Goal: Task Accomplishment & Management: Use online tool/utility

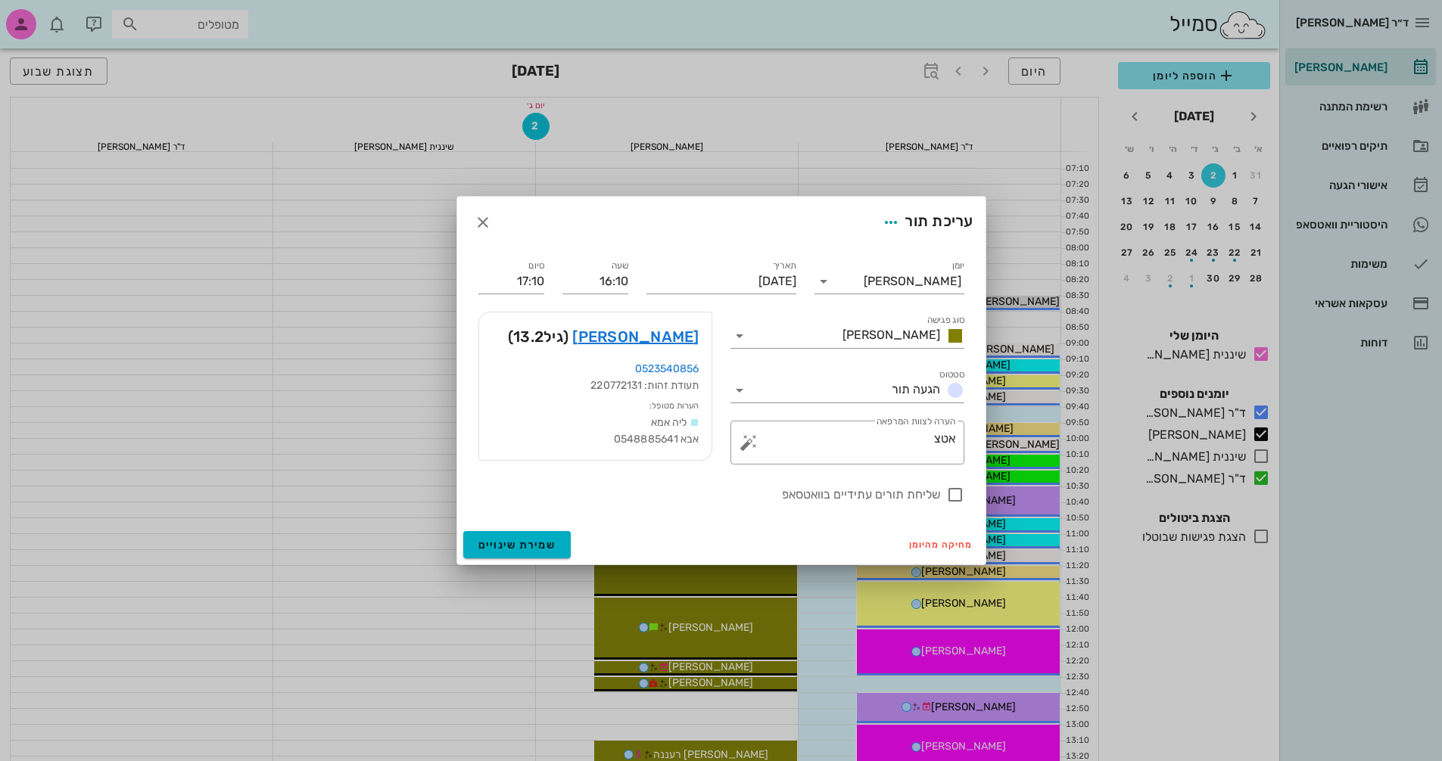
scroll to position [500, 0]
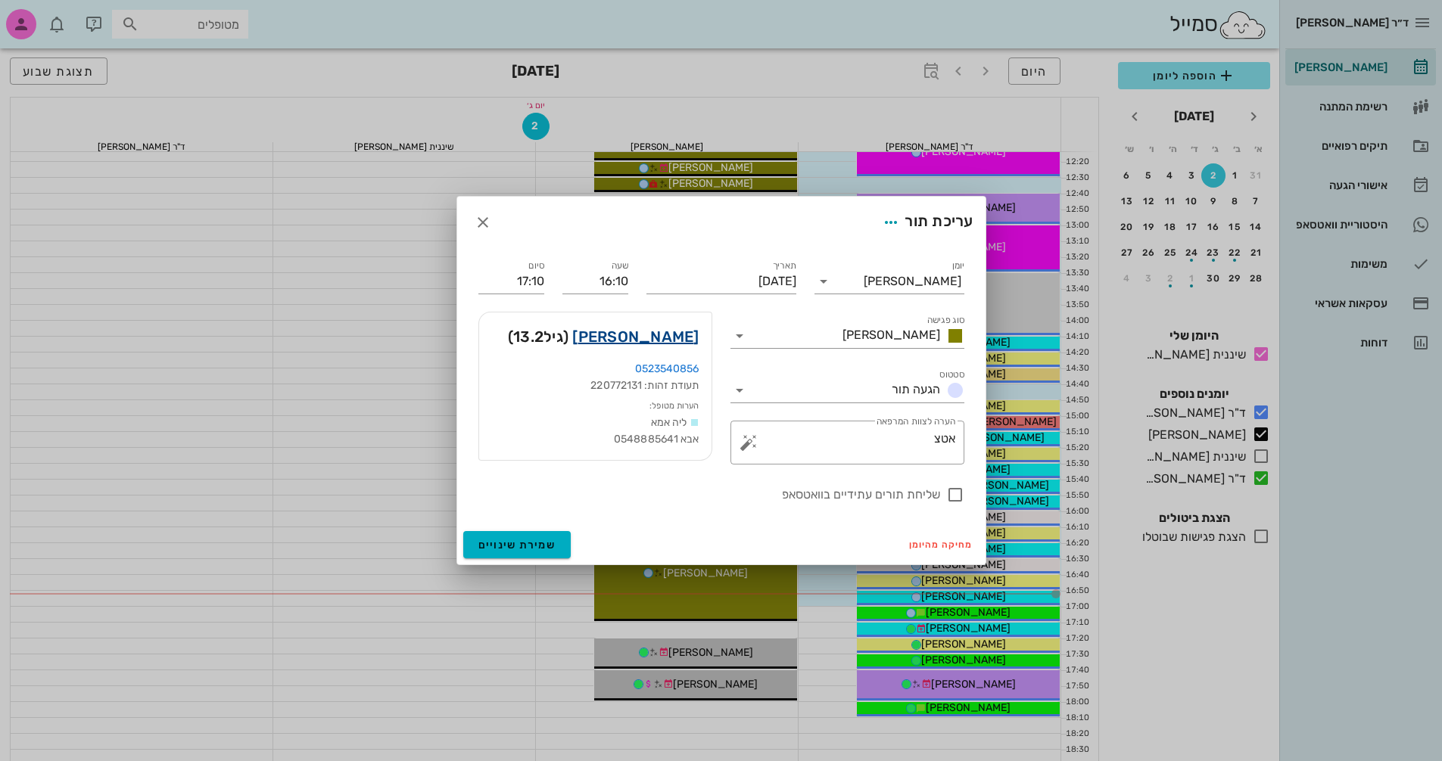
click at [669, 338] on link "עומר ששון" at bounding box center [635, 337] width 126 height 24
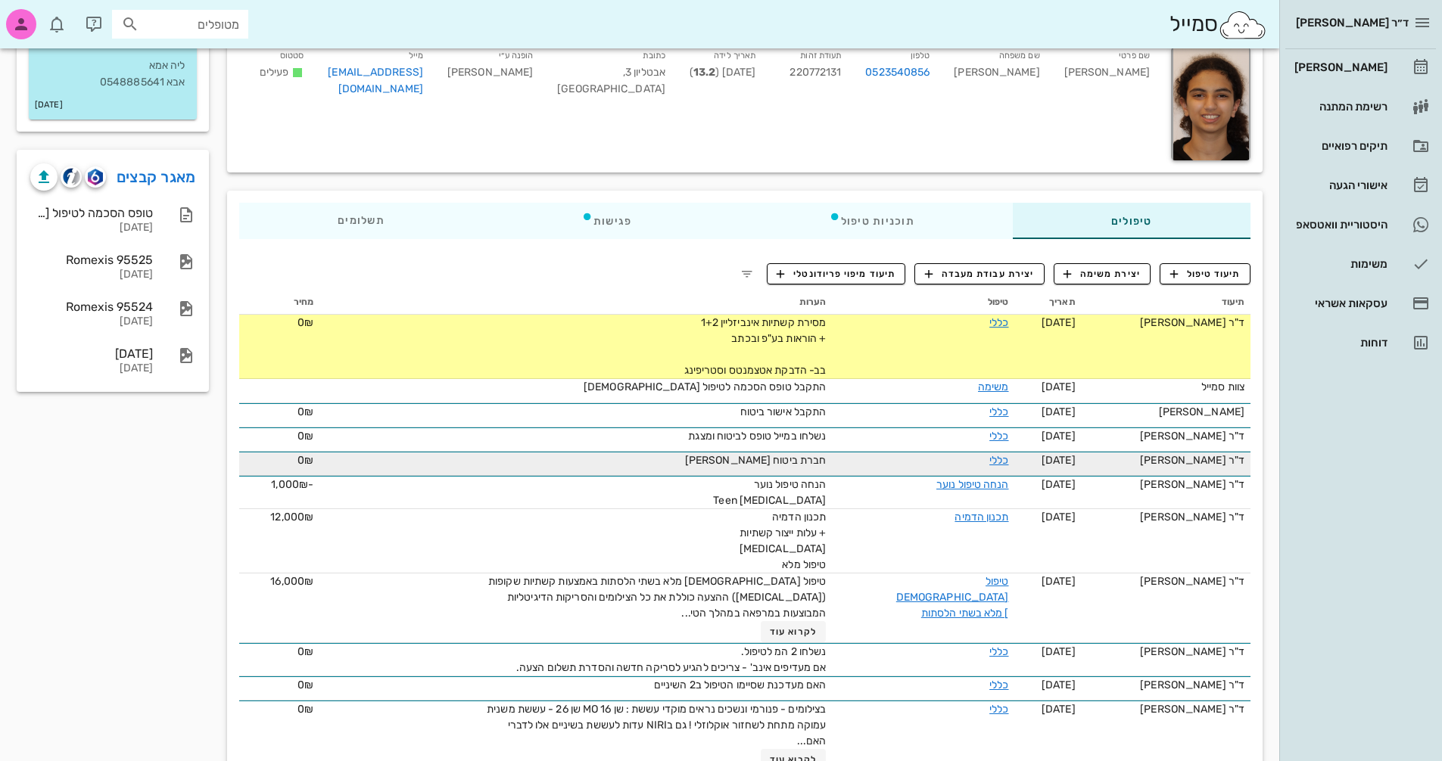
scroll to position [76, 0]
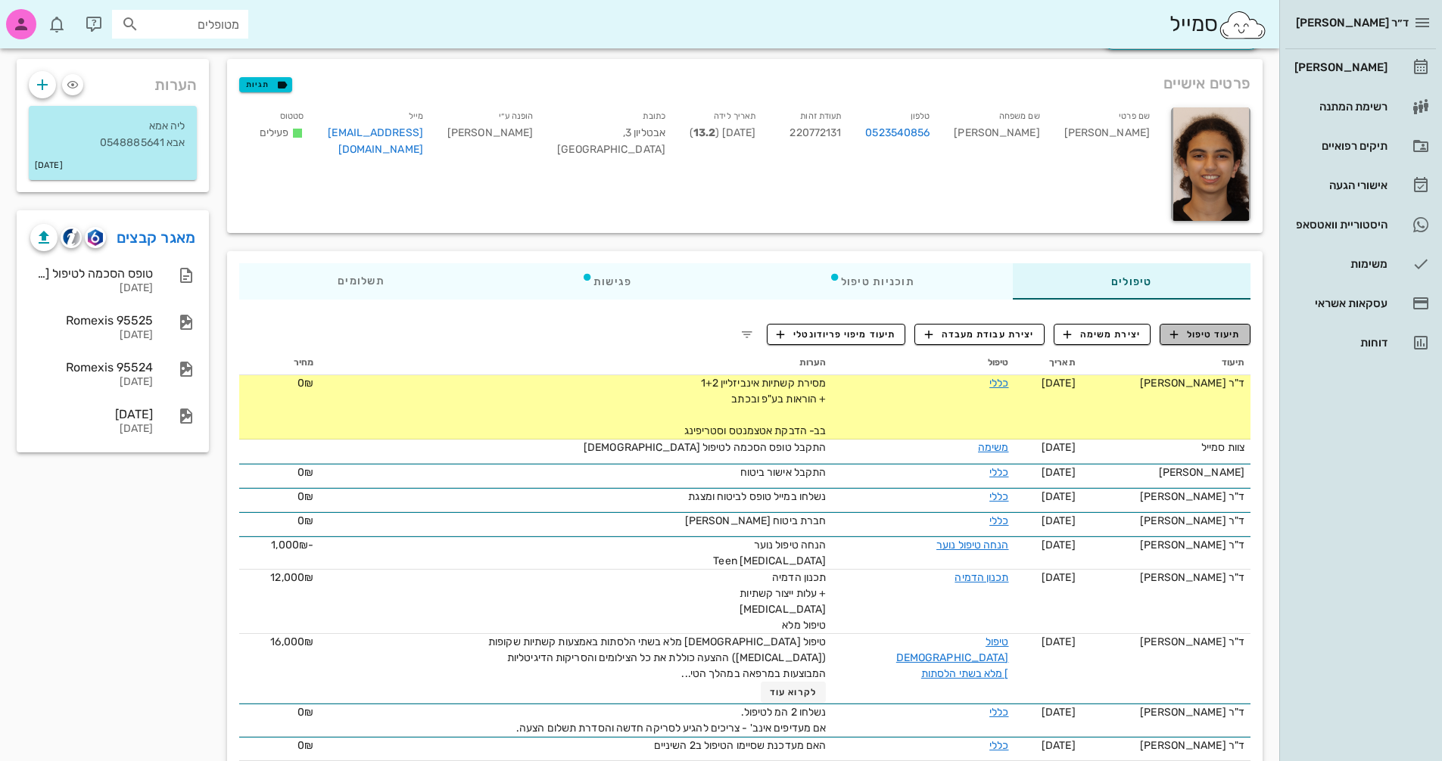
click at [1238, 334] on span "תיעוד טיפול" at bounding box center [1205, 335] width 70 height 14
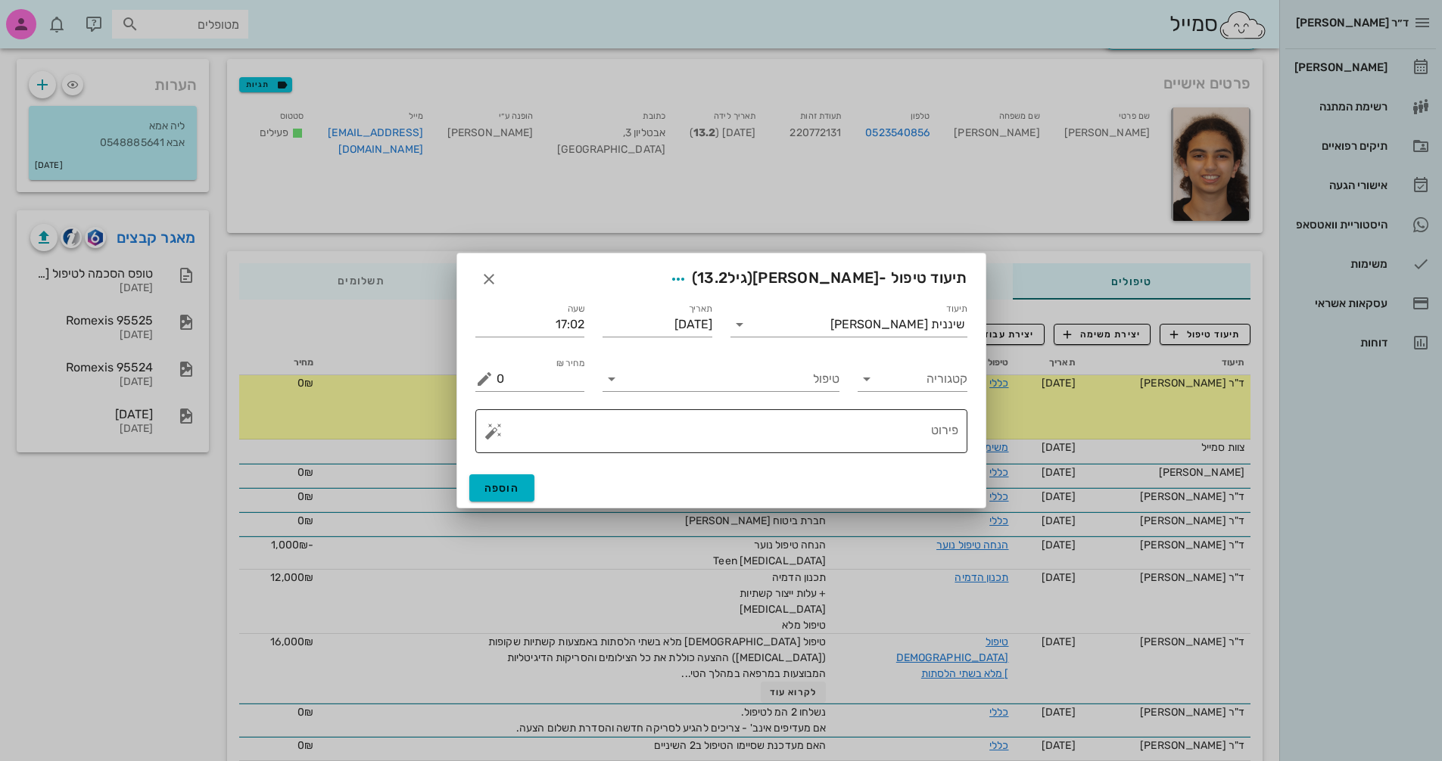
click at [488, 432] on button "button" at bounding box center [493, 431] width 18 height 18
click at [505, 378] on div "Invisalign" at bounding box center [545, 371] width 123 height 30
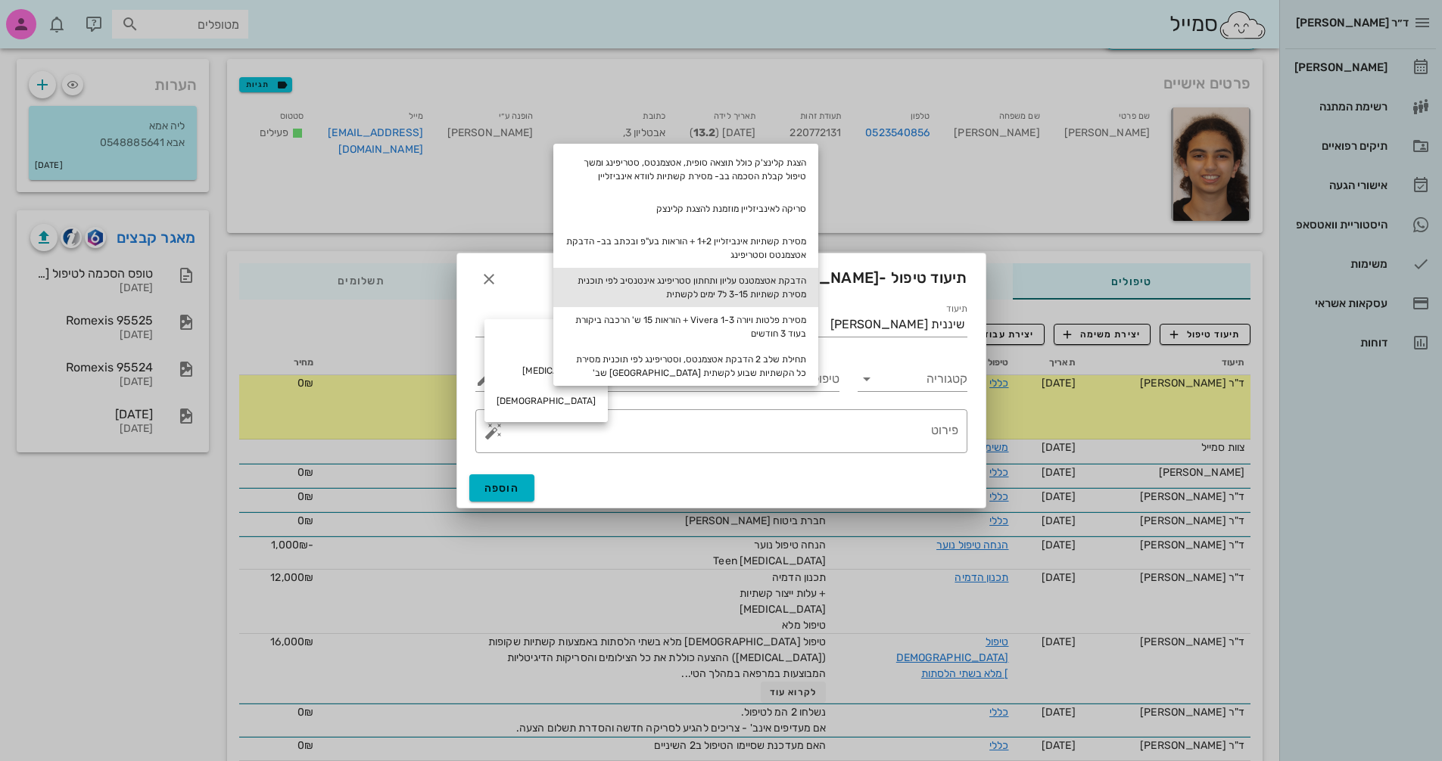
click at [771, 293] on div "הדבקת אטצמטנס עליון ותחתון סטריפינג אינטנסיב לפי תוכנית מסירת קשתיות 3-15 ל7 ימ…" at bounding box center [685, 287] width 265 height 39
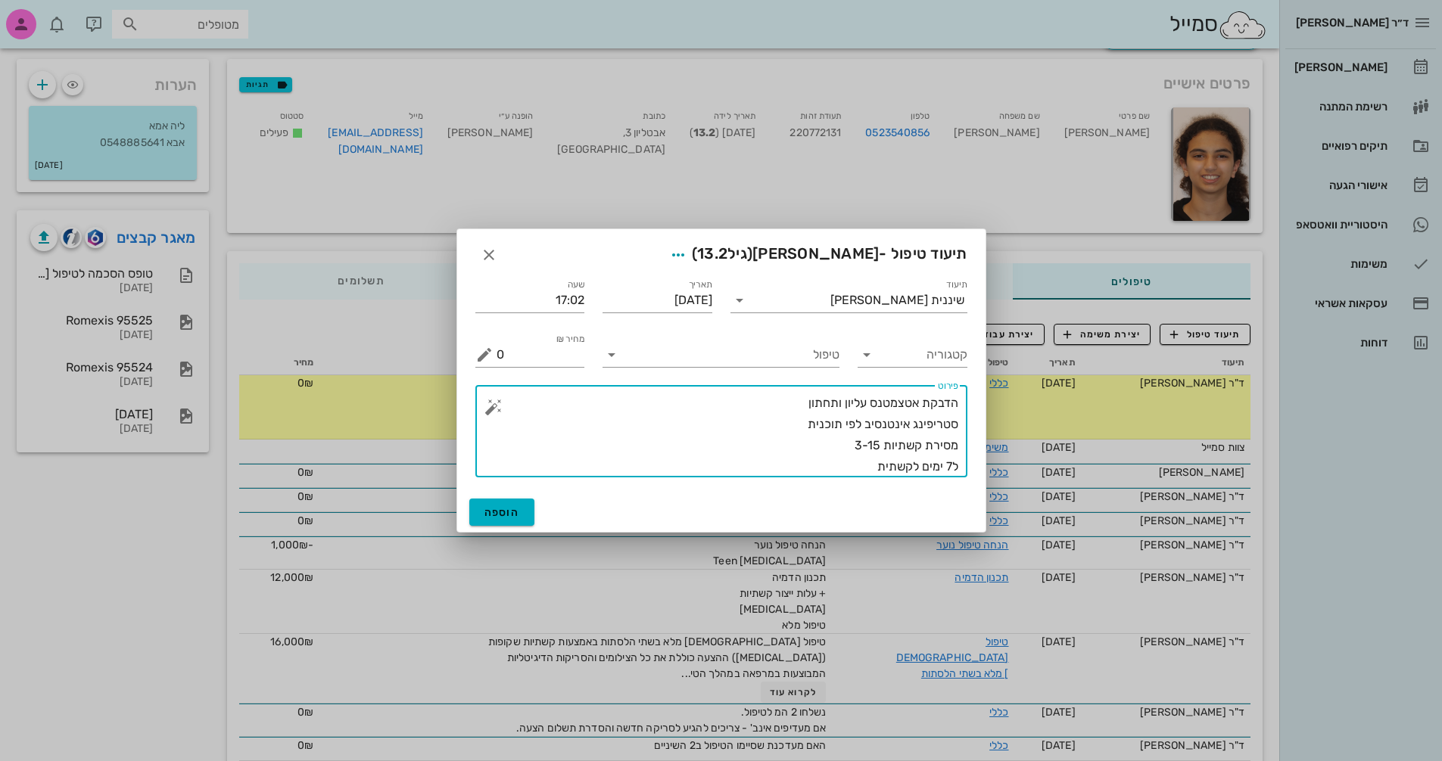
drag, startPoint x: 870, startPoint y: 445, endPoint x: 881, endPoint y: 445, distance: 10.6
click at [881, 445] on textarea "הדבקת אטצמטנס עליון ותחתון סטריפינג אינטנסיב לפי תוכנית מסירת קשתיות 3-15 ל7 ימ…" at bounding box center [728, 435] width 462 height 85
click at [831, 471] on textarea "הדבקת אטצמטנס עליון ותחתון סטריפינג אינטנסיב לפי תוכנית מסירת קשתיות 3-19 ל7 ימ…" at bounding box center [728, 435] width 462 height 85
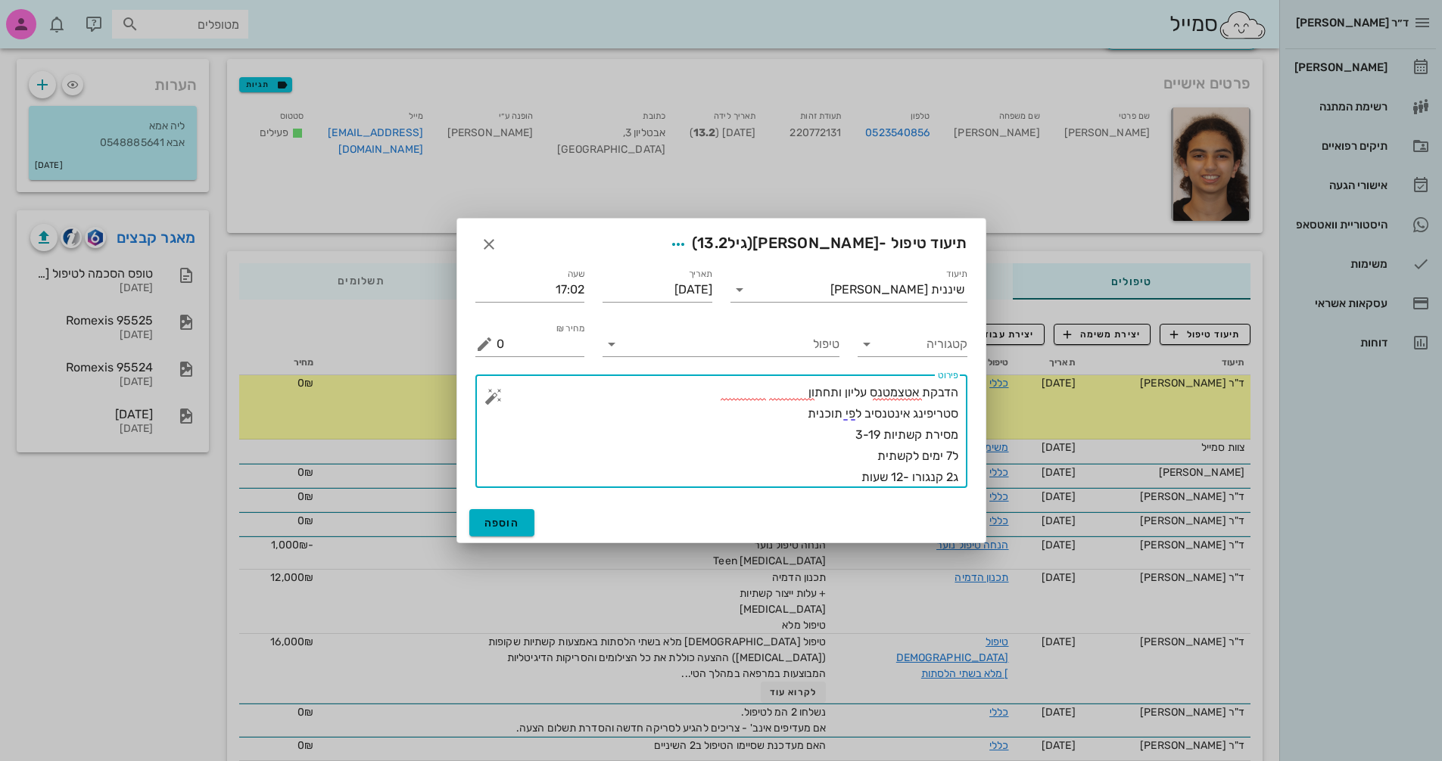
click at [939, 475] on textarea "הדבקת אטצמטנס עליון ותחתון סטריפינג אינטנסיב לפי תוכנית מסירת קשתיות 3-19 ל7 ימ…" at bounding box center [728, 435] width 462 height 106
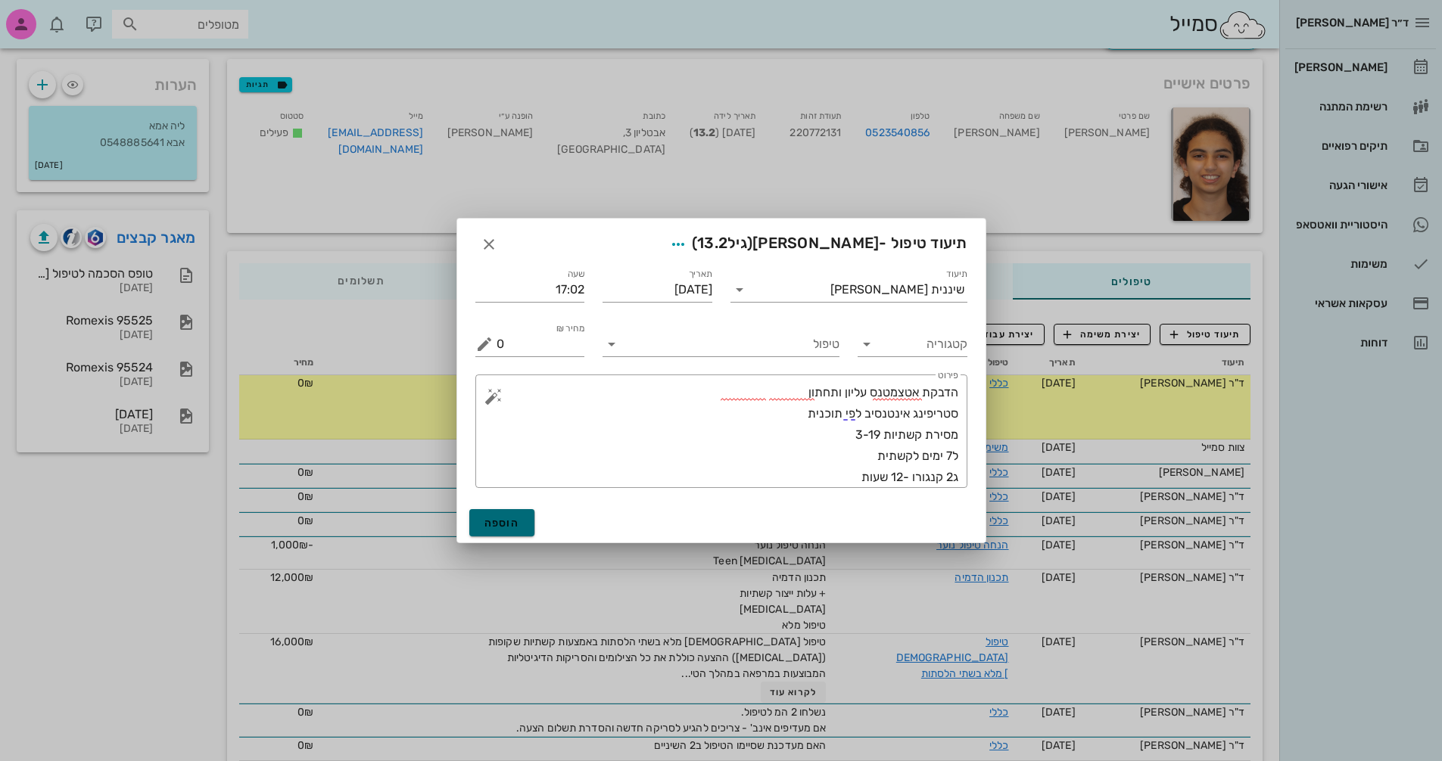
click at [490, 517] on span "הוספה" at bounding box center [502, 523] width 36 height 13
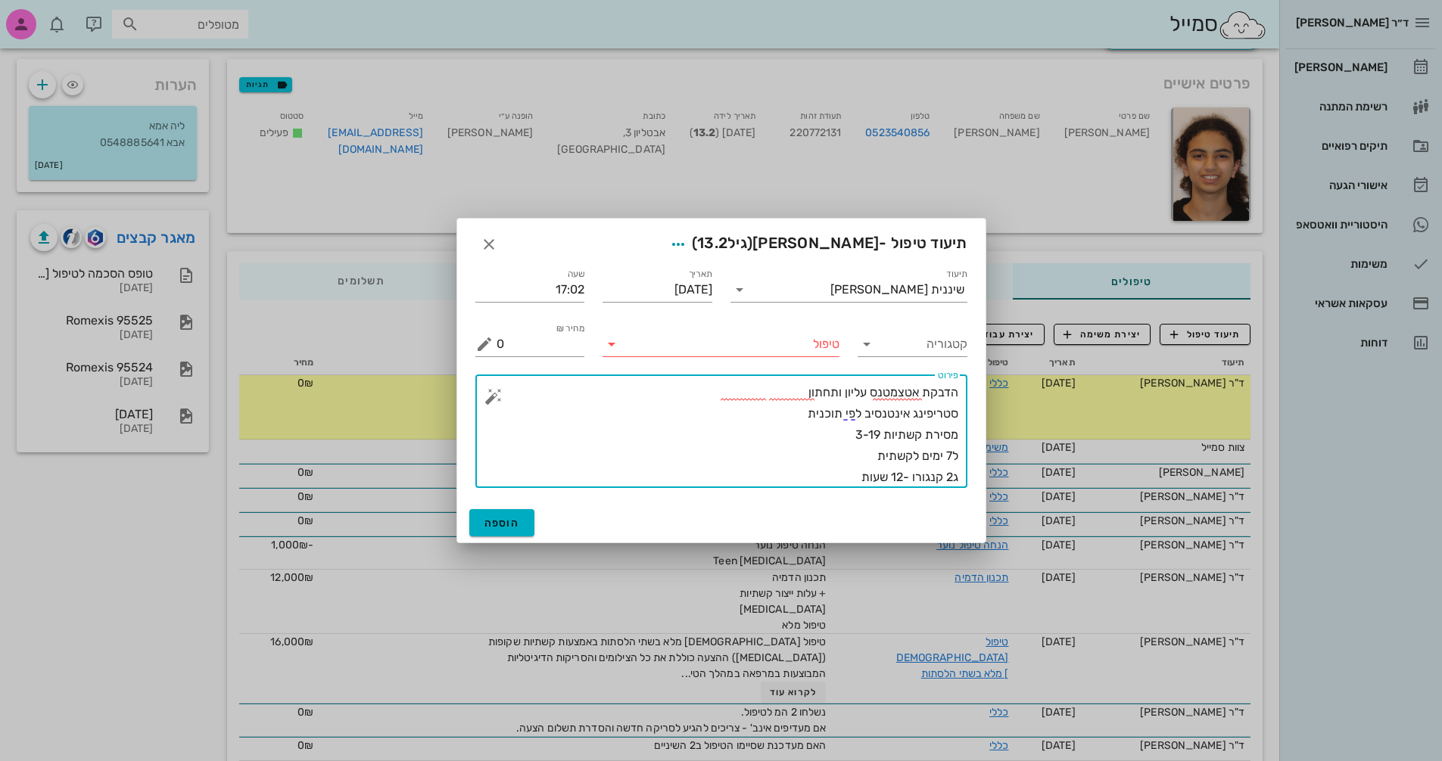
click at [824, 475] on textarea "הדבקת אטצמטנס עליון ותחתון סטריפינג אינטנסיב לפי תוכנית מסירת קשתיות 3-19 ל7 ימ…" at bounding box center [728, 435] width 462 height 106
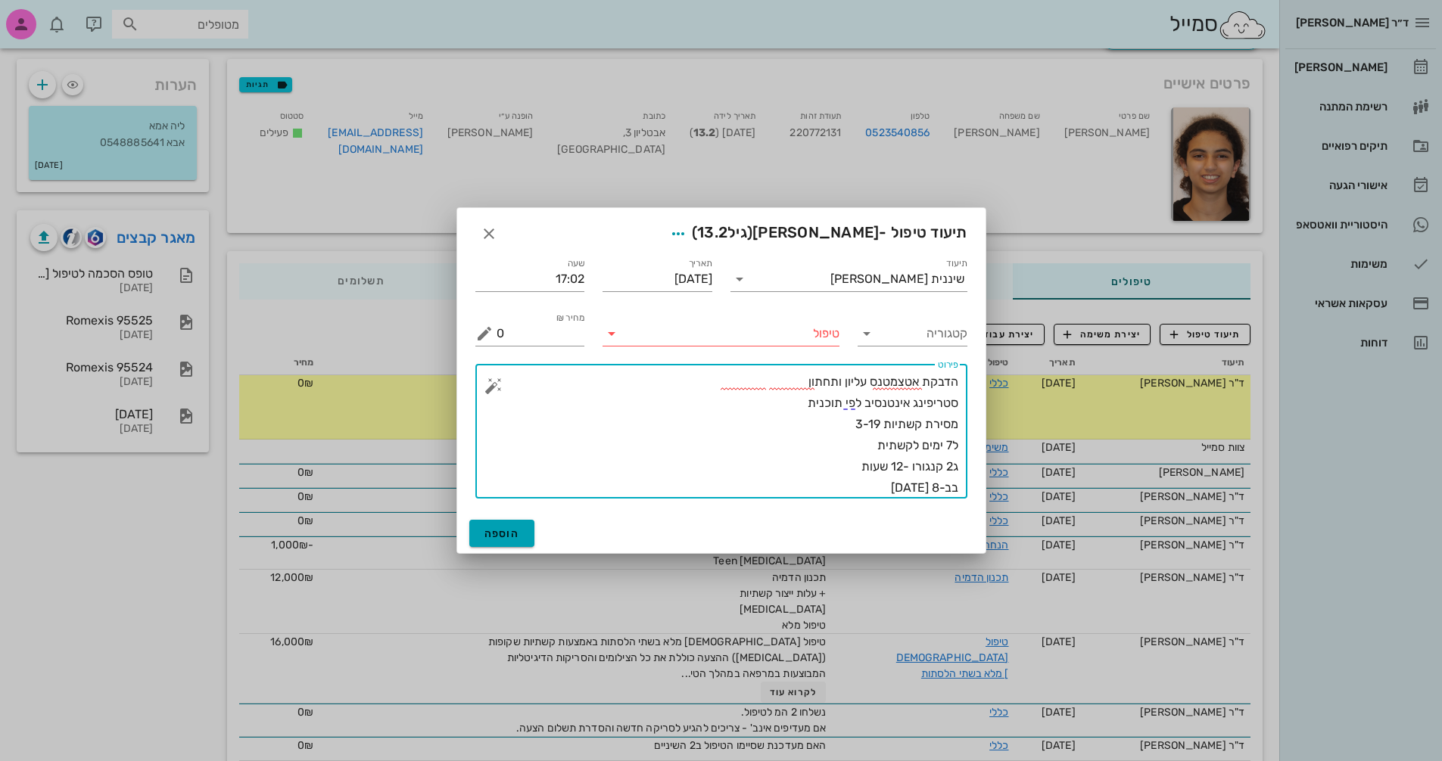
type textarea "הדבקת אטצמטנס עליון ותחתון סטריפינג אינטנסיב לפי תוכנית מסירת קשתיות 3-19 ל7 ימ…"
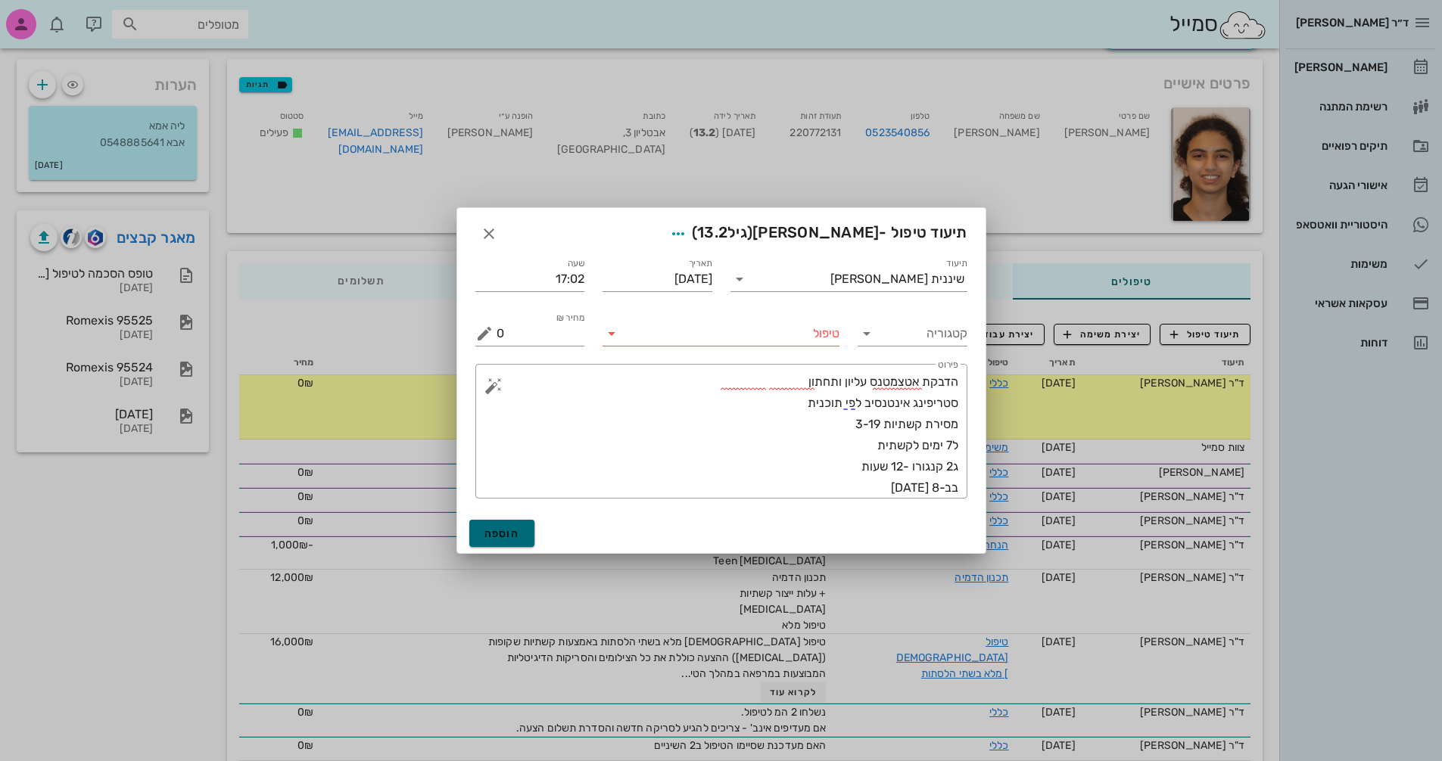
click at [500, 538] on span "הוספה" at bounding box center [502, 534] width 36 height 13
click at [614, 338] on icon at bounding box center [611, 334] width 18 height 18
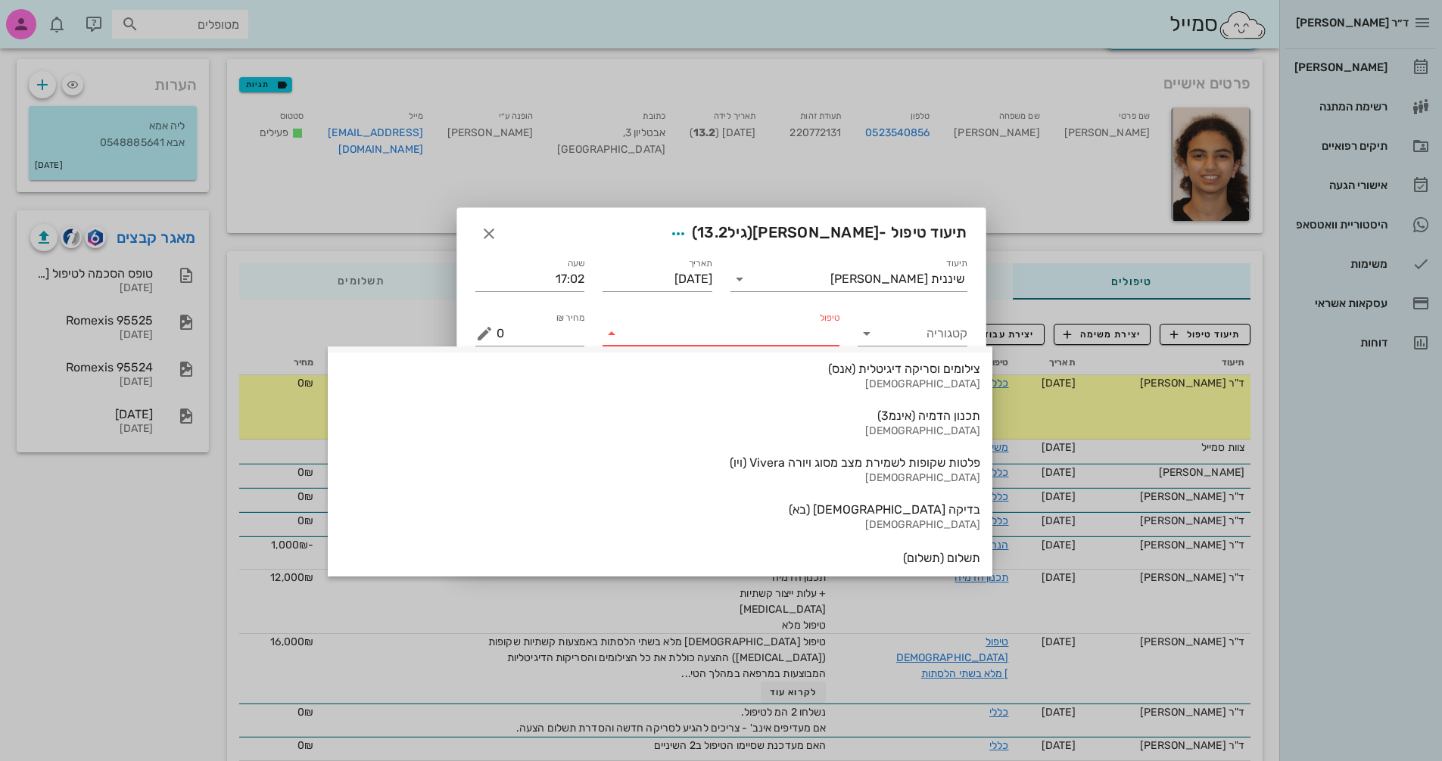
scroll to position [1627, 0]
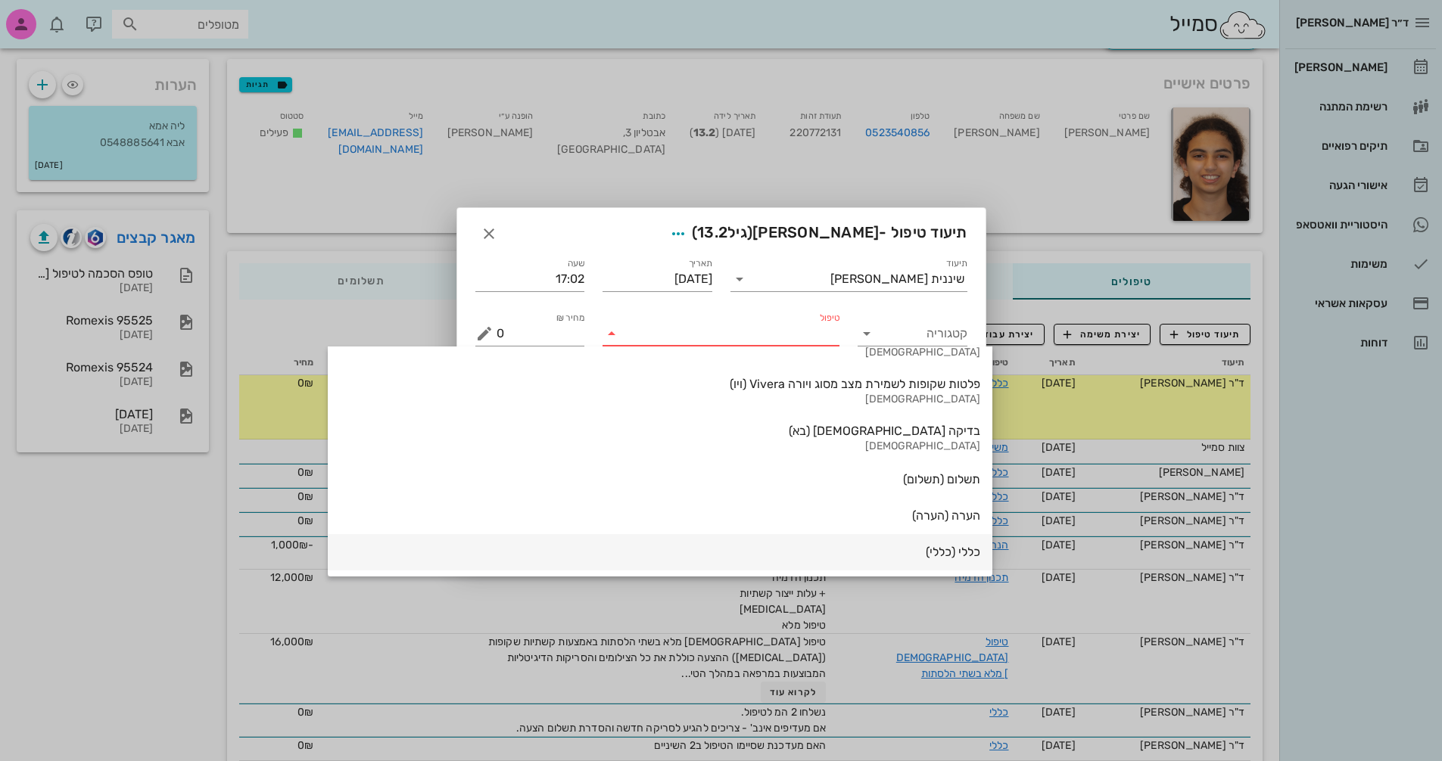
click at [817, 553] on div "כללי (כללי)" at bounding box center [660, 552] width 640 height 14
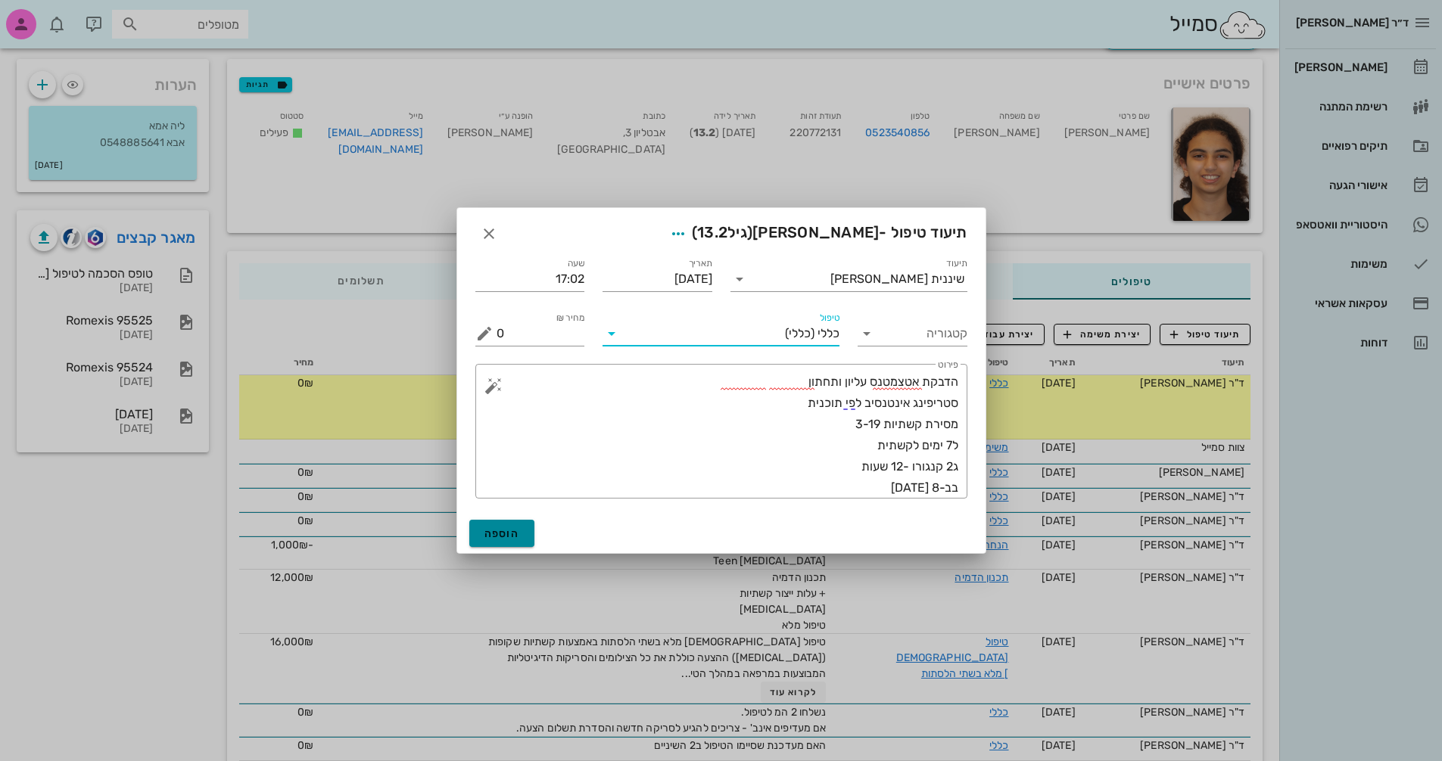
click at [503, 540] on button "הוספה" at bounding box center [502, 533] width 66 height 27
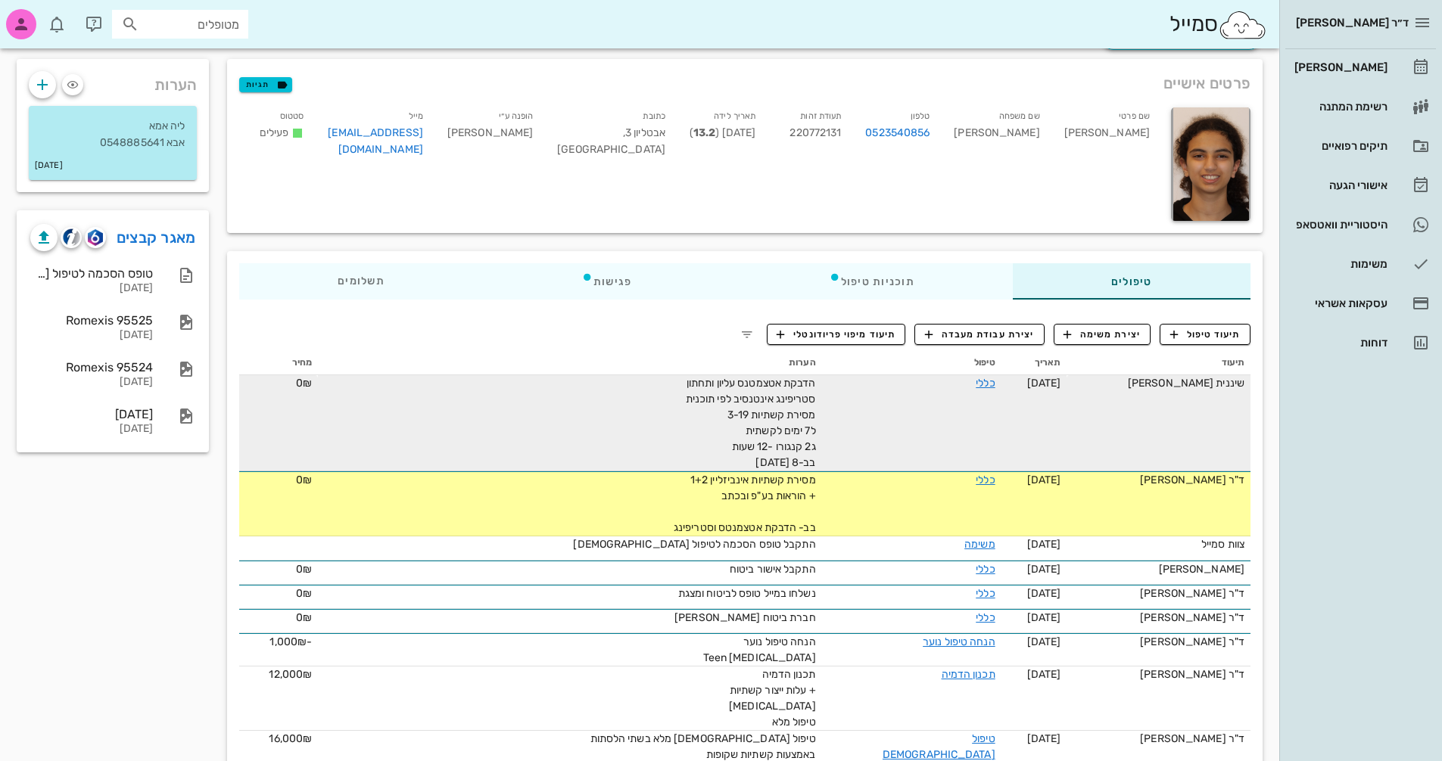
click at [602, 406] on div "הדבקת אטצמטנס עליון ותחתון סטריפינג אינטנסיב לפי תוכנית מסירת קשתיות 3-19 ל7 ימ…" at bounding box center [645, 422] width 341 height 95
click at [988, 383] on link "כללי" at bounding box center [985, 383] width 19 height 13
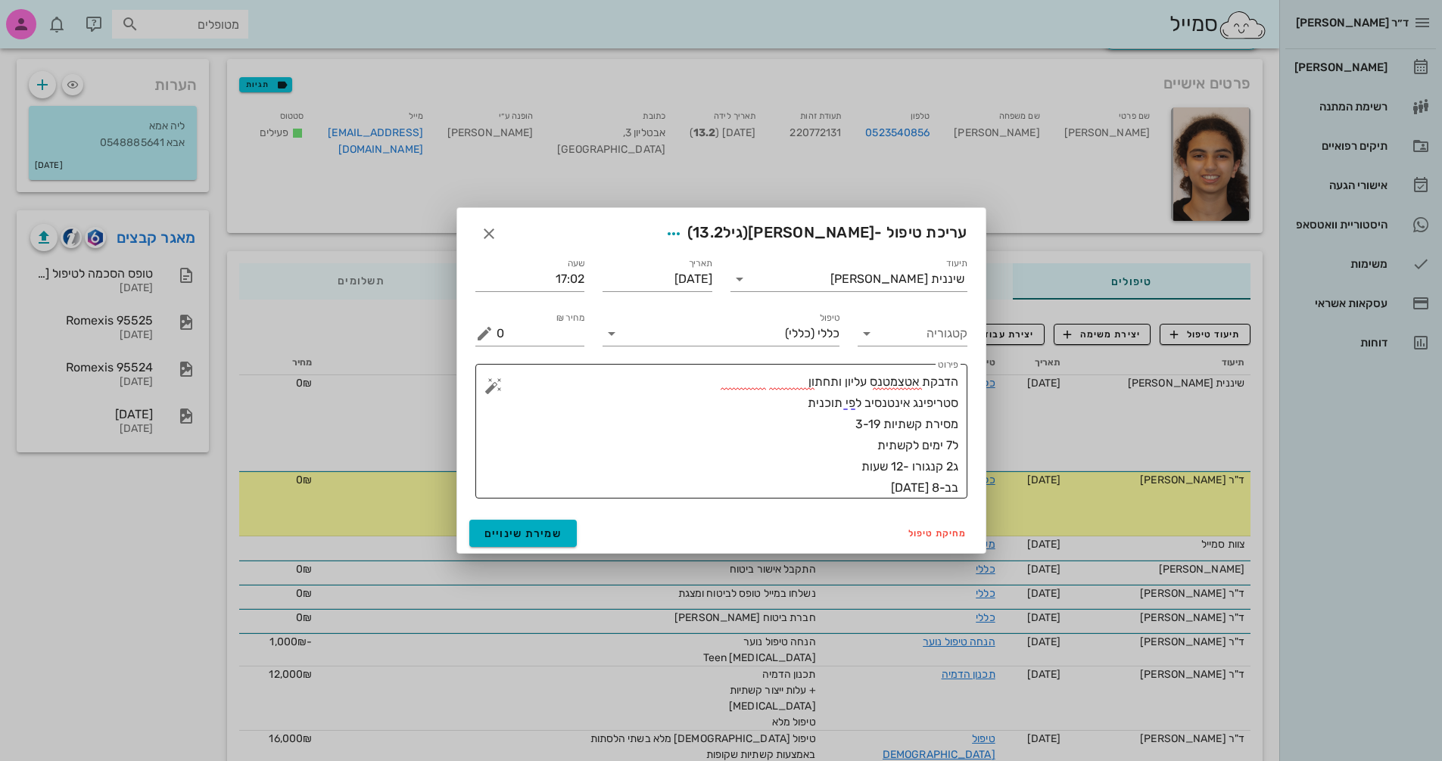
click at [811, 481] on textarea "הדבקת אטצמטנס עליון ותחתון סטריפינג אינטנסיב לפי תוכנית מסירת קשתיות 3-19 ל7 ימ…" at bounding box center [728, 435] width 462 height 127
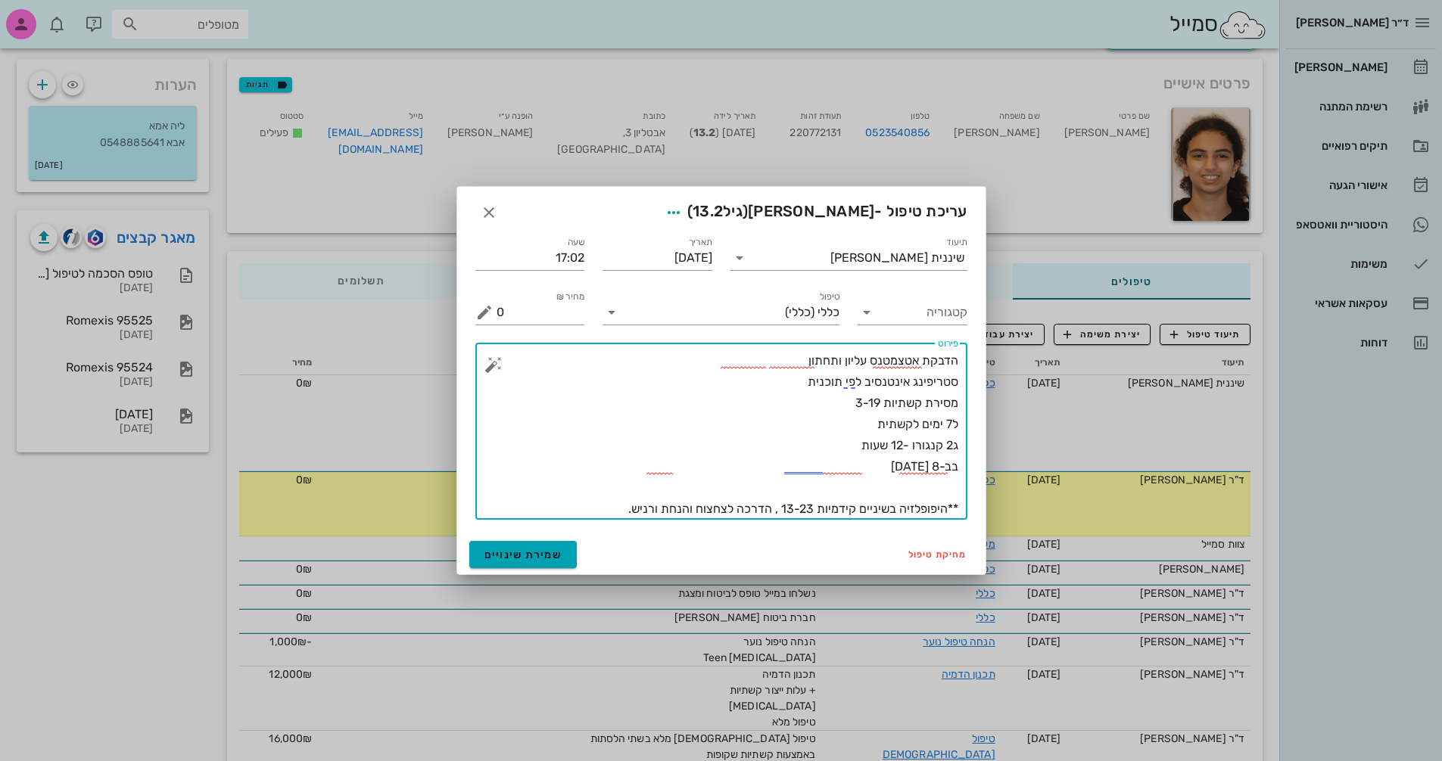
type textarea "הדבקת אטצמטנס עליון ותחתון סטריפינג אינטנסיב לפי תוכנית מסירת קשתיות 3-19 ל7 ימ…"
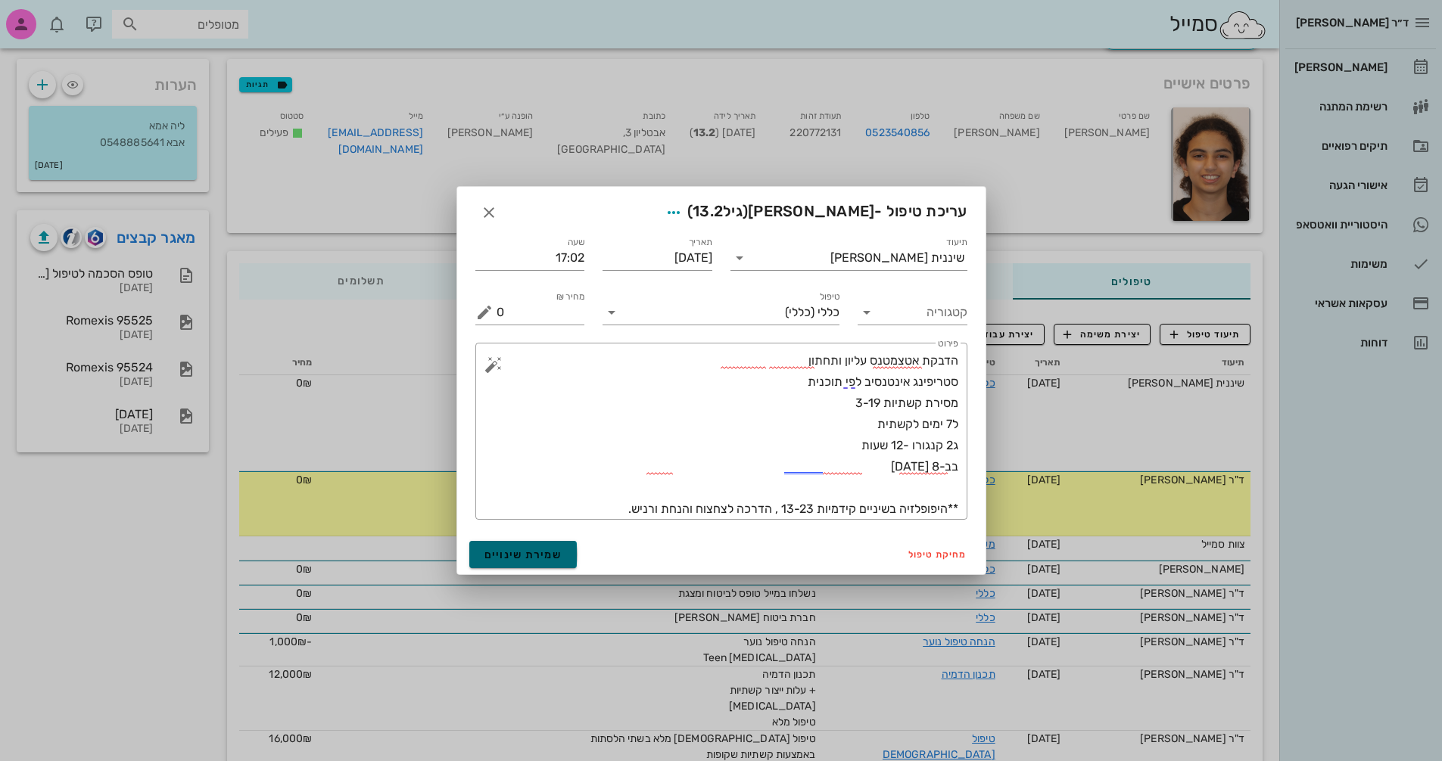
click at [534, 553] on span "שמירת שינויים" at bounding box center [523, 555] width 78 height 13
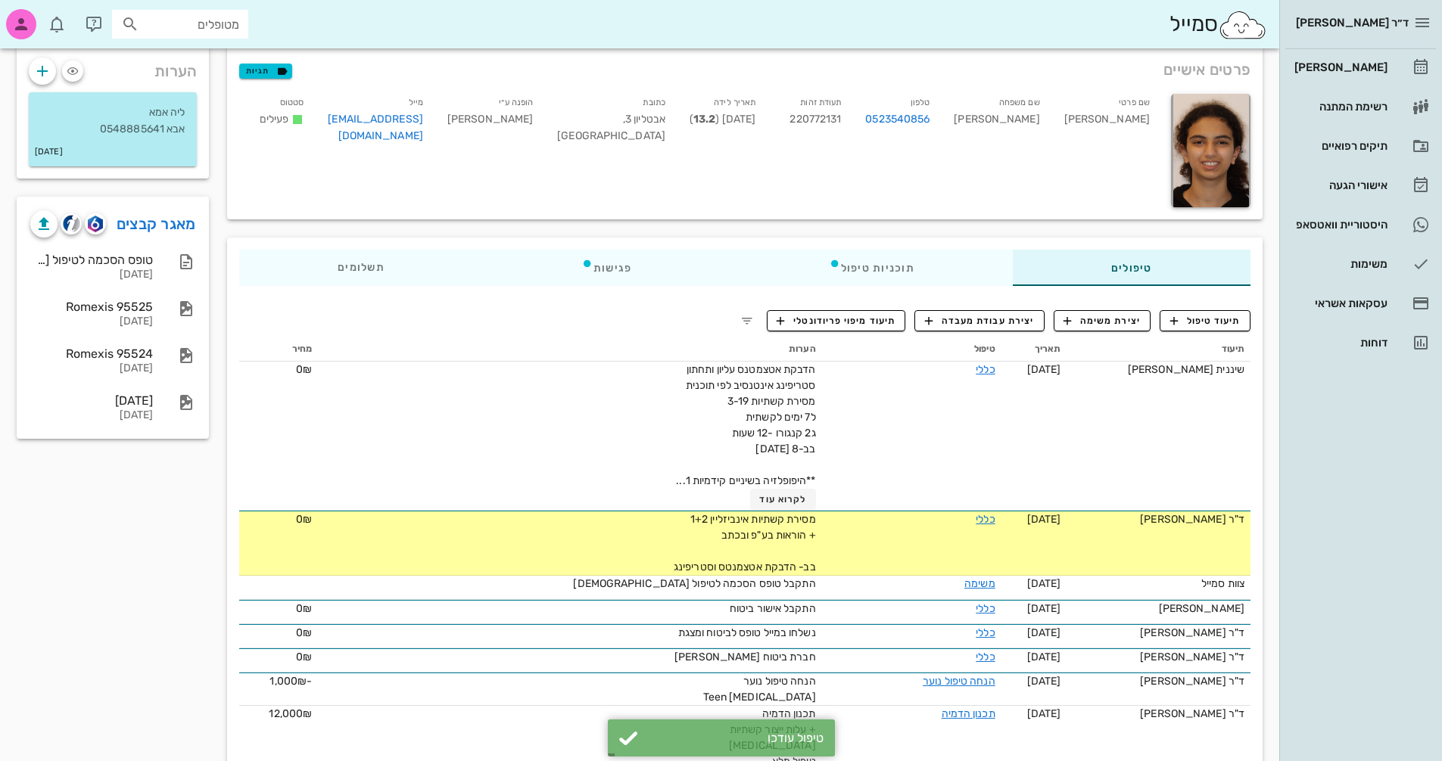
scroll to position [0, 0]
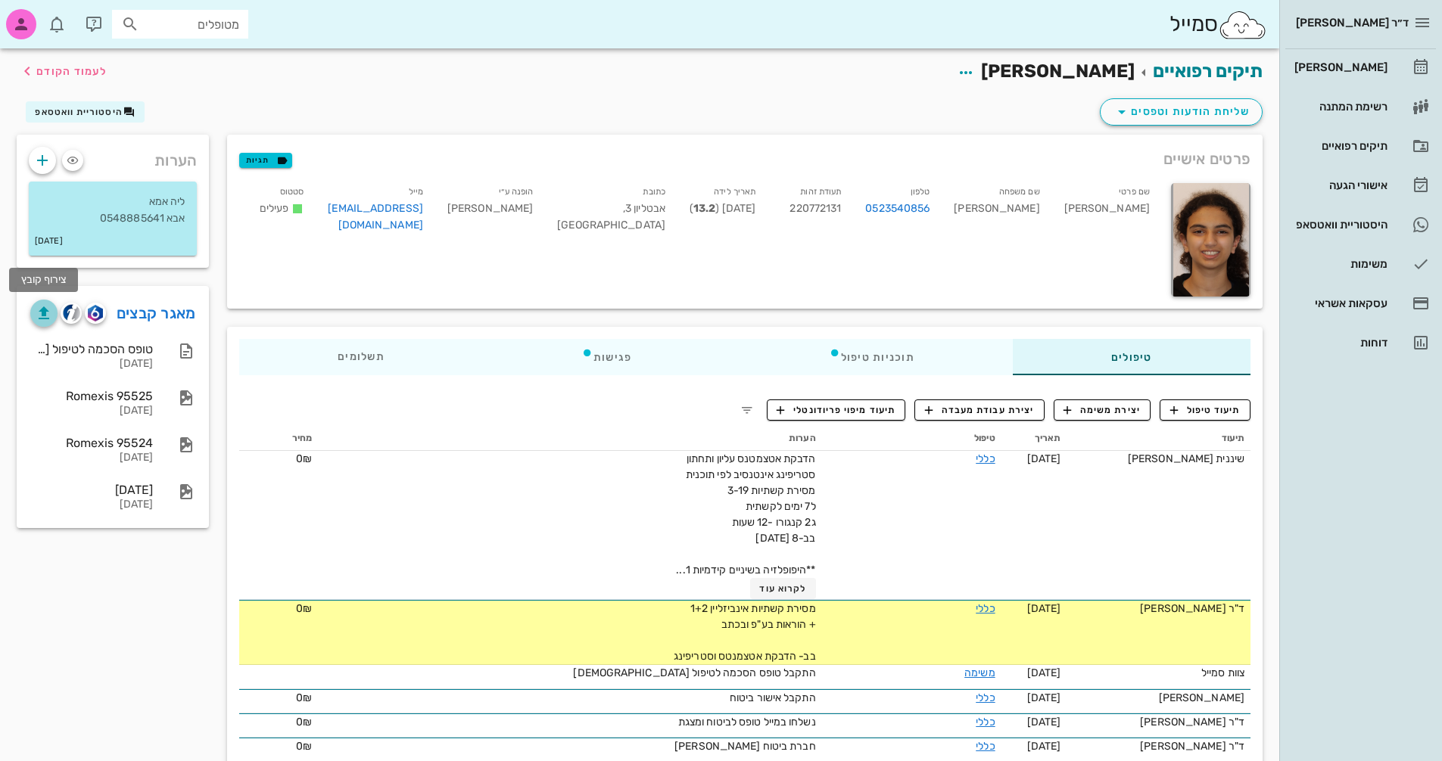
click at [44, 310] on icon "button" at bounding box center [44, 313] width 18 height 18
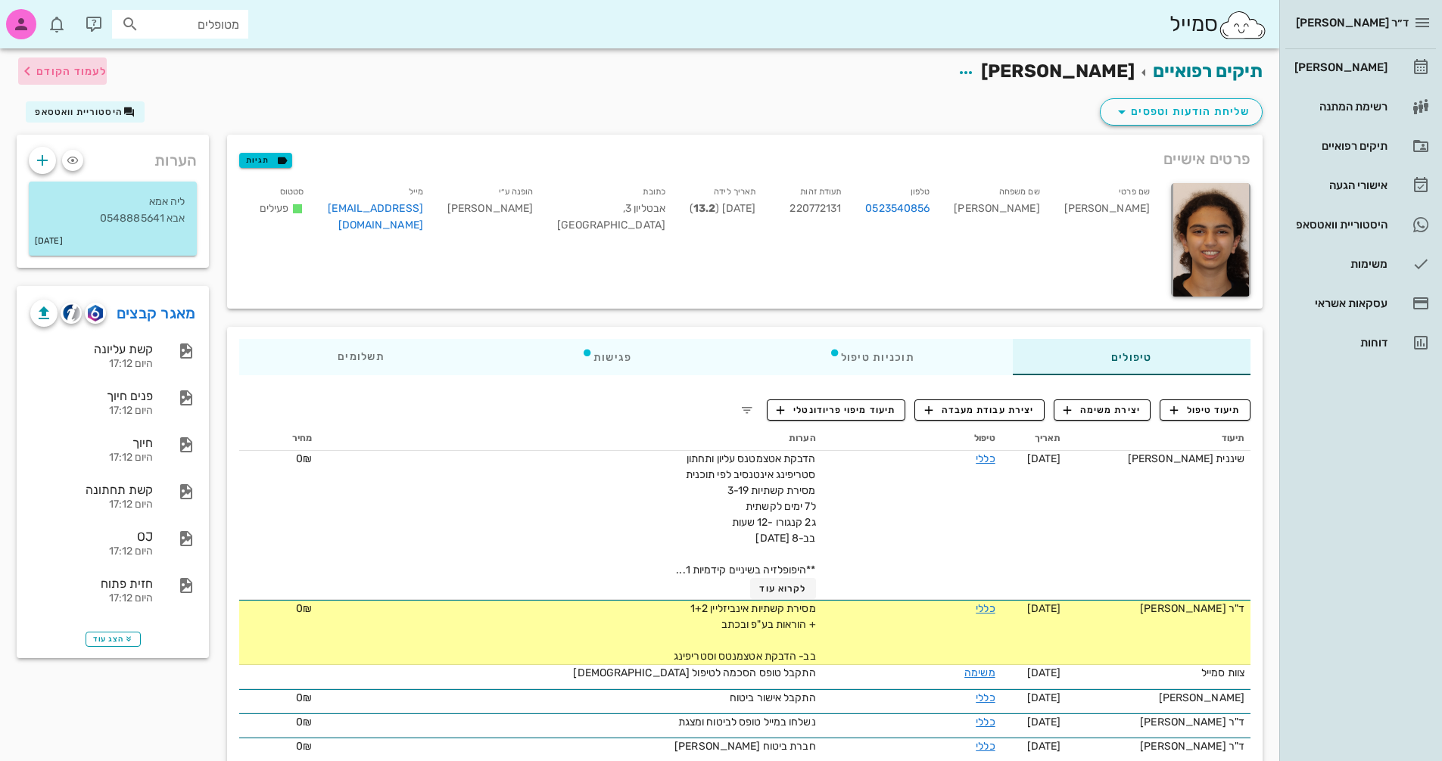
click at [45, 73] on span "לעמוד הקודם" at bounding box center [71, 71] width 70 height 13
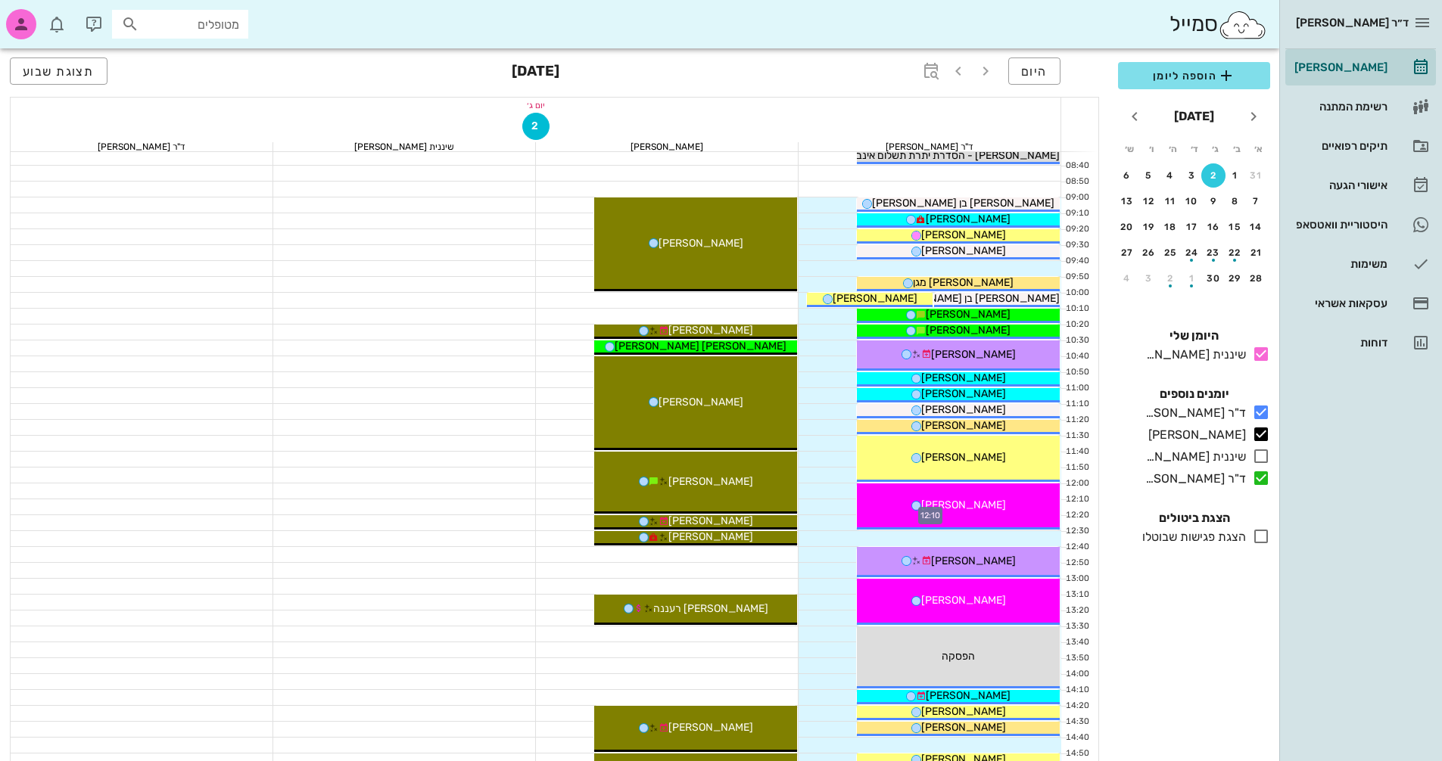
scroll to position [121, 0]
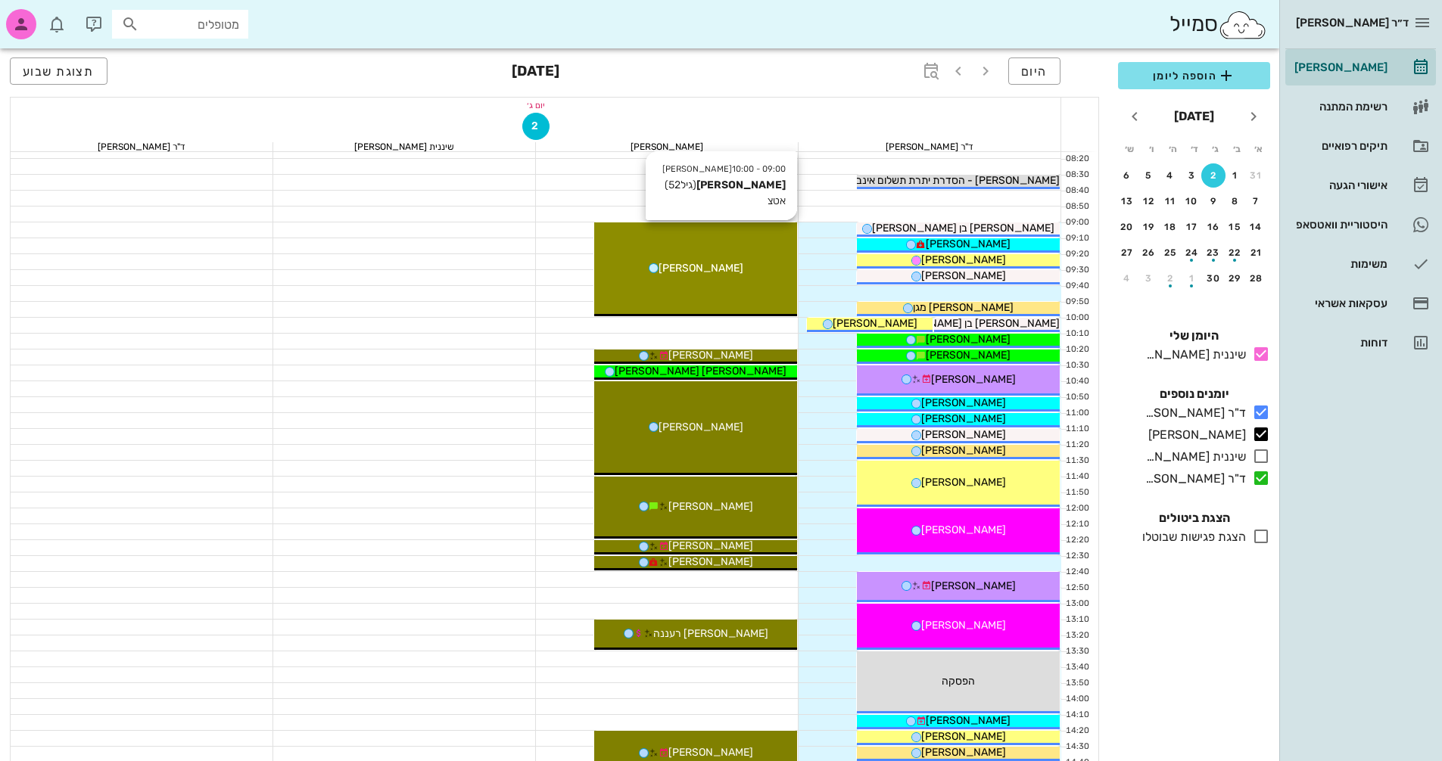
click at [716, 278] on div "09:00 - 10:00 יומן מרפאה רינת אטיאס (גיל 52 ) אטצ רינת אטיאס" at bounding box center [695, 270] width 203 height 94
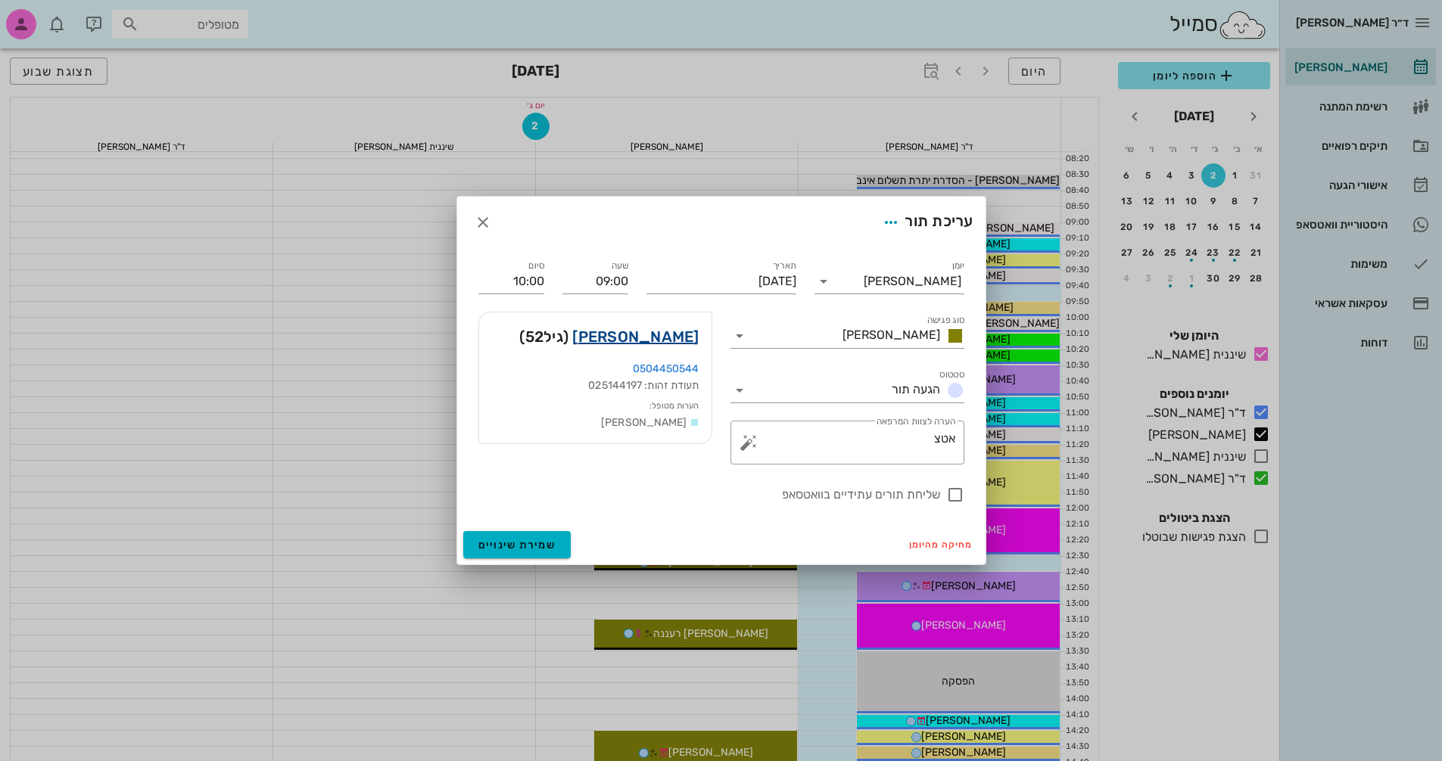
click at [656, 338] on link "רינת אטיאס" at bounding box center [635, 337] width 126 height 24
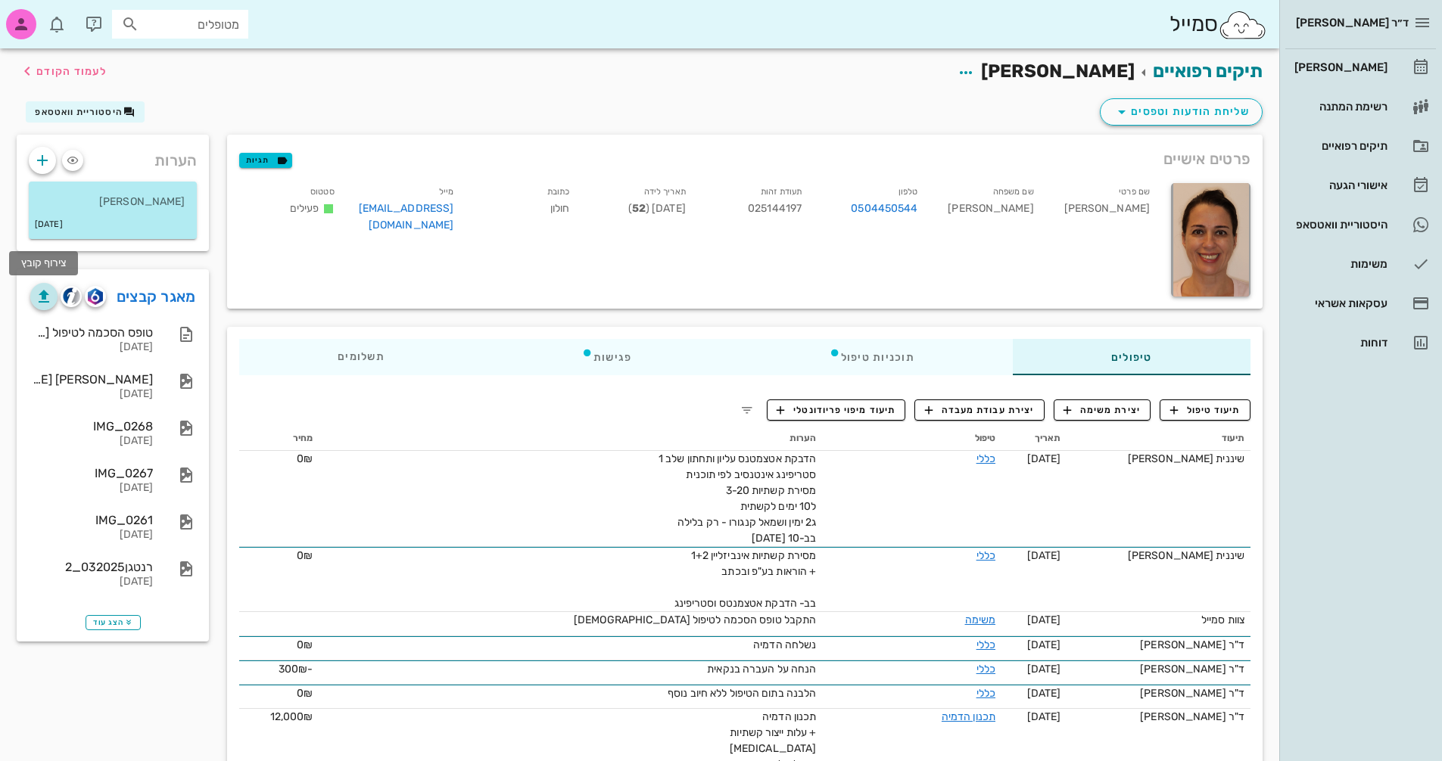
click at [42, 292] on icon "button" at bounding box center [44, 297] width 18 height 18
click at [51, 67] on span "לעמוד הקודם" at bounding box center [71, 71] width 70 height 13
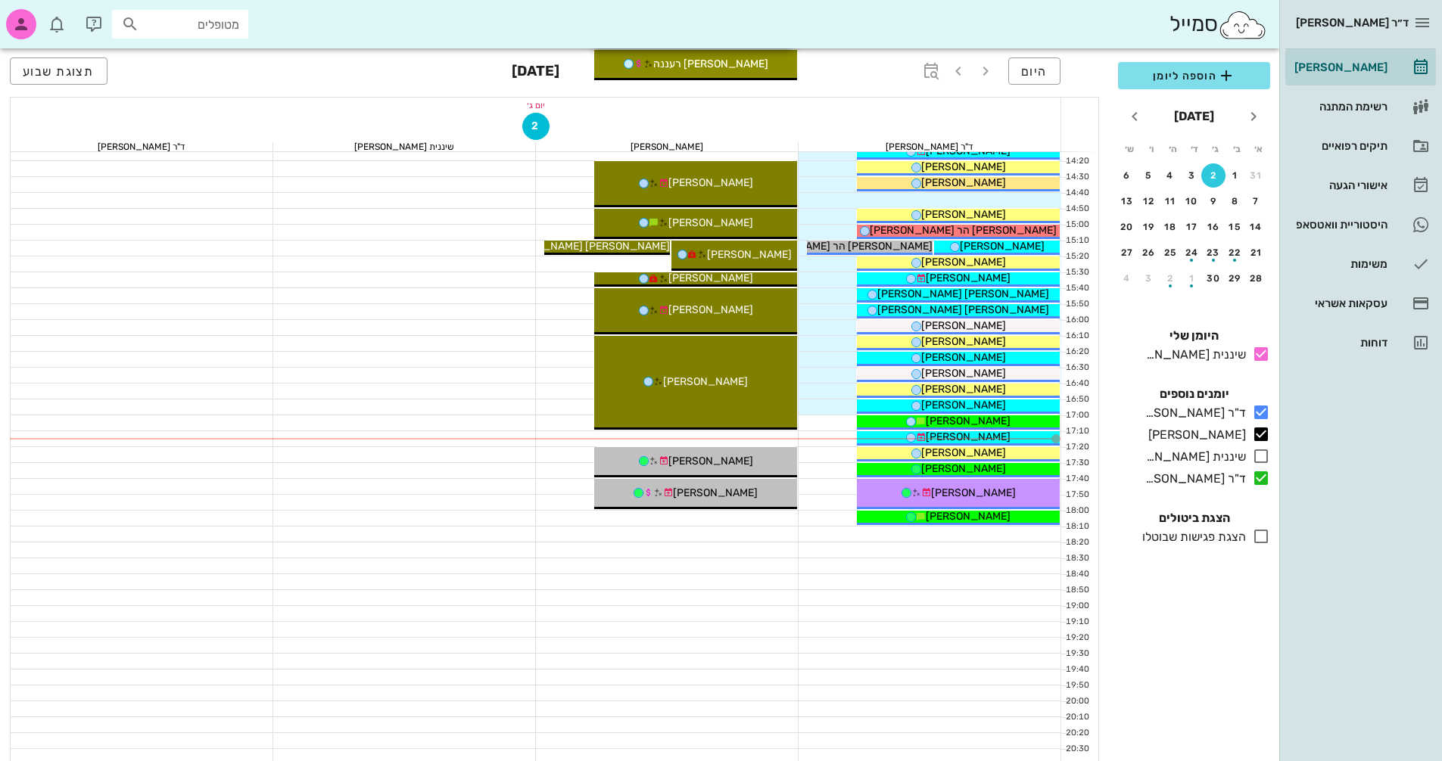
scroll to position [727, 0]
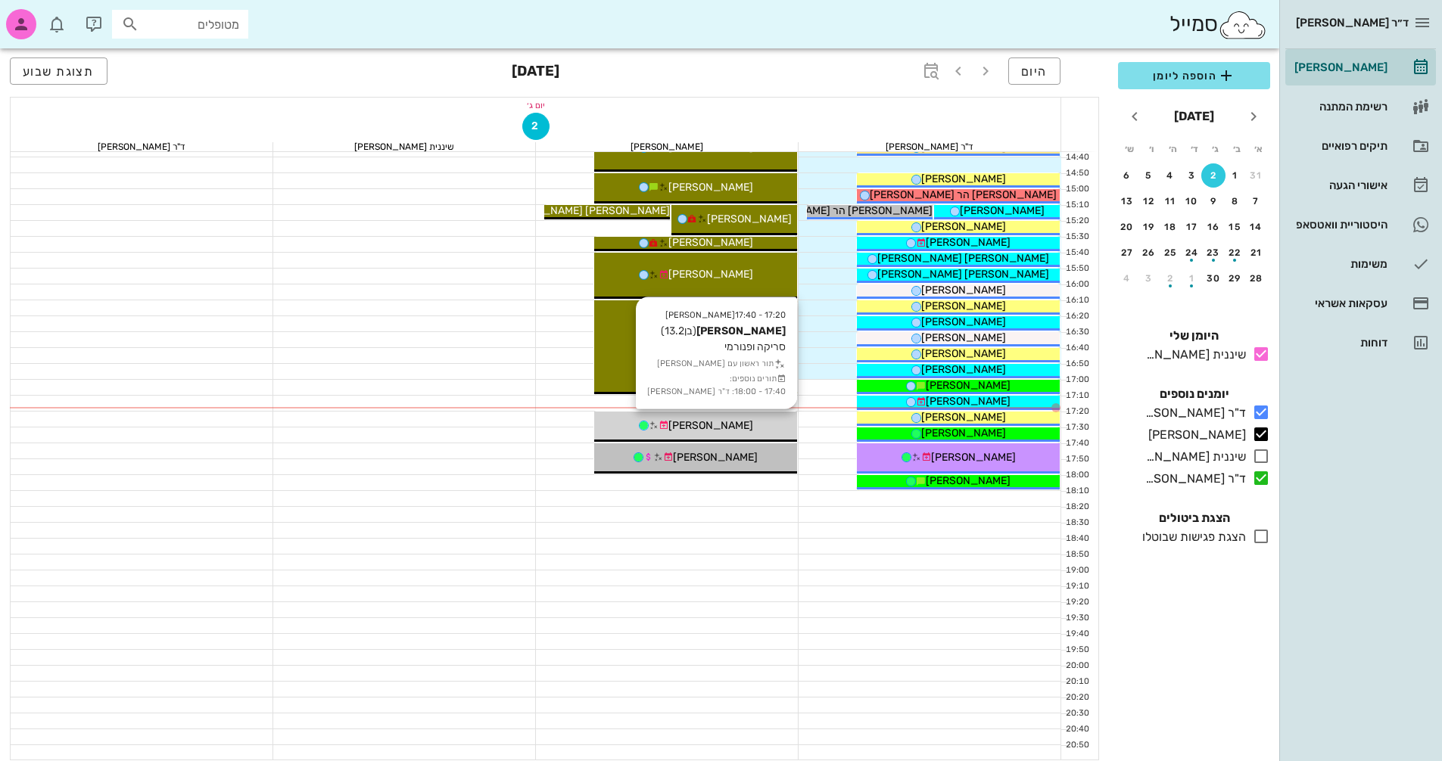
click at [766, 426] on div "[PERSON_NAME]" at bounding box center [695, 426] width 203 height 16
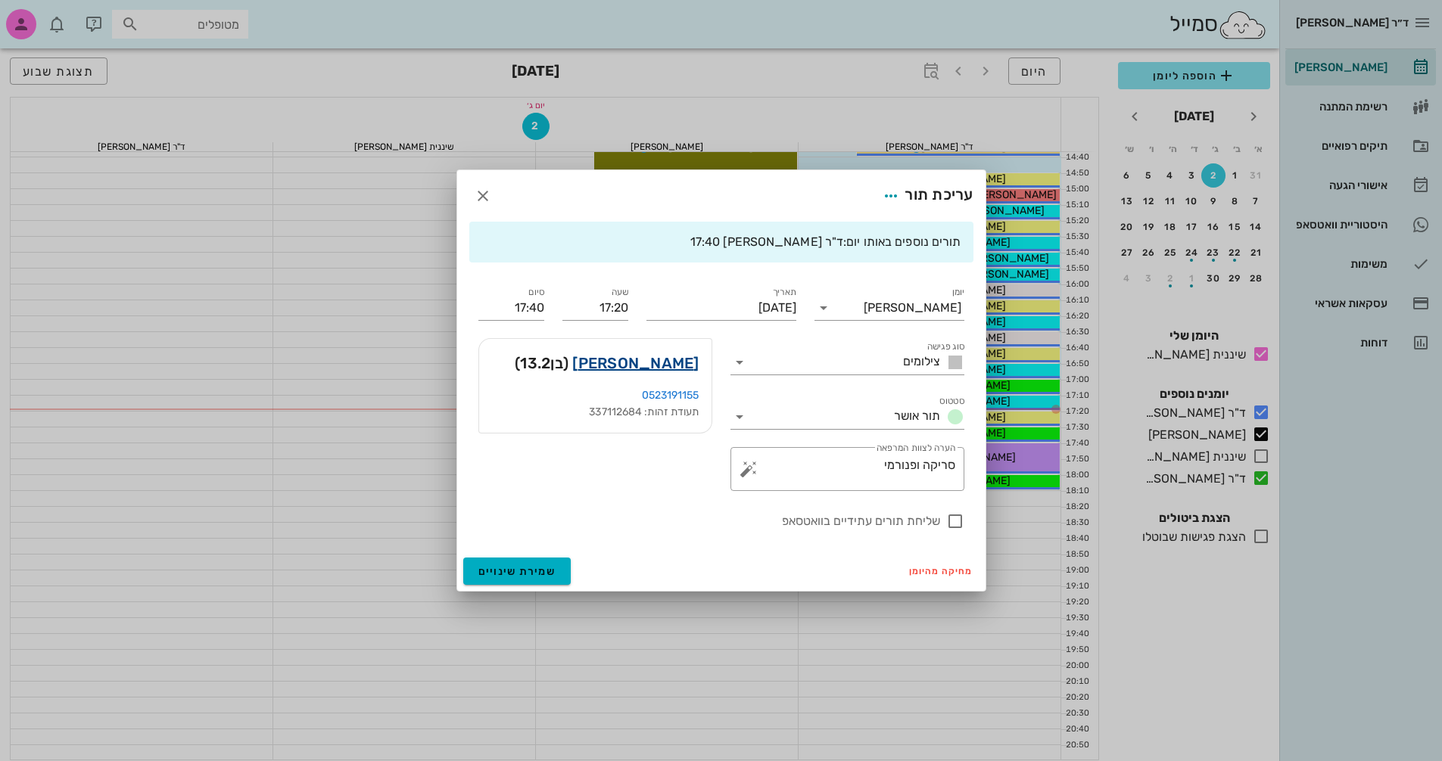
click at [690, 362] on link "מולנר יונתן" at bounding box center [635, 363] width 126 height 24
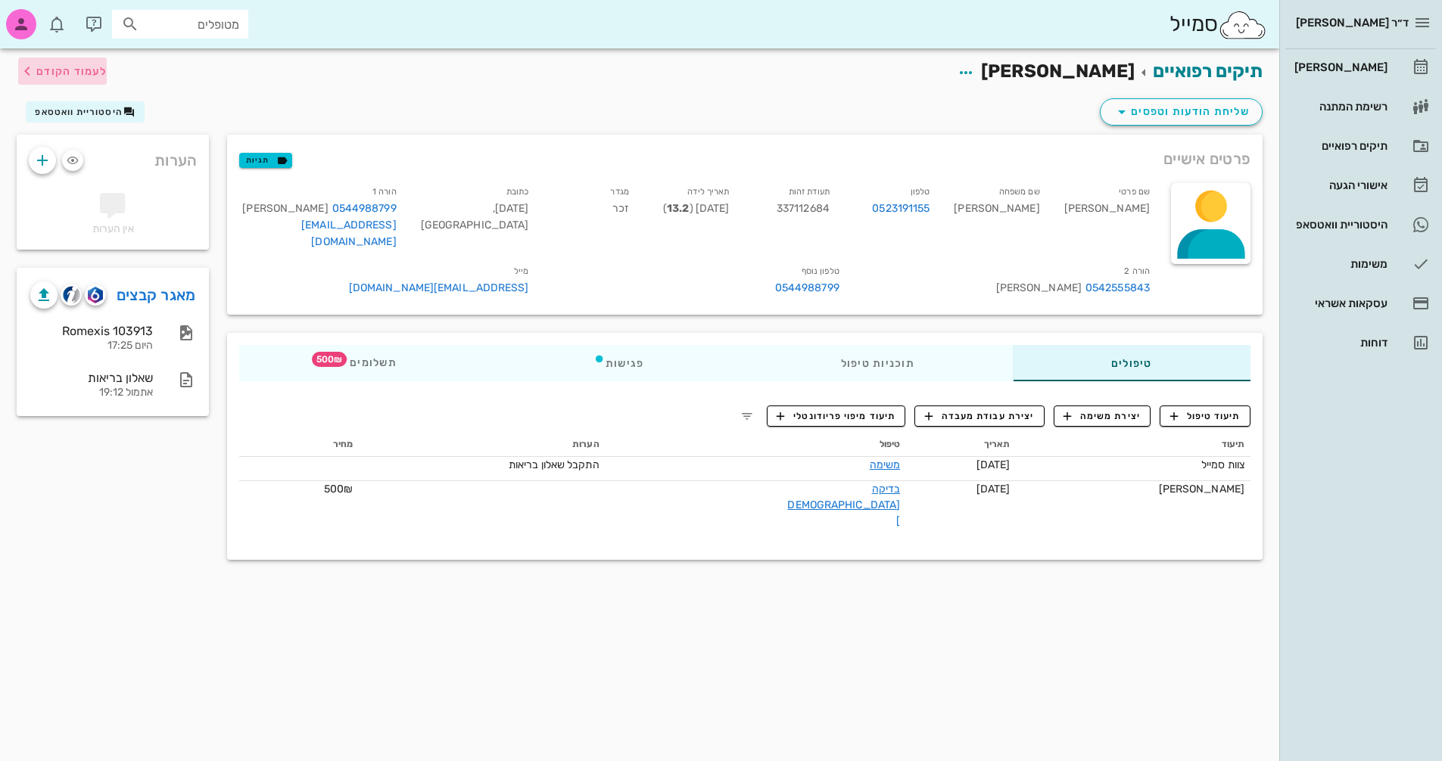
click at [64, 72] on span "לעמוד הקודם" at bounding box center [71, 71] width 70 height 13
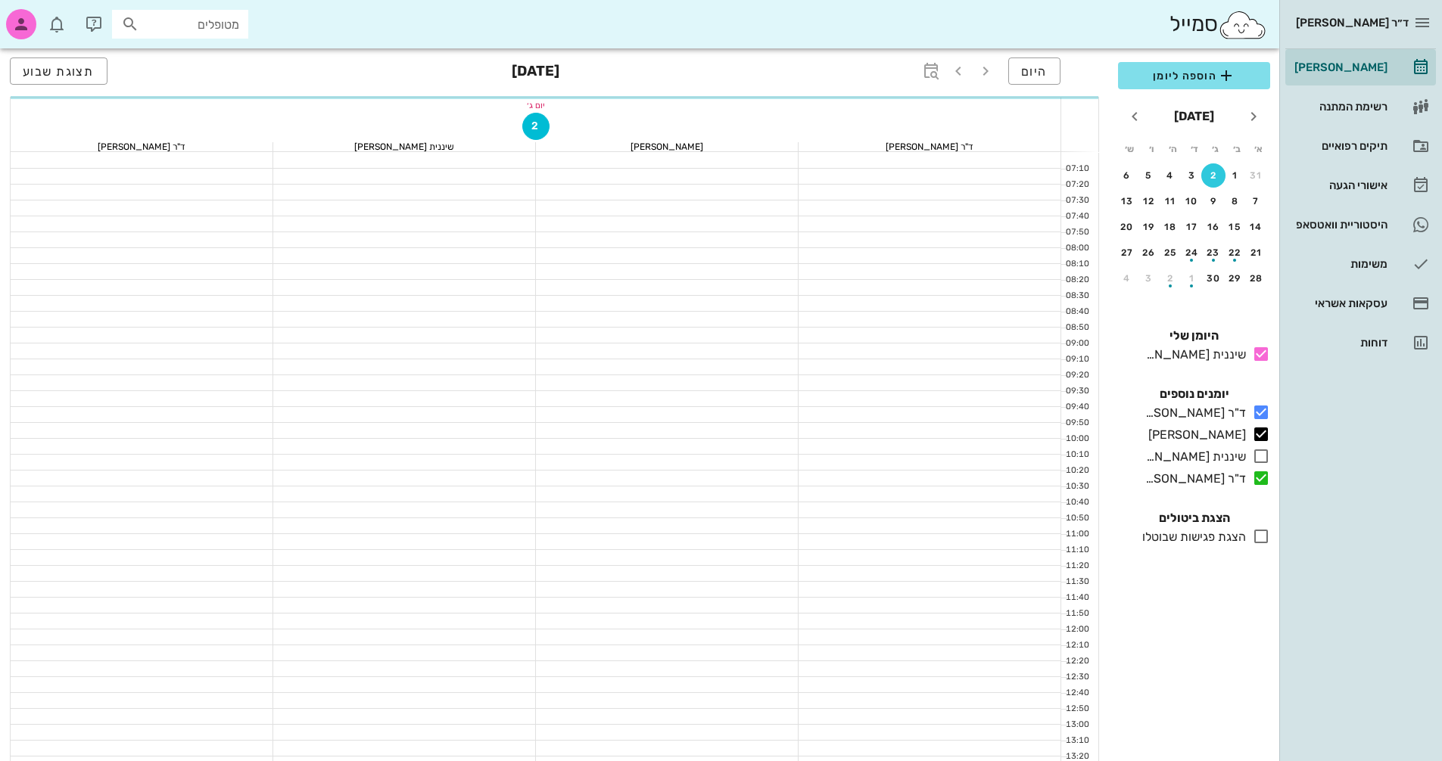
scroll to position [727, 0]
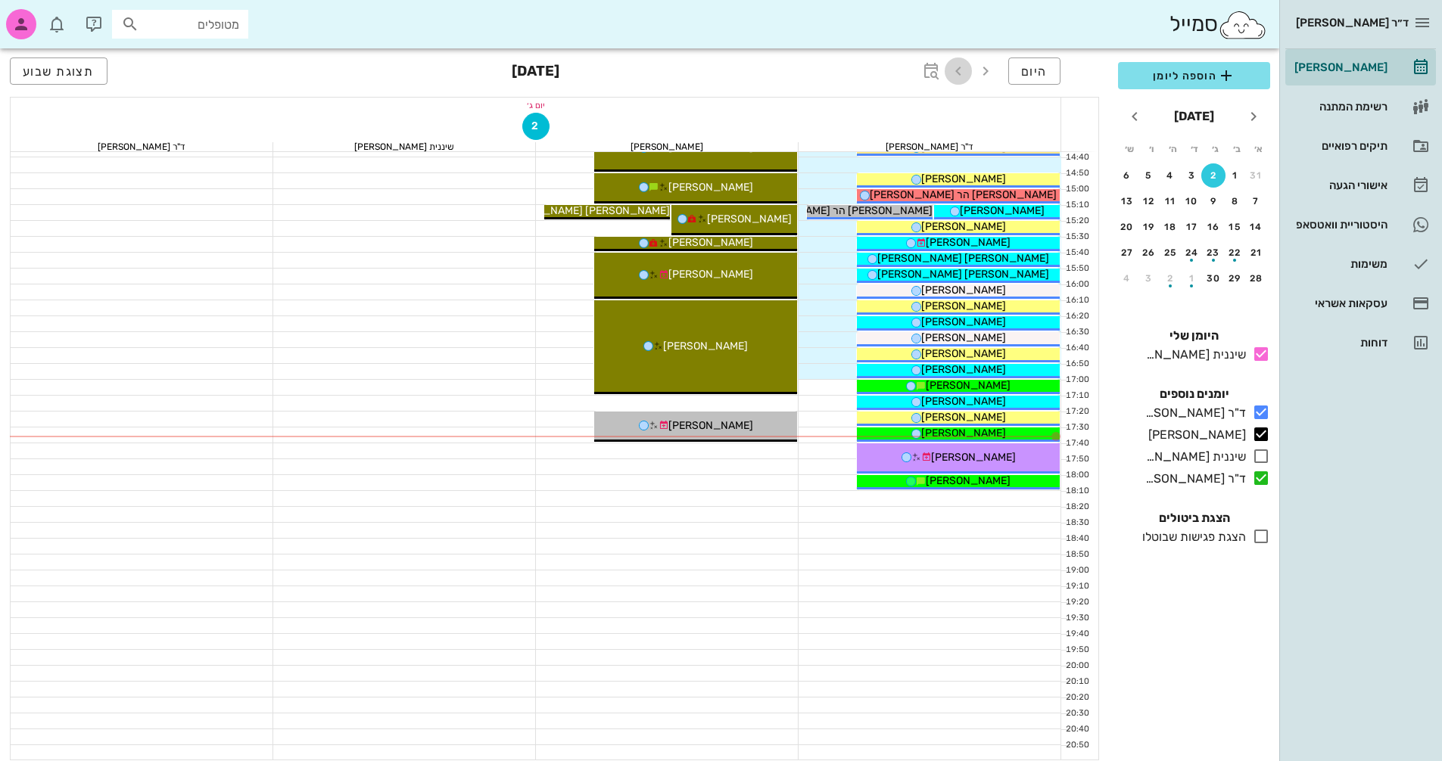
click at [955, 70] on icon "button" at bounding box center [958, 71] width 18 height 18
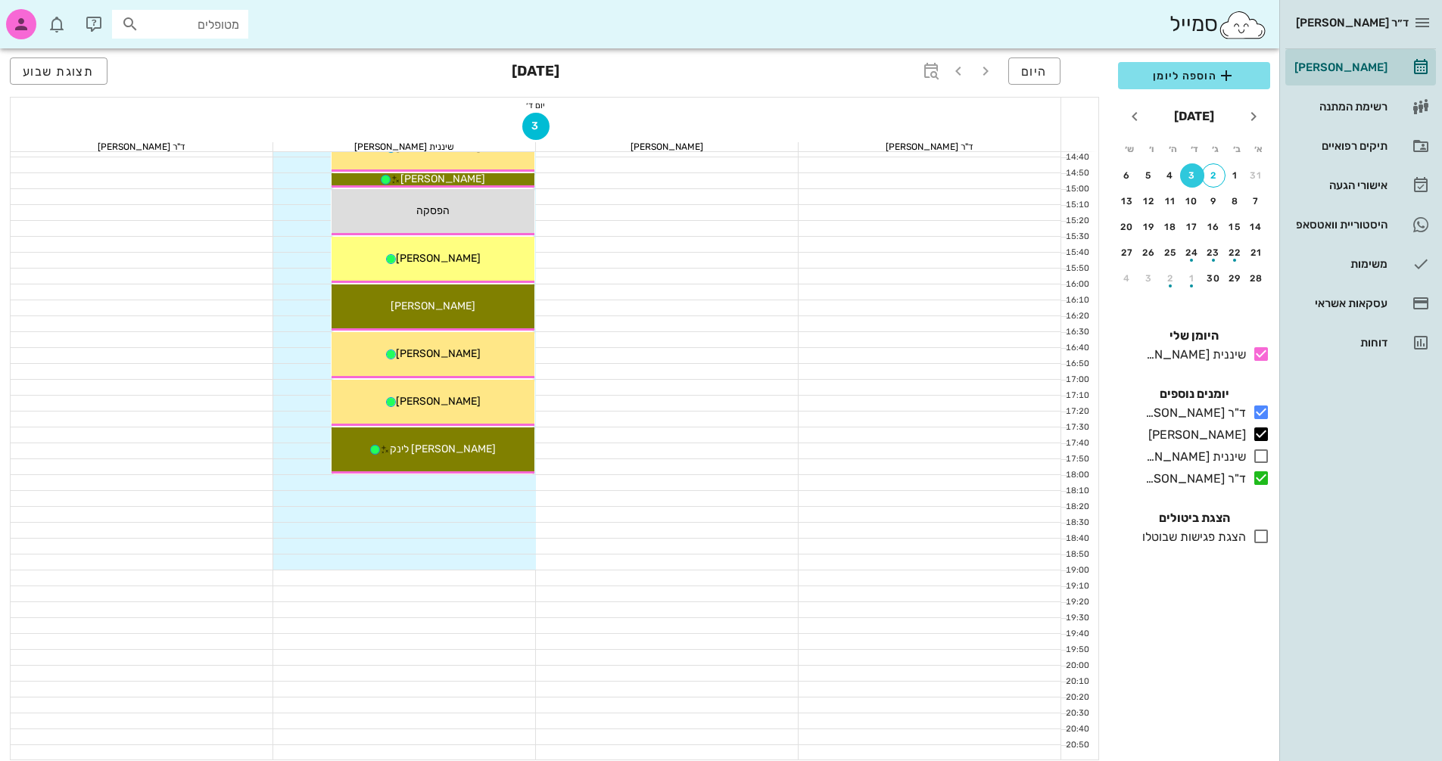
scroll to position [424, 0]
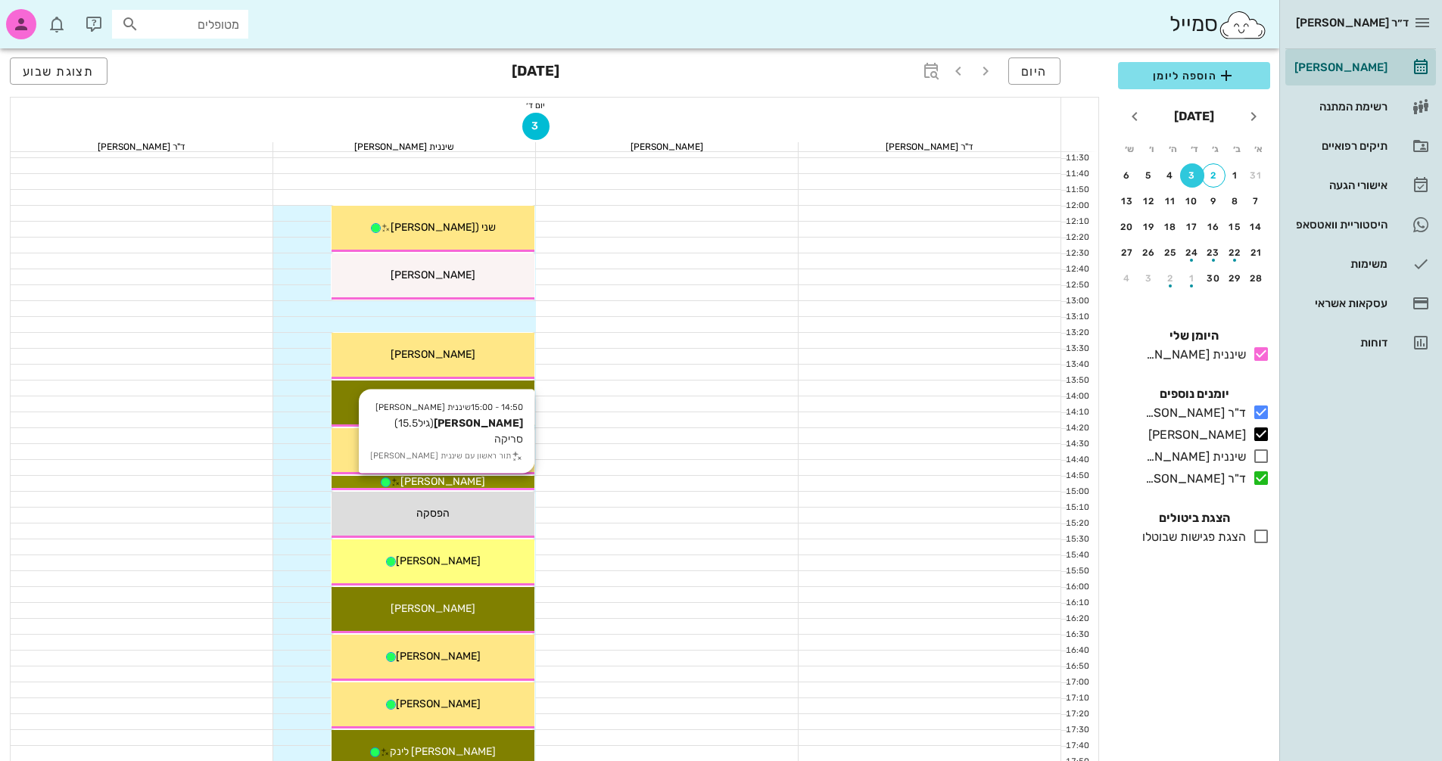
click at [509, 485] on div "[PERSON_NAME]" at bounding box center [433, 482] width 203 height 16
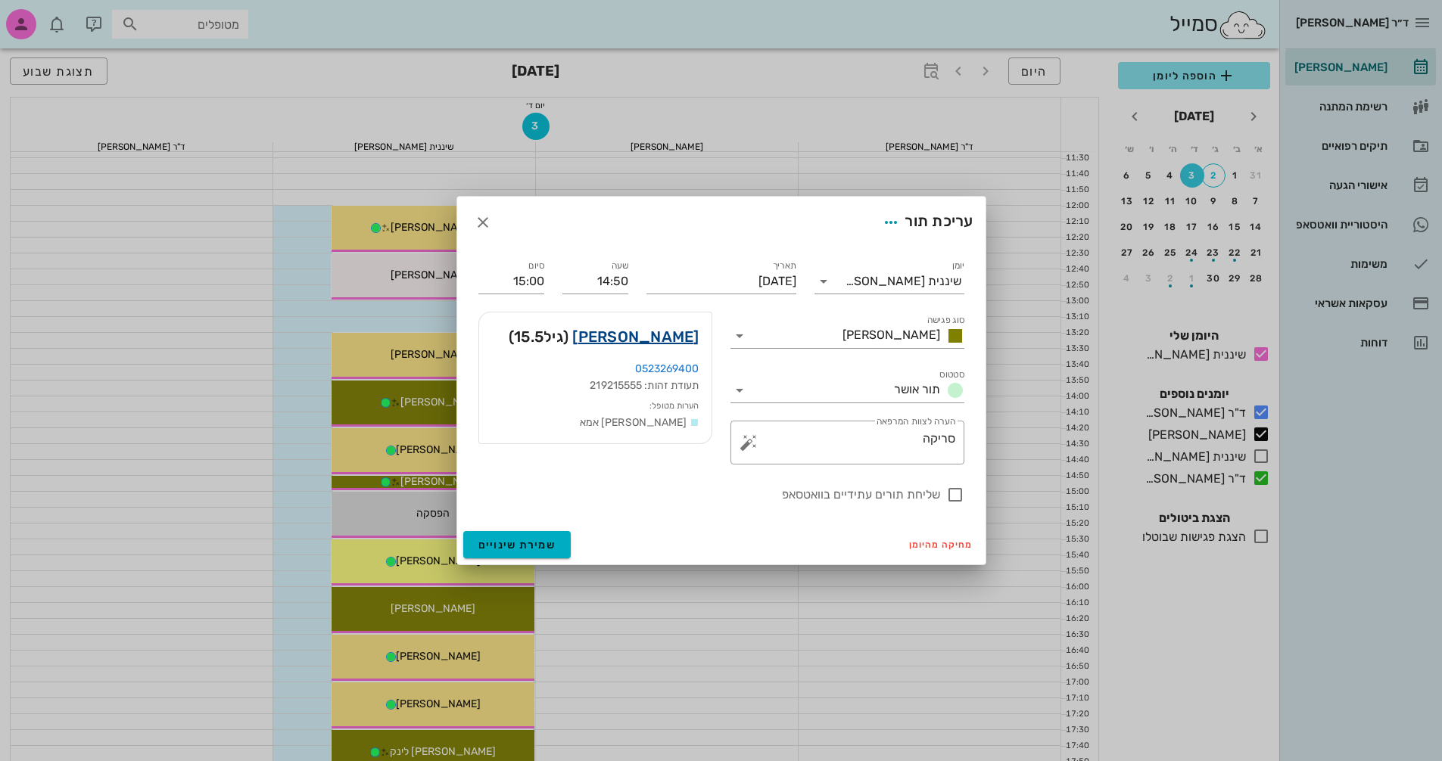
click at [677, 344] on link "דן הוד" at bounding box center [635, 337] width 126 height 24
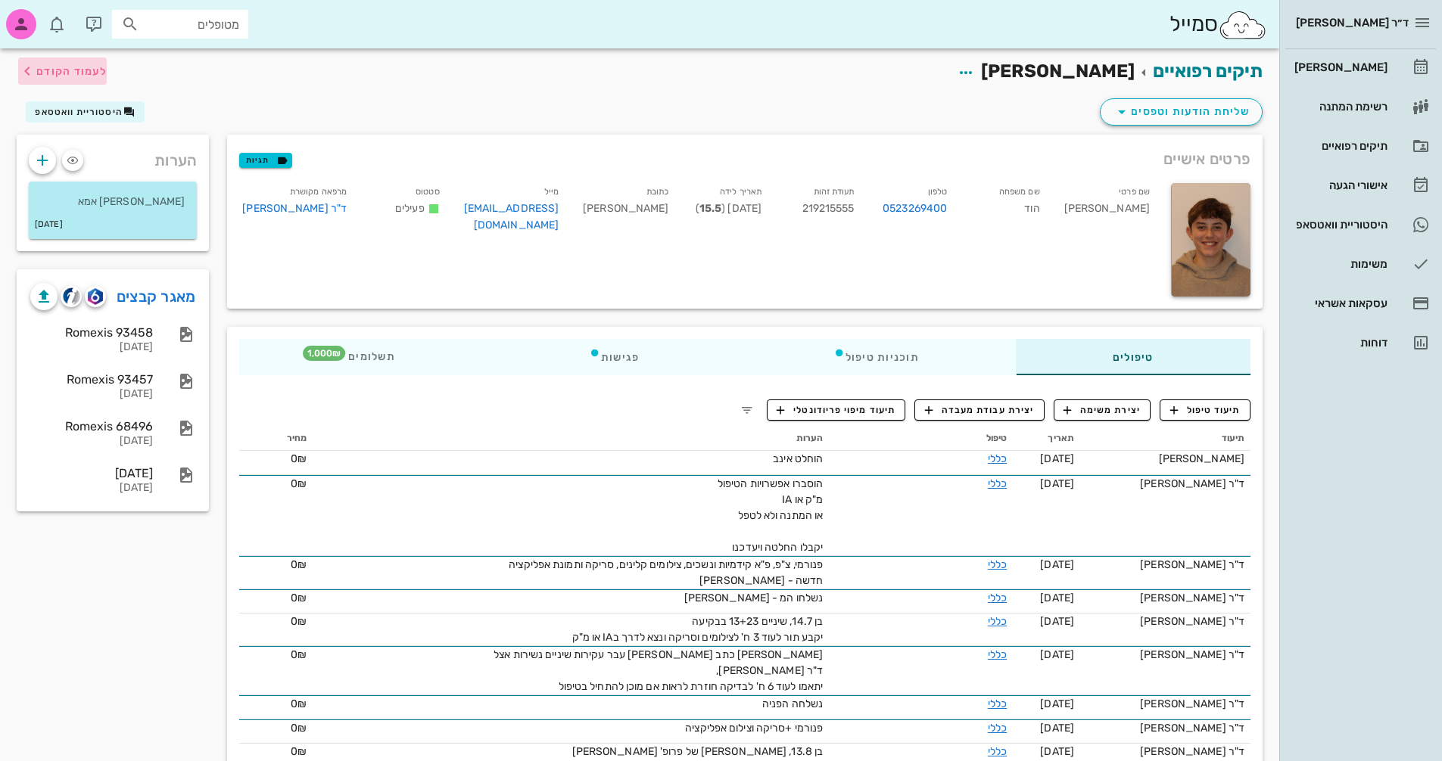
click at [38, 75] on span "לעמוד הקודם" at bounding box center [71, 71] width 70 height 13
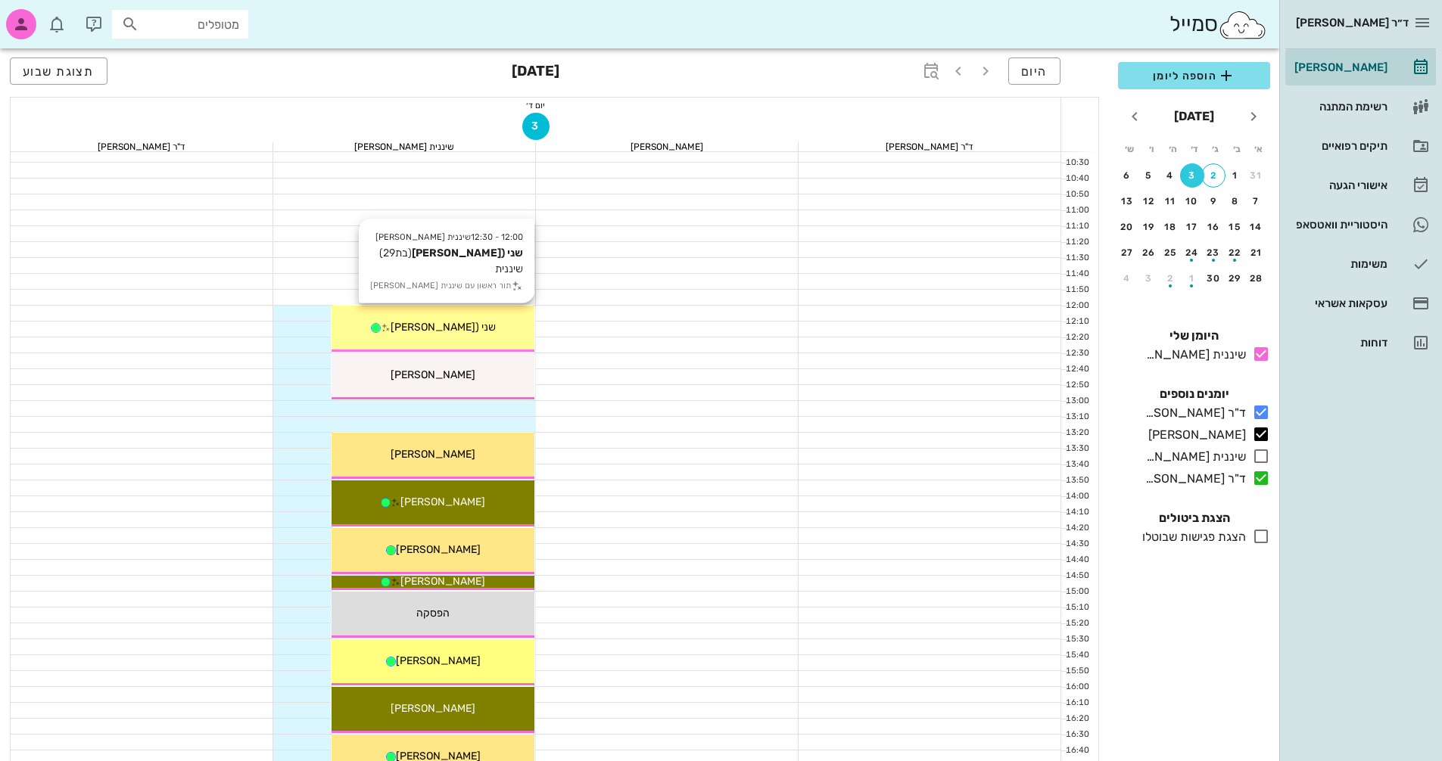
scroll to position [424, 0]
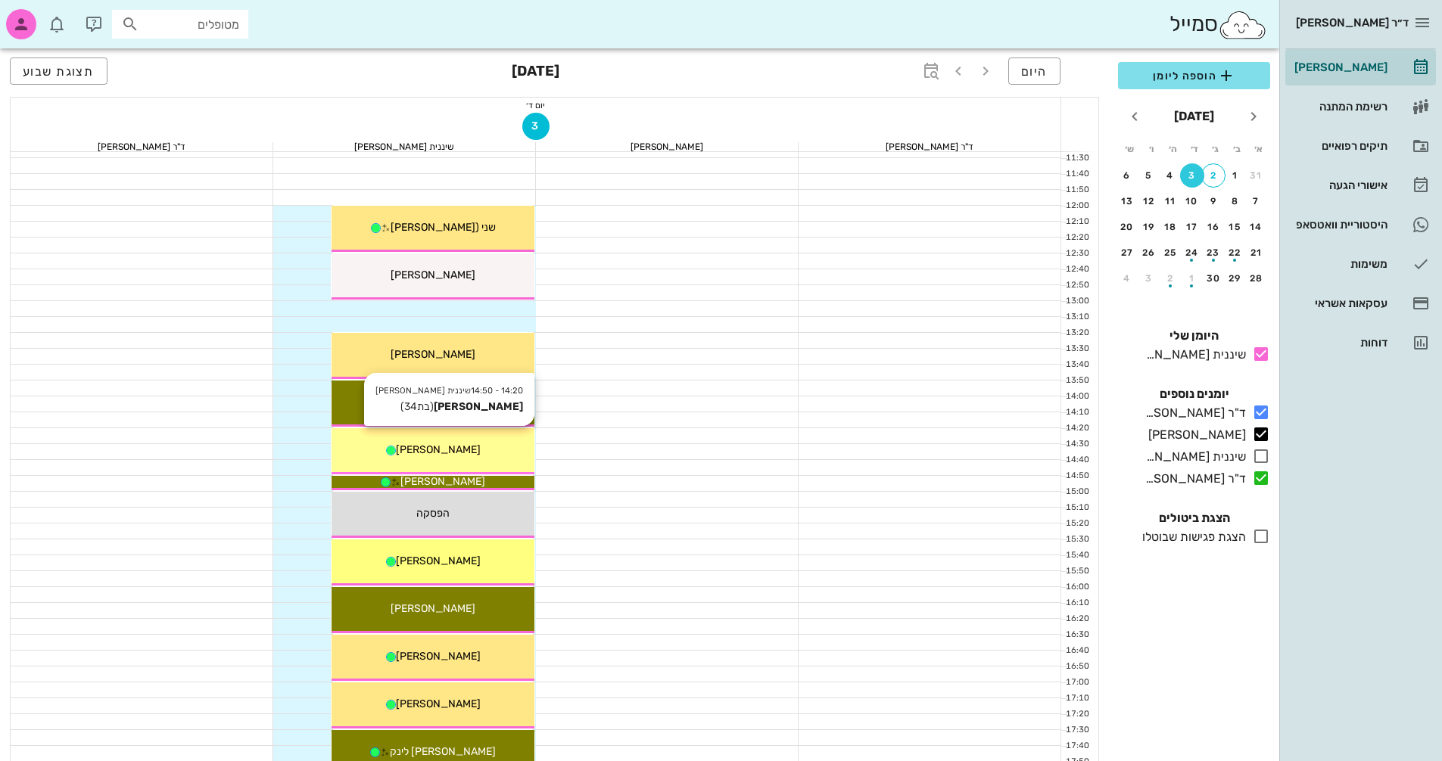
click at [484, 448] on div "[PERSON_NAME]" at bounding box center [433, 450] width 203 height 16
click at [472, 447] on div "[PERSON_NAME]" at bounding box center [433, 450] width 203 height 16
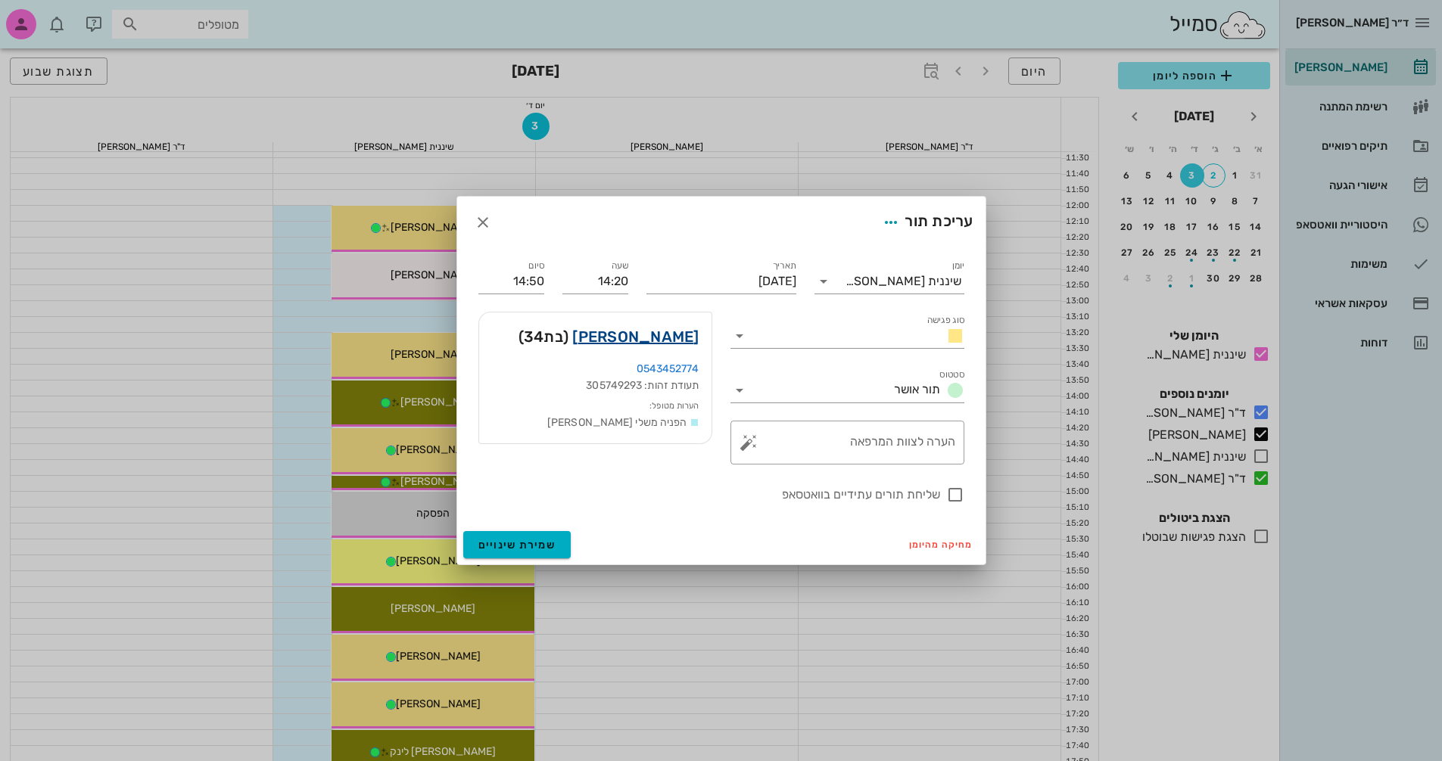
click at [659, 336] on link "אוראל איינהורן" at bounding box center [635, 337] width 126 height 24
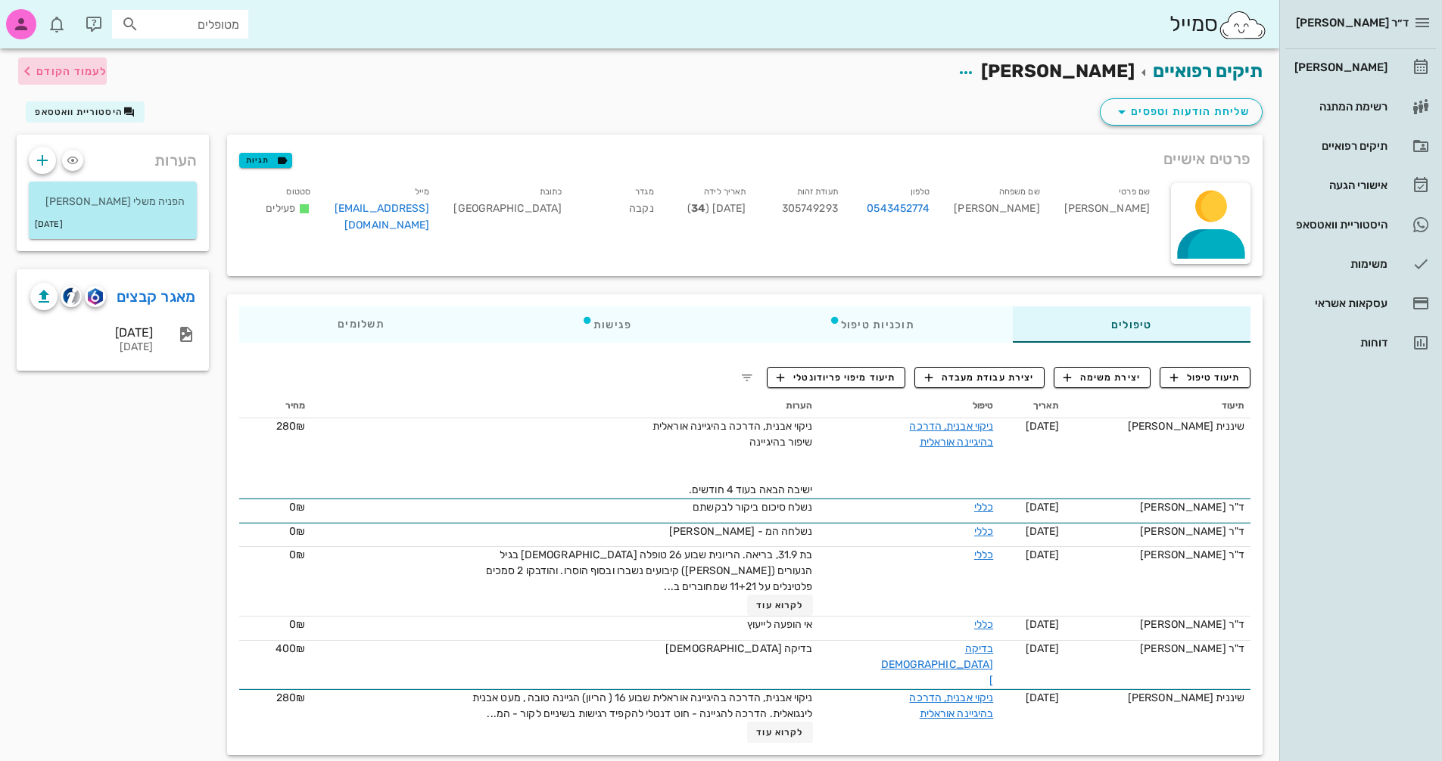
click at [56, 68] on span "לעמוד הקודם" at bounding box center [71, 71] width 70 height 13
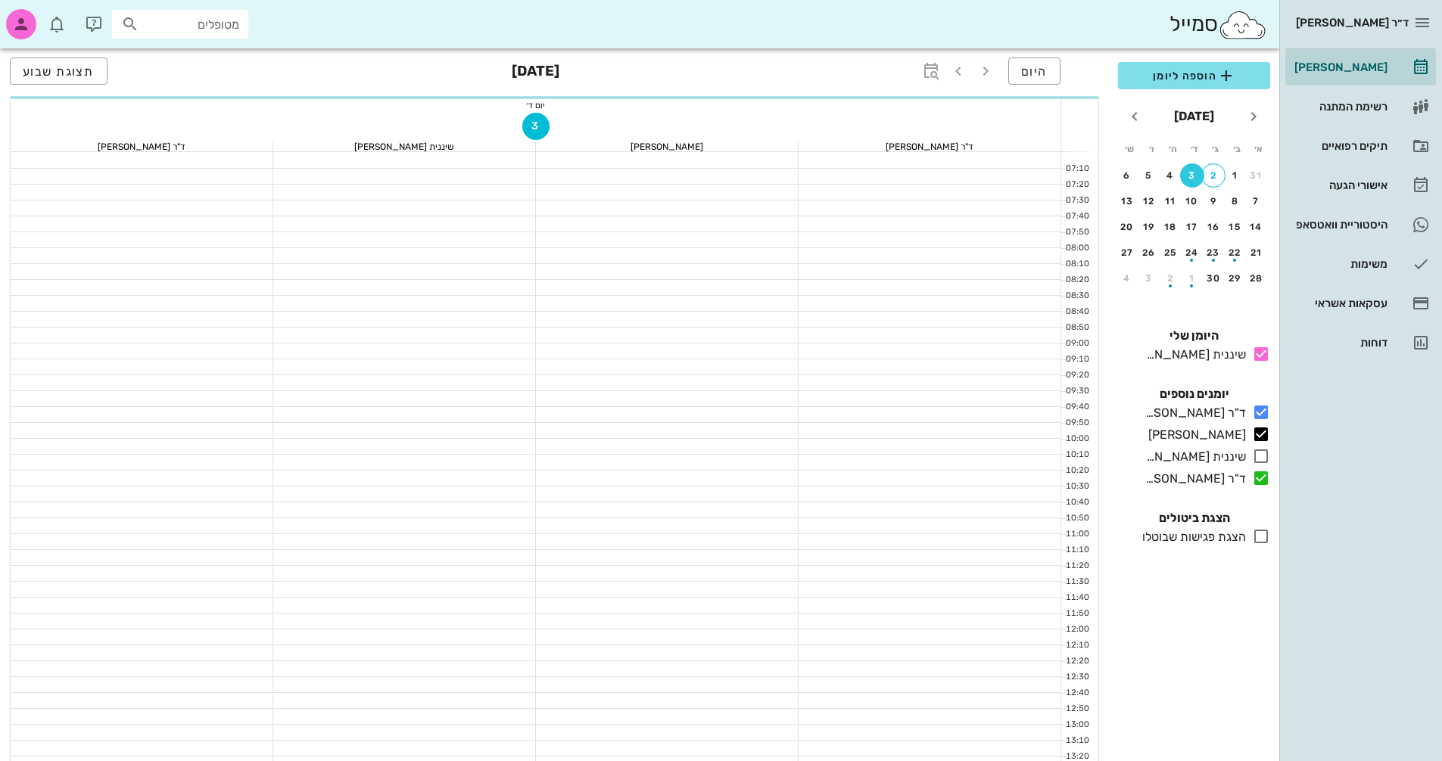
scroll to position [424, 0]
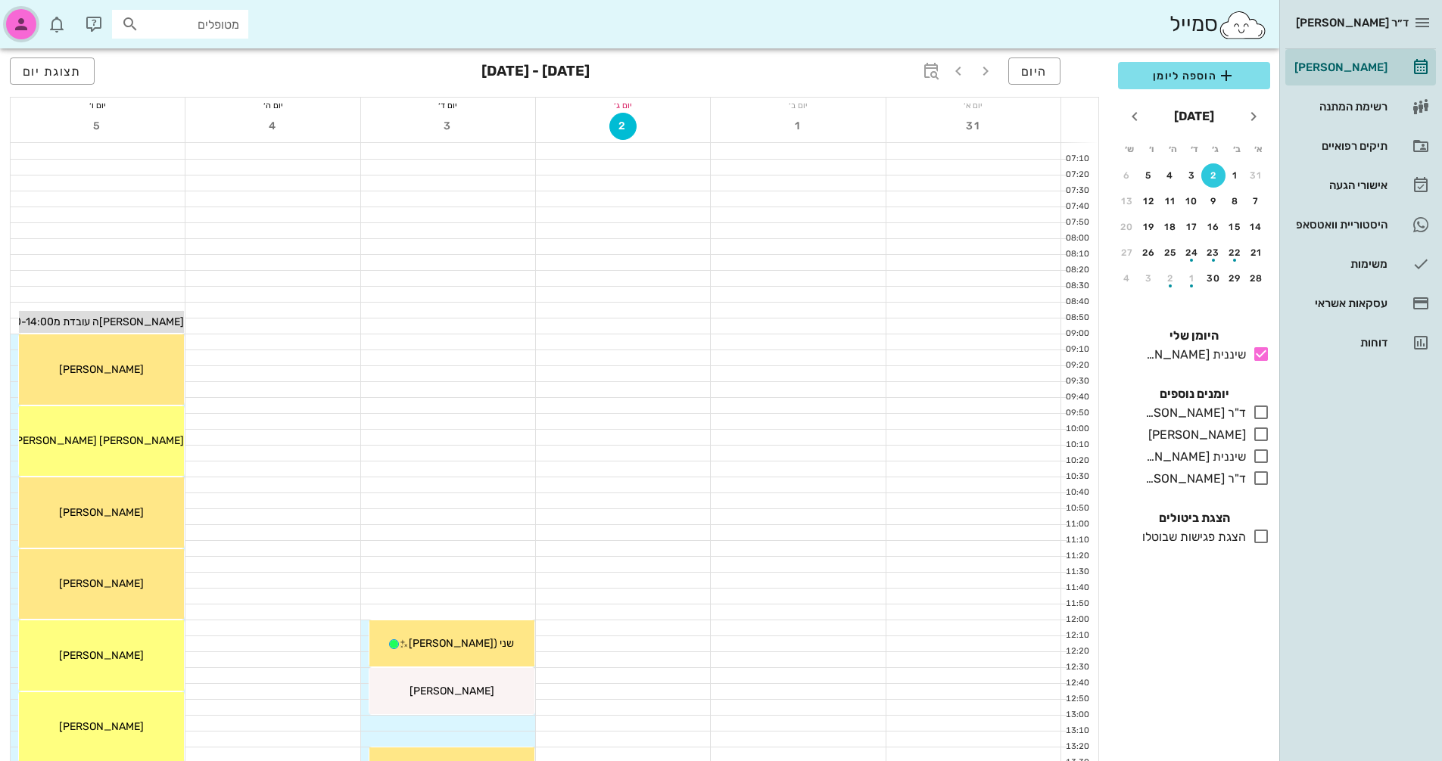
click at [20, 20] on icon "button" at bounding box center [21, 24] width 18 height 18
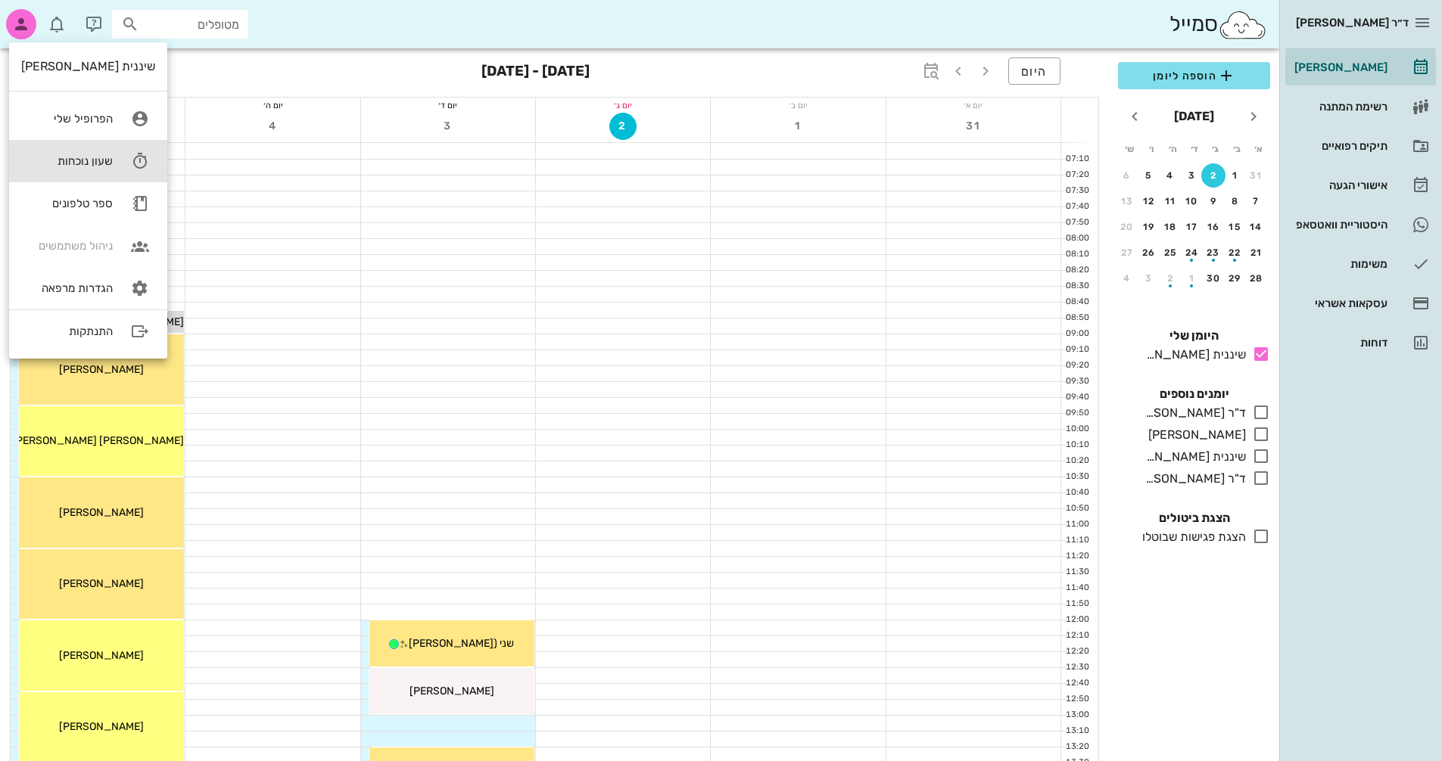
click at [125, 159] on icon at bounding box center [140, 161] width 30 height 30
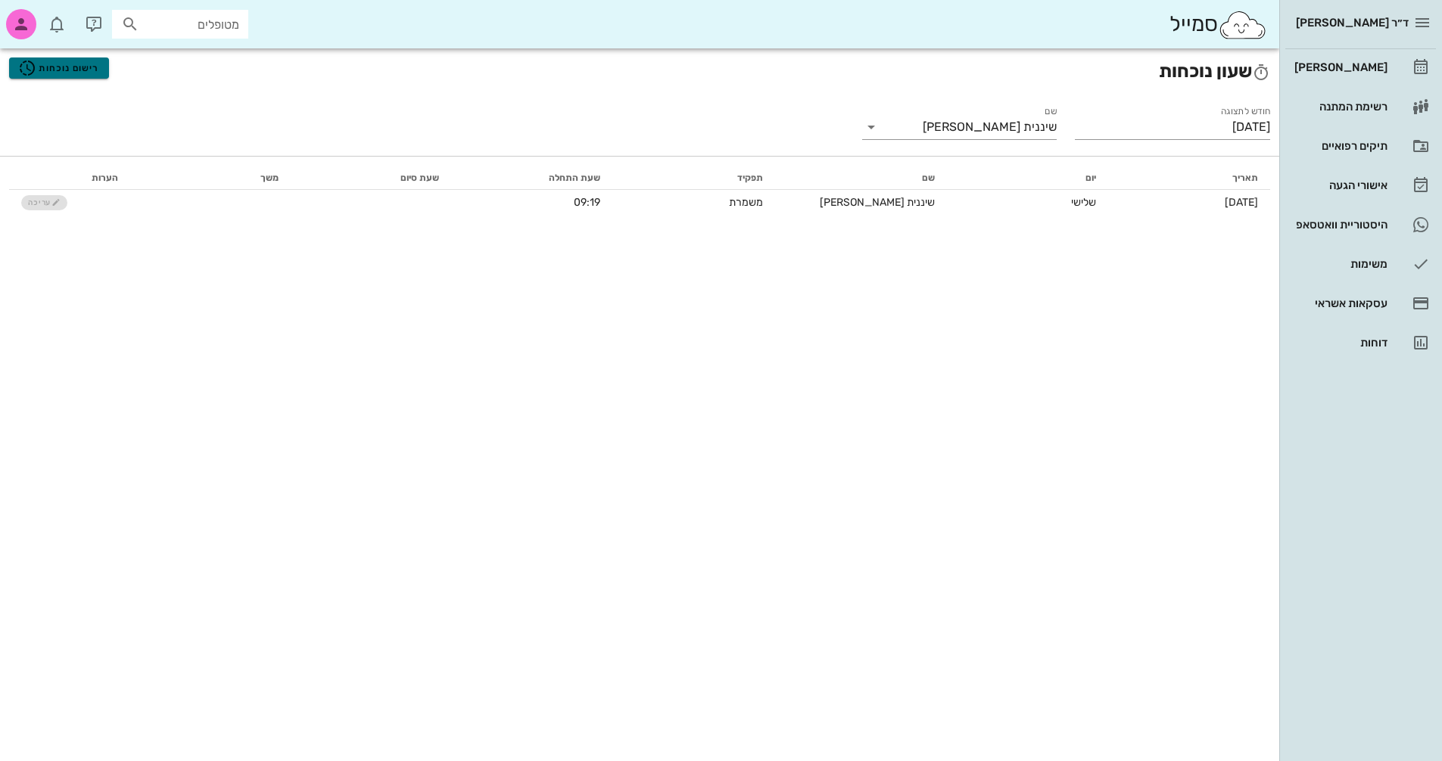
click at [60, 60] on span "רישום נוכחות" at bounding box center [58, 68] width 81 height 18
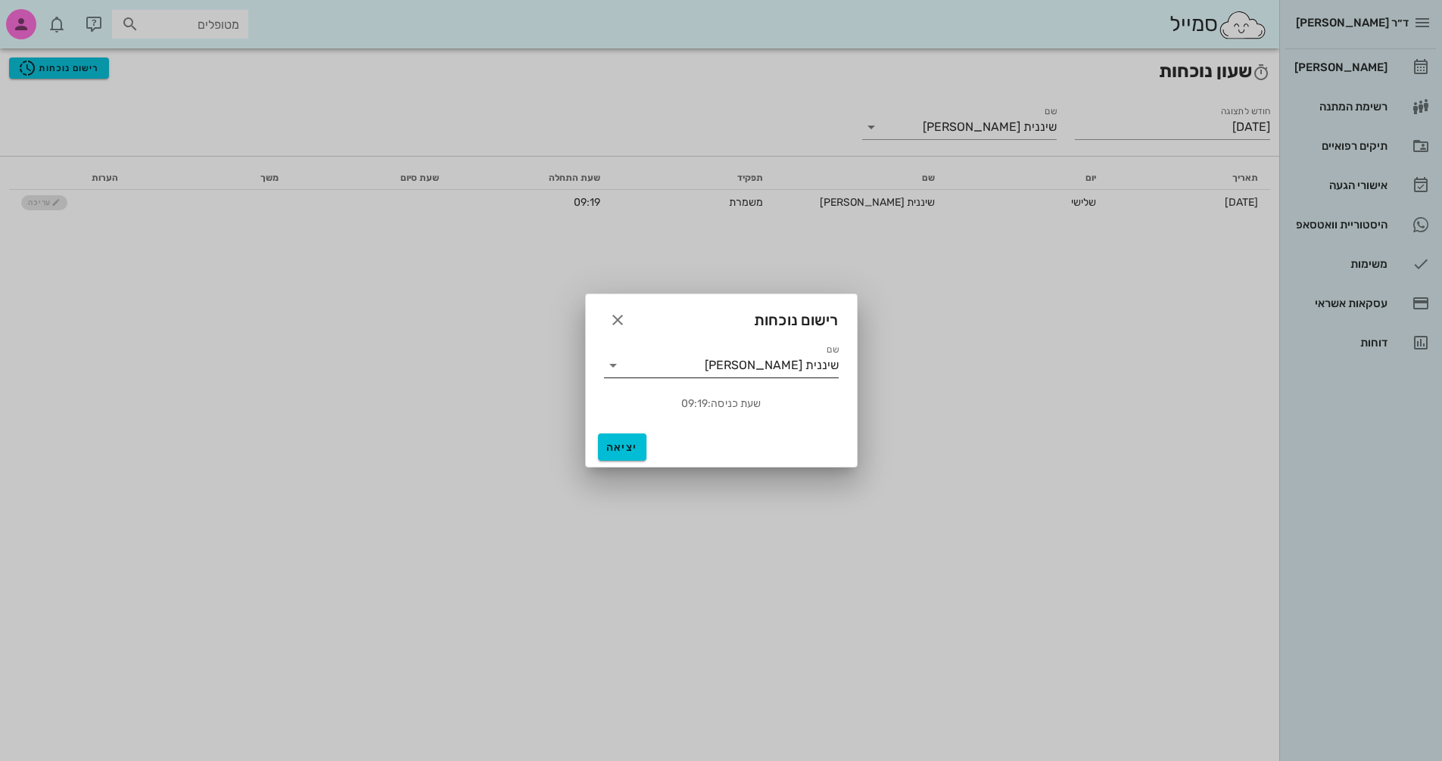
click at [613, 372] on icon at bounding box center [613, 366] width 18 height 18
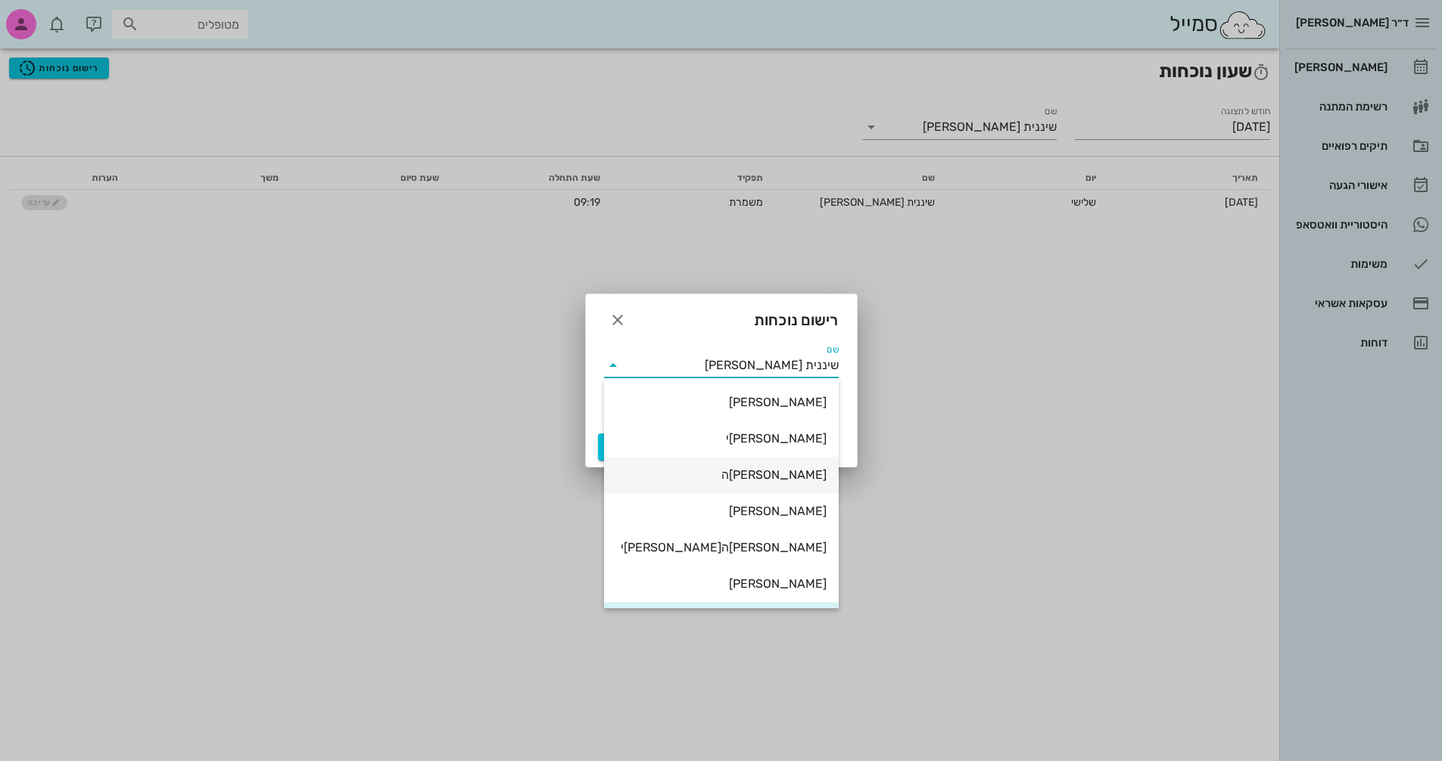
click at [792, 476] on div "[PERSON_NAME]ה" at bounding box center [721, 475] width 210 height 14
type input "[PERSON_NAME]ה"
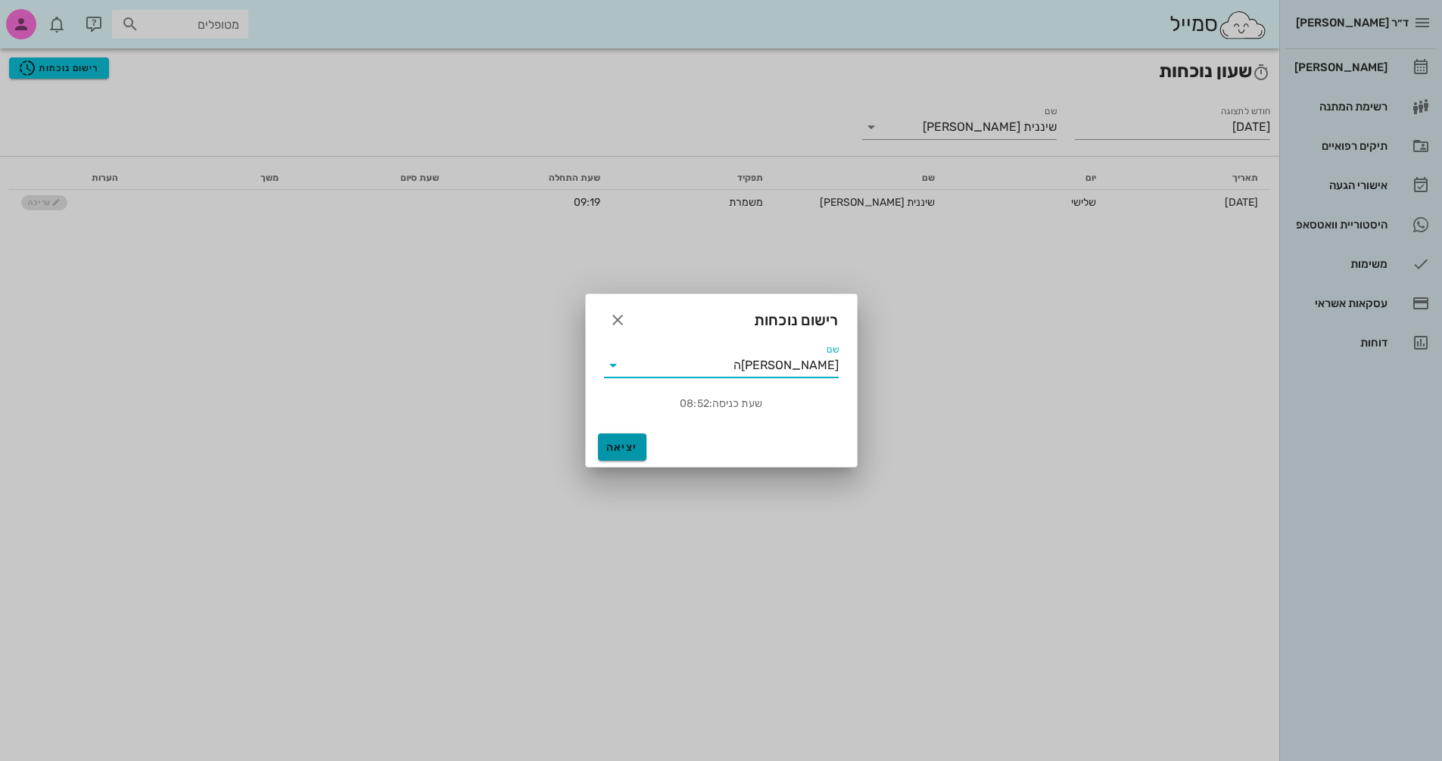
click at [614, 450] on span "יציאה" at bounding box center [622, 447] width 36 height 13
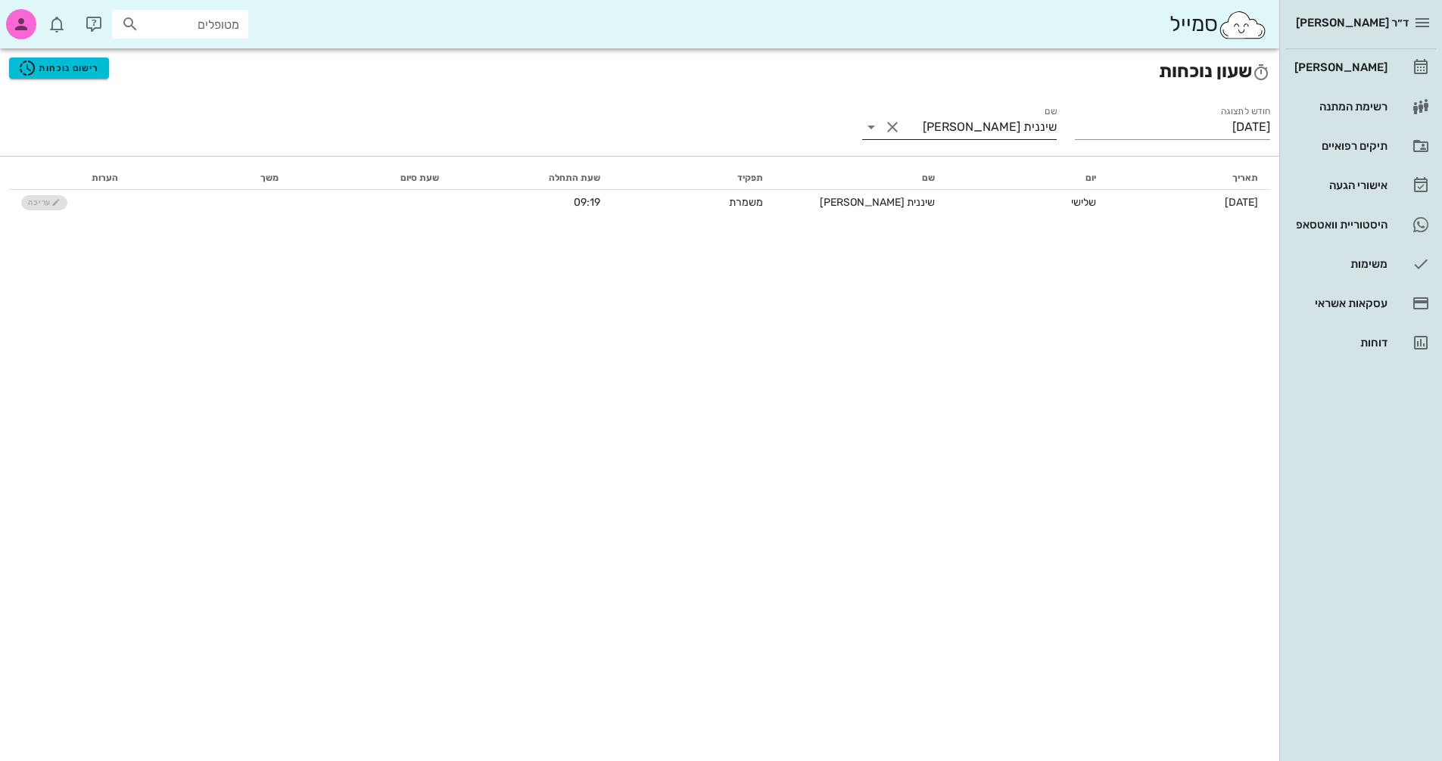
click at [878, 129] on icon at bounding box center [871, 127] width 18 height 18
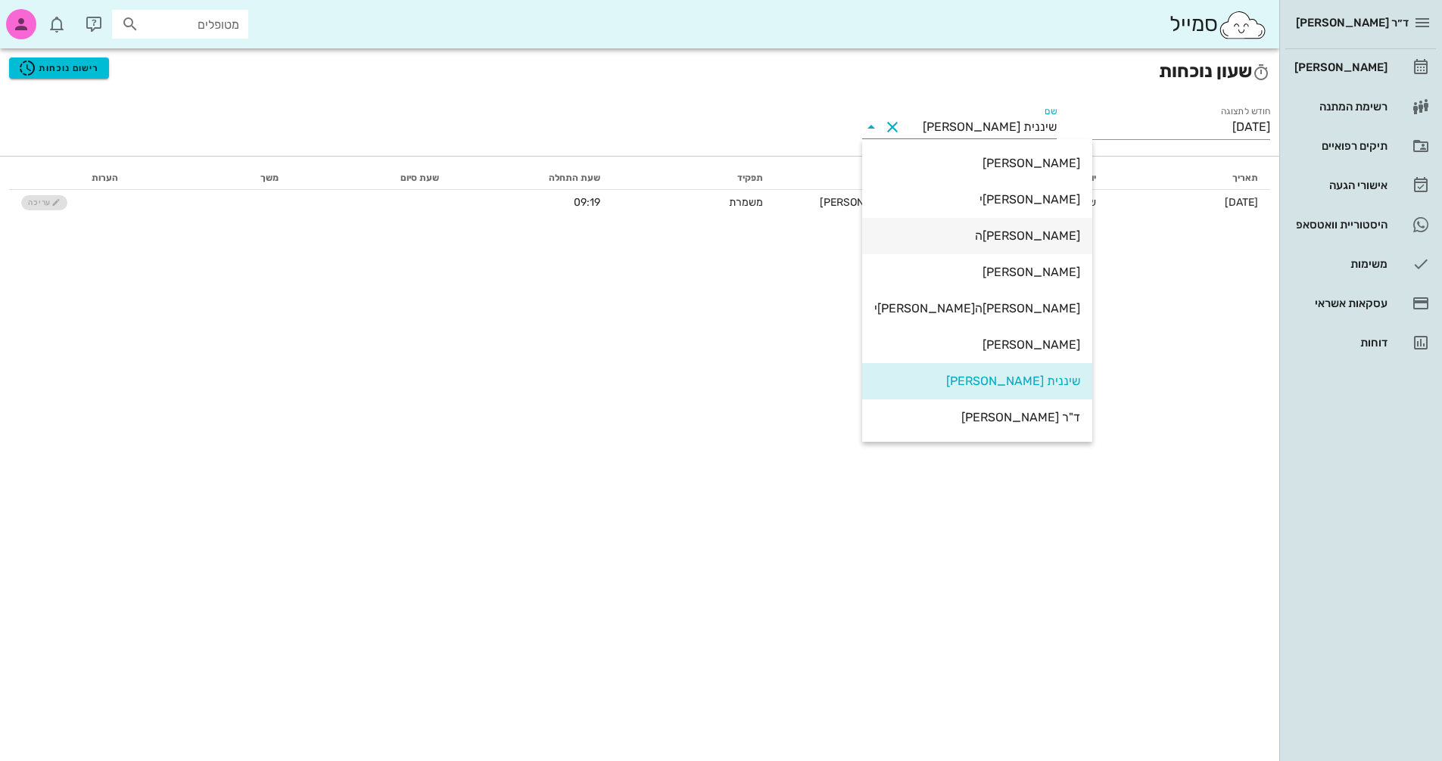
click at [1013, 236] on div "[PERSON_NAME]ה" at bounding box center [977, 236] width 206 height 14
type input "[PERSON_NAME]ה"
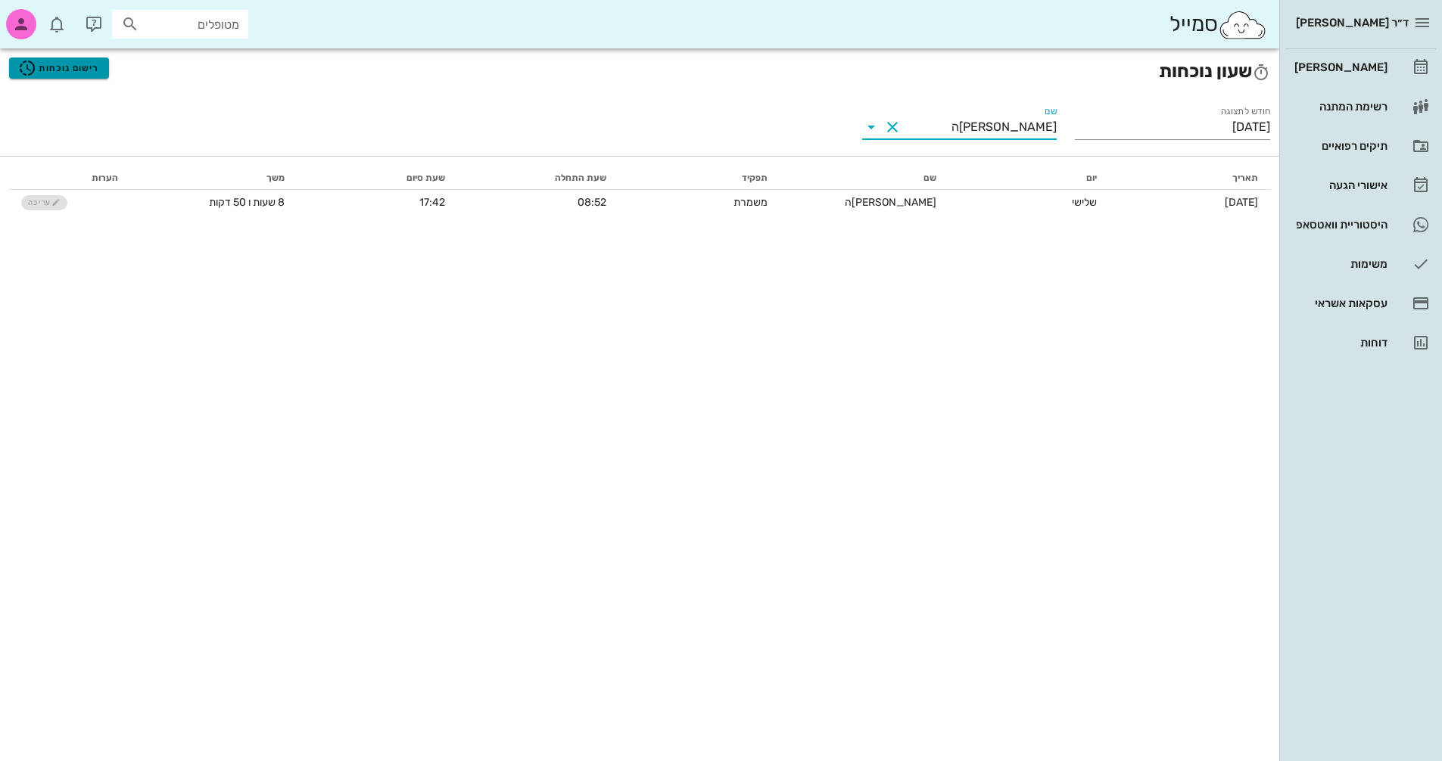
click at [77, 68] on span "רישום נוכחות" at bounding box center [58, 68] width 81 height 18
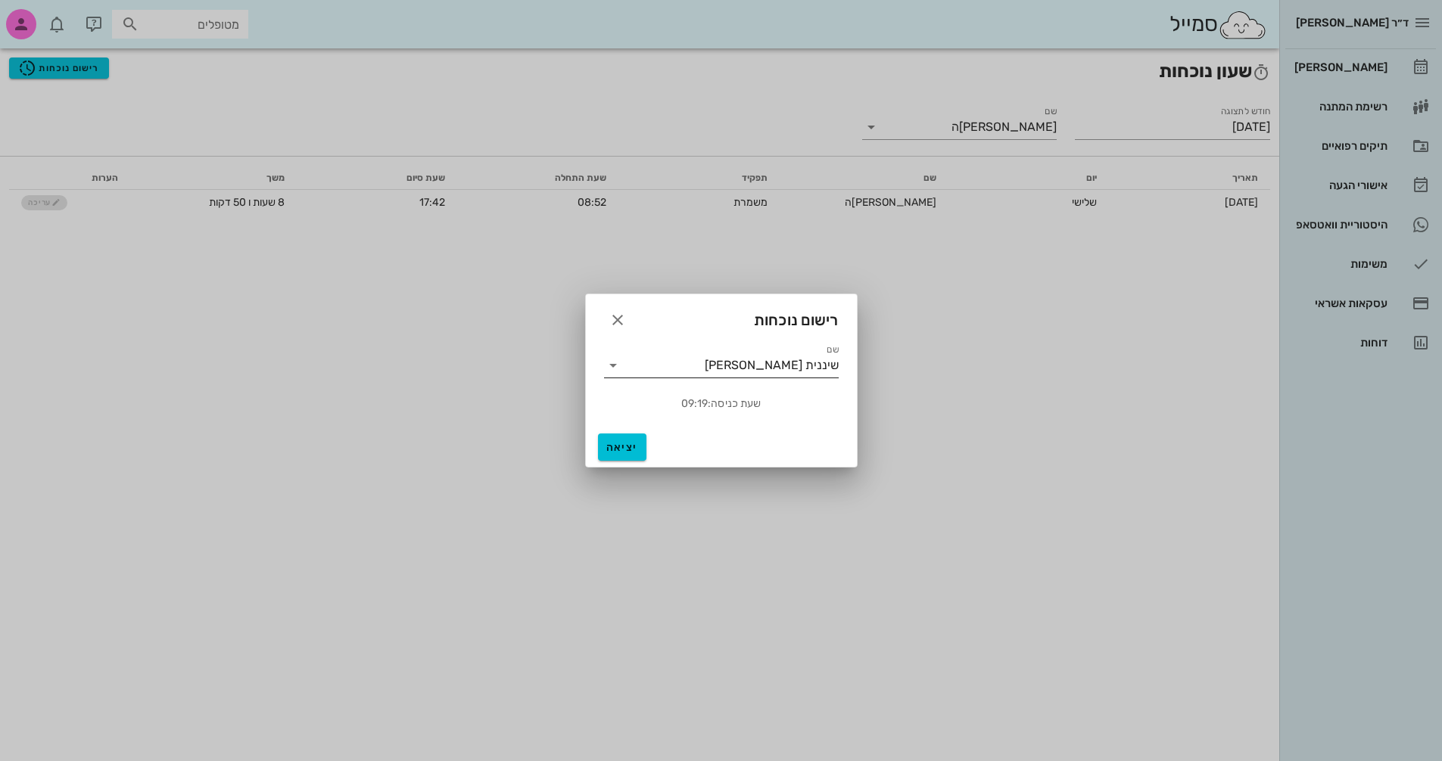
click at [612, 366] on icon at bounding box center [613, 366] width 18 height 18
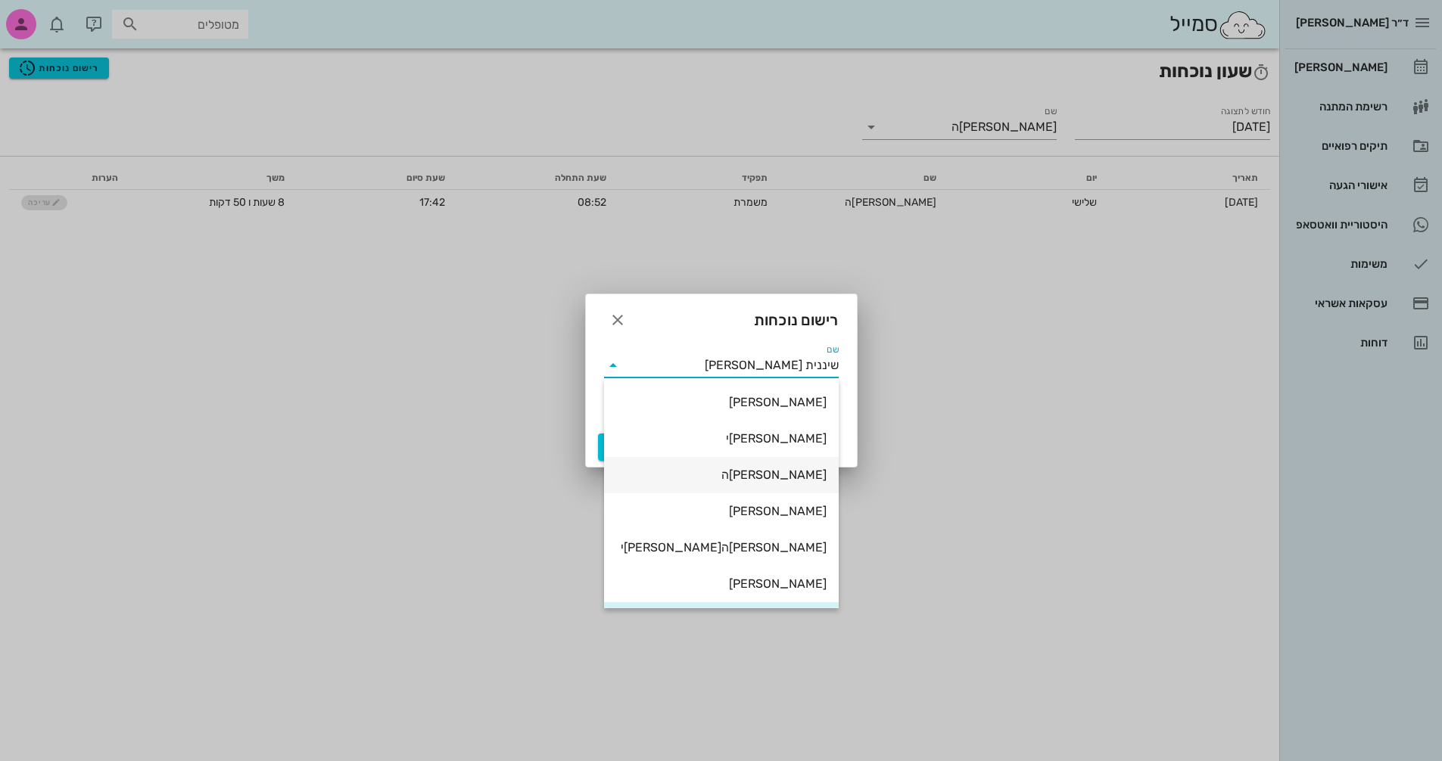
click at [758, 473] on div "[PERSON_NAME]ה" at bounding box center [721, 475] width 210 height 14
type input "[PERSON_NAME]ה"
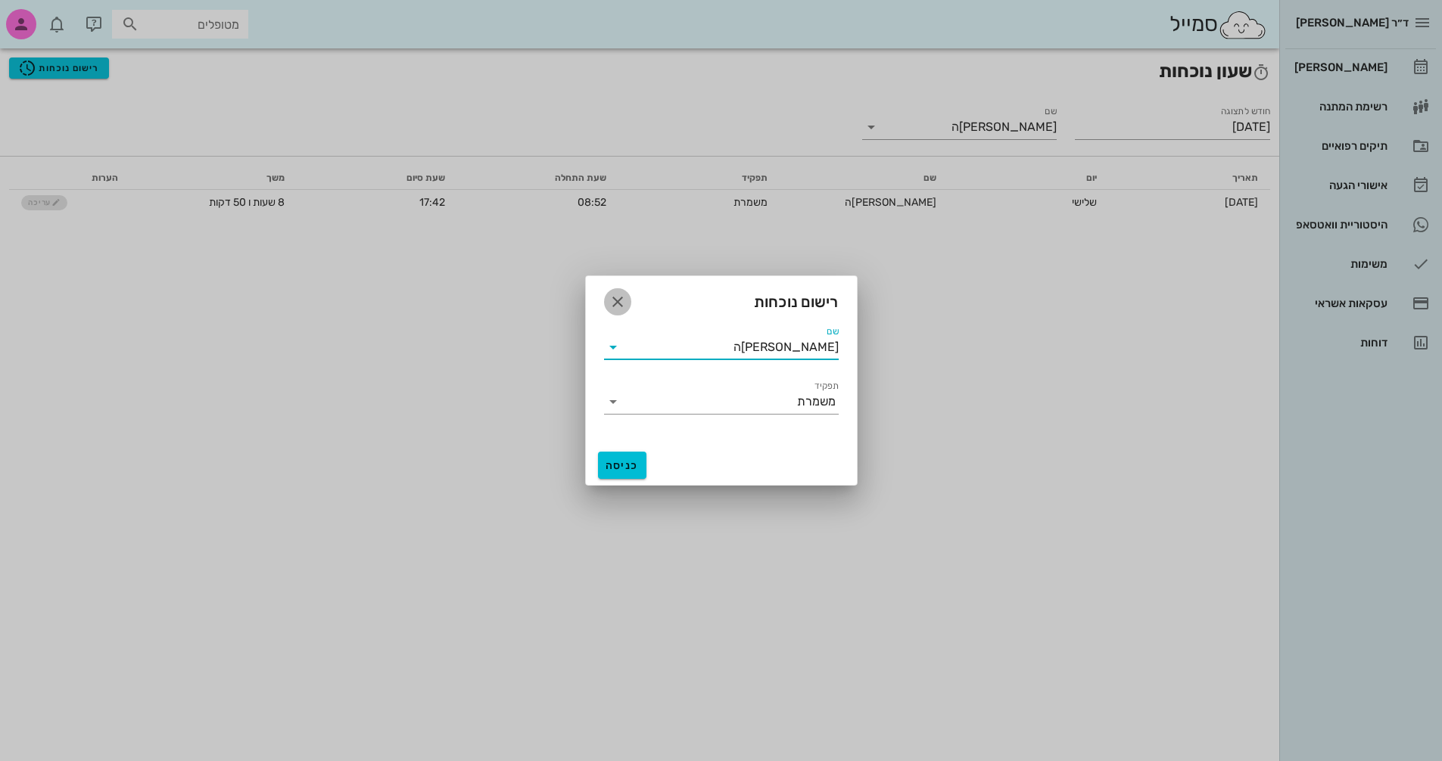
click at [609, 300] on icon "button" at bounding box center [618, 302] width 18 height 18
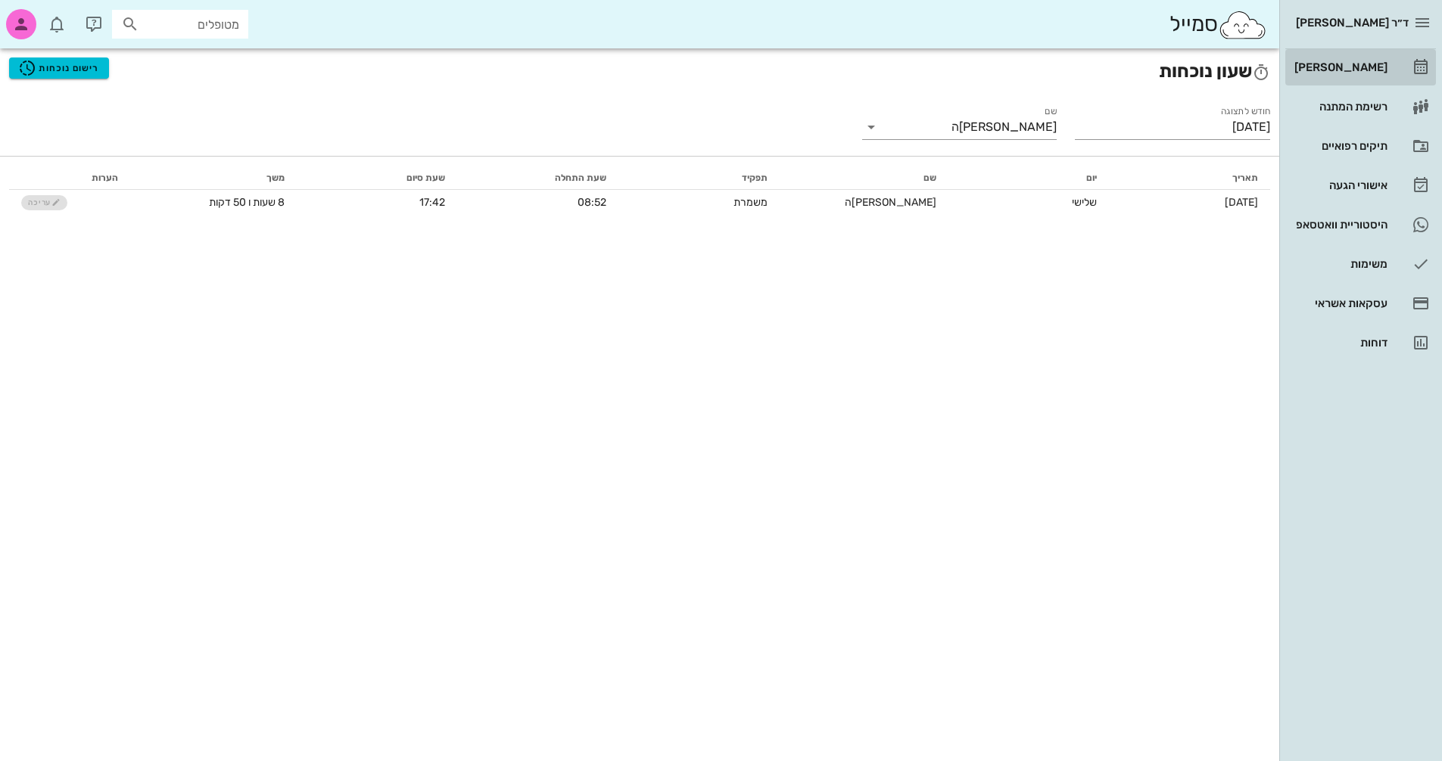
click at [1356, 64] on div "[PERSON_NAME]" at bounding box center [1339, 67] width 96 height 12
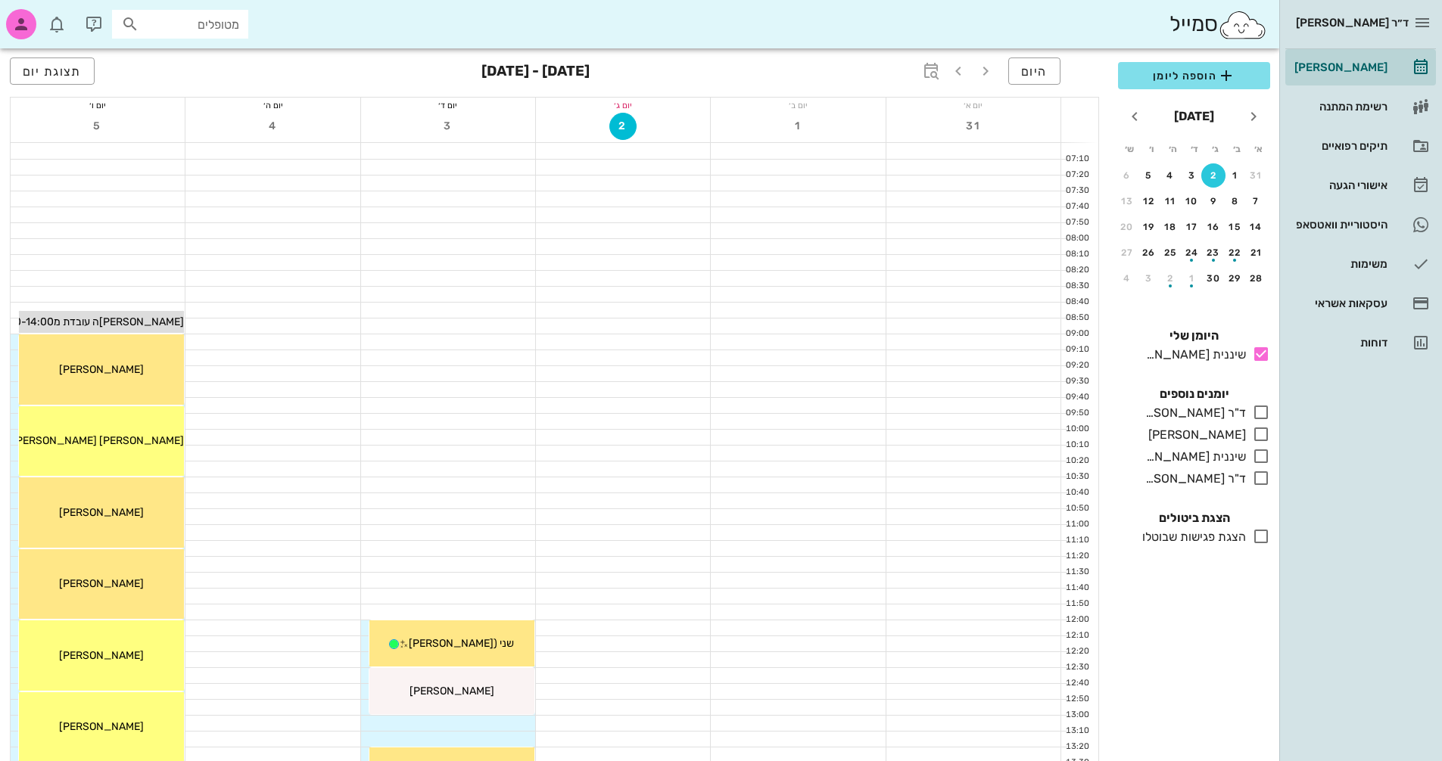
click at [1214, 176] on div "2" at bounding box center [1213, 175] width 24 height 11
click at [1253, 409] on icon at bounding box center [1261, 412] width 18 height 18
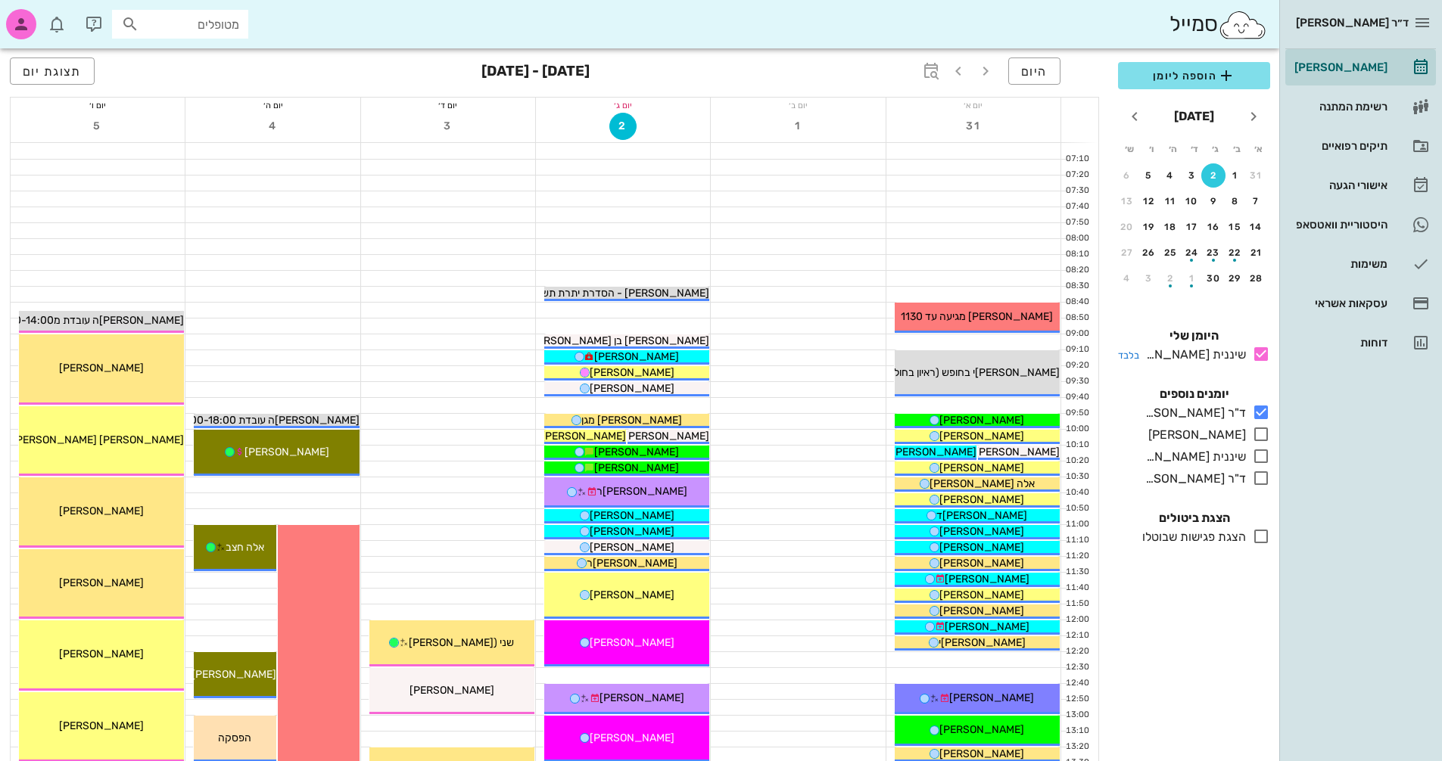
click at [1262, 353] on icon at bounding box center [1261, 354] width 18 height 18
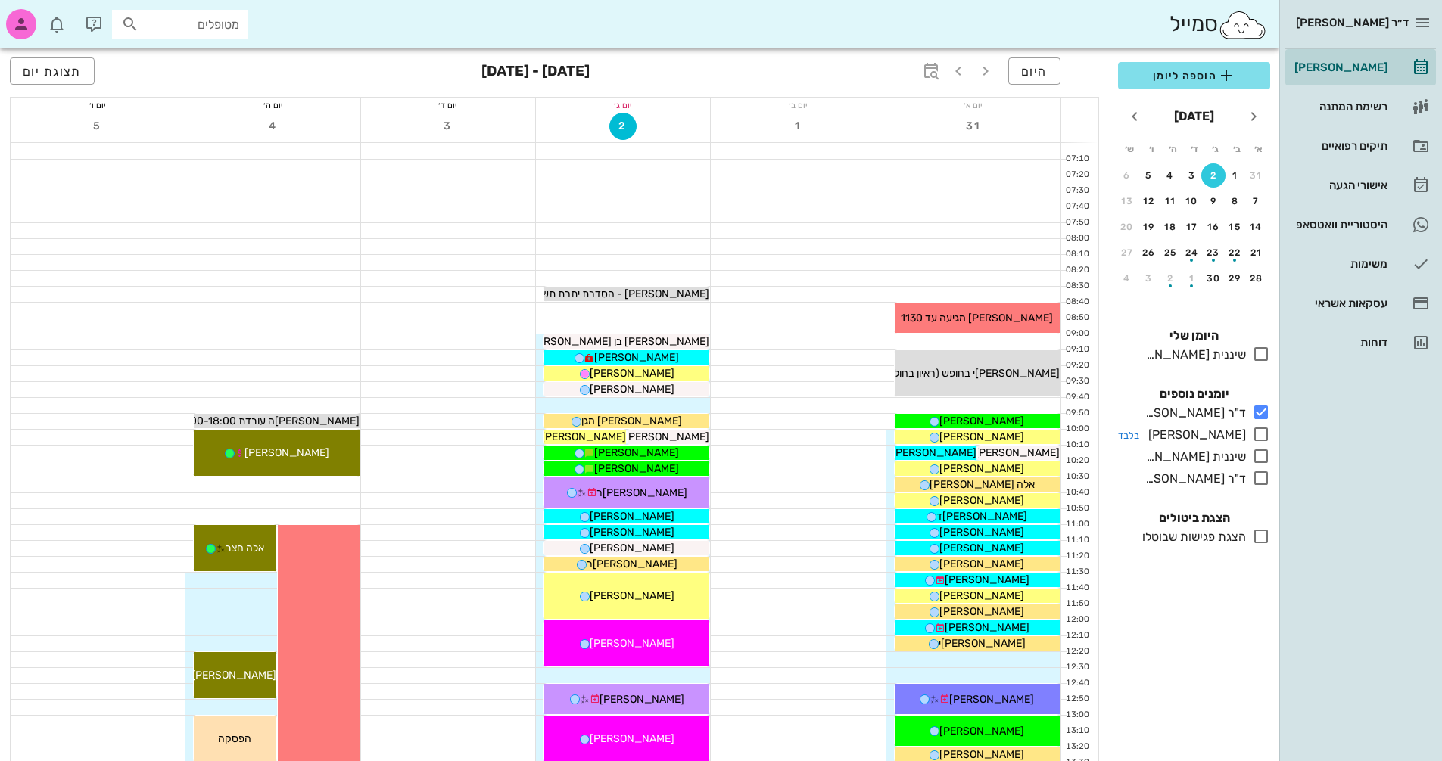
click at [1263, 434] on icon at bounding box center [1261, 434] width 18 height 18
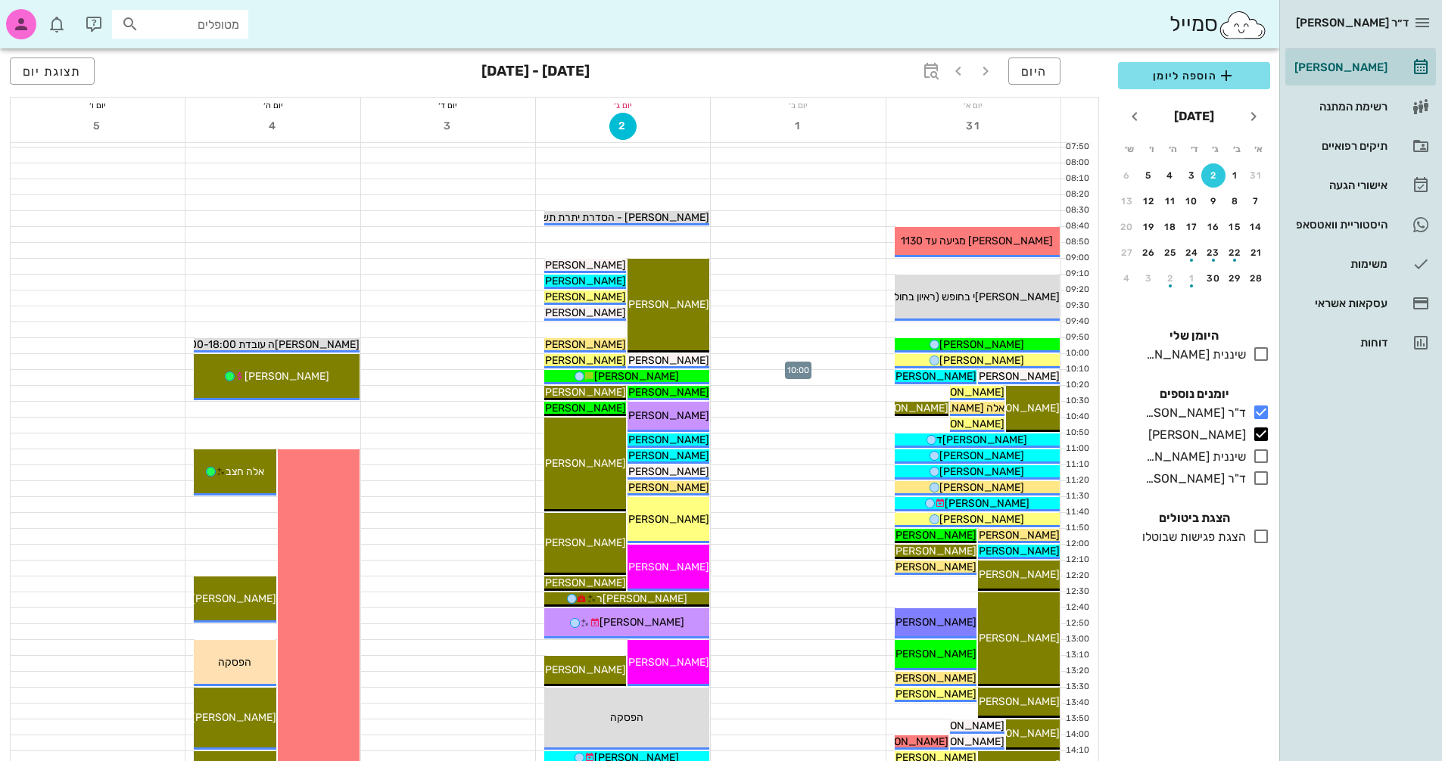
scroll to position [151, 0]
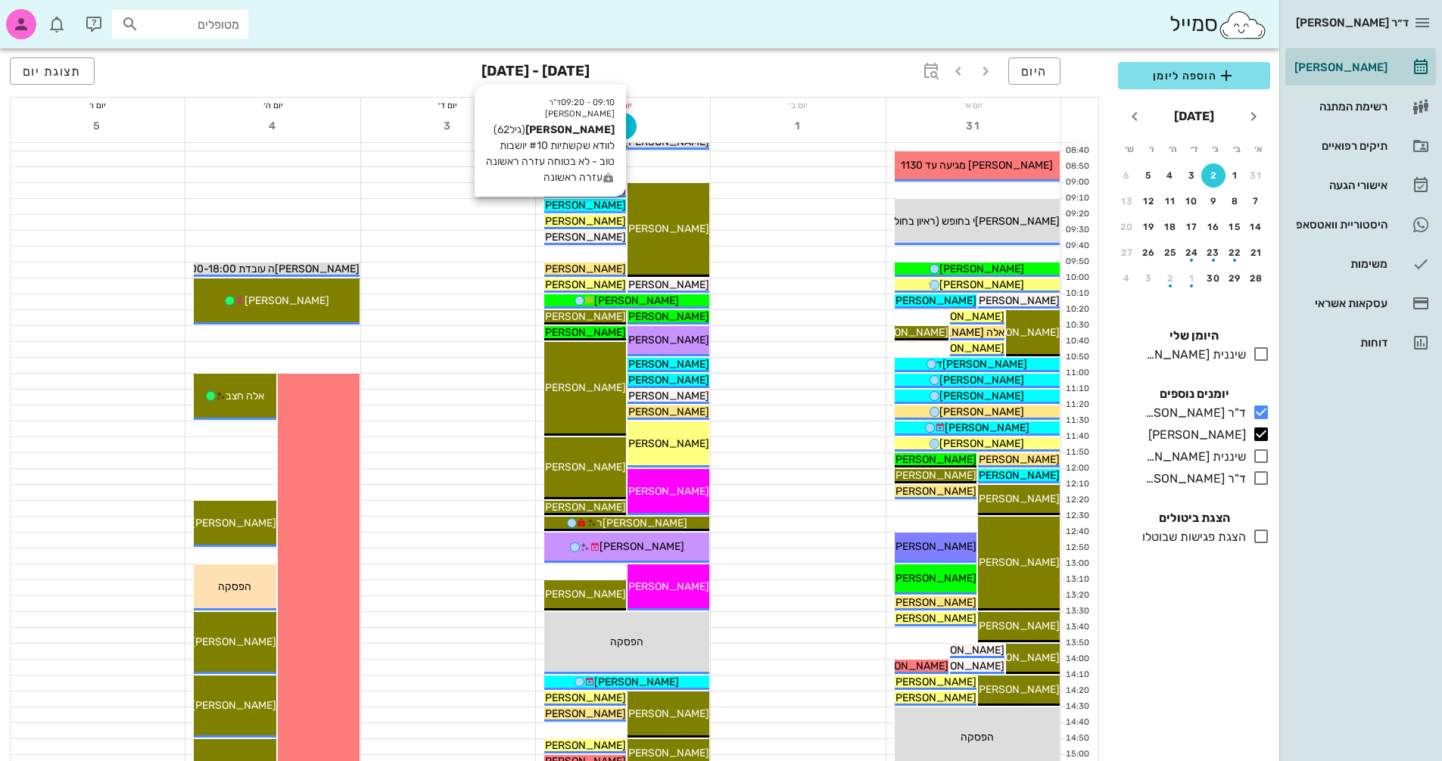
click at [609, 202] on span "[PERSON_NAME]" at bounding box center [583, 205] width 85 height 13
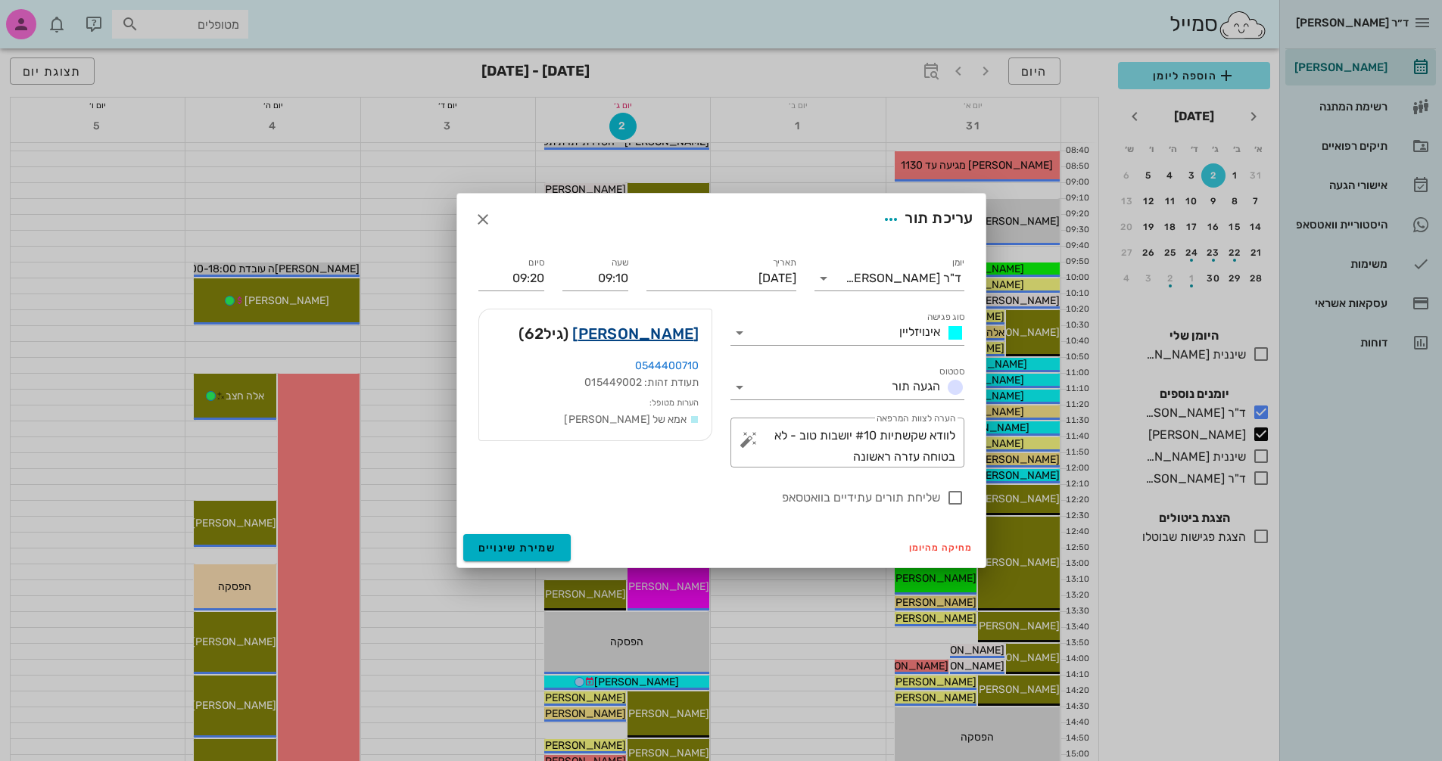
click at [643, 326] on link "[PERSON_NAME]" at bounding box center [635, 334] width 126 height 24
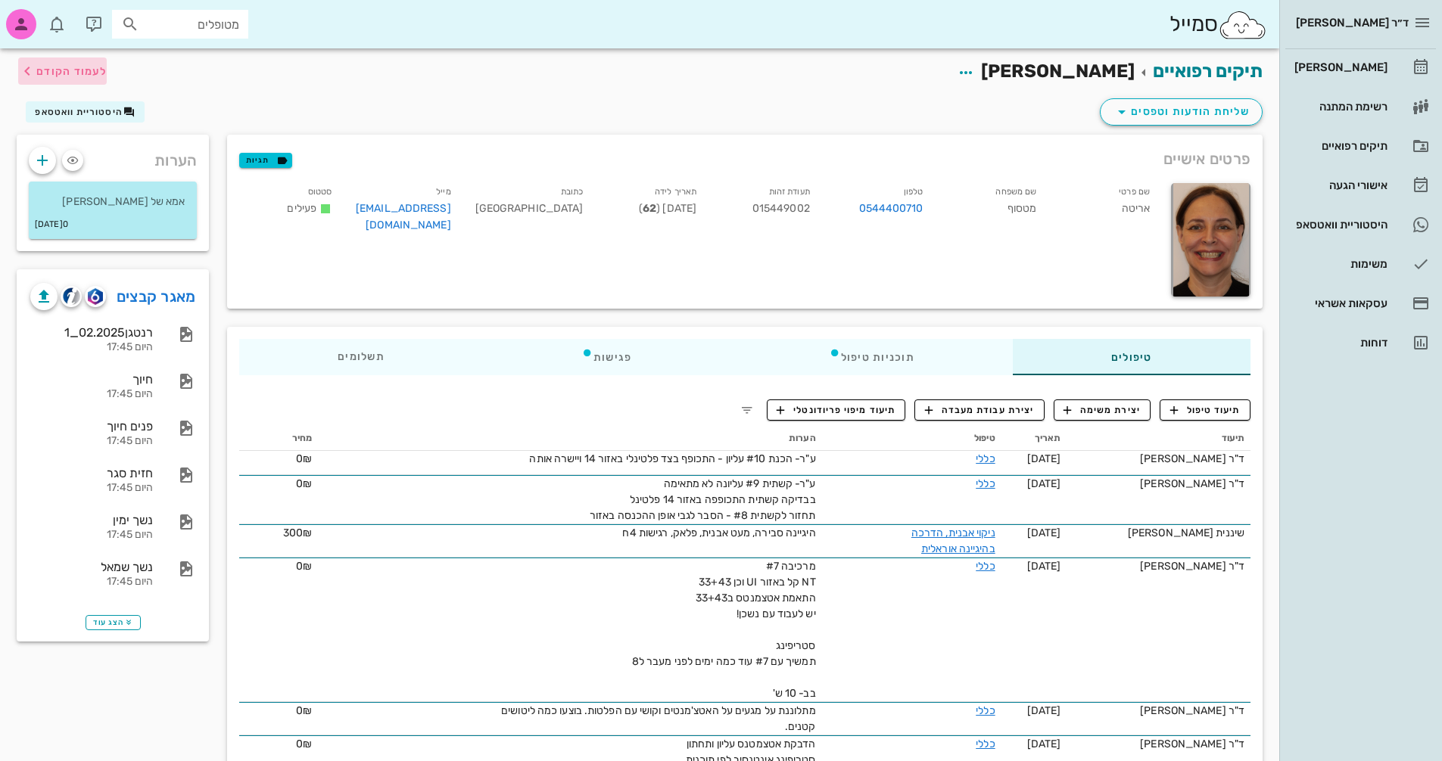
click at [40, 70] on span "לעמוד הקודם" at bounding box center [71, 71] width 70 height 13
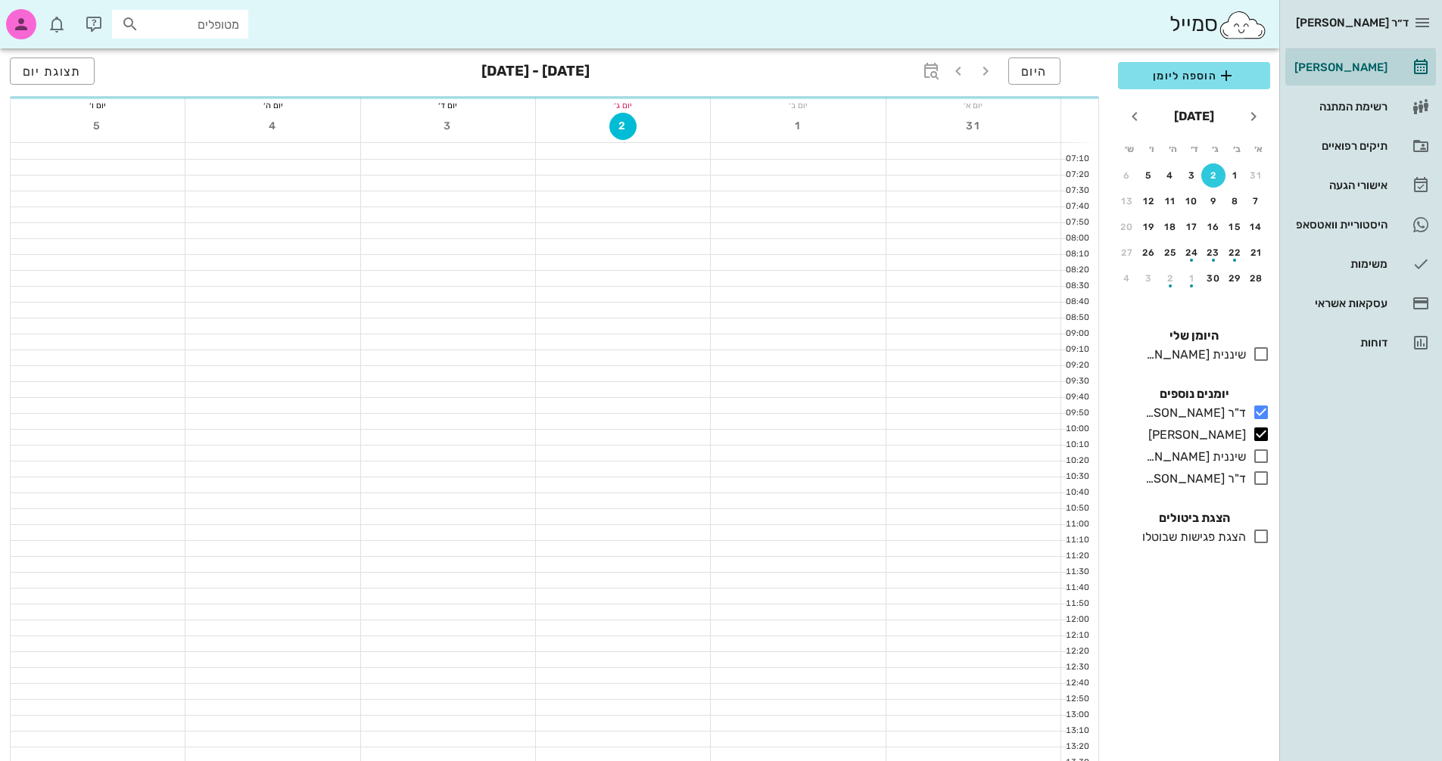
scroll to position [151, 0]
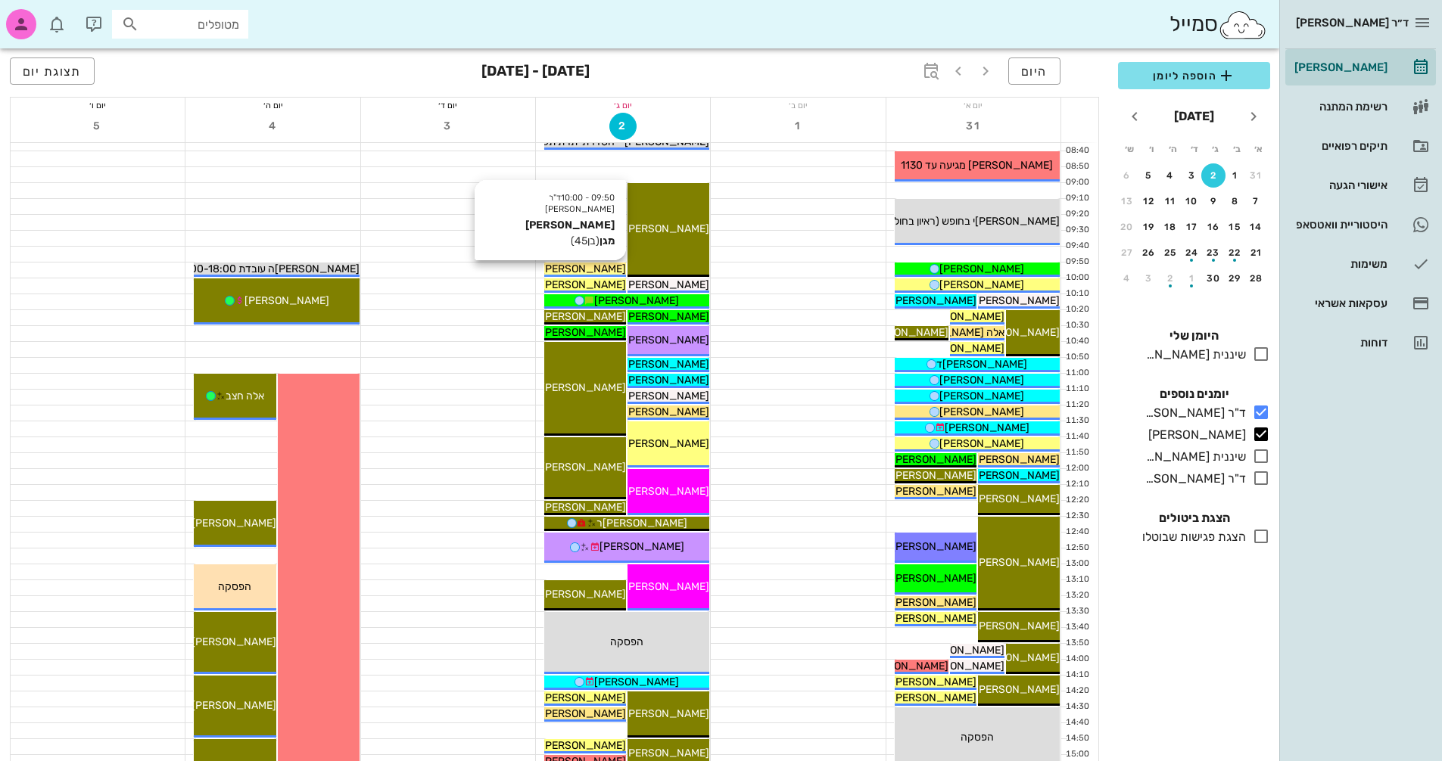
click at [613, 269] on span "[PERSON_NAME] מגן" at bounding box center [575, 269] width 101 height 13
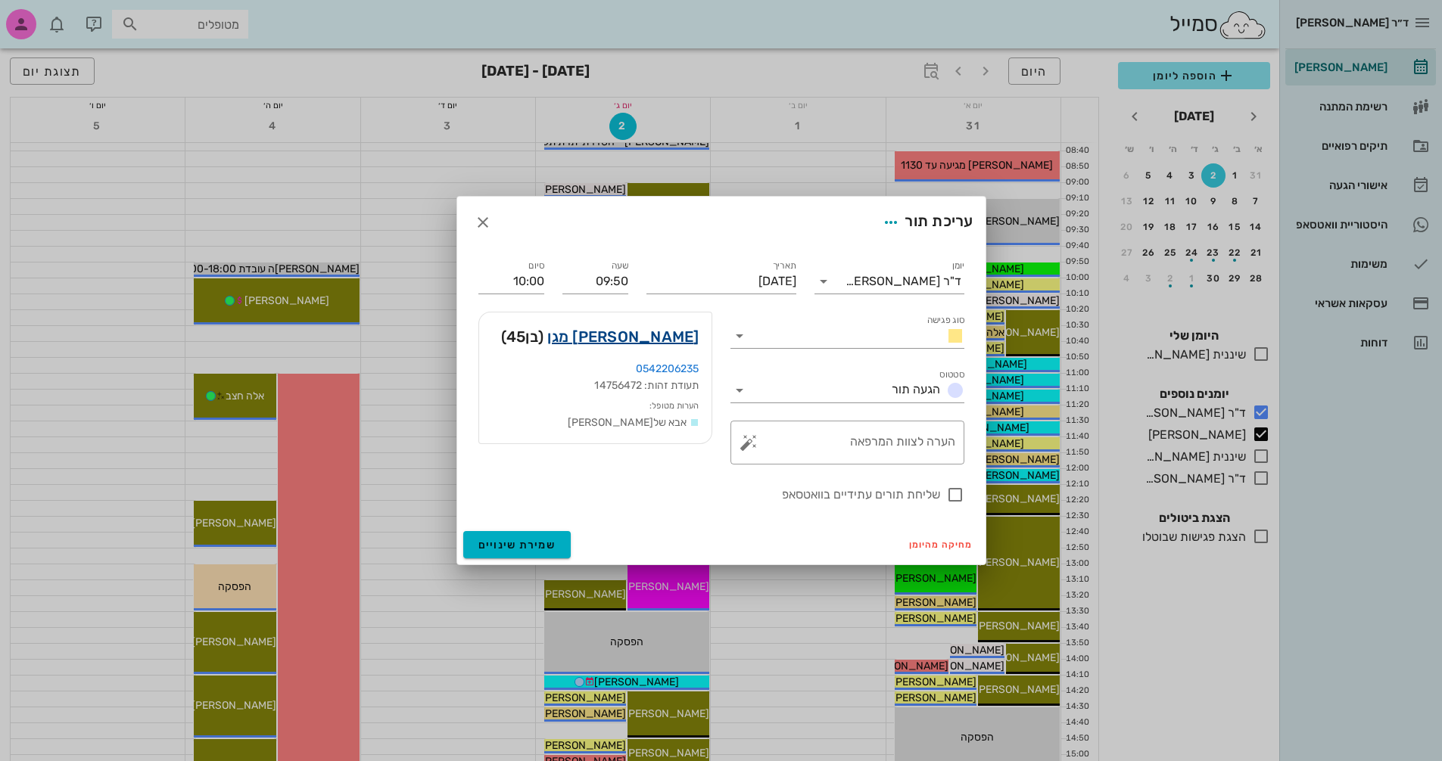
click at [671, 333] on link "[PERSON_NAME] מגן" at bounding box center [622, 337] width 151 height 24
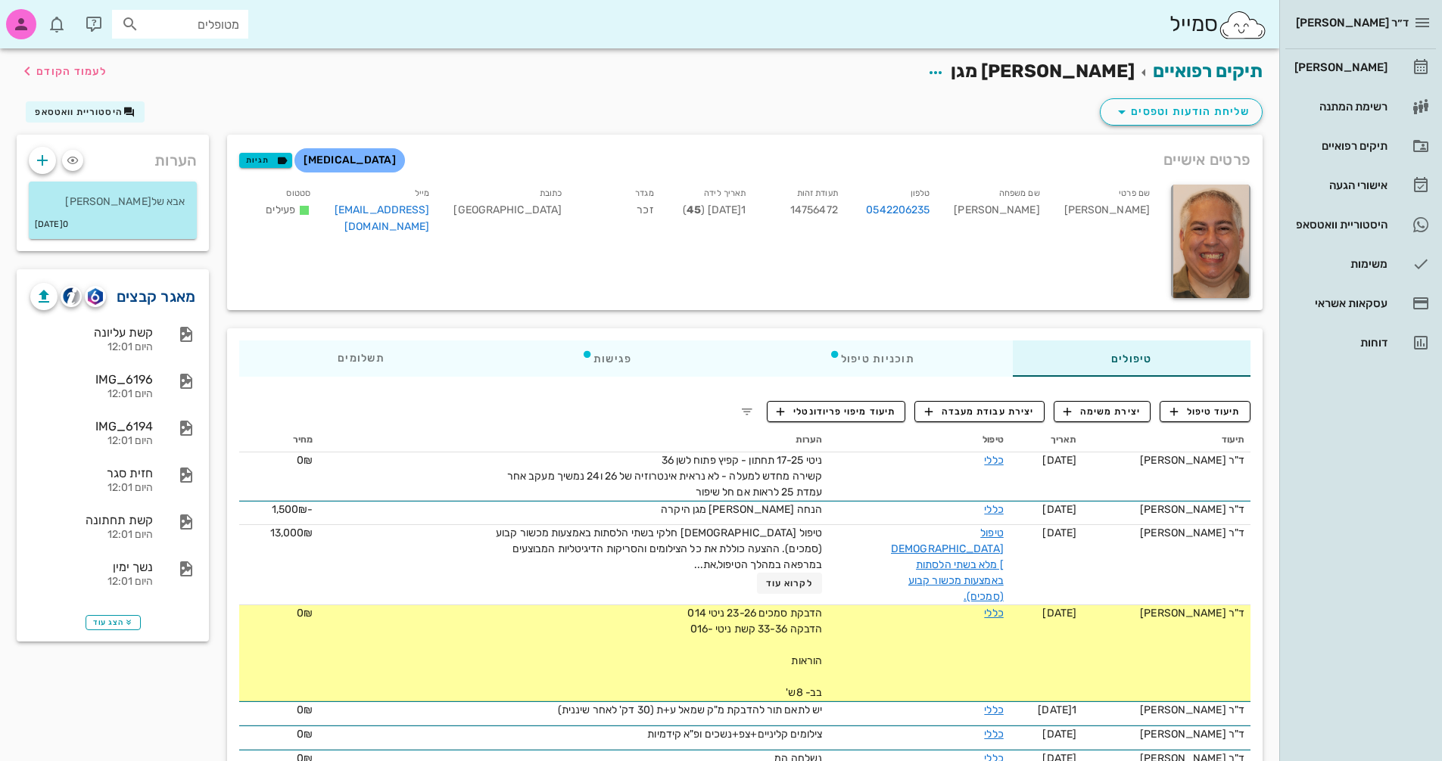
click at [158, 304] on link "מאגר קבצים" at bounding box center [156, 297] width 79 height 24
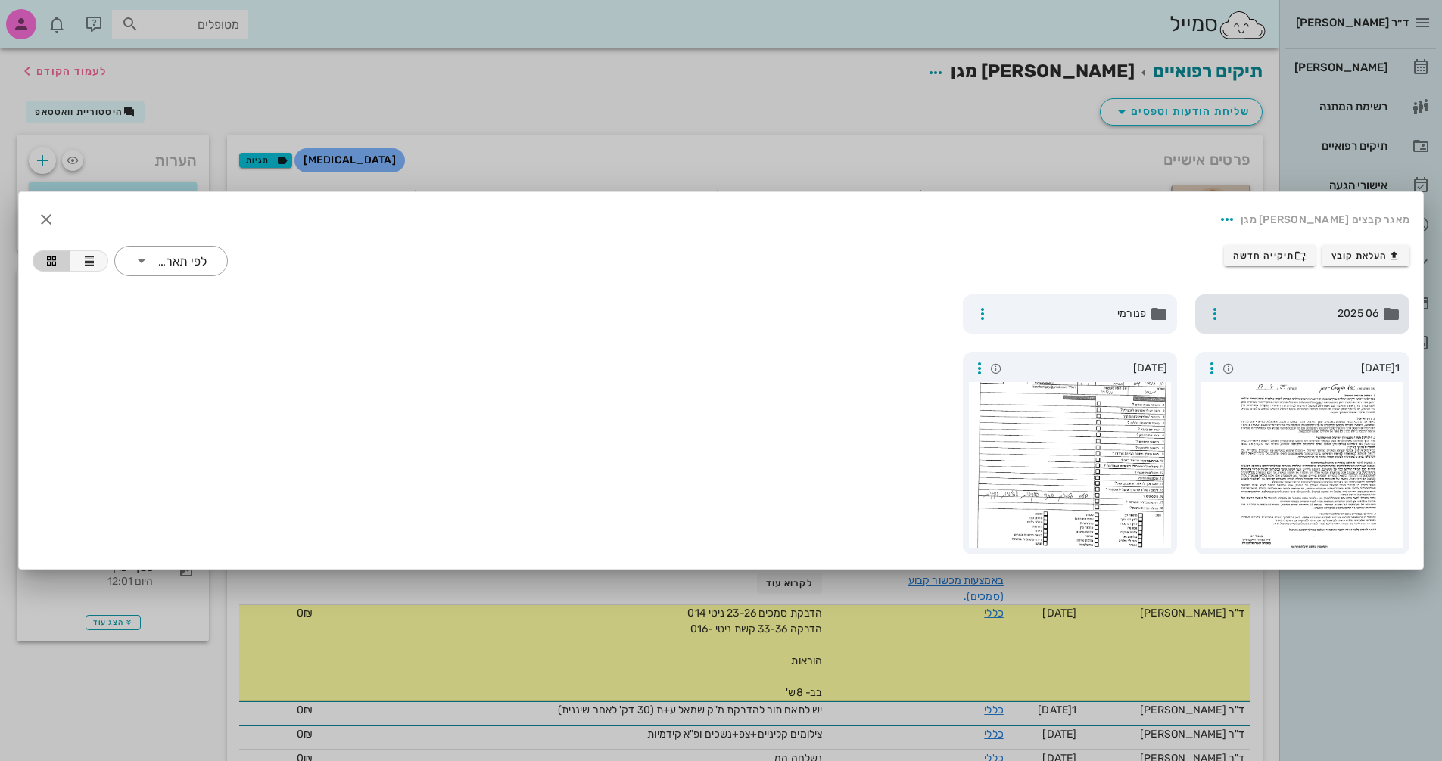
click at [1313, 319] on span "06 2025" at bounding box center [1303, 314] width 149 height 17
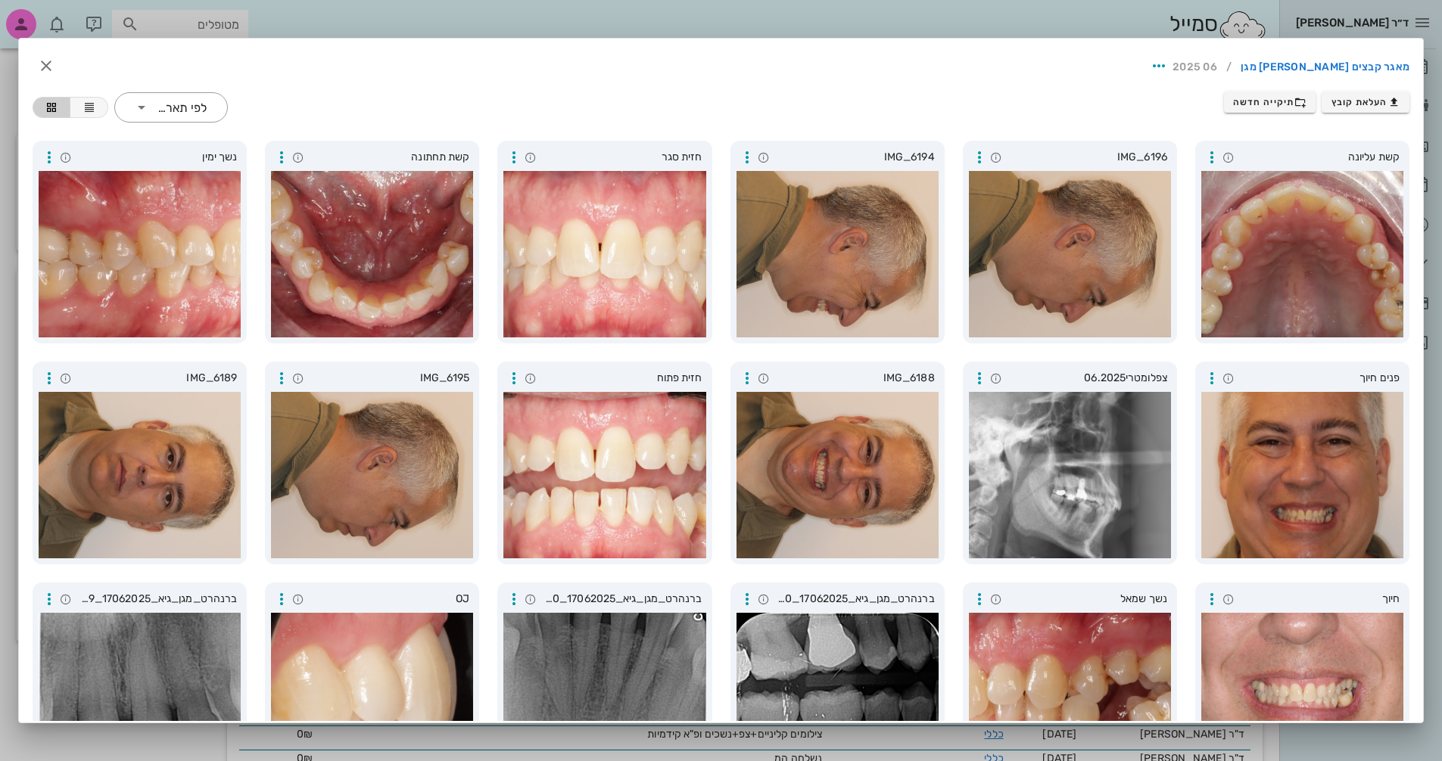
click at [833, 16] on div at bounding box center [721, 380] width 1442 height 761
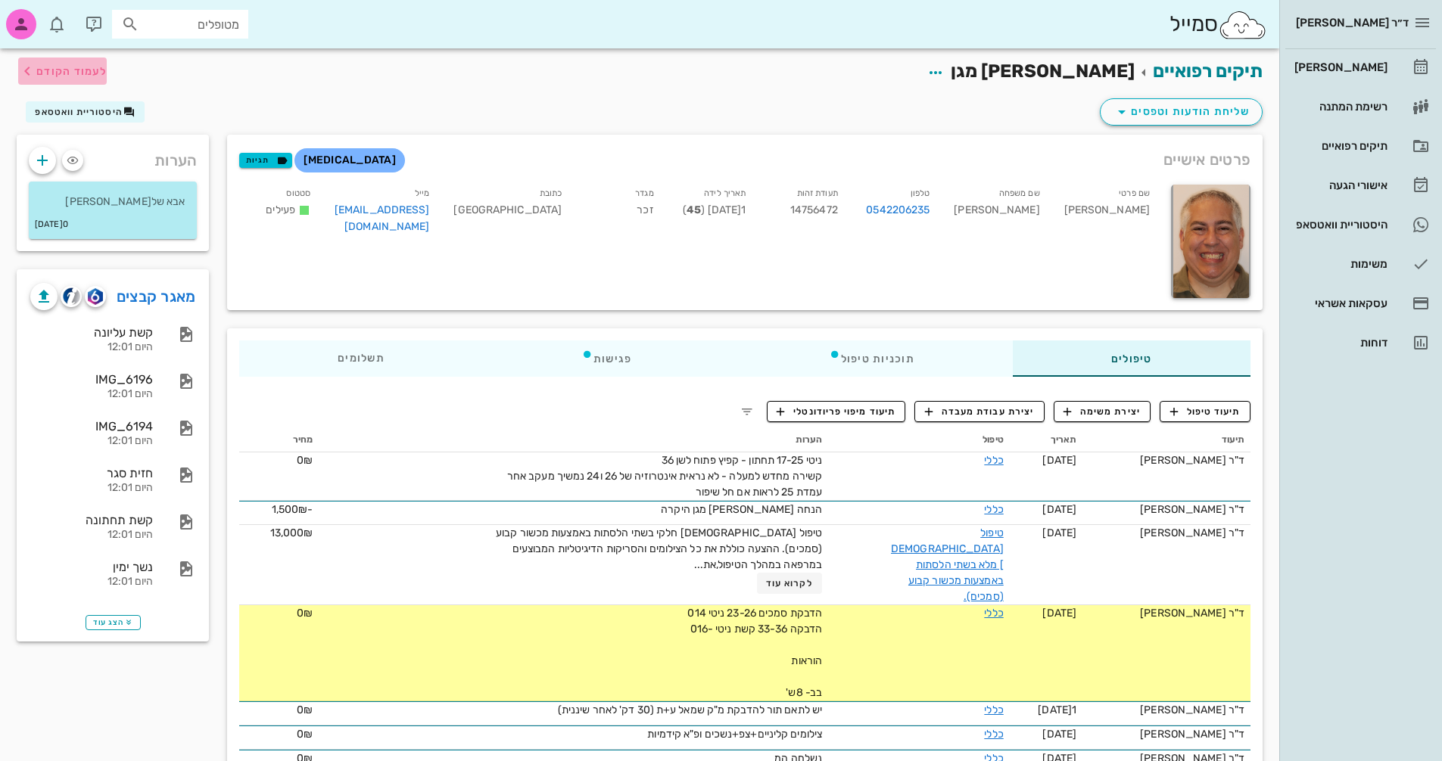
click at [90, 65] on span "לעמוד הקודם" at bounding box center [71, 71] width 70 height 13
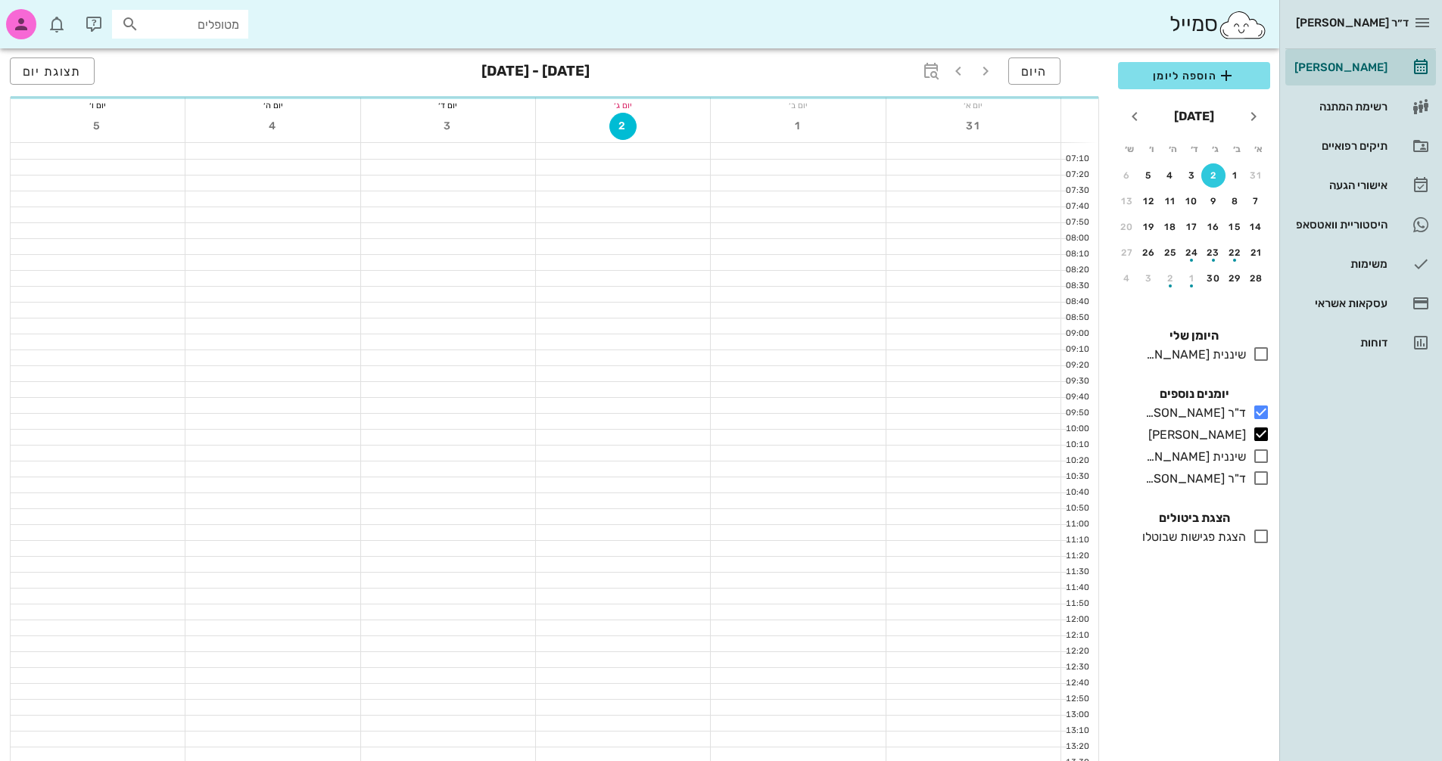
scroll to position [151, 0]
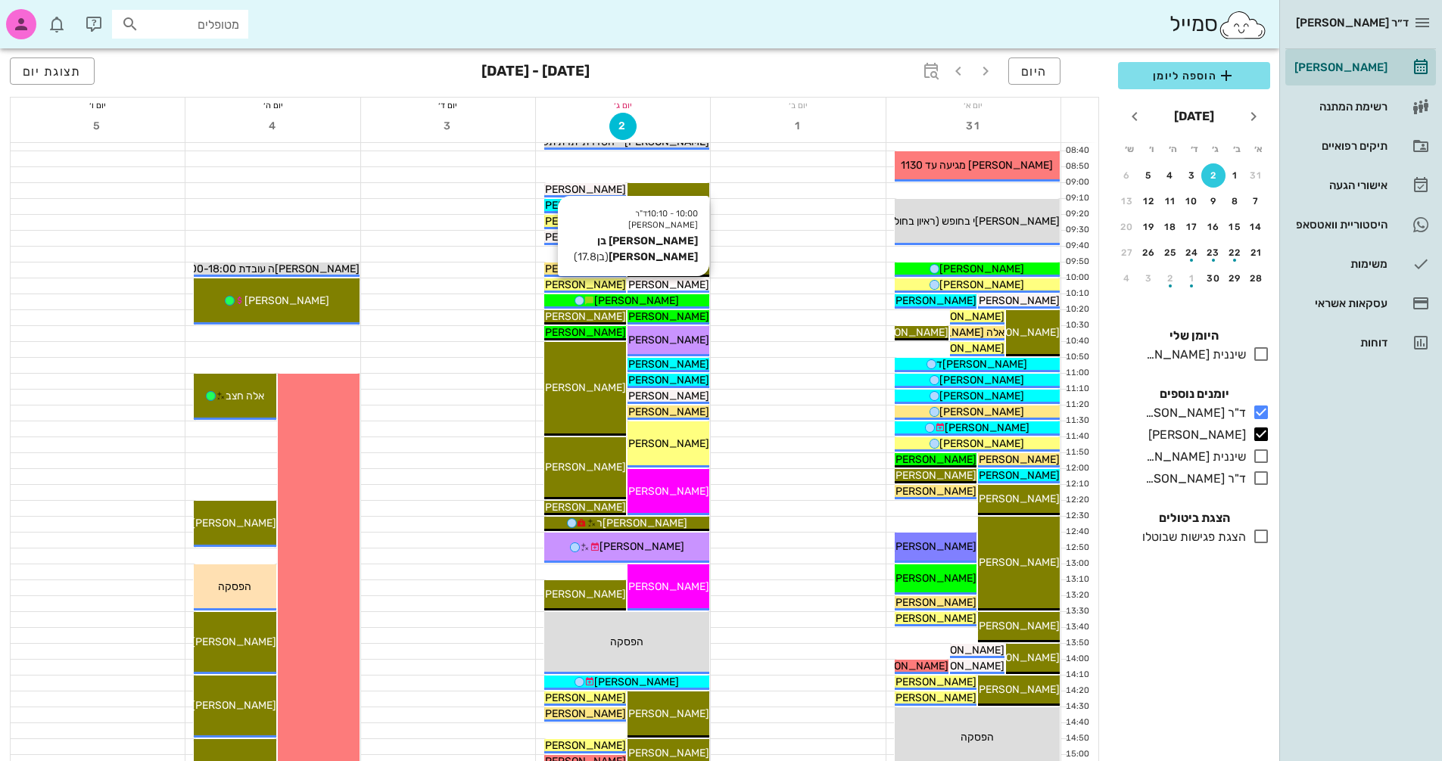
click at [696, 280] on span "[PERSON_NAME] בן [PERSON_NAME]" at bounding box center [618, 285] width 182 height 13
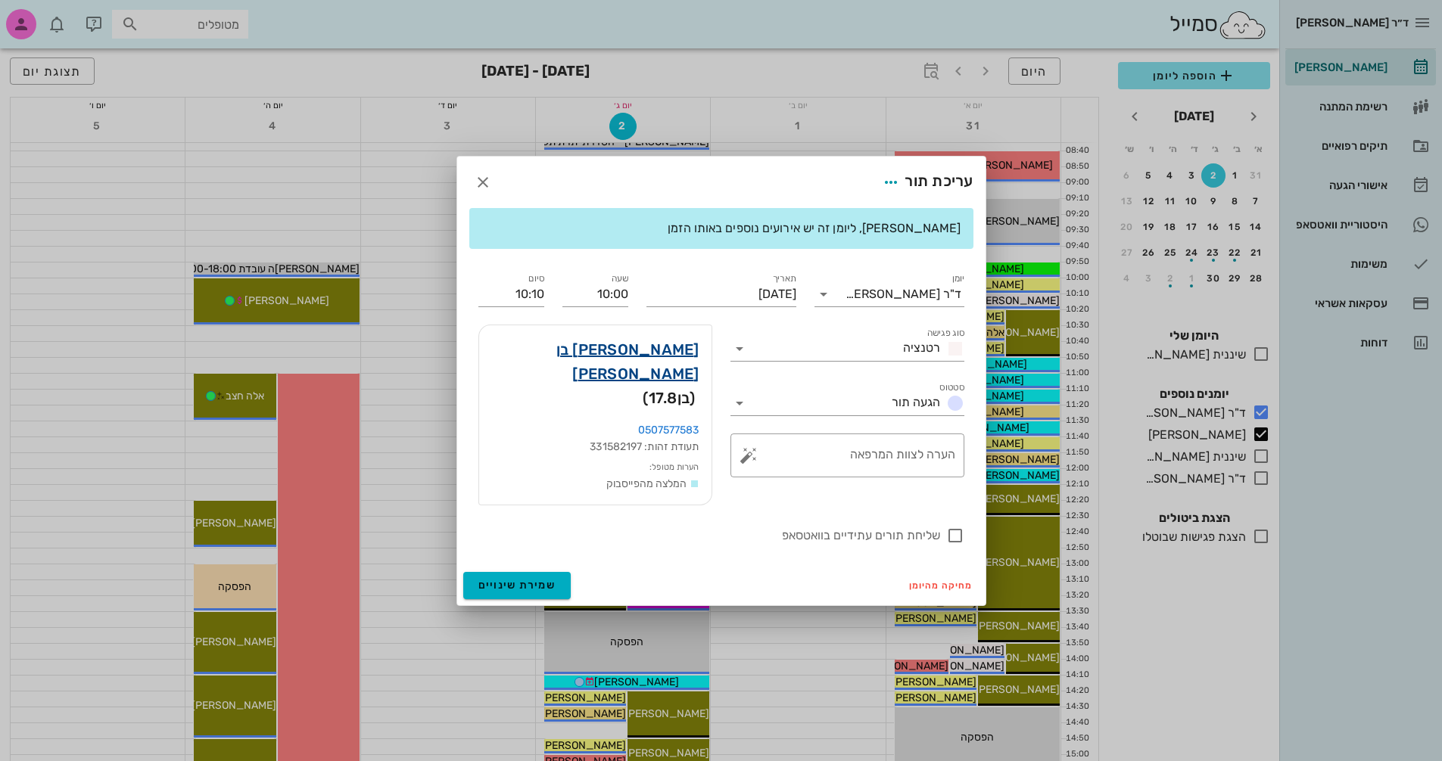
click at [680, 366] on link "[PERSON_NAME] בן [PERSON_NAME]" at bounding box center [595, 362] width 208 height 48
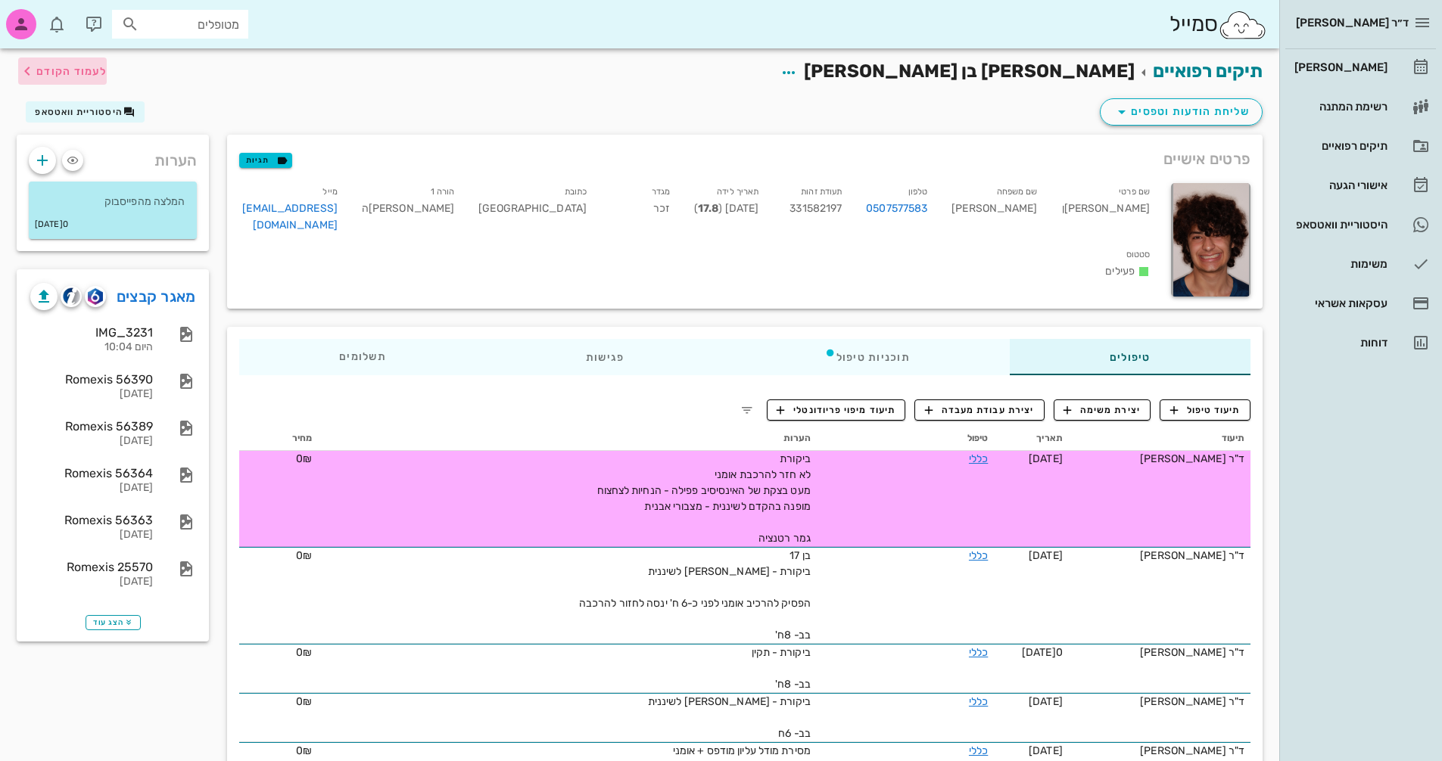
click at [72, 69] on span "לעמוד הקודם" at bounding box center [71, 71] width 70 height 13
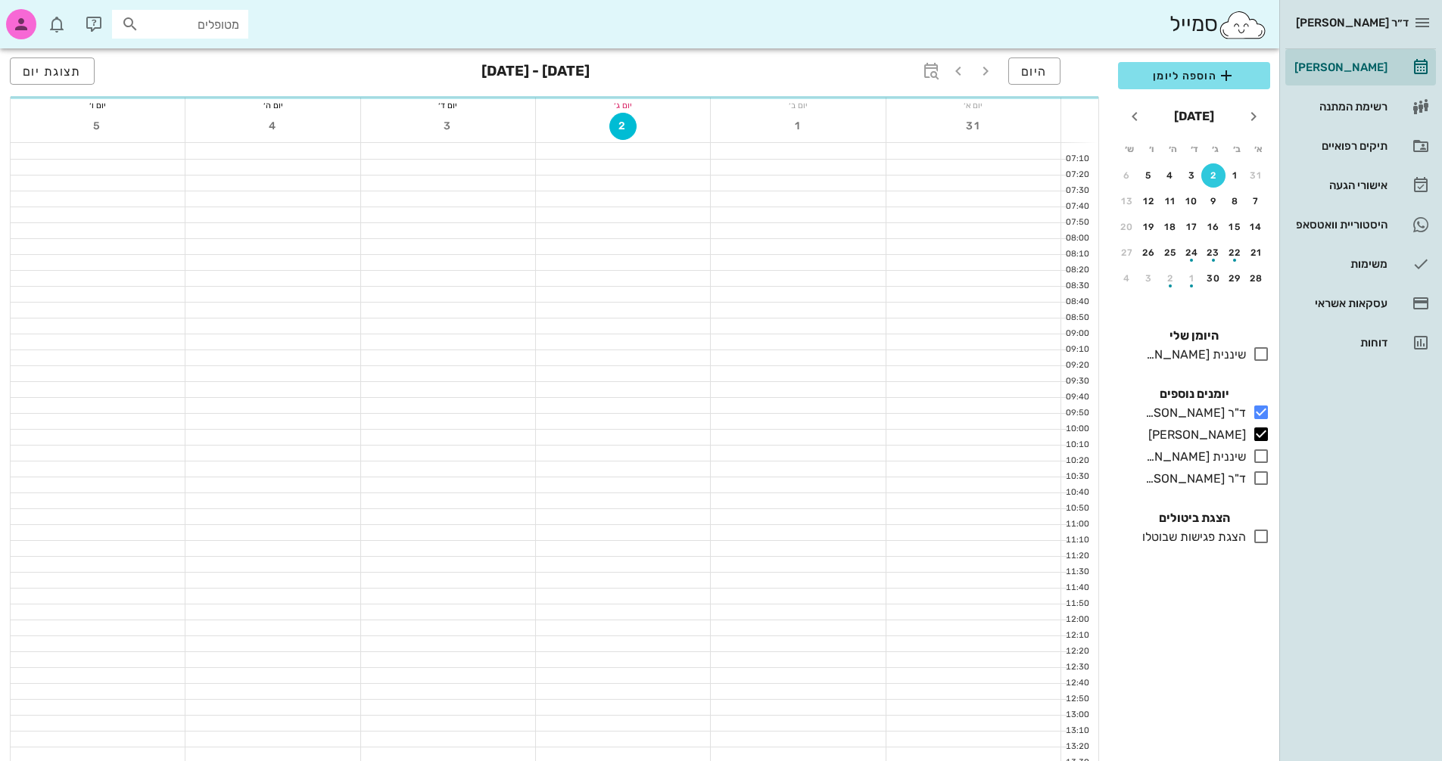
scroll to position [151, 0]
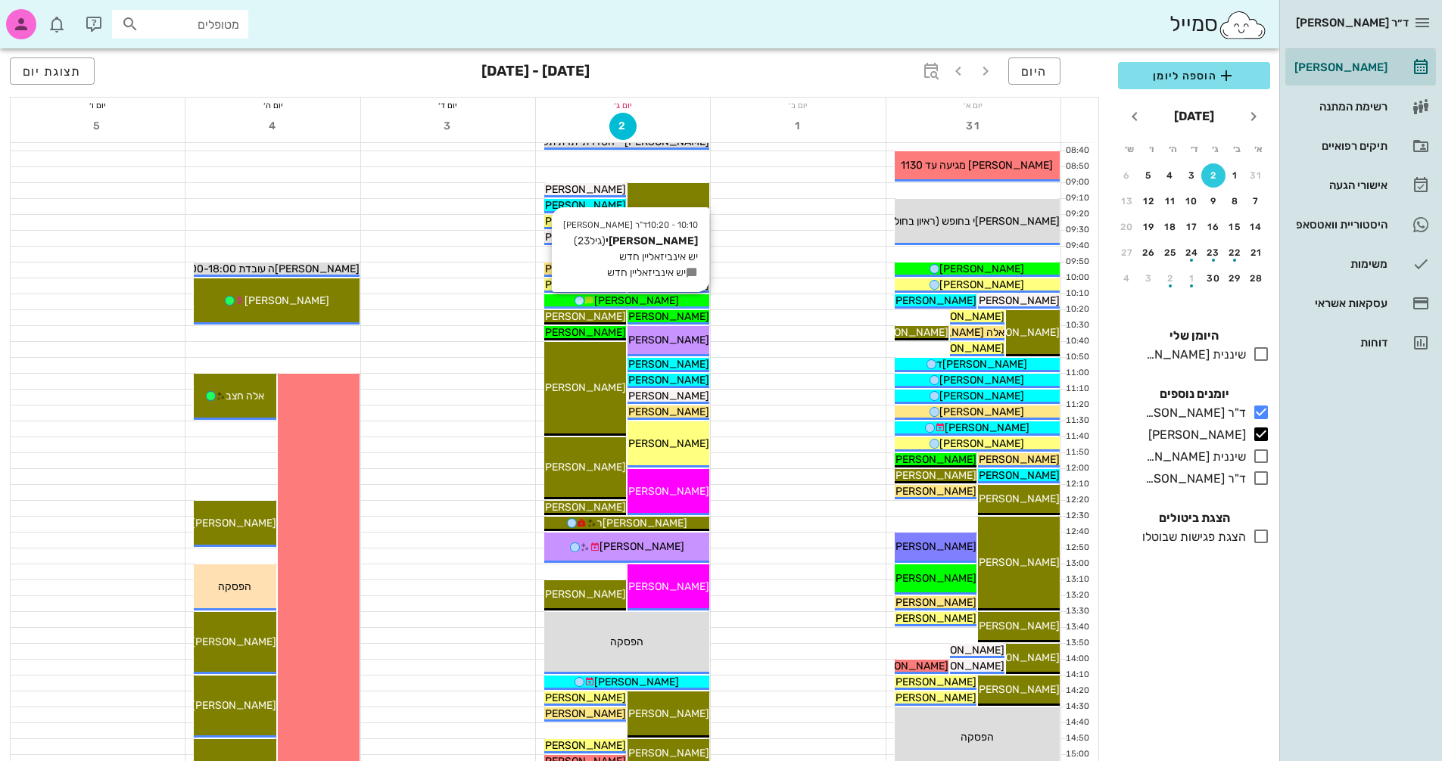
click at [684, 297] on div "[PERSON_NAME]" at bounding box center [626, 301] width 165 height 16
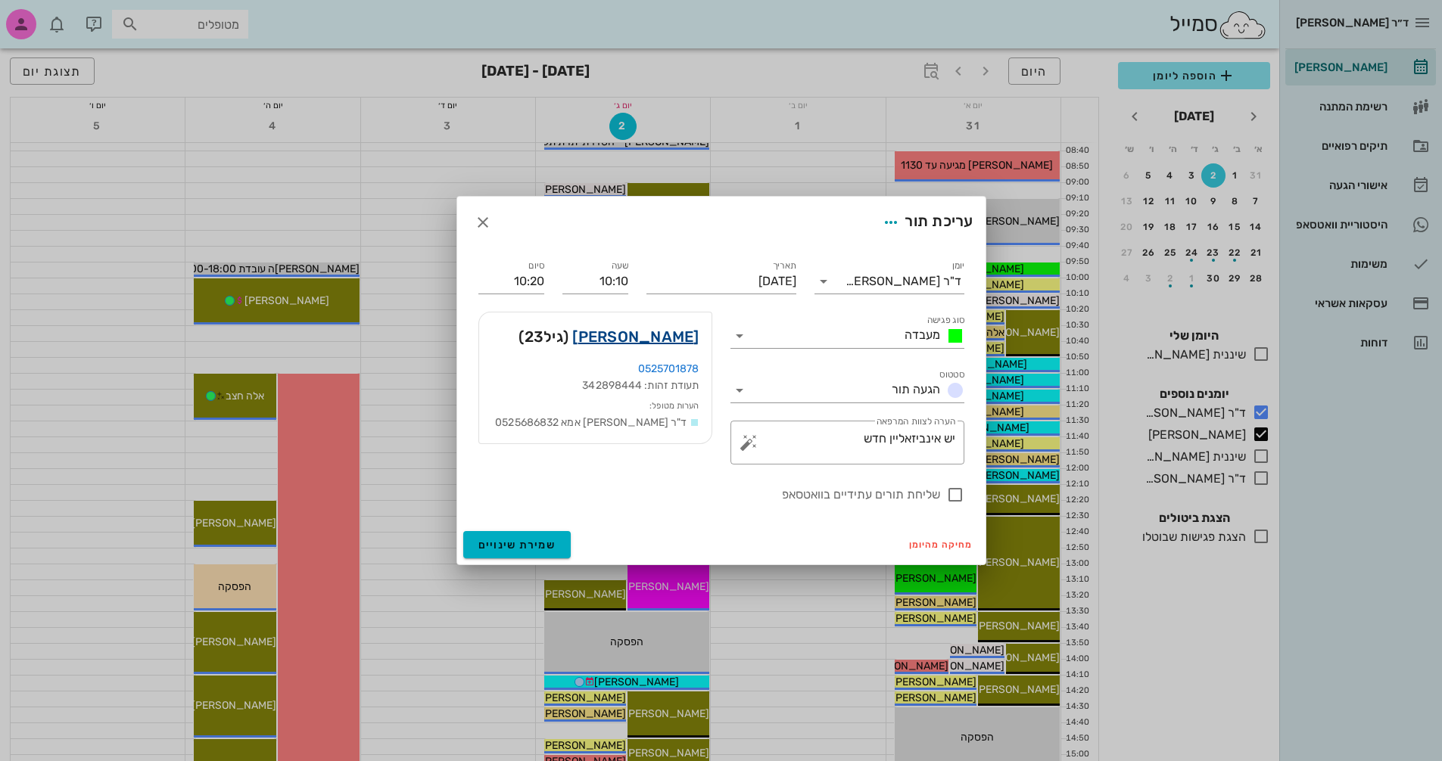
click at [683, 341] on link "[PERSON_NAME]" at bounding box center [635, 337] width 126 height 24
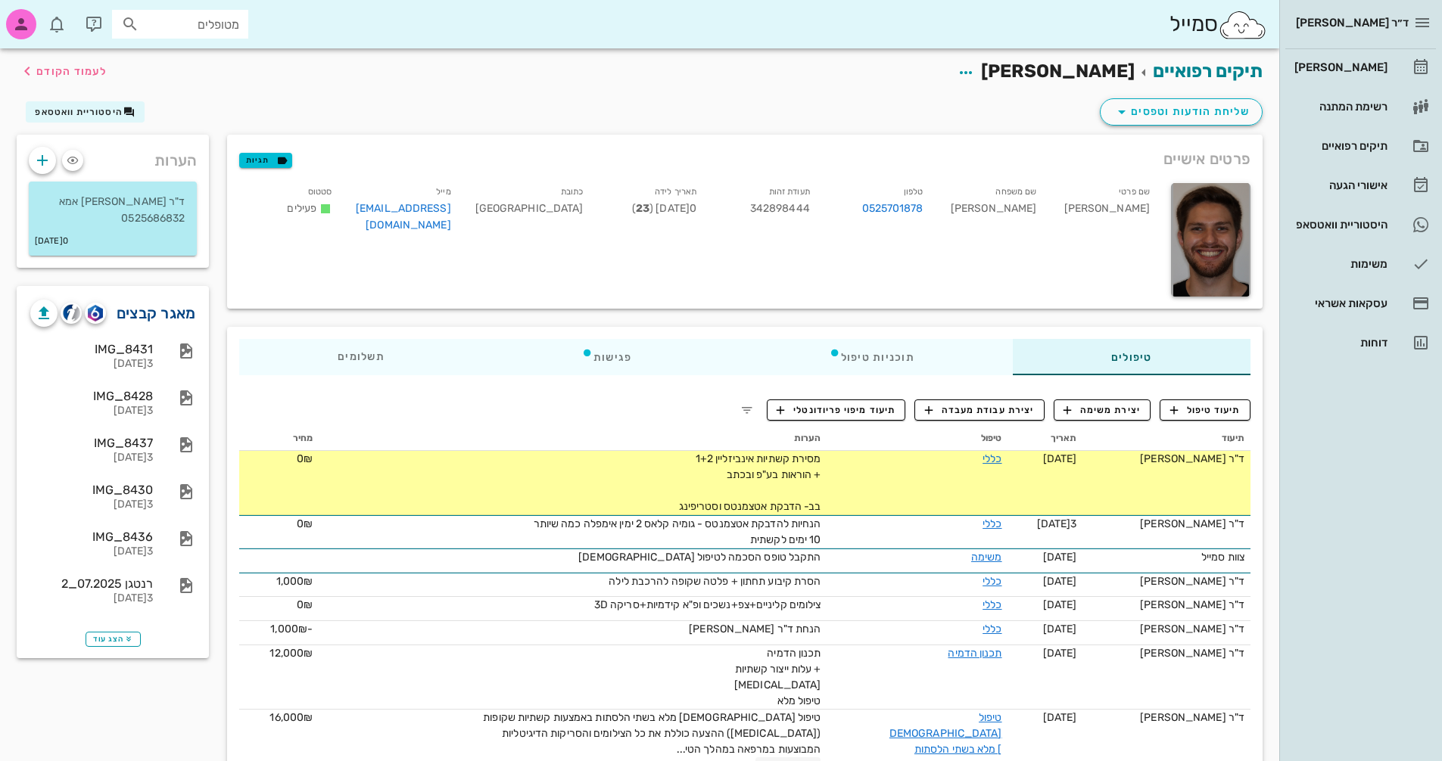
click at [163, 313] on link "מאגר קבצים" at bounding box center [156, 313] width 79 height 24
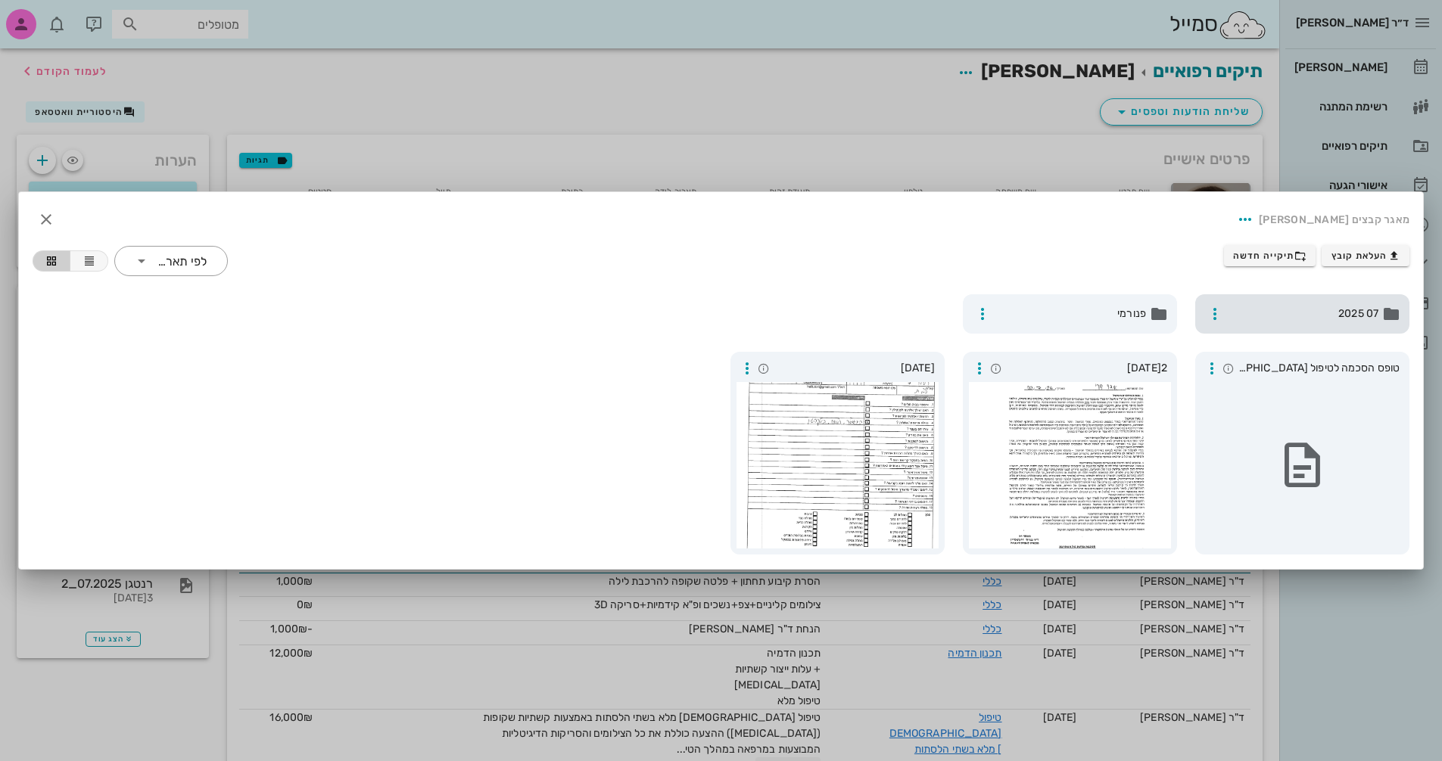
click at [1300, 320] on span "07 2025" at bounding box center [1303, 314] width 149 height 17
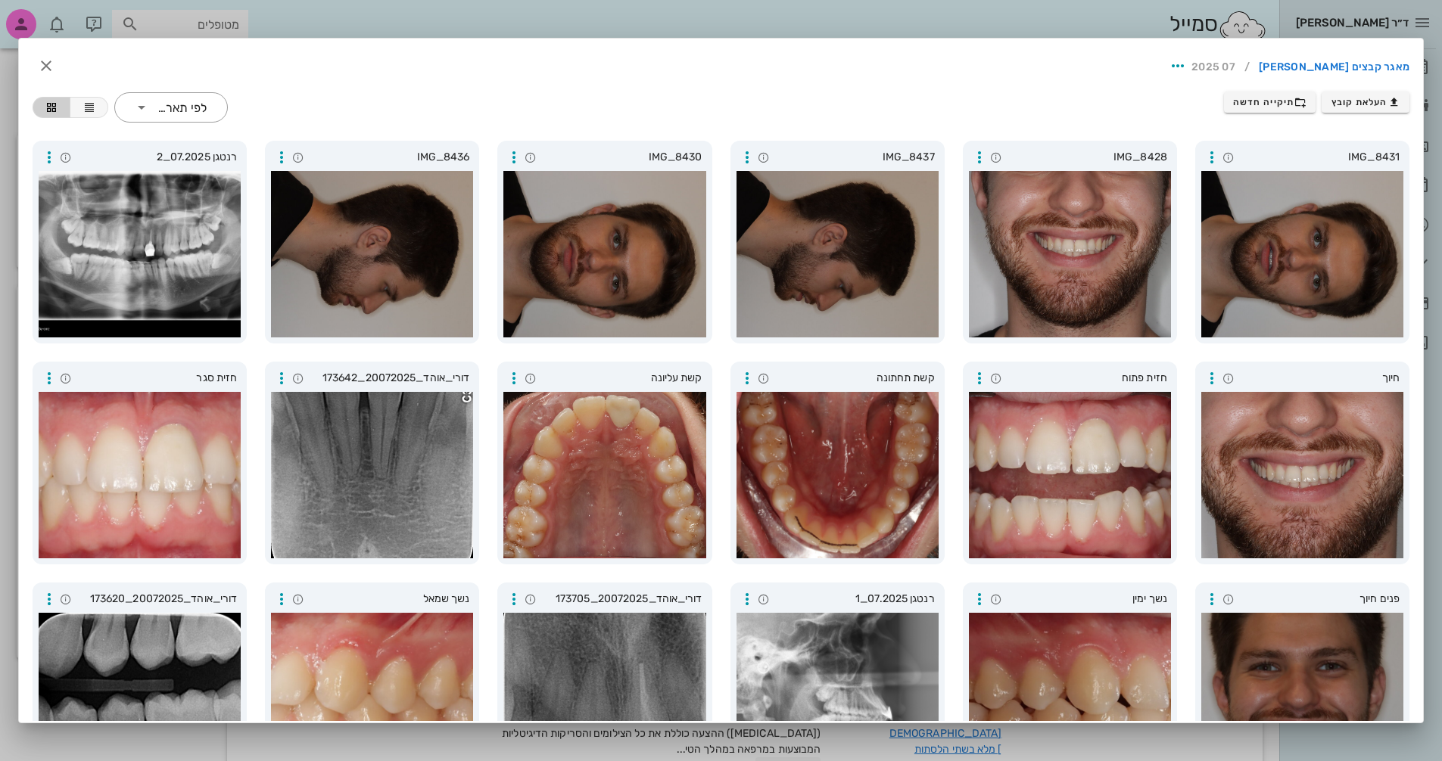
click at [522, 20] on div at bounding box center [721, 380] width 1442 height 761
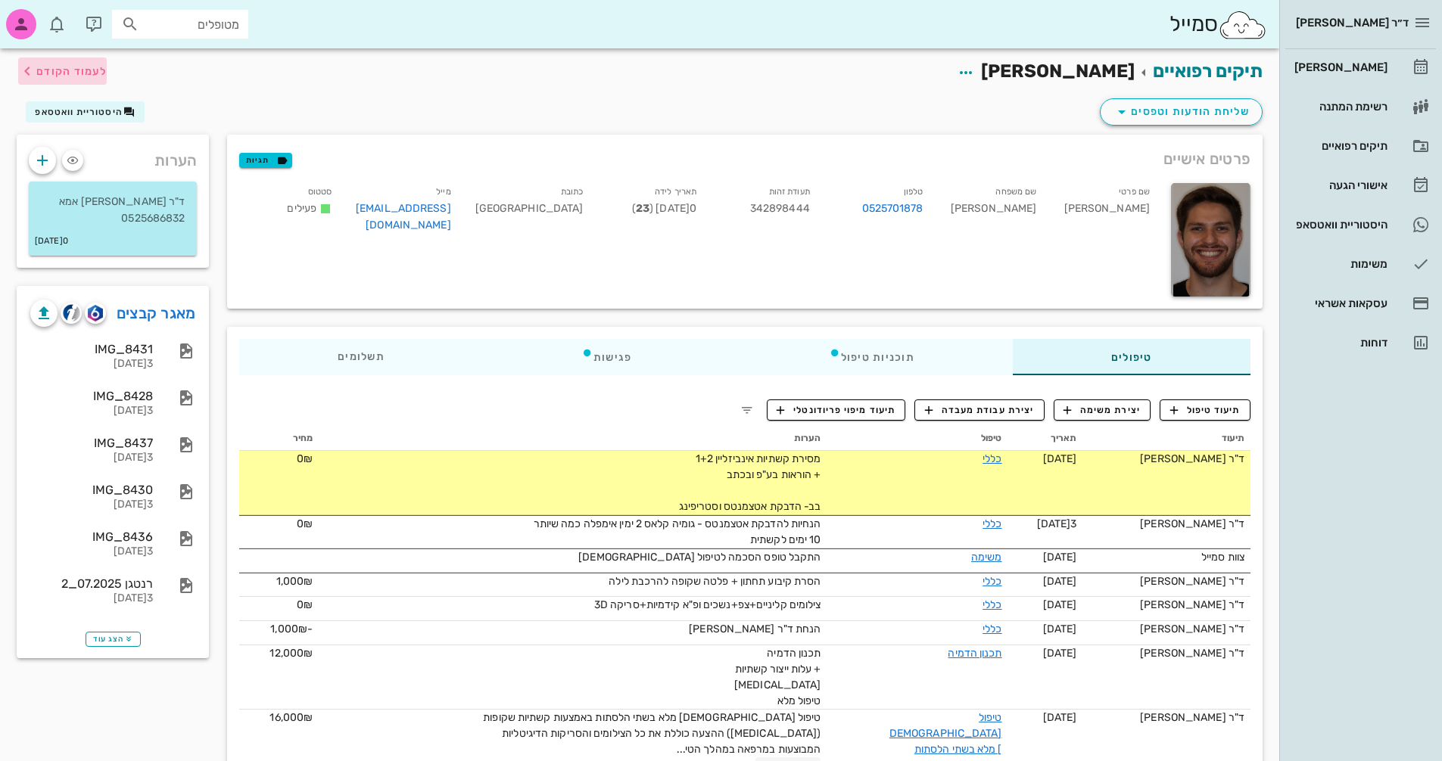
click at [92, 79] on span "לעמוד הקודם" at bounding box center [62, 71] width 89 height 18
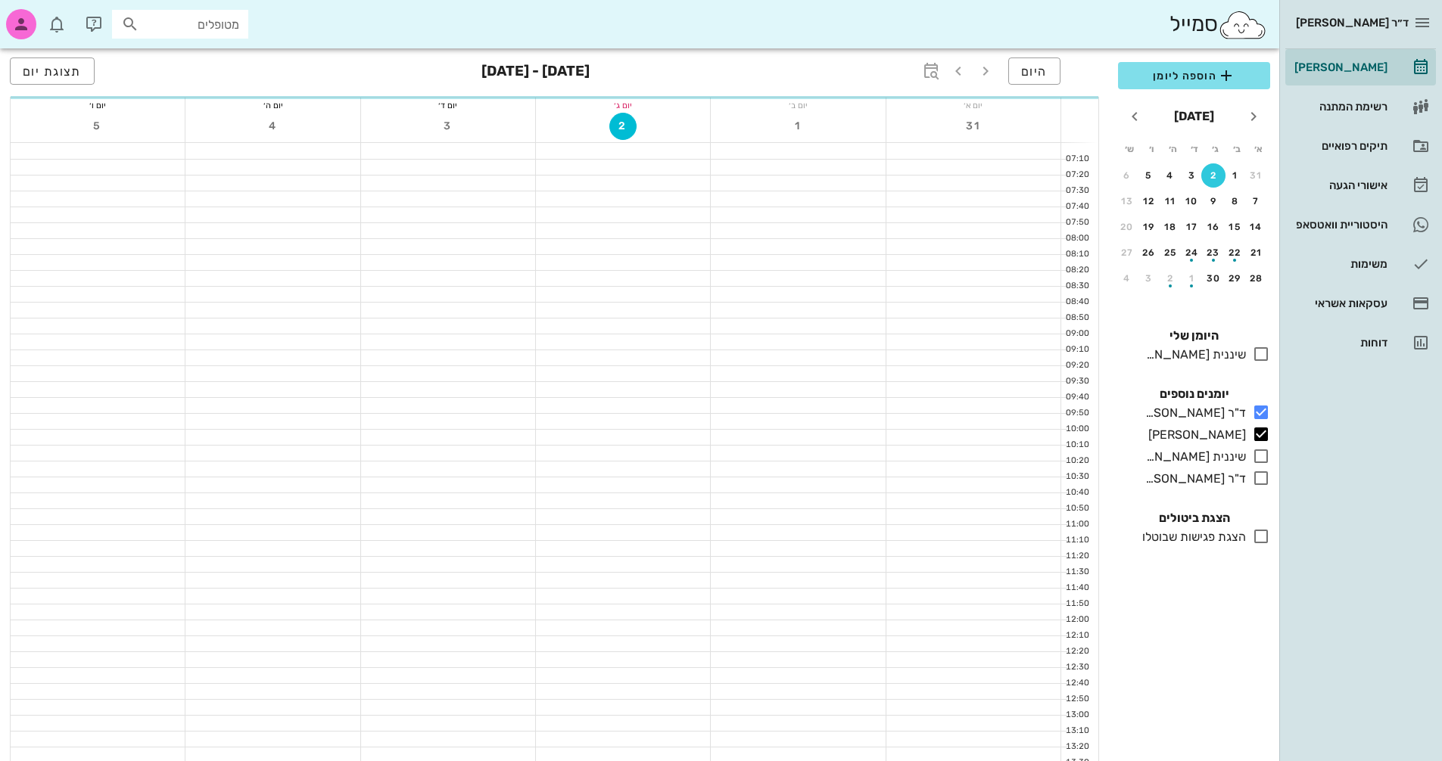
scroll to position [151, 0]
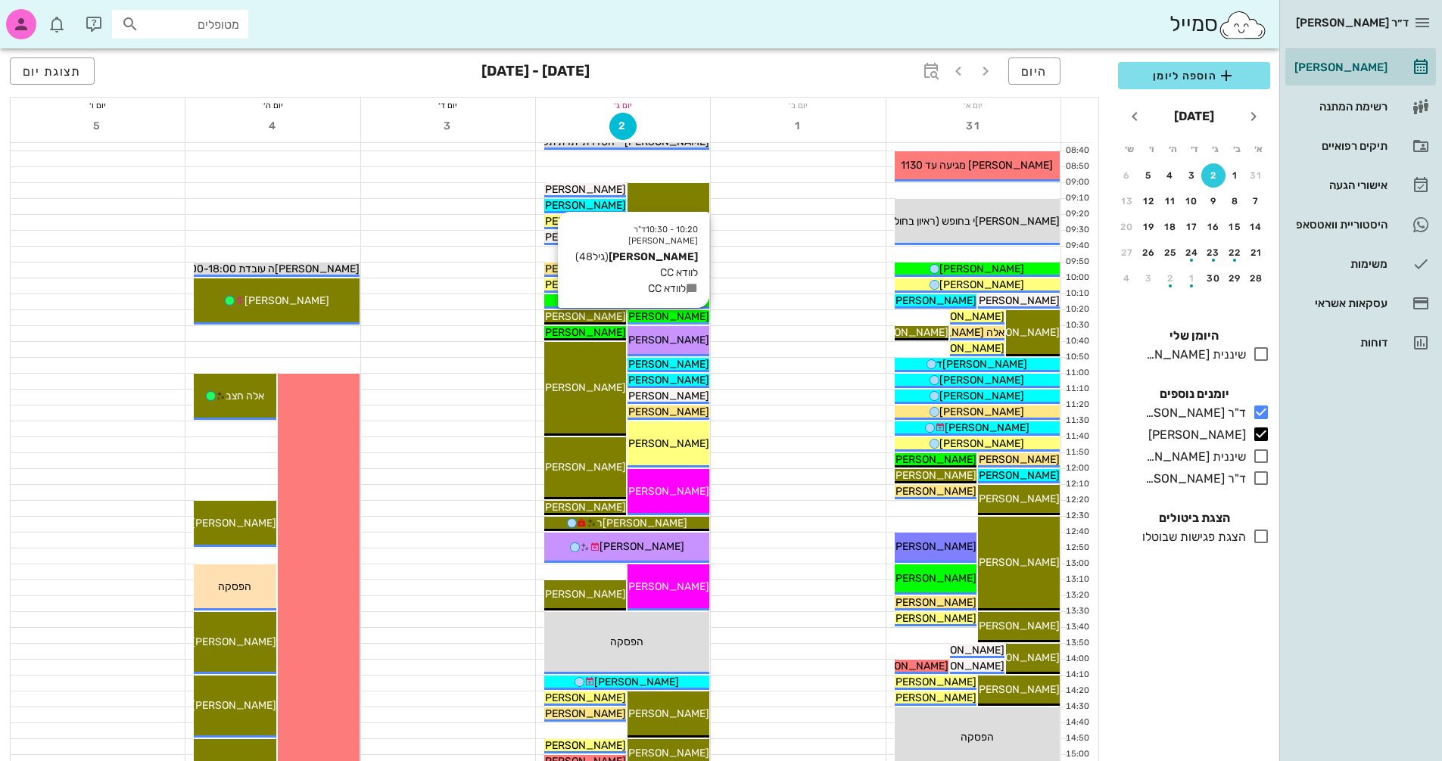
click at [677, 319] on span "[PERSON_NAME]" at bounding box center [666, 316] width 85 height 13
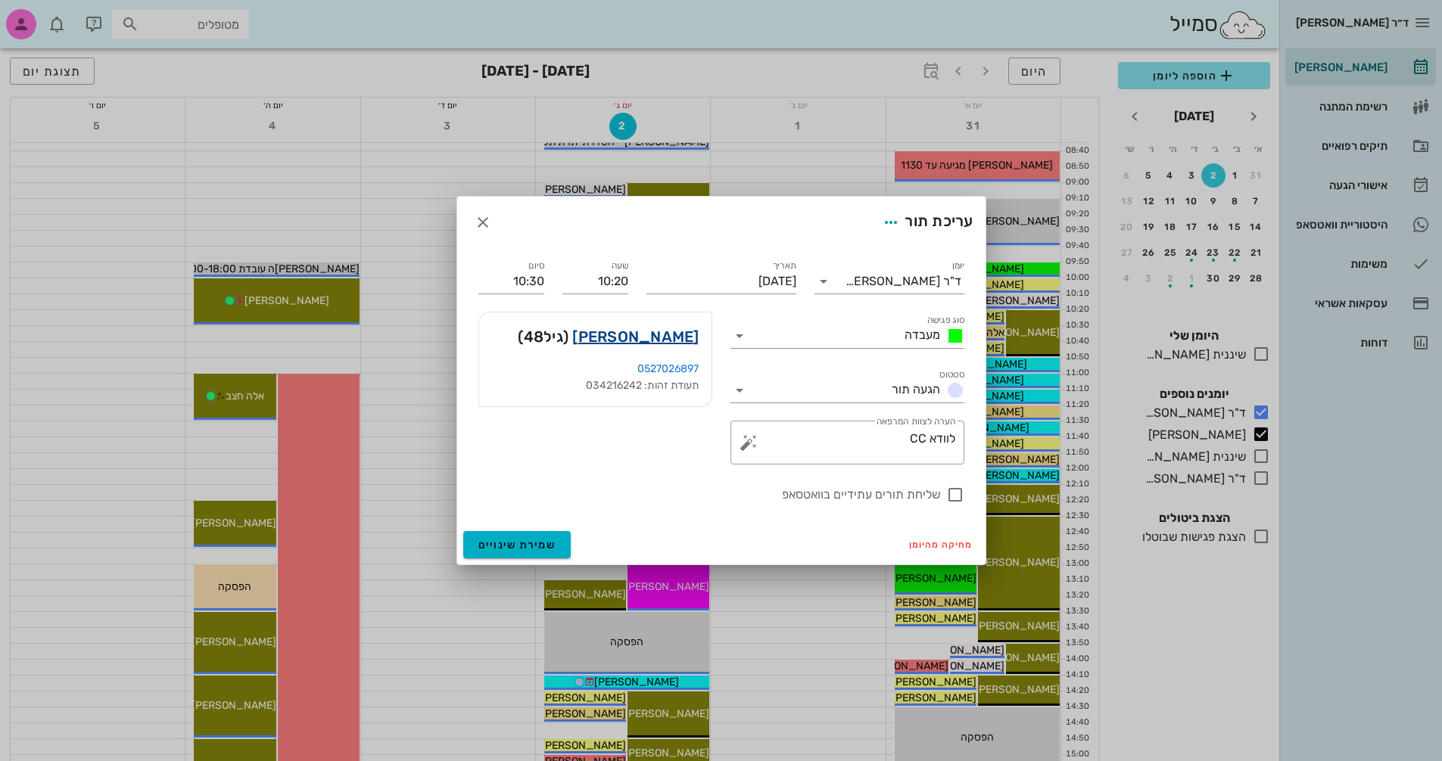
click at [680, 335] on link "[PERSON_NAME]" at bounding box center [635, 337] width 126 height 24
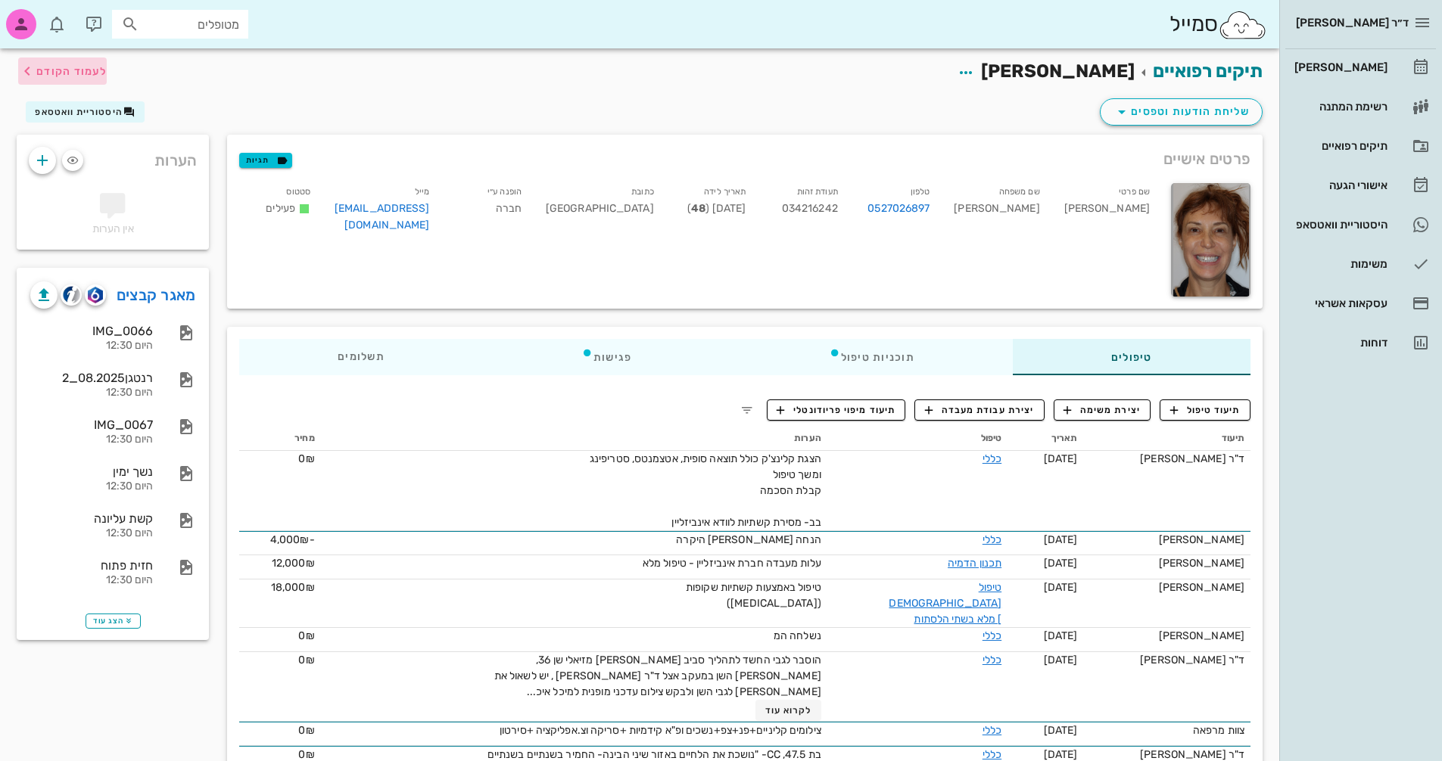
click at [66, 67] on span "לעמוד הקודם" at bounding box center [71, 71] width 70 height 13
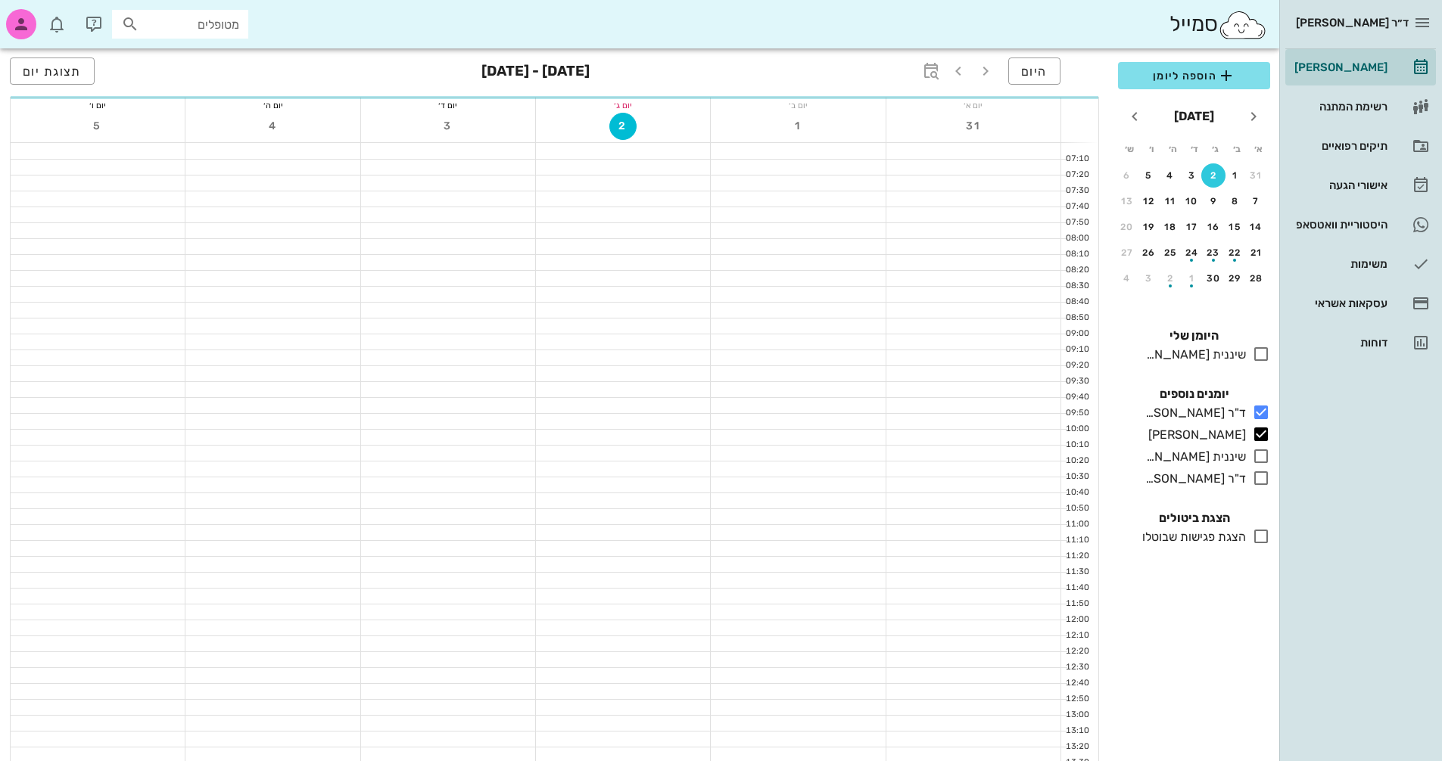
scroll to position [151, 0]
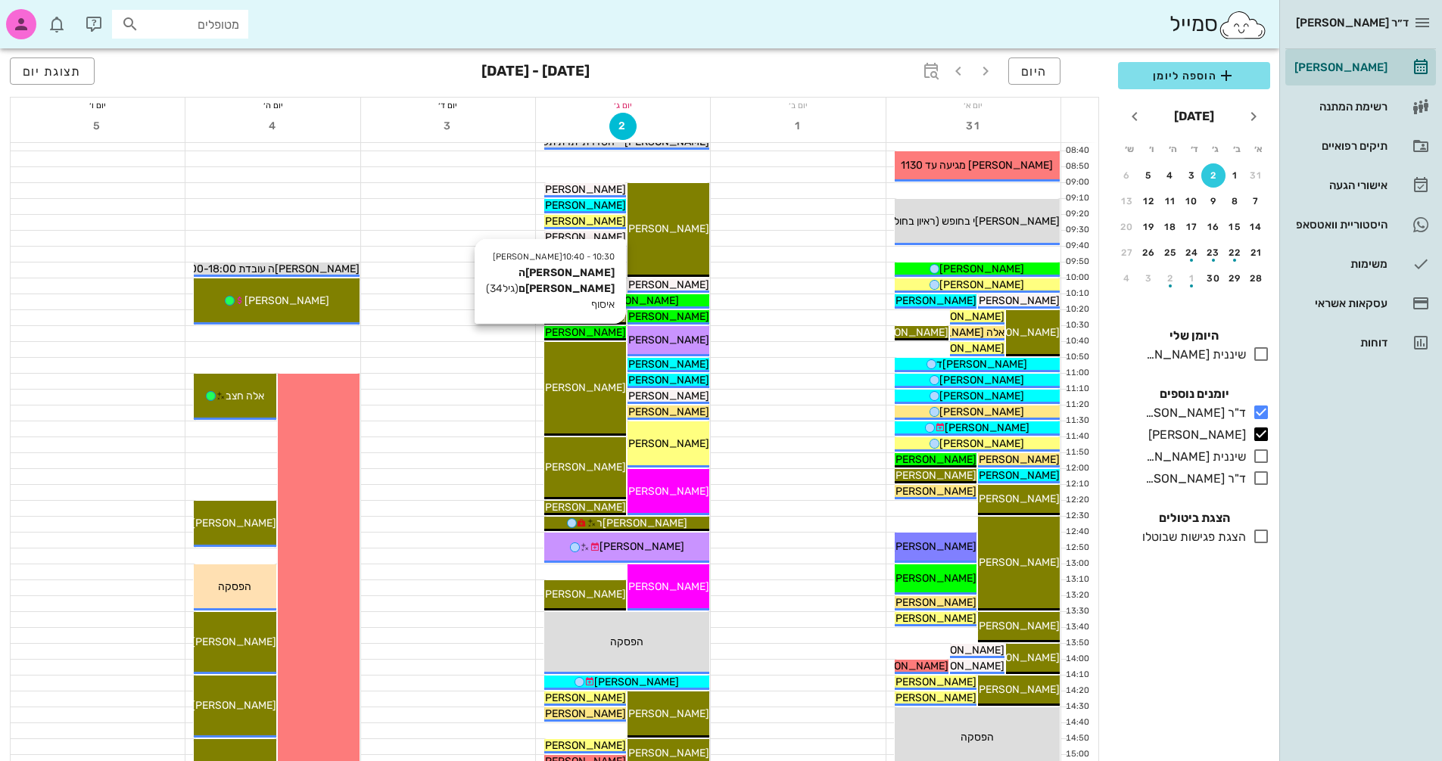
click at [612, 331] on span "[PERSON_NAME]ה[PERSON_NAME]ם" at bounding box center [534, 332] width 183 height 13
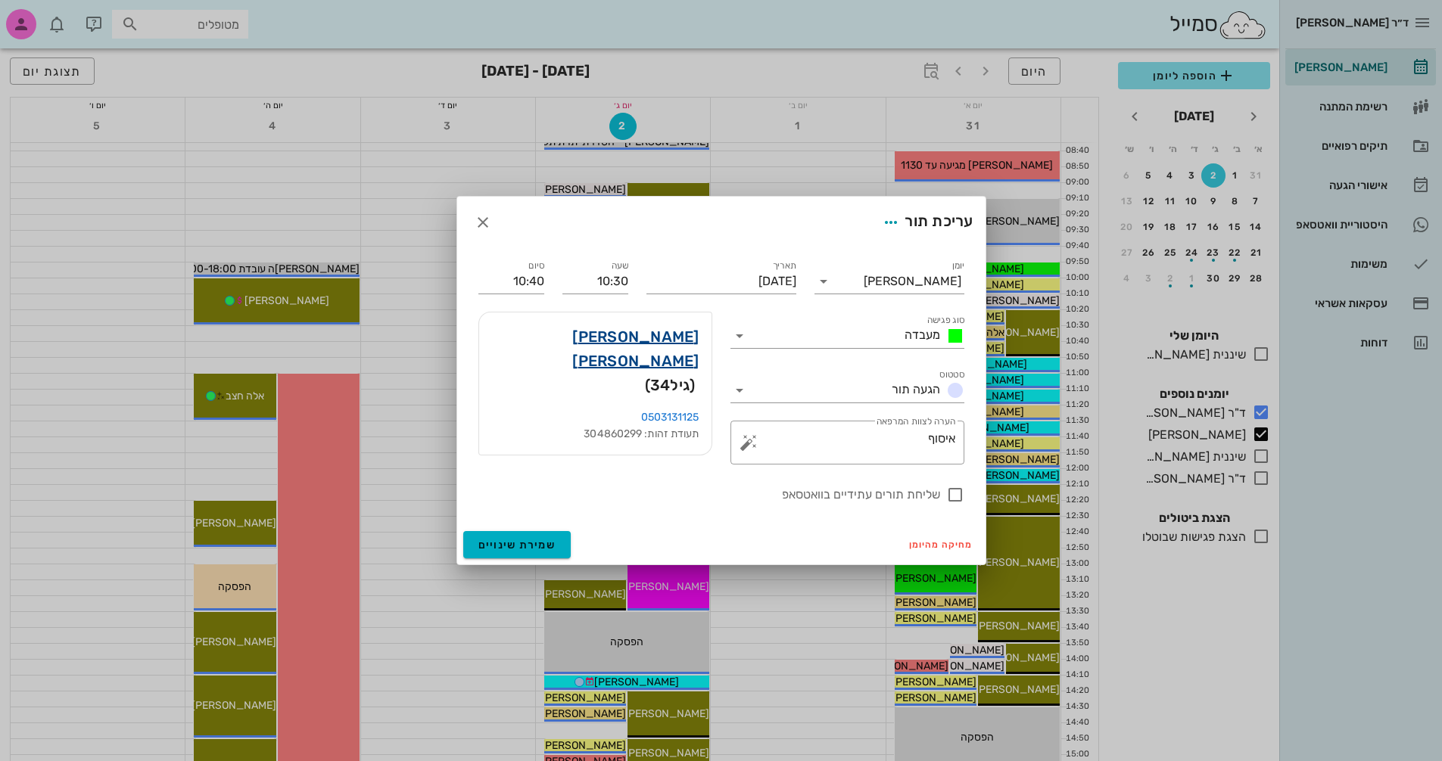
click at [684, 337] on link "[PERSON_NAME] [PERSON_NAME]" at bounding box center [595, 349] width 208 height 48
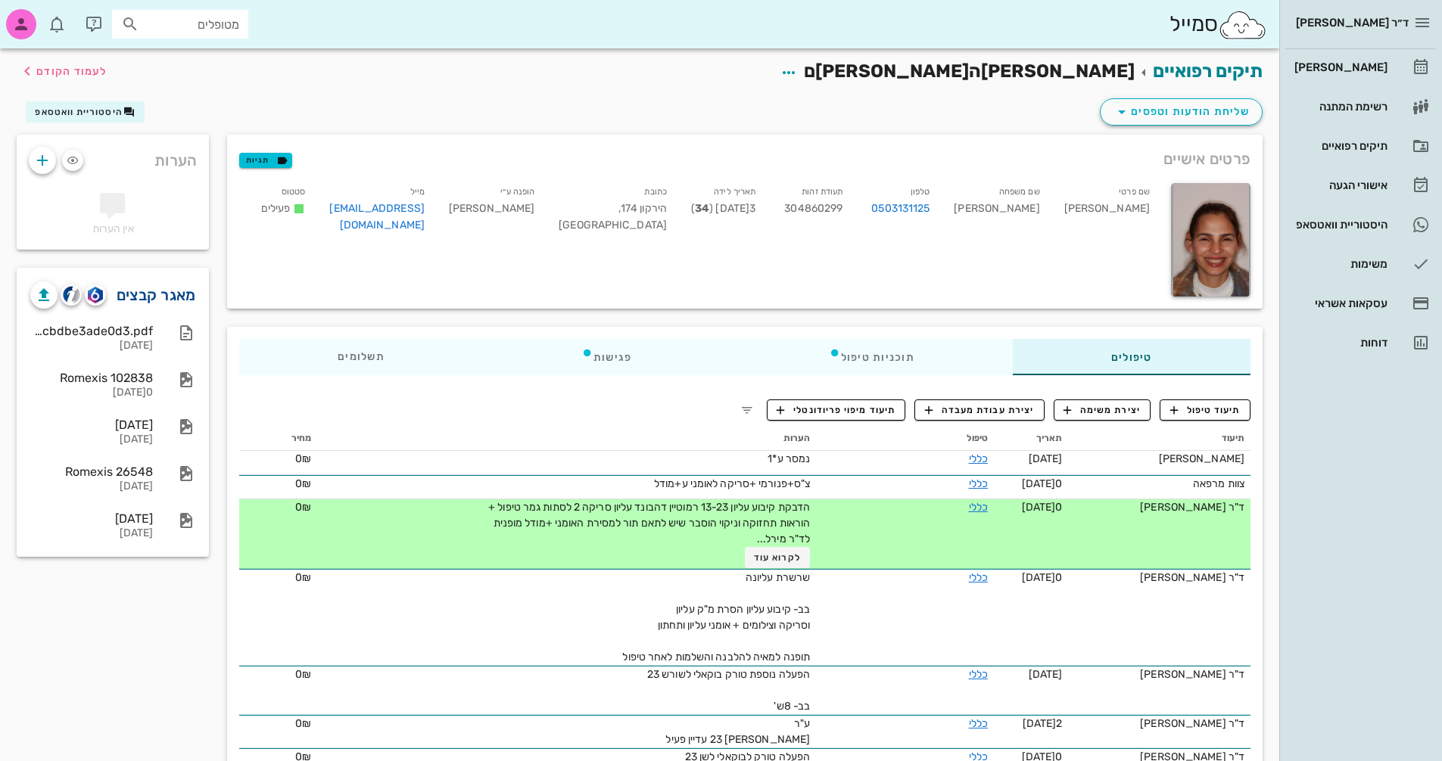
click at [168, 295] on link "מאגר קבצים" at bounding box center [156, 295] width 79 height 24
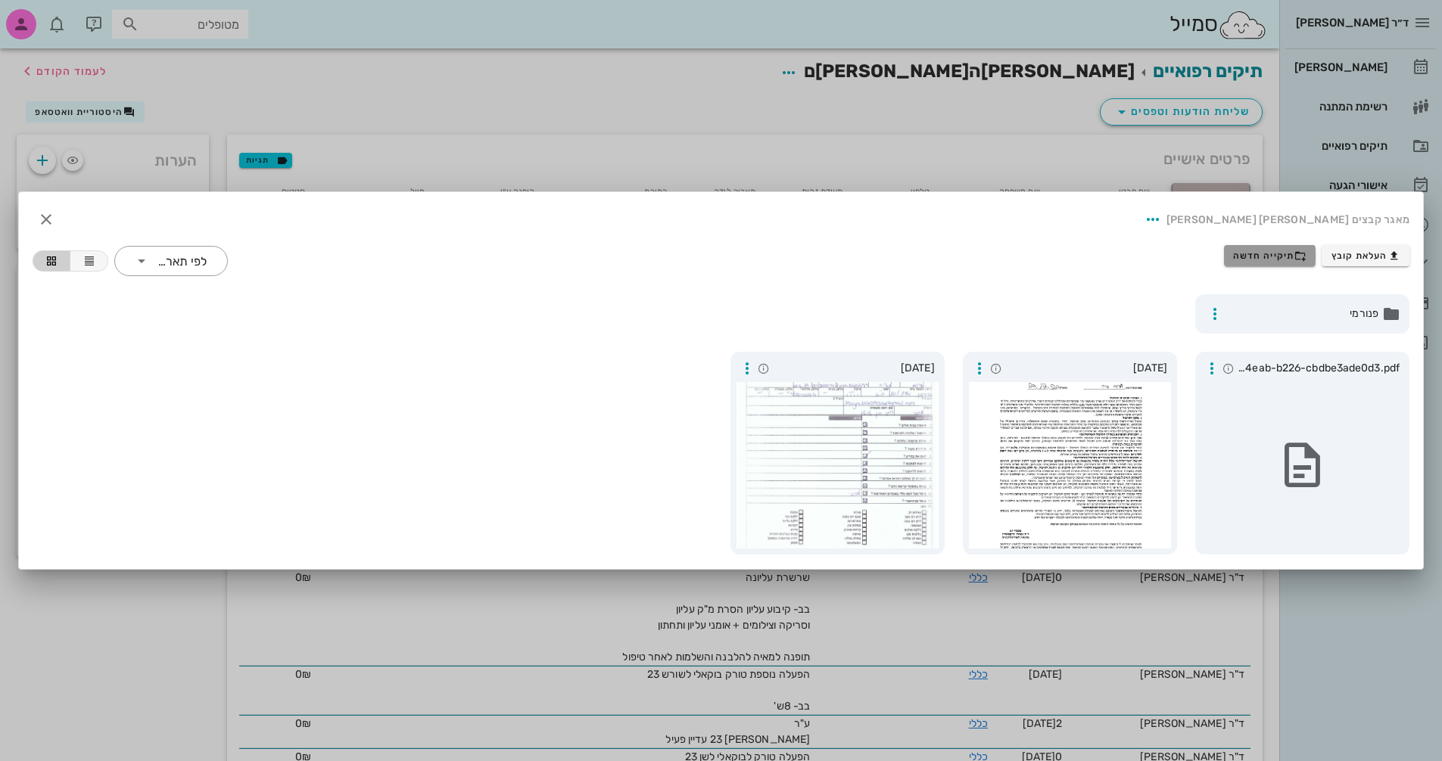
click at [1292, 258] on span "תיקייה חדשה" at bounding box center [1269, 256] width 73 height 12
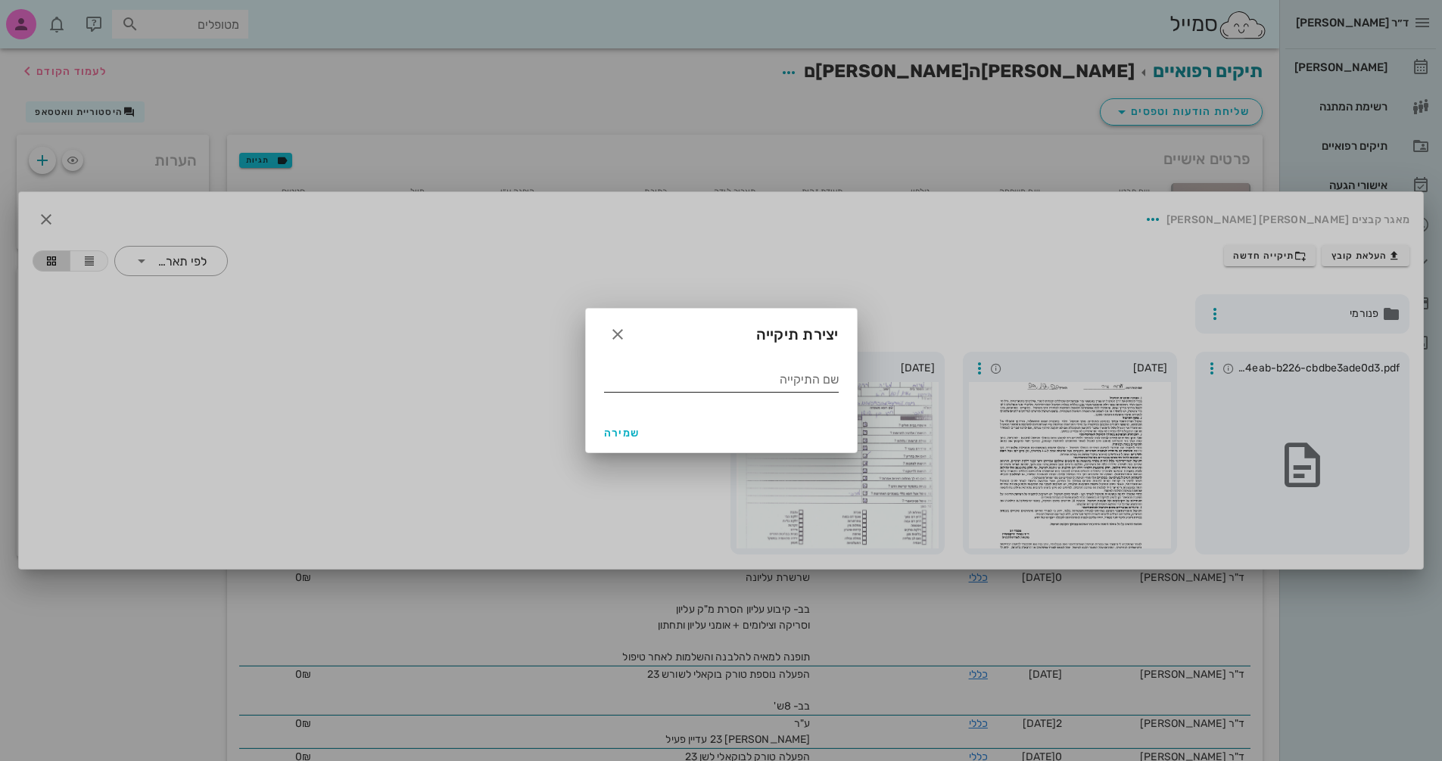
click at [721, 383] on input "שם התיקייה" at bounding box center [721, 380] width 235 height 24
type input "8.2025"
click at [622, 434] on span "שמירה" at bounding box center [622, 433] width 36 height 13
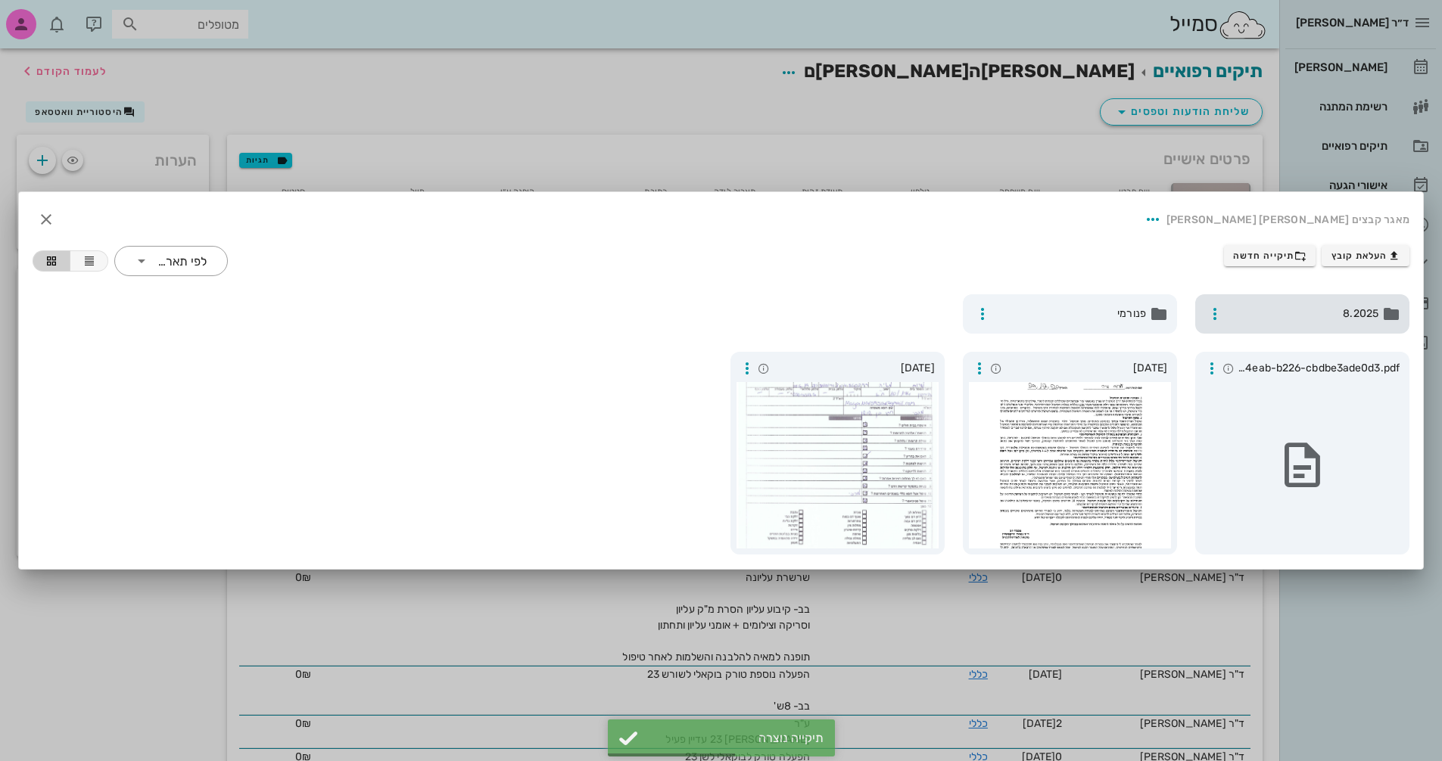
click at [1283, 318] on span "8.2025" at bounding box center [1303, 314] width 149 height 17
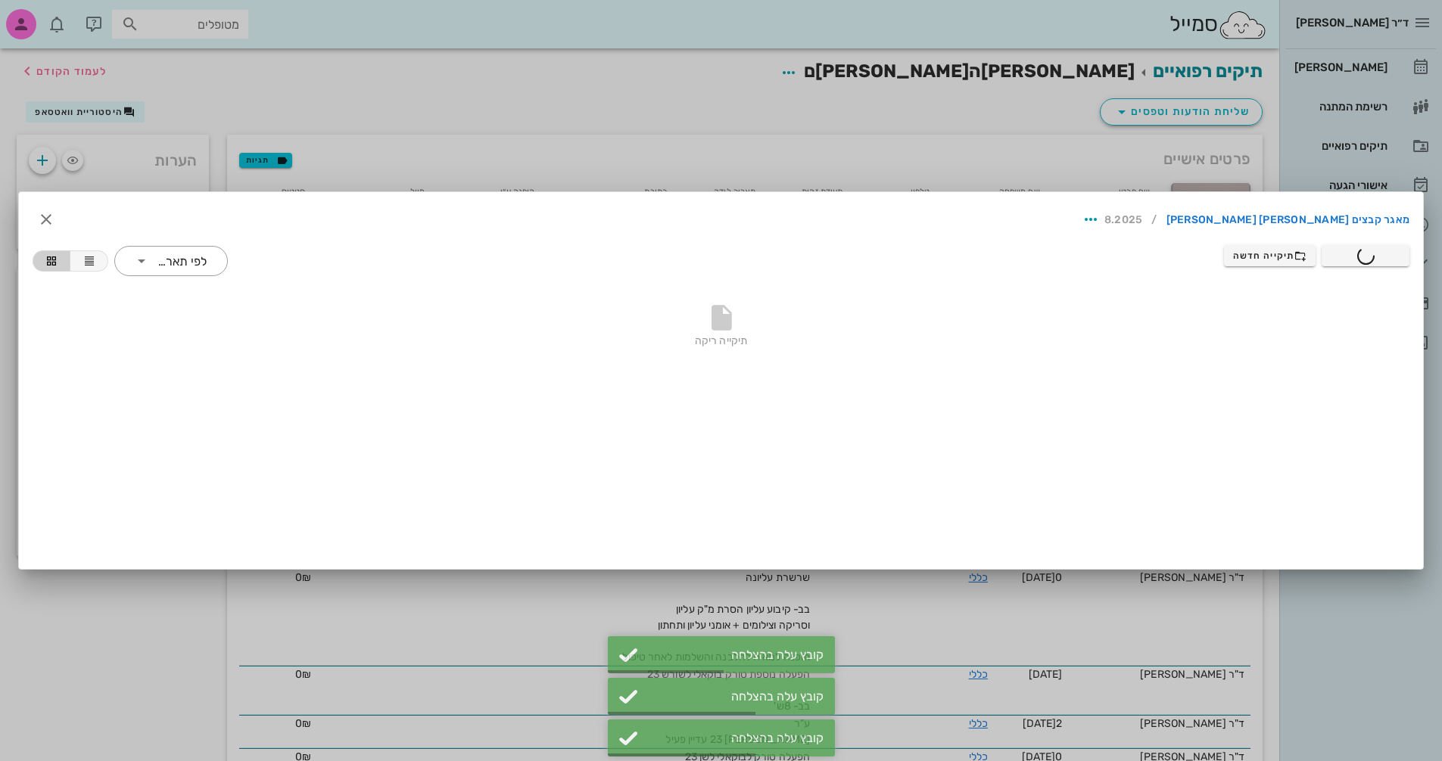
click at [54, 70] on div at bounding box center [721, 380] width 1442 height 761
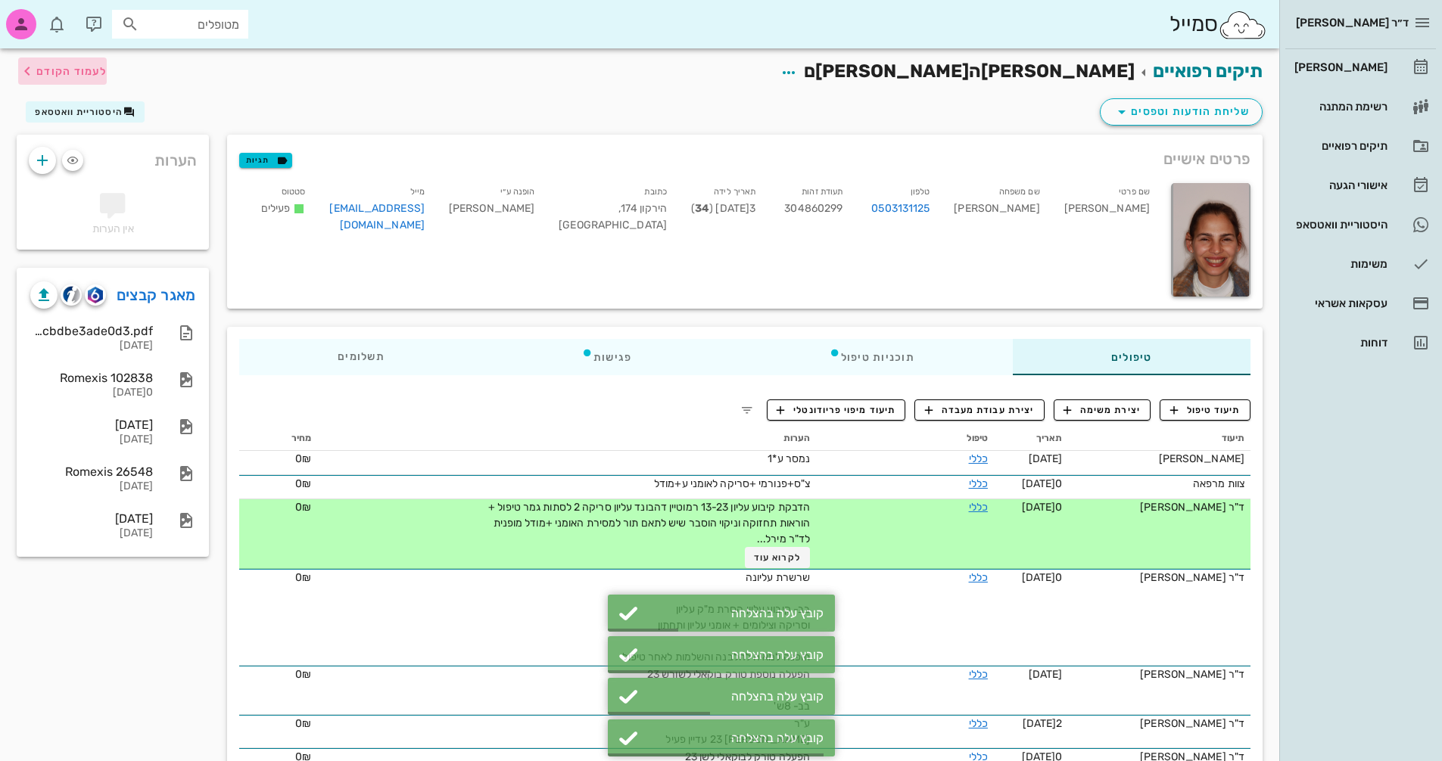
click at [87, 71] on span "לעמוד הקודם" at bounding box center [71, 71] width 70 height 13
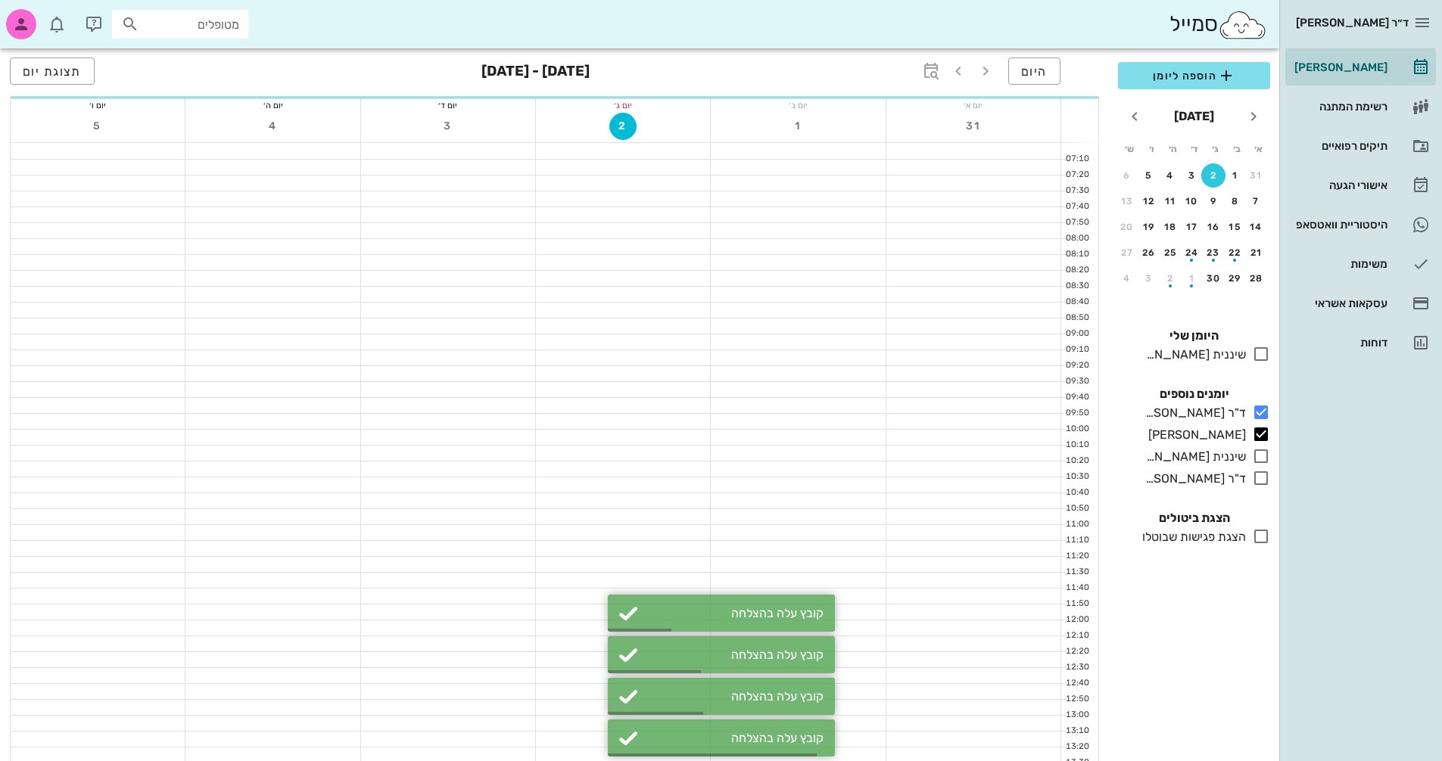
scroll to position [151, 0]
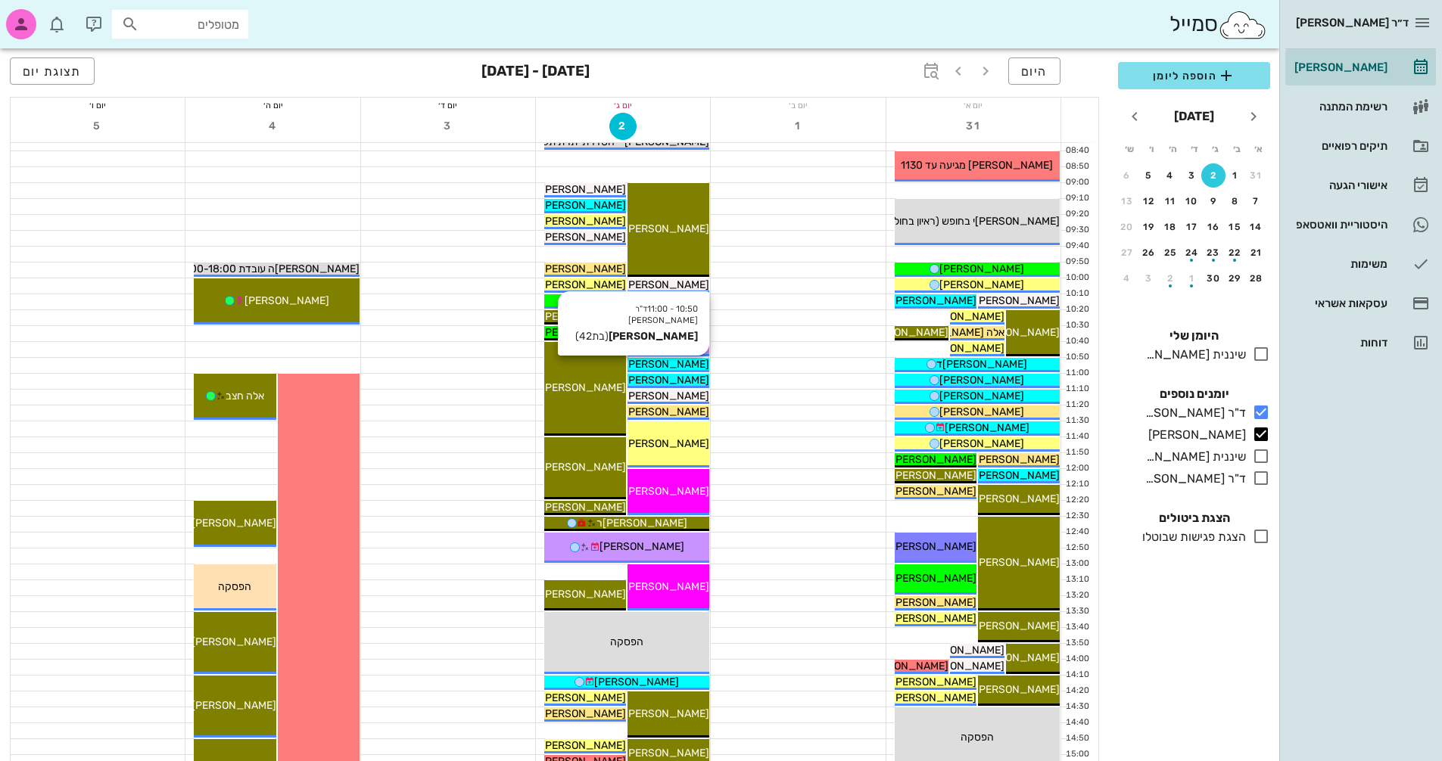
click at [683, 363] on span "[PERSON_NAME]" at bounding box center [666, 364] width 85 height 13
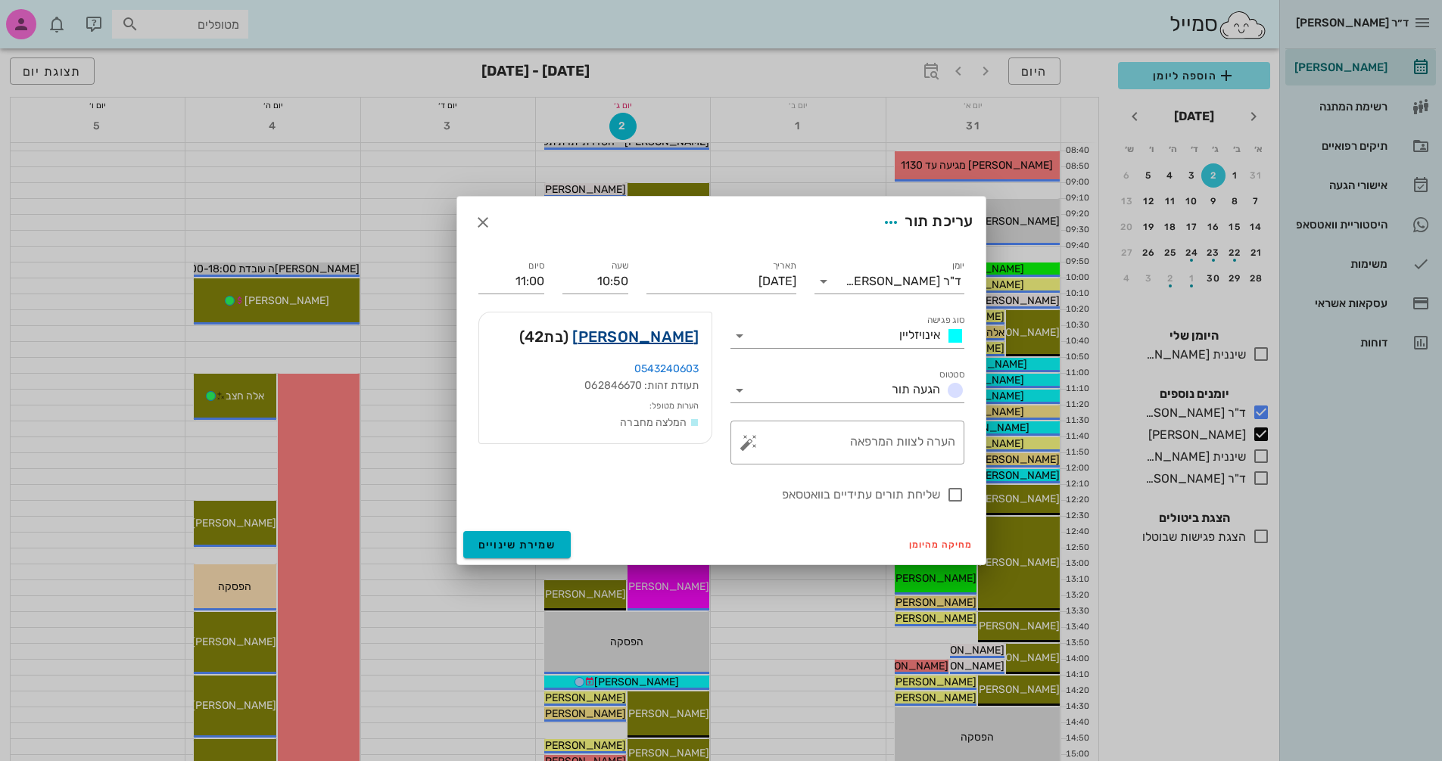
click at [674, 340] on link "[PERSON_NAME]" at bounding box center [635, 337] width 126 height 24
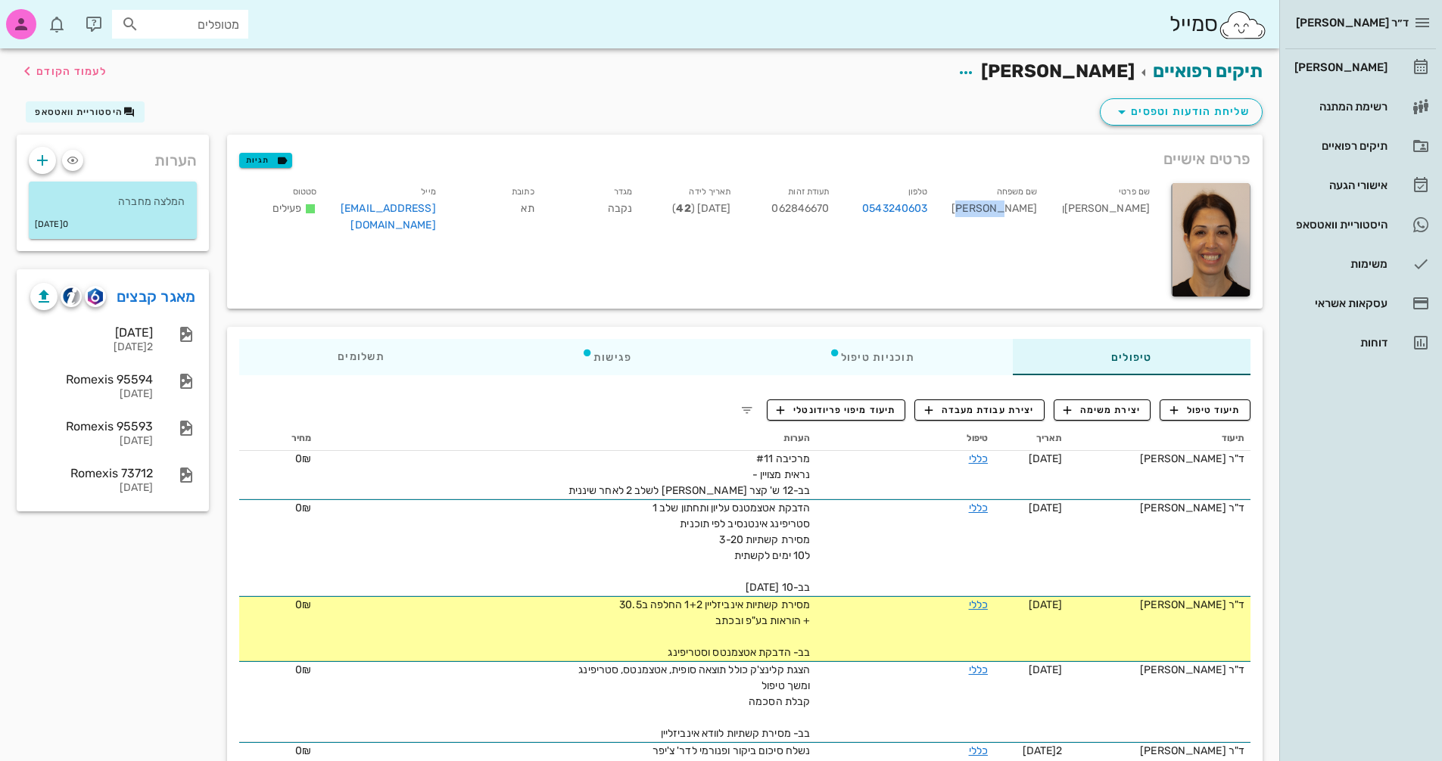
drag, startPoint x: 1051, startPoint y: 208, endPoint x: 998, endPoint y: 212, distance: 53.1
click at [998, 212] on div "שם משפחה [PERSON_NAME]" at bounding box center [994, 211] width 110 height 63
copy div "[PERSON_NAME]"
click at [148, 303] on link "מאגר קבצים" at bounding box center [156, 297] width 79 height 24
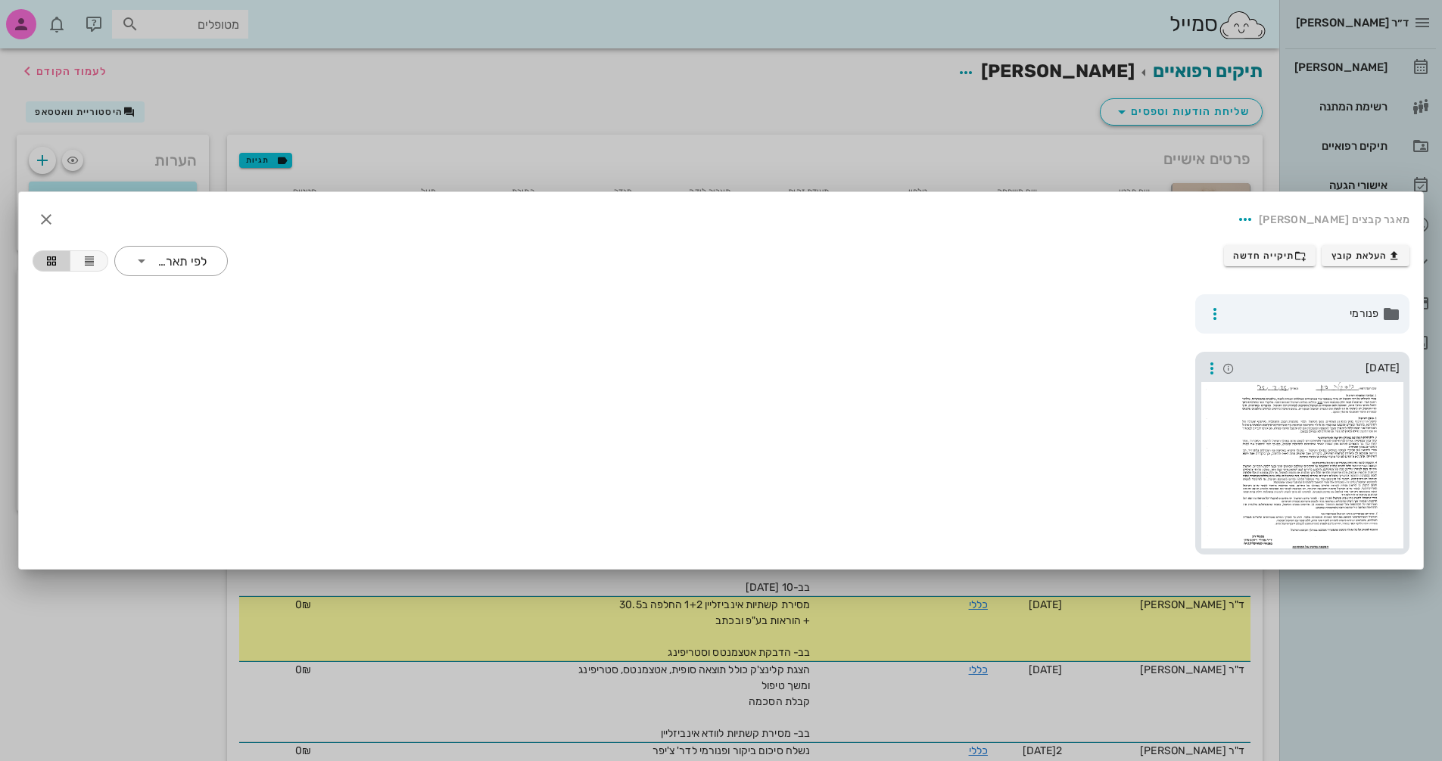
click at [1243, 503] on div at bounding box center [1302, 465] width 202 height 167
click at [346, 328] on div "פנורמי" at bounding box center [720, 314] width 1395 height 58
click at [1291, 260] on span "תיקייה חדשה" at bounding box center [1269, 256] width 73 height 12
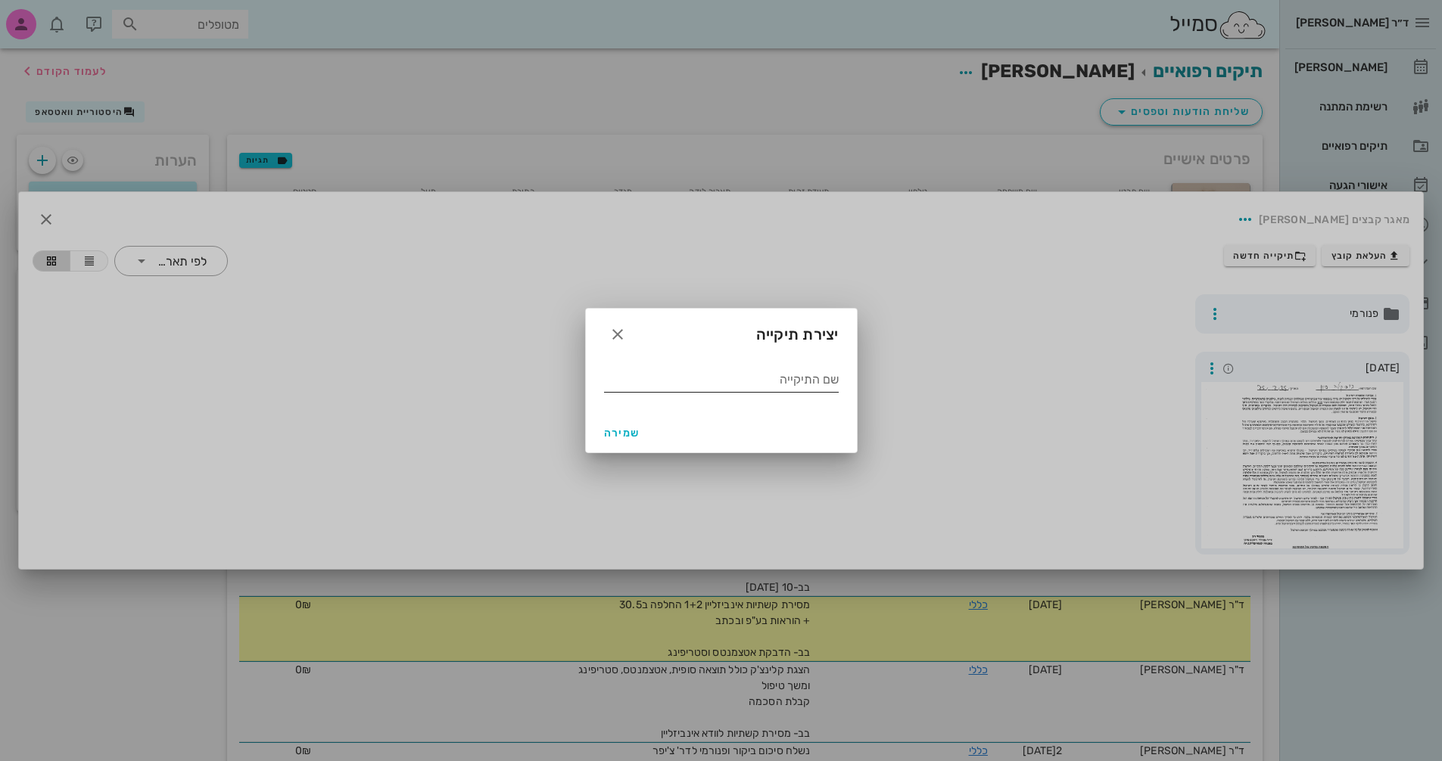
click at [807, 384] on input "שם התיקייה" at bounding box center [721, 380] width 235 height 24
type input "2.2025"
click at [628, 429] on span "שמירה" at bounding box center [622, 433] width 36 height 13
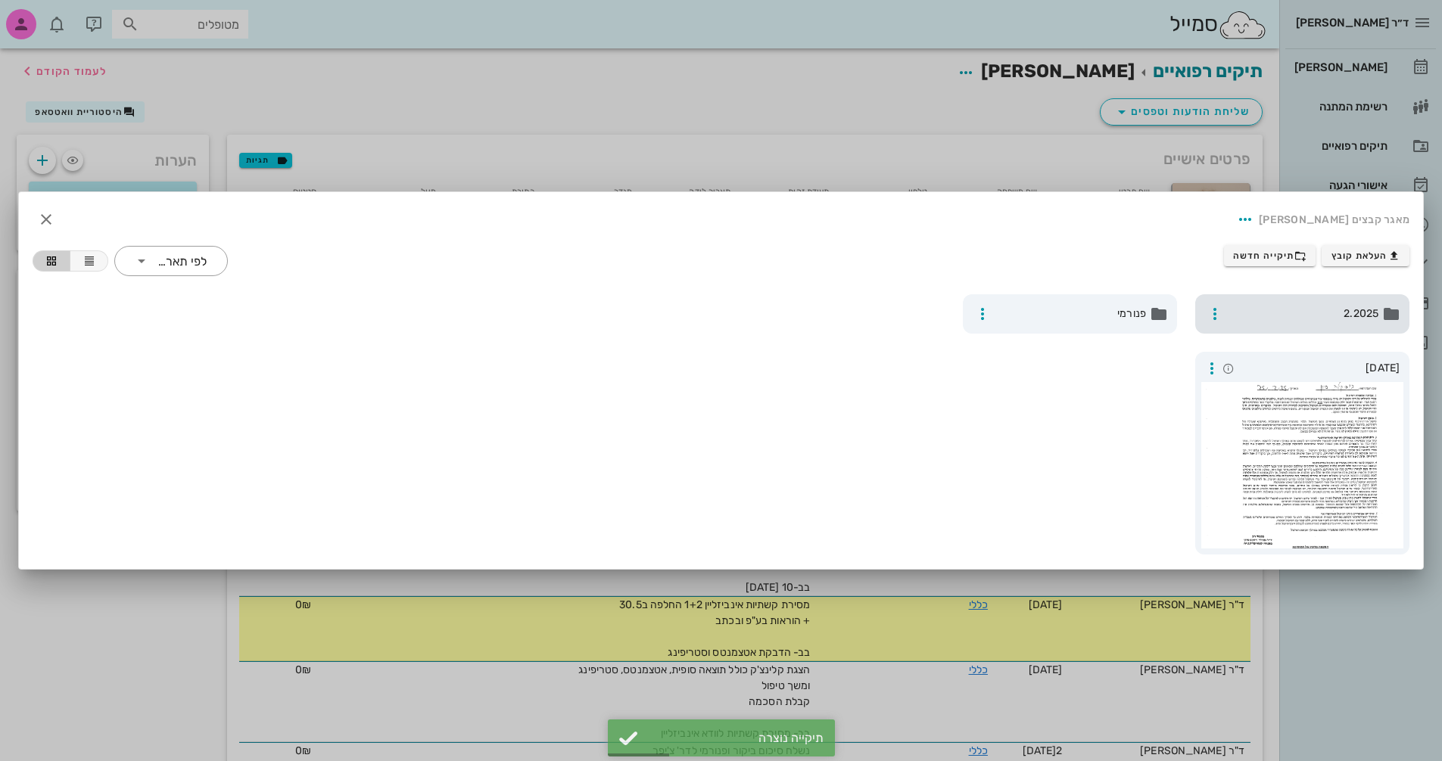
click at [1340, 307] on span "2.2025" at bounding box center [1303, 314] width 149 height 17
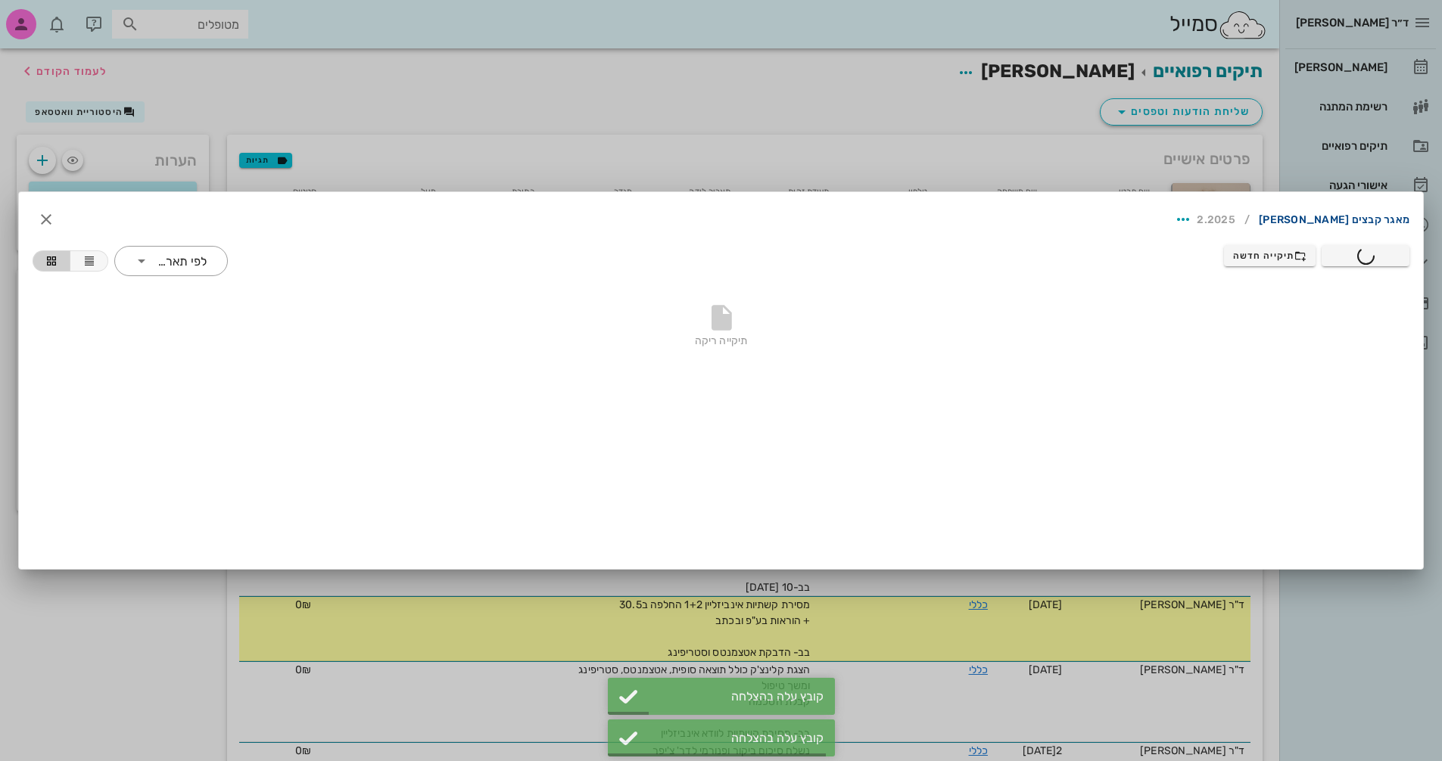
click at [1365, 221] on link "מאגר קבצים [PERSON_NAME]" at bounding box center [1334, 220] width 151 height 24
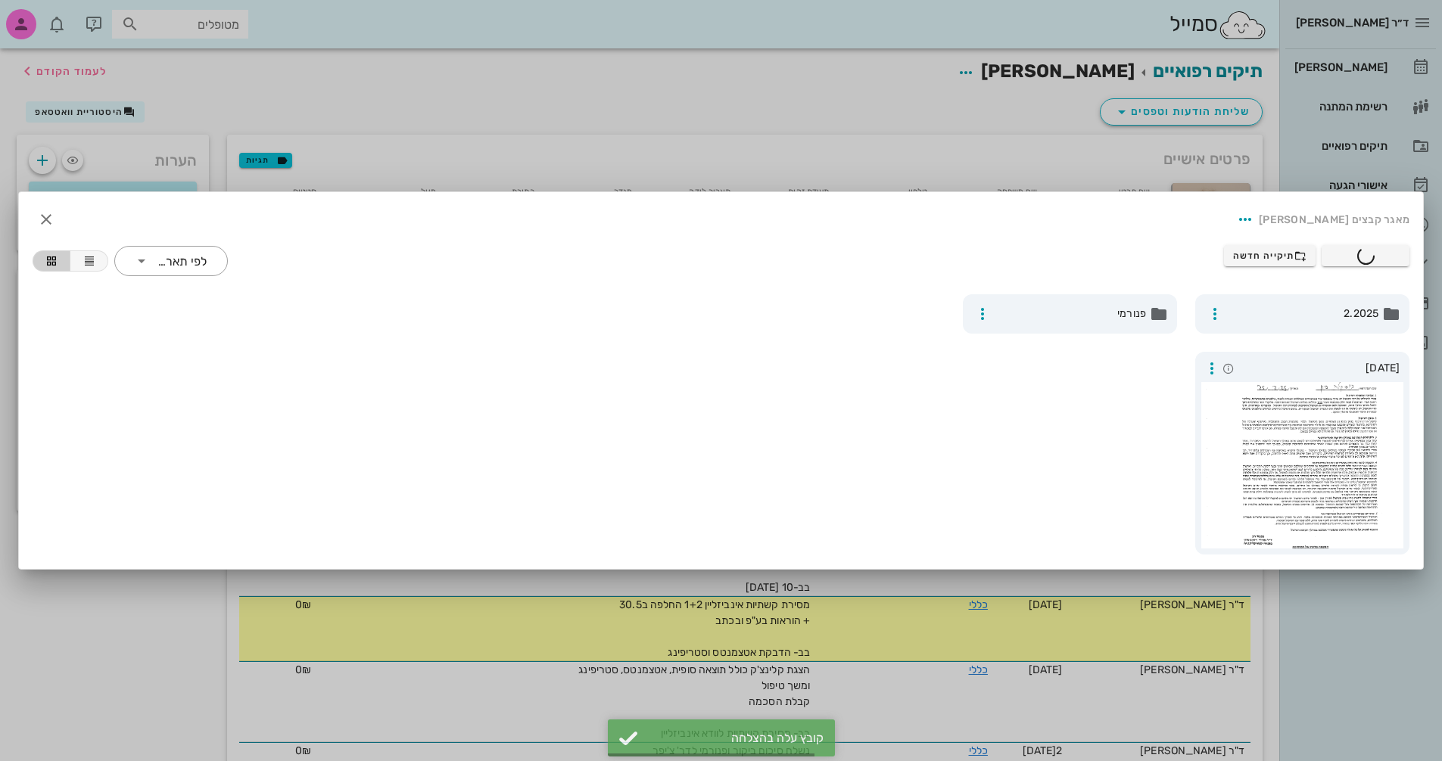
click at [51, 69] on div at bounding box center [721, 380] width 1442 height 761
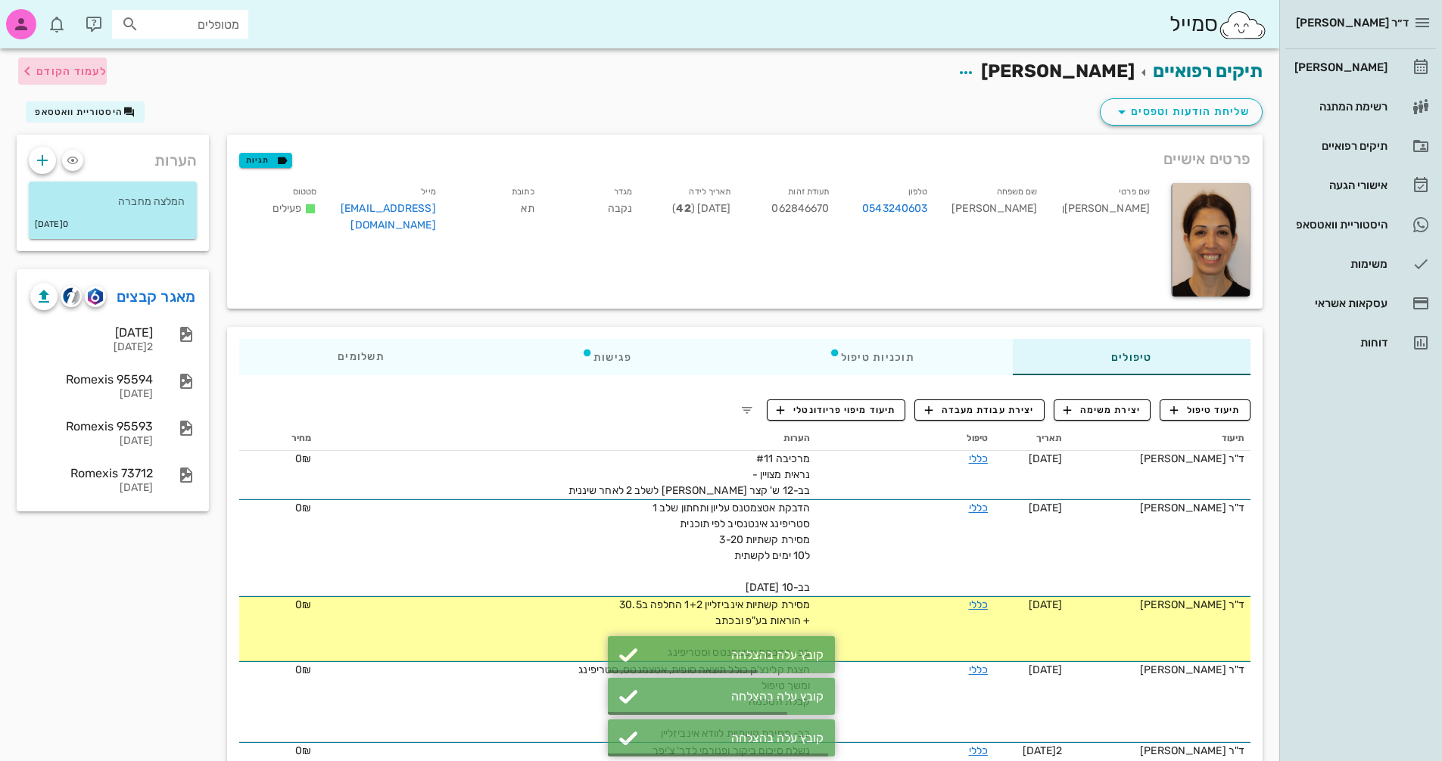
click at [85, 79] on span "לעמוד הקודם" at bounding box center [62, 71] width 89 height 18
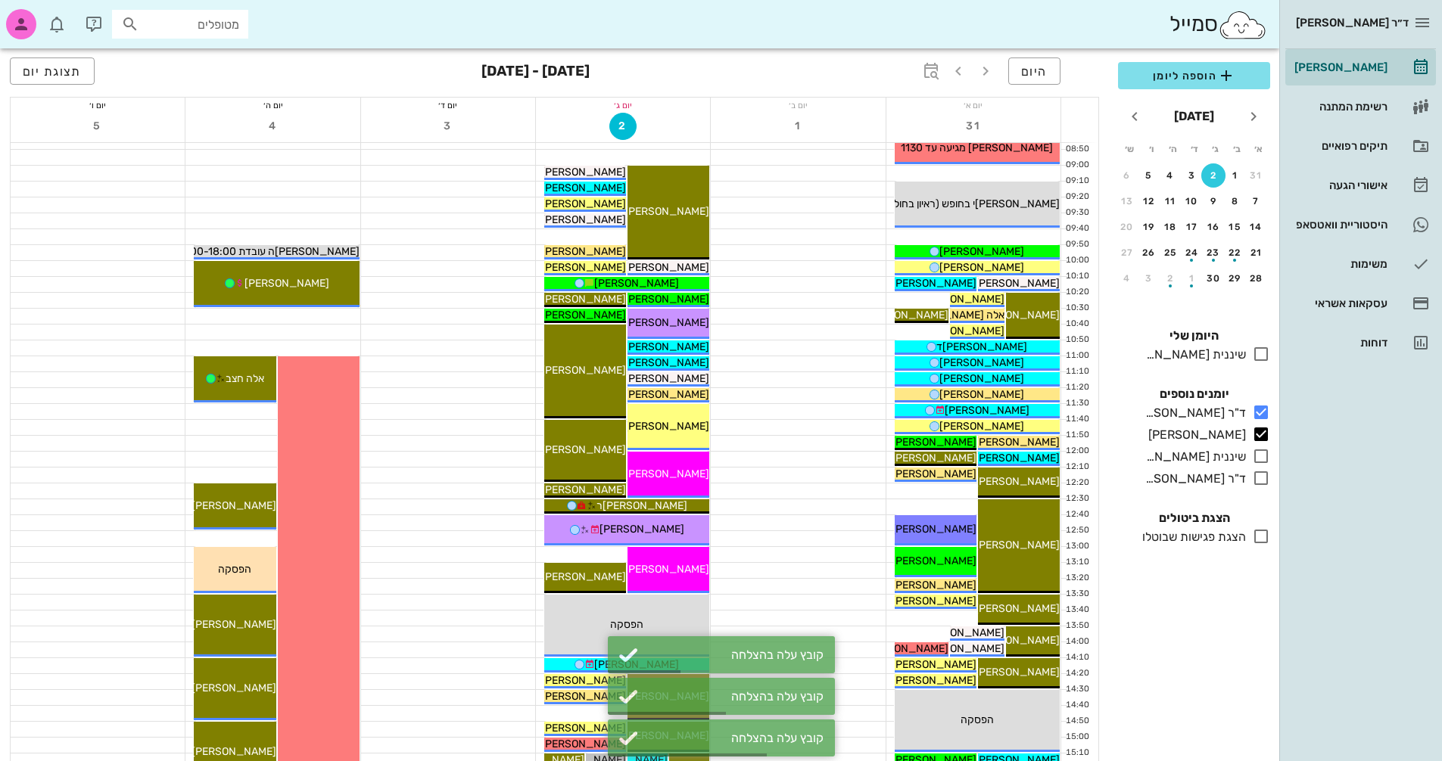
scroll to position [151, 0]
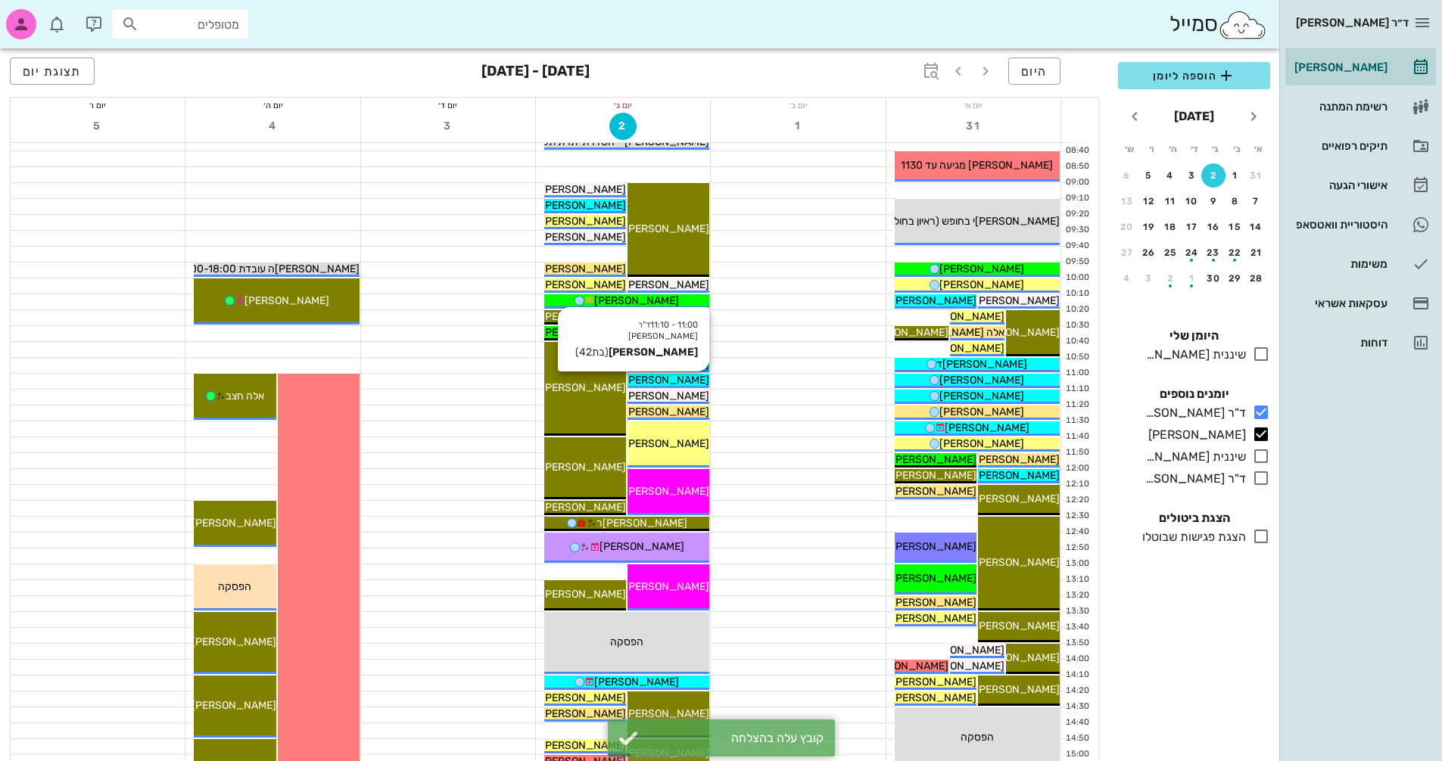
click at [685, 382] on span "[PERSON_NAME]" at bounding box center [666, 380] width 85 height 13
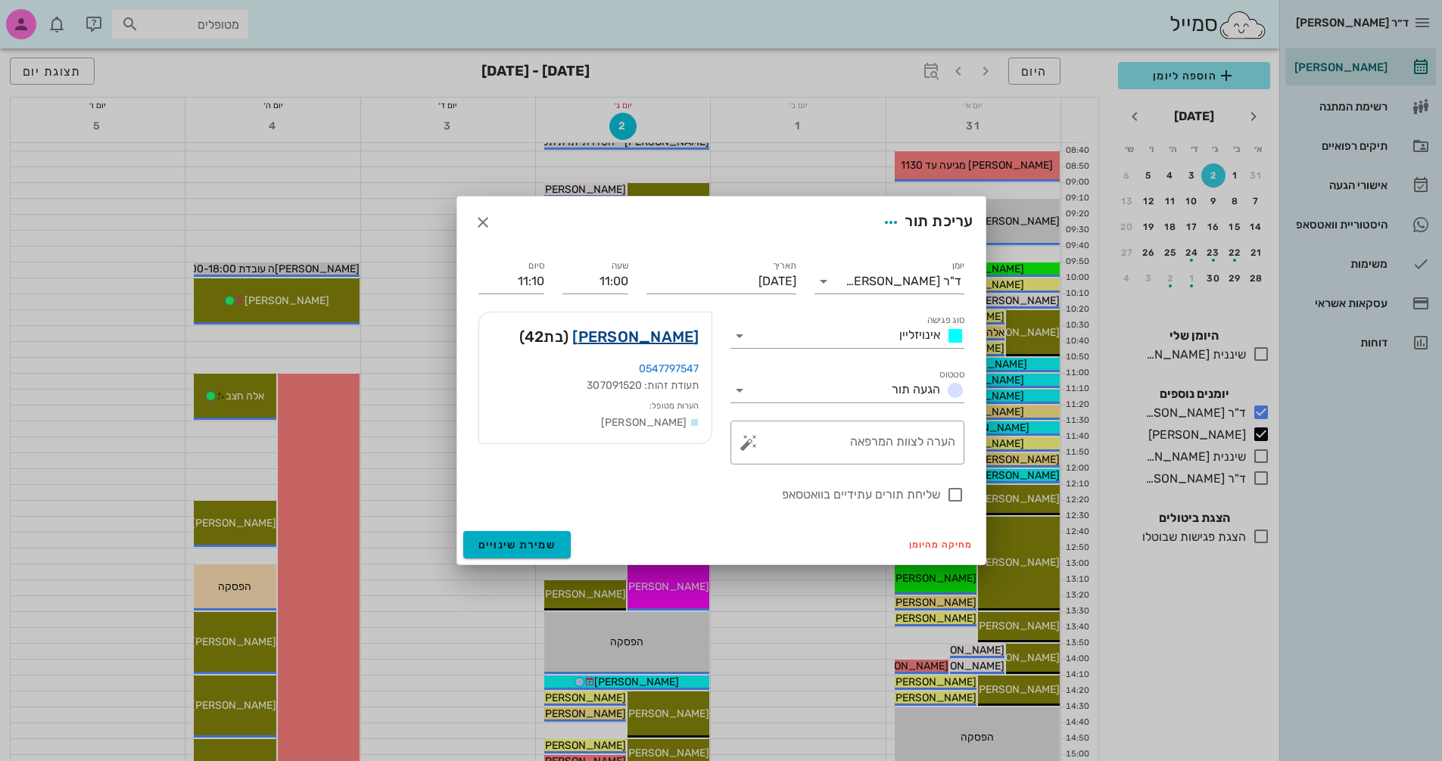
click at [644, 338] on link "[PERSON_NAME]" at bounding box center [635, 337] width 126 height 24
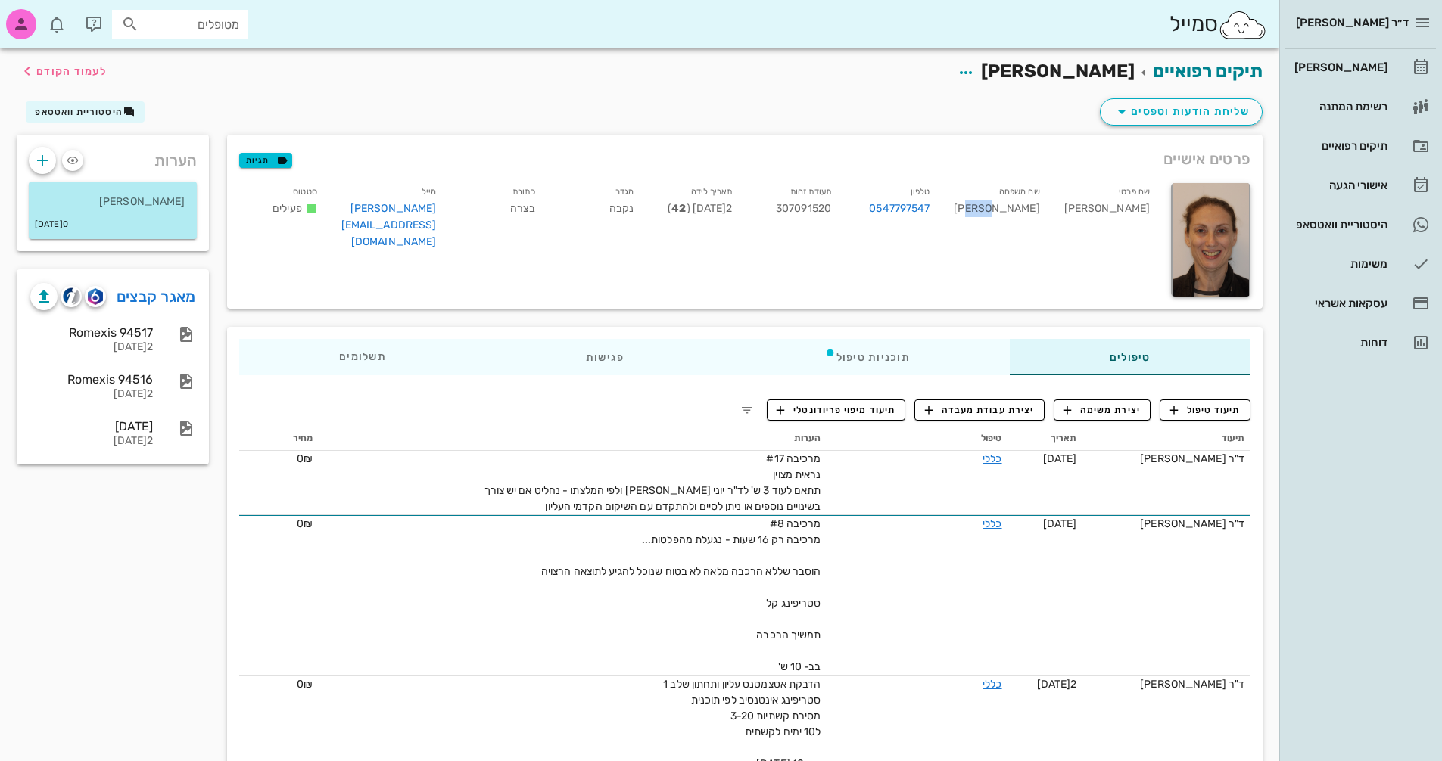
drag, startPoint x: 1045, startPoint y: 210, endPoint x: 1012, endPoint y: 209, distance: 33.3
click at [1012, 209] on div "שם משפחה [PERSON_NAME]" at bounding box center [997, 219] width 110 height 79
click at [1051, 208] on div "שם משפחה [PERSON_NAME]" at bounding box center [997, 219] width 110 height 79
click at [1041, 208] on div "שם משפחה [PERSON_NAME]" at bounding box center [997, 219] width 110 height 79
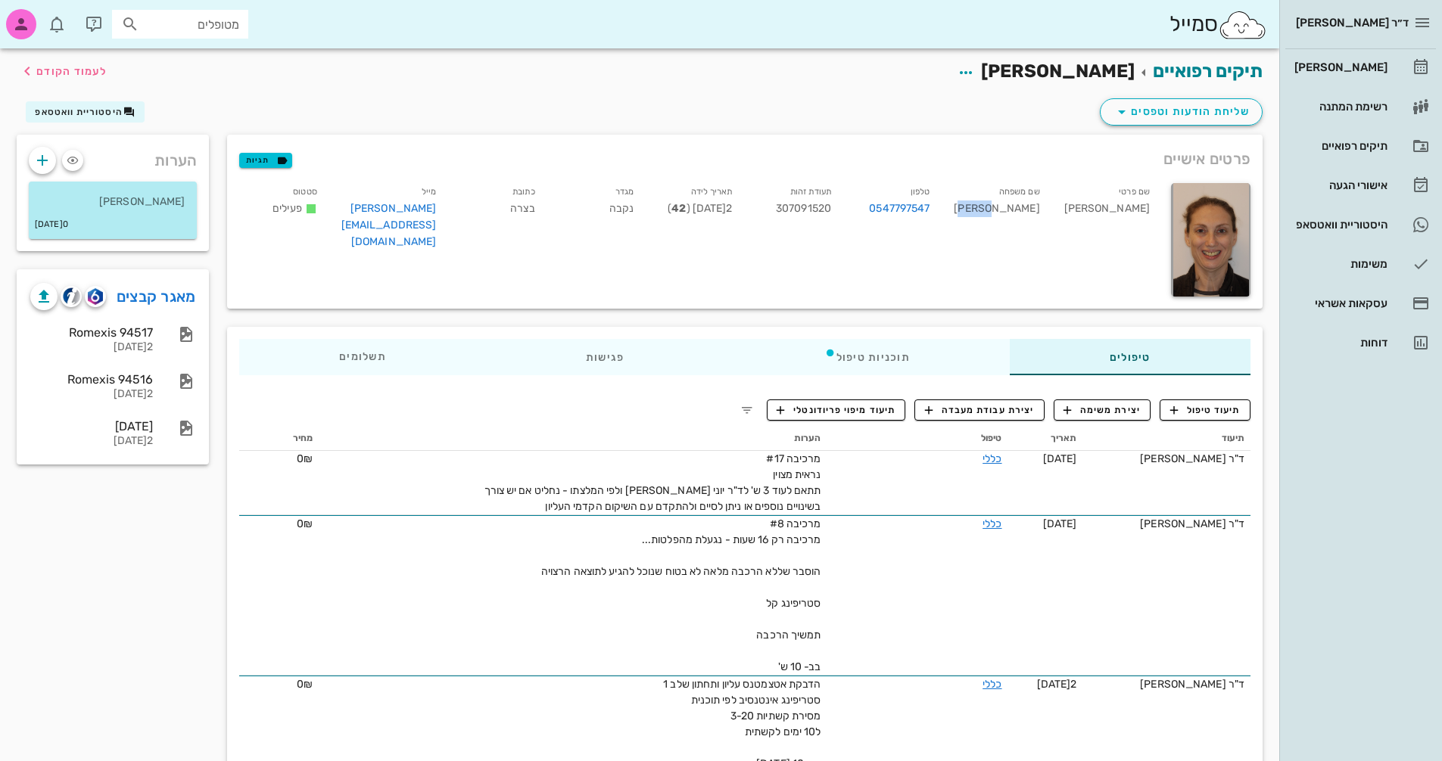
copy div "[PERSON_NAME]"
click at [162, 300] on link "מאגר קבצים" at bounding box center [156, 297] width 79 height 24
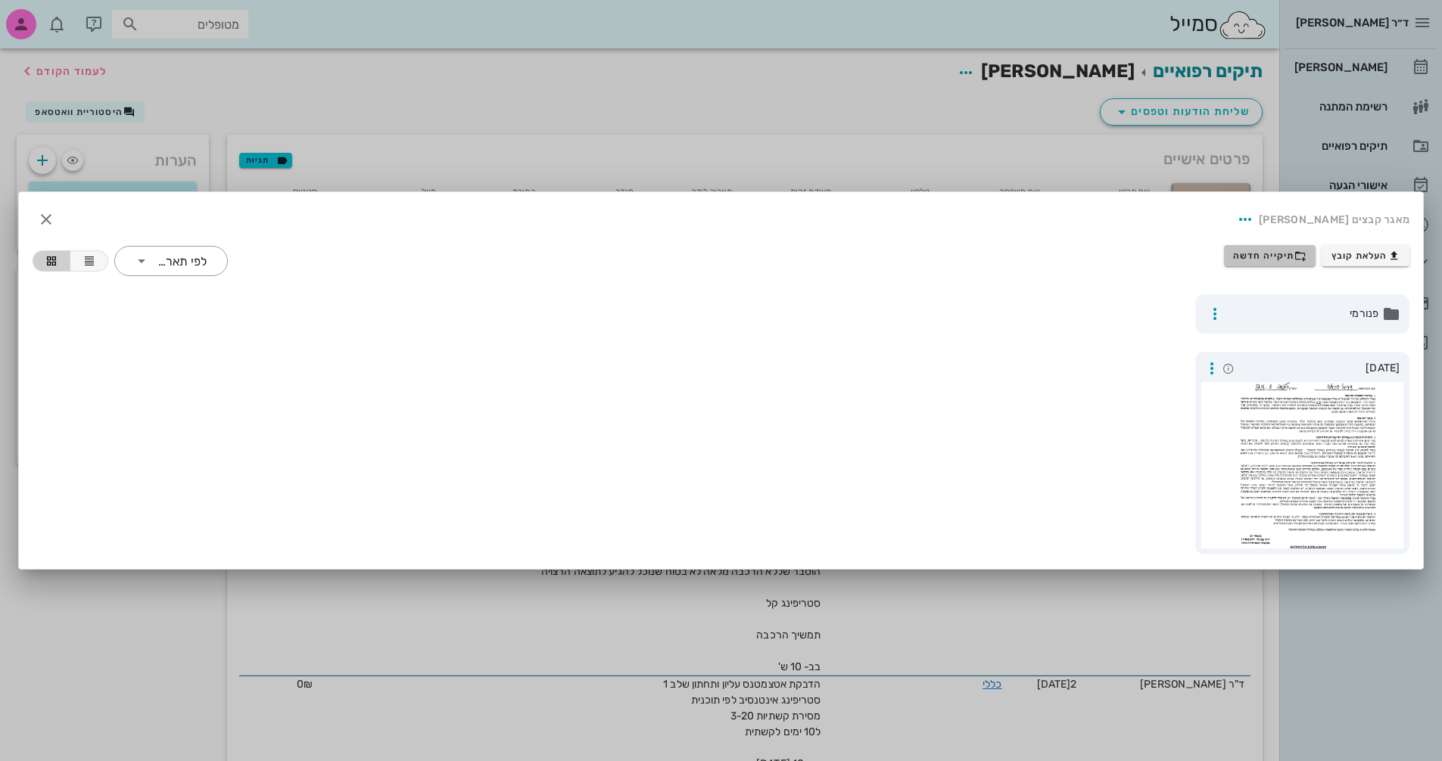
click at [1282, 257] on span "תיקייה חדשה" at bounding box center [1269, 256] width 73 height 12
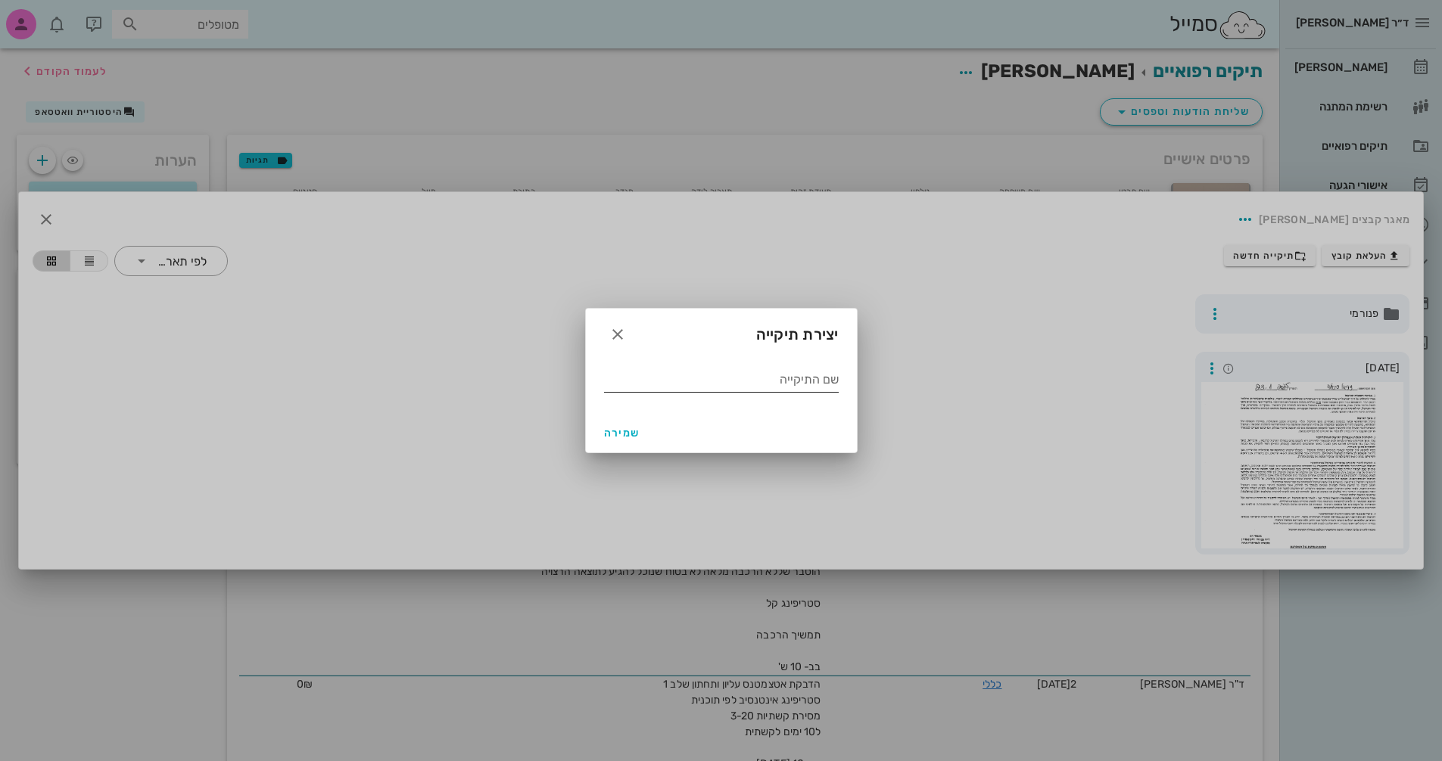
click at [748, 375] on input "שם התיקייה" at bounding box center [721, 380] width 235 height 24
type input "1.2025"
click at [624, 427] on span "שמירה" at bounding box center [622, 433] width 36 height 13
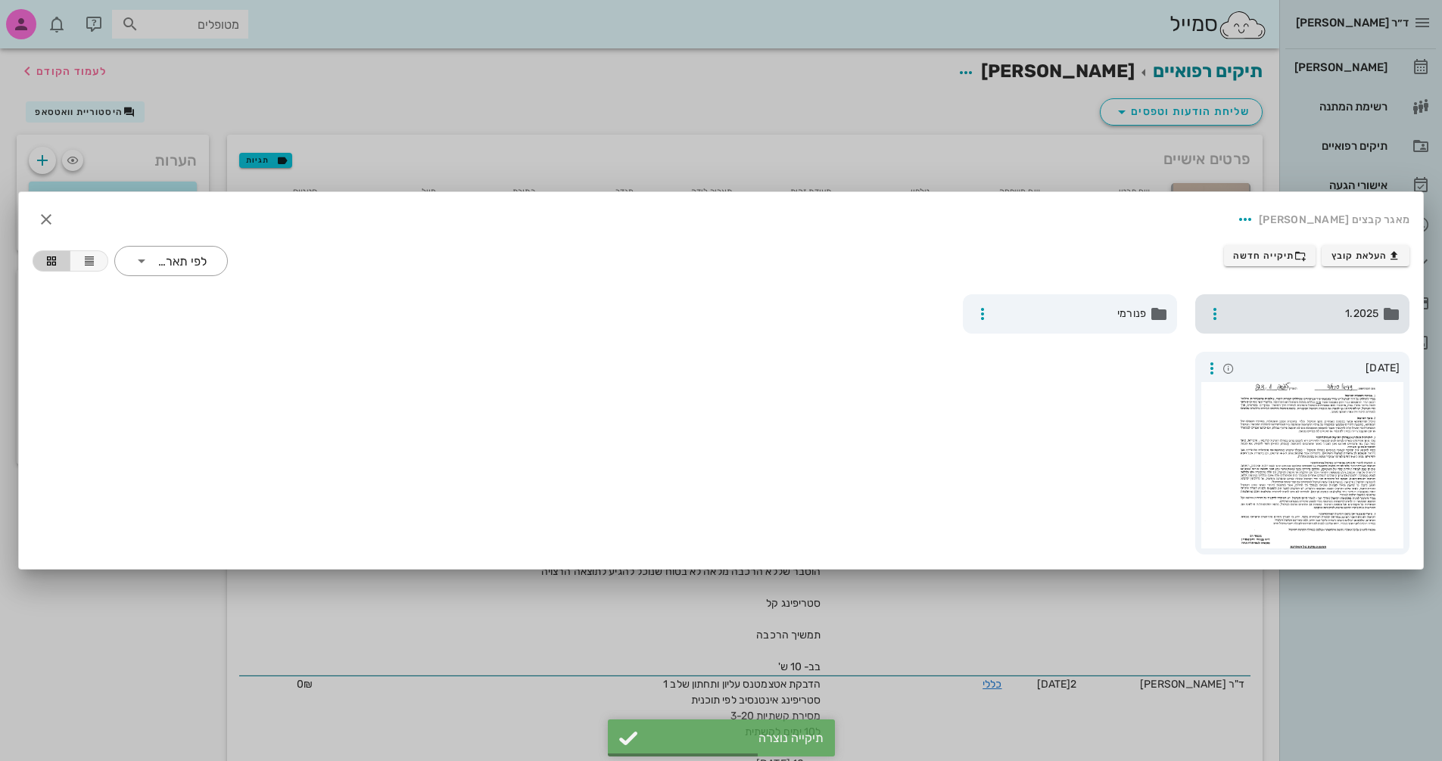
click at [1362, 317] on span "1.2025" at bounding box center [1303, 314] width 149 height 17
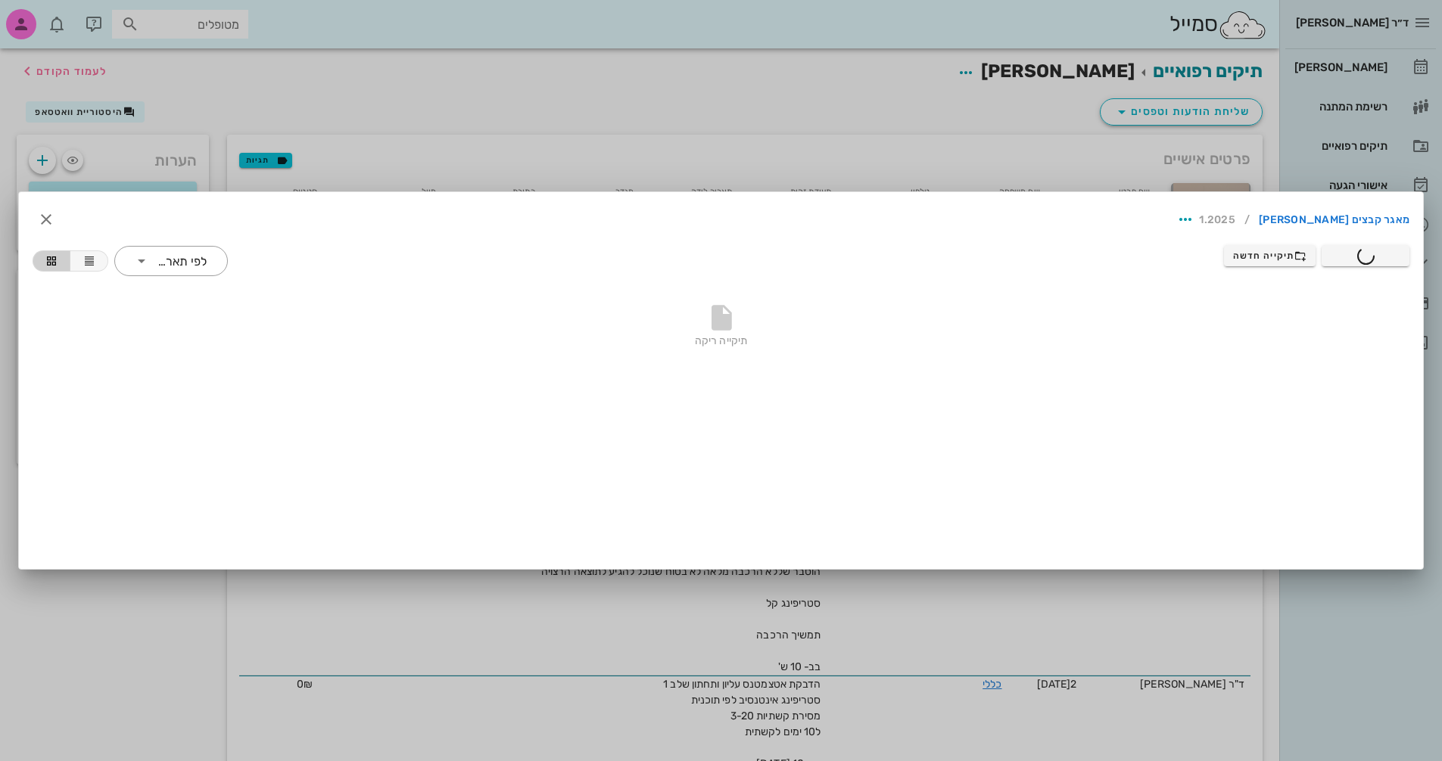
click at [185, 70] on div at bounding box center [721, 380] width 1442 height 761
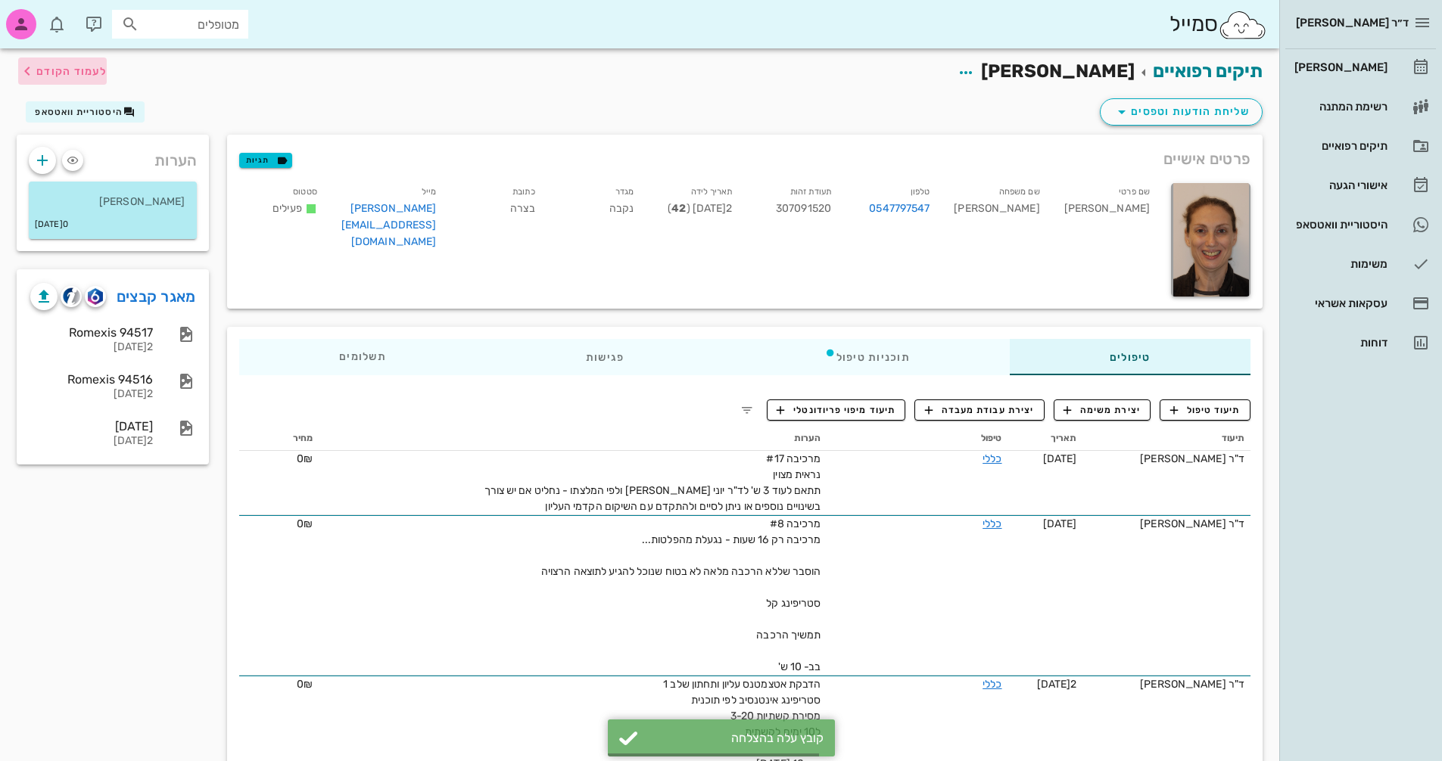
click at [89, 71] on span "לעמוד הקודם" at bounding box center [71, 71] width 70 height 13
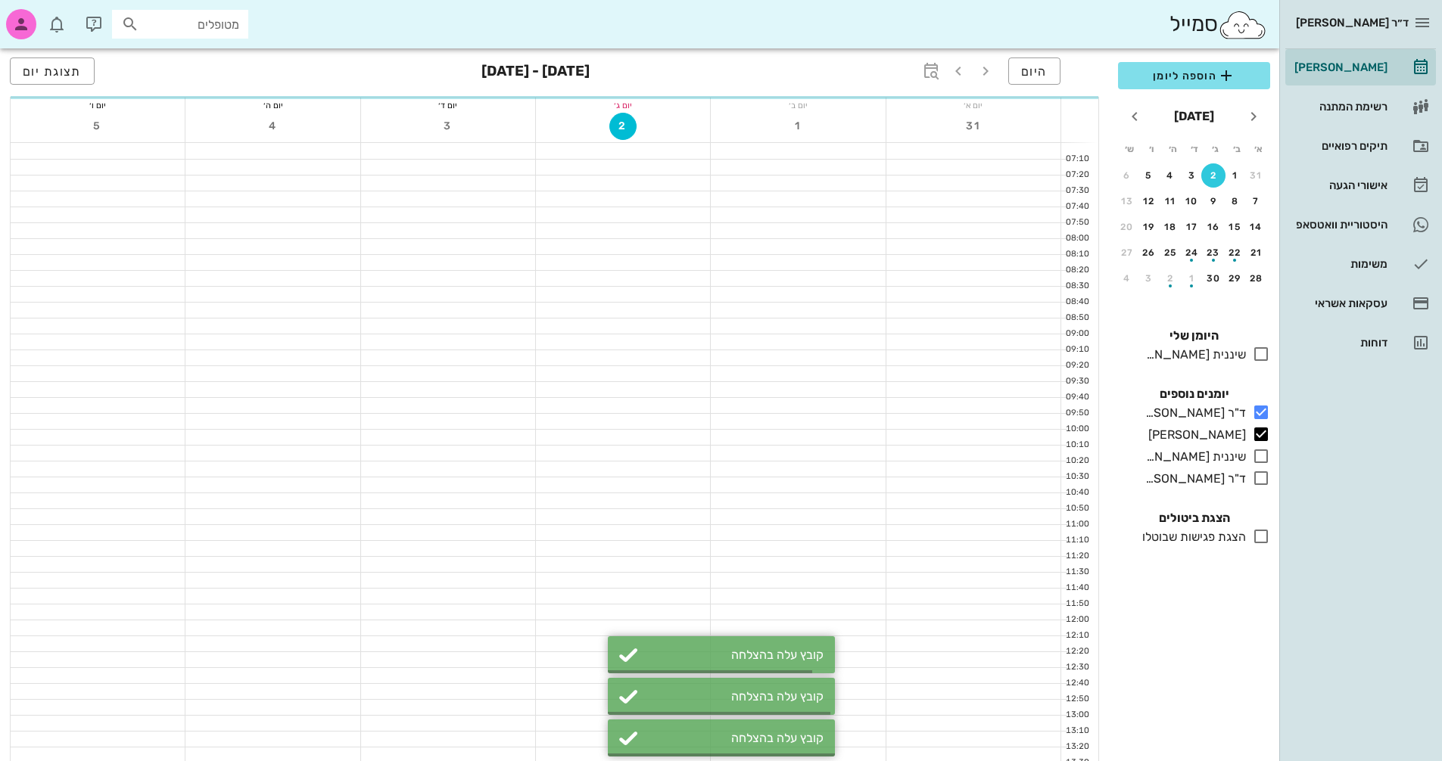
scroll to position [151, 0]
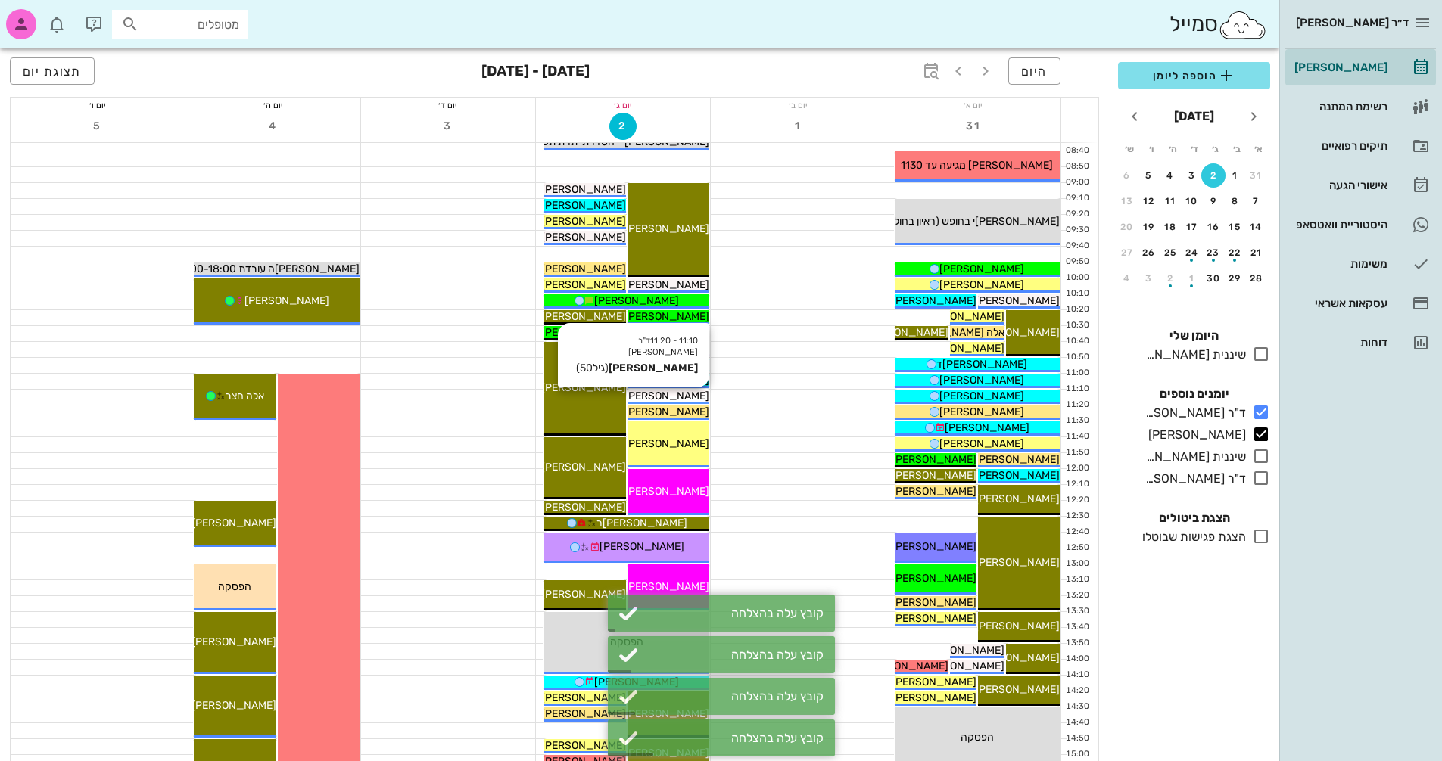
click at [688, 394] on span "[PERSON_NAME]" at bounding box center [666, 396] width 85 height 13
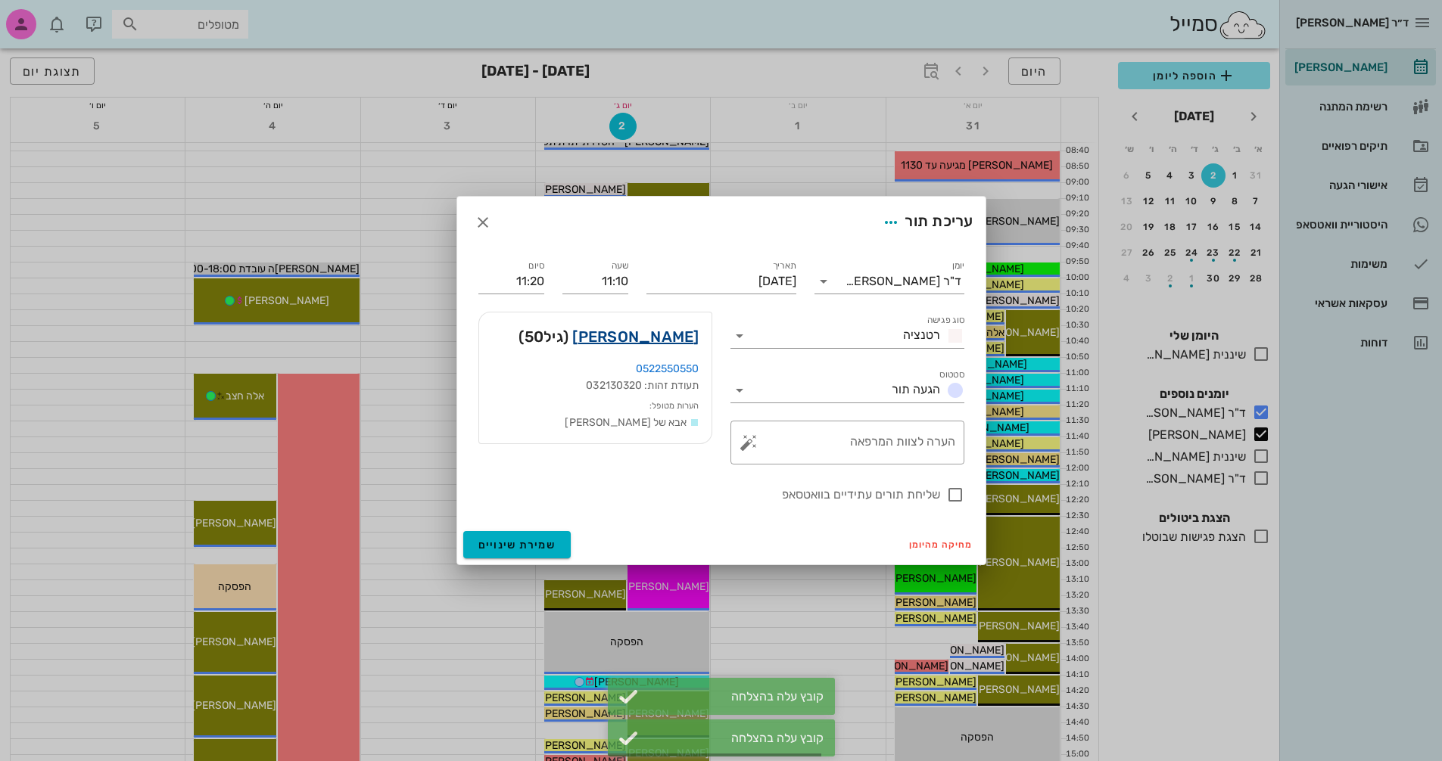
click at [671, 338] on link "[PERSON_NAME]" at bounding box center [635, 337] width 126 height 24
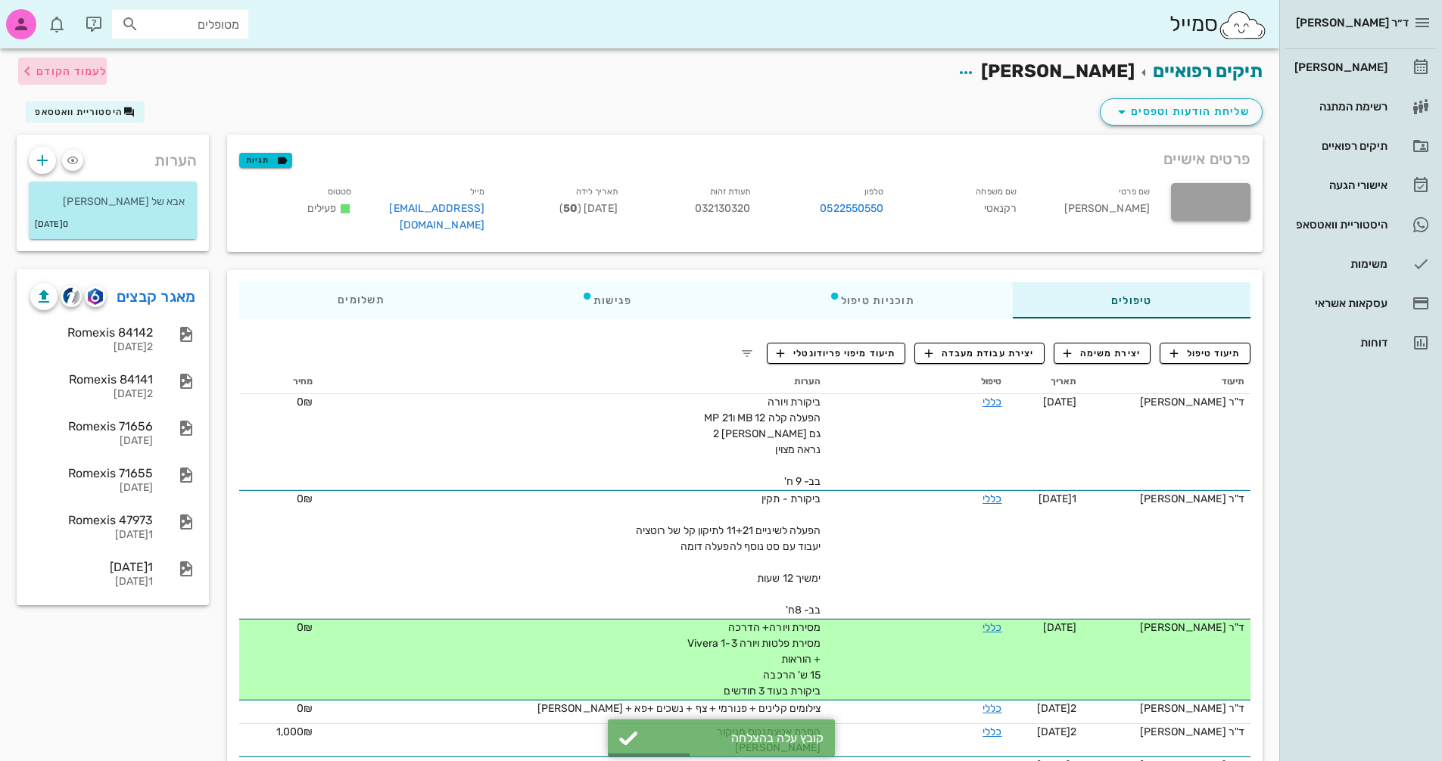
click at [93, 76] on span "לעמוד הקודם" at bounding box center [71, 71] width 70 height 13
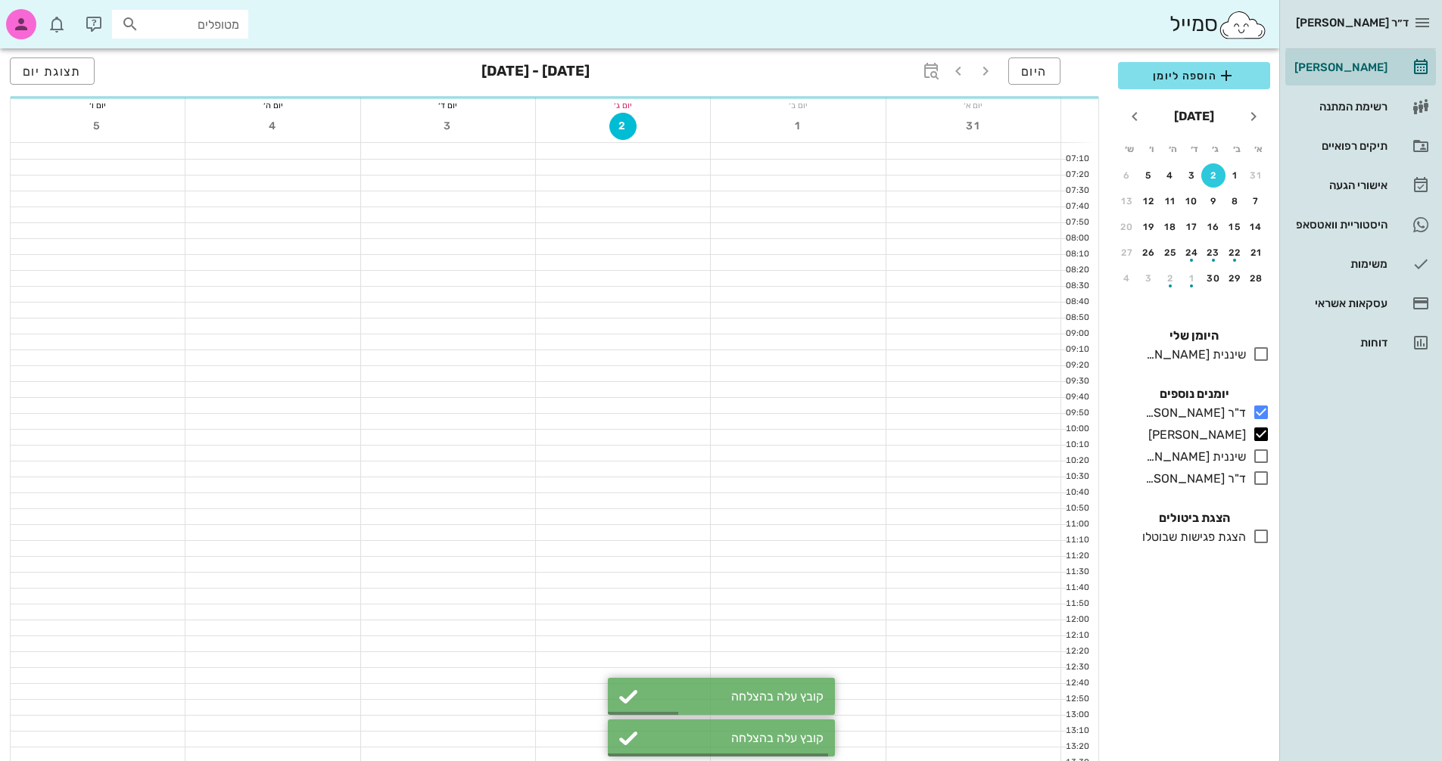
scroll to position [151, 0]
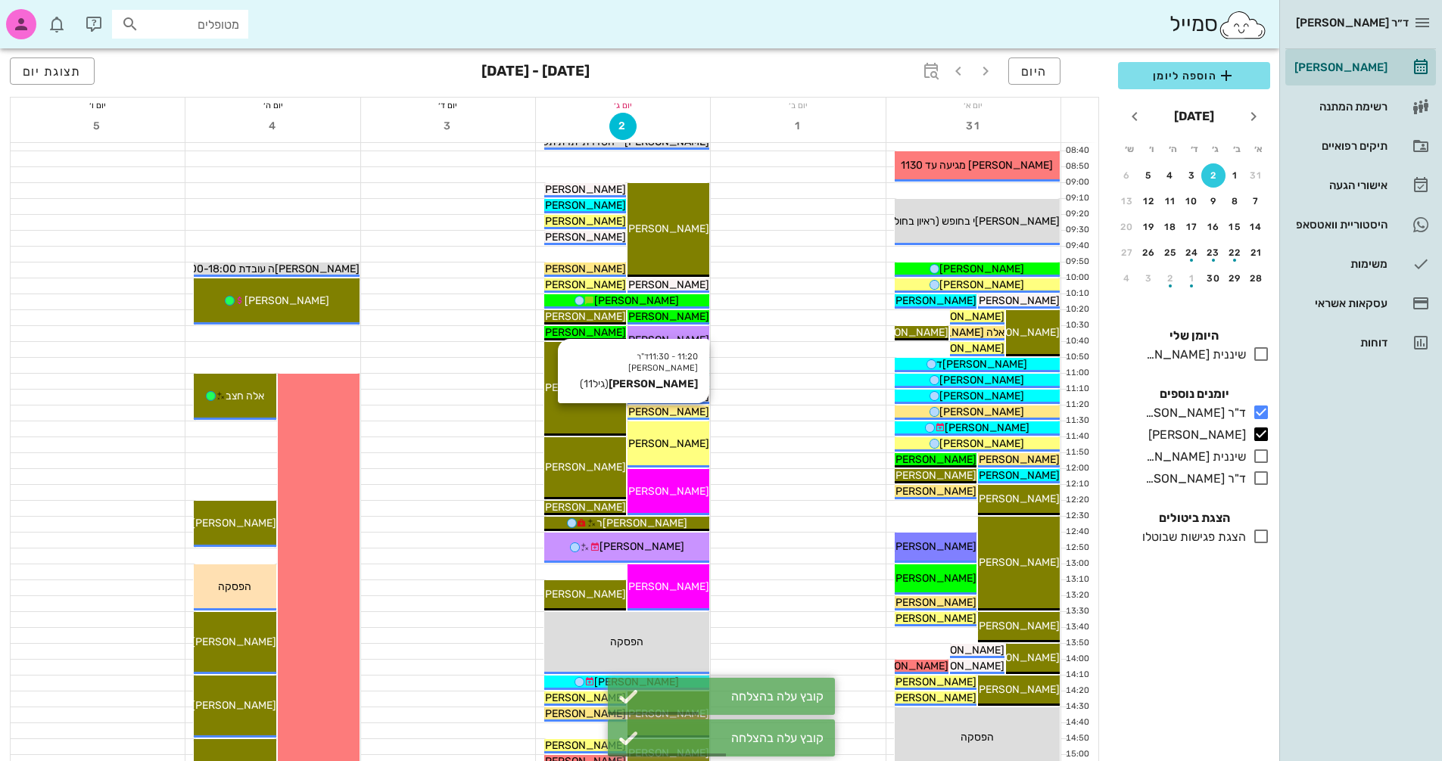
click at [685, 411] on span "[PERSON_NAME]ר" at bounding box center [663, 412] width 91 height 13
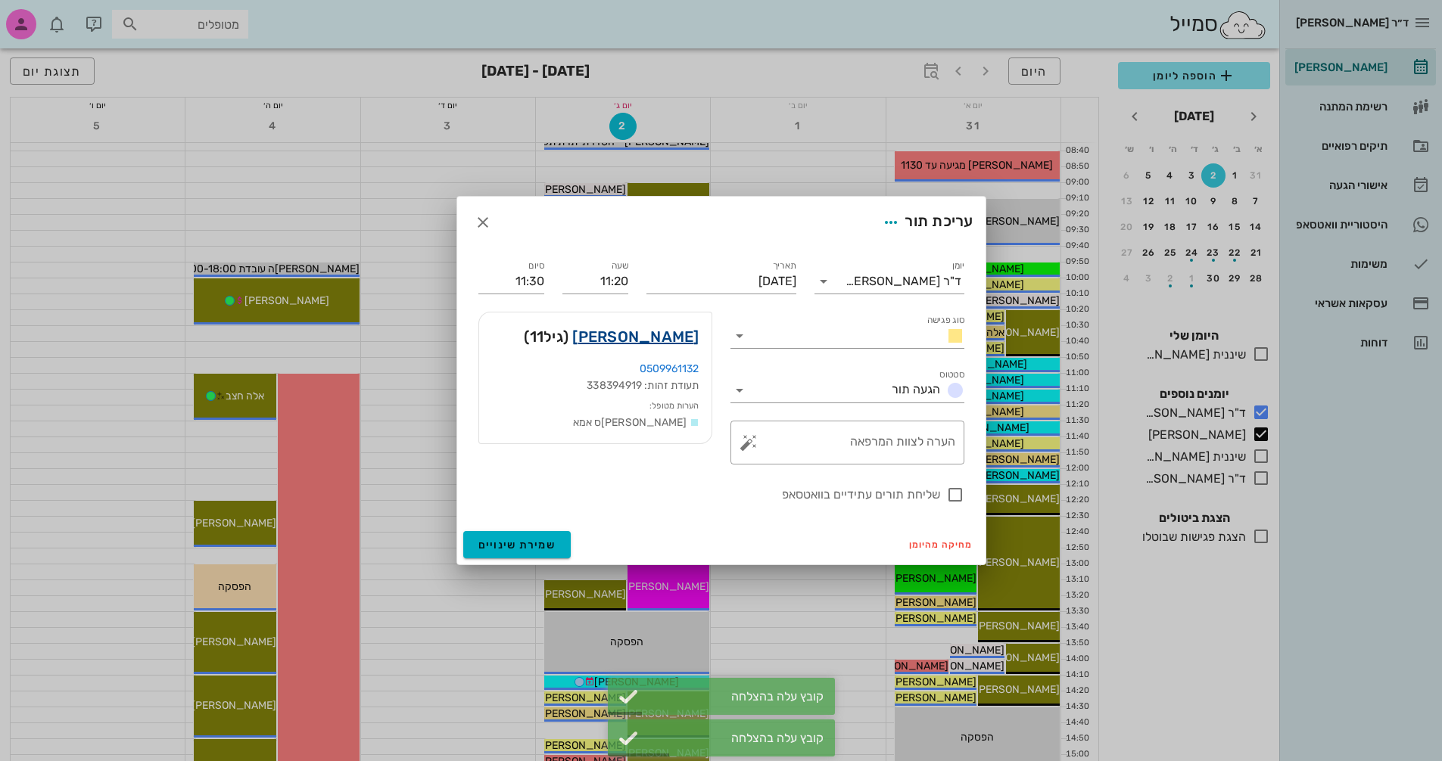
click at [658, 340] on link "[PERSON_NAME]" at bounding box center [635, 337] width 126 height 24
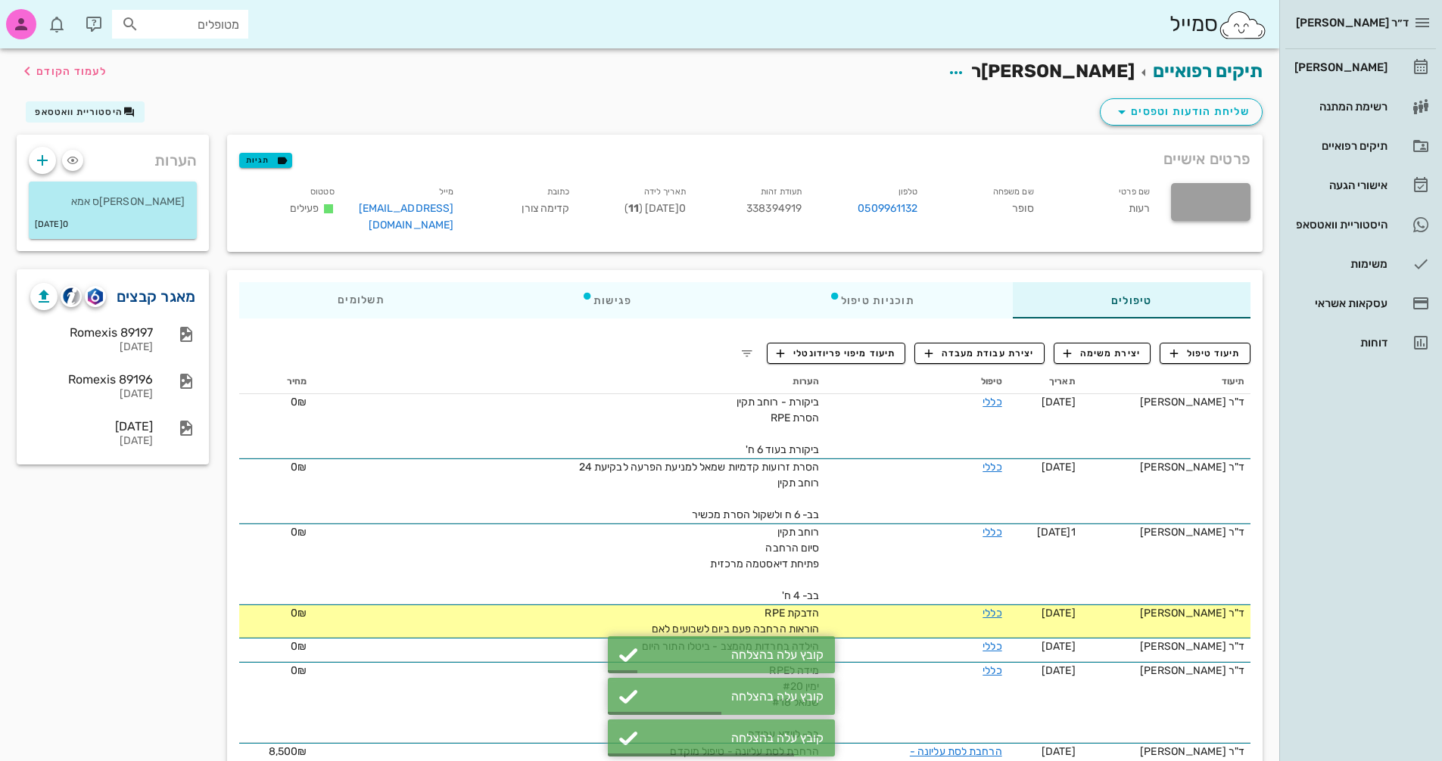
click at [172, 309] on link "מאגר קבצים" at bounding box center [156, 297] width 79 height 24
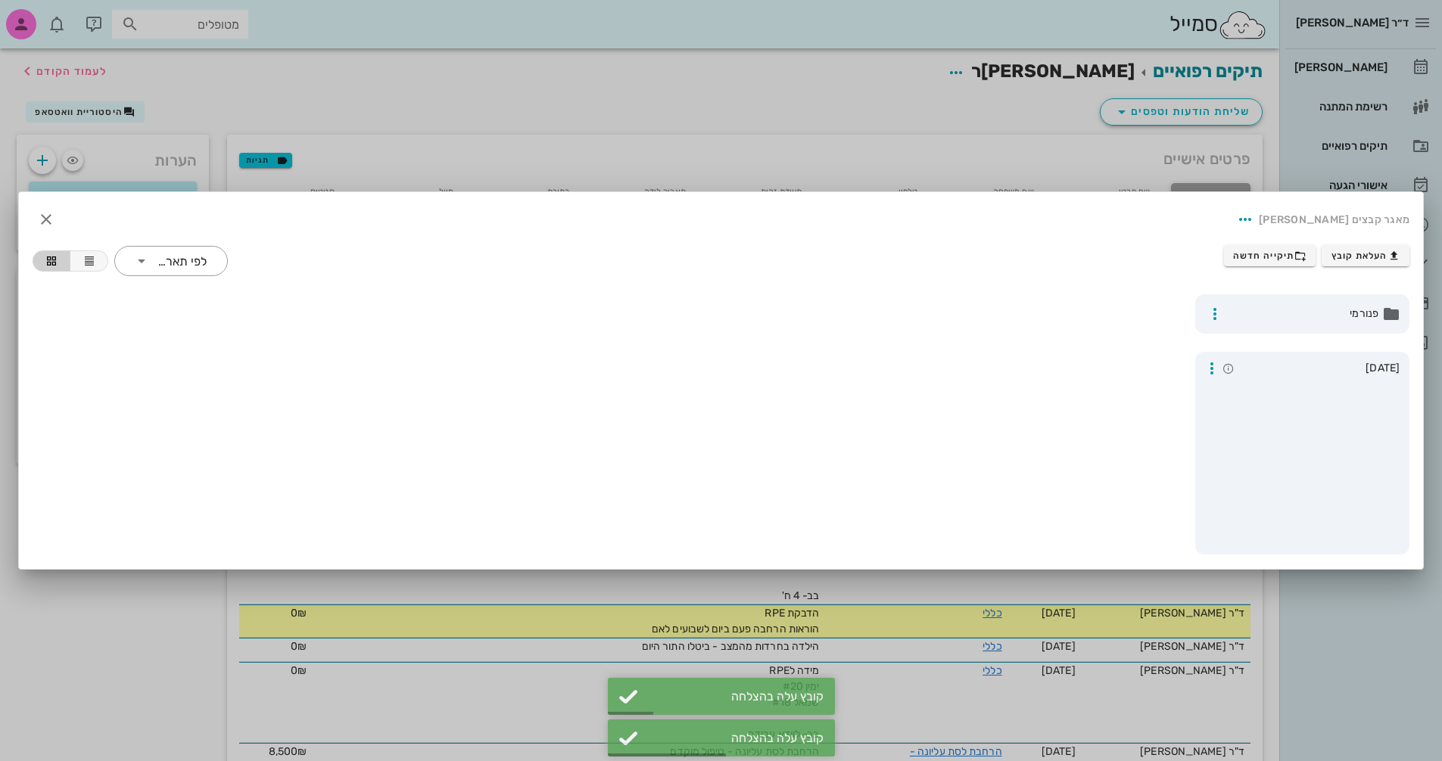
click at [1360, 640] on div at bounding box center [721, 380] width 1442 height 761
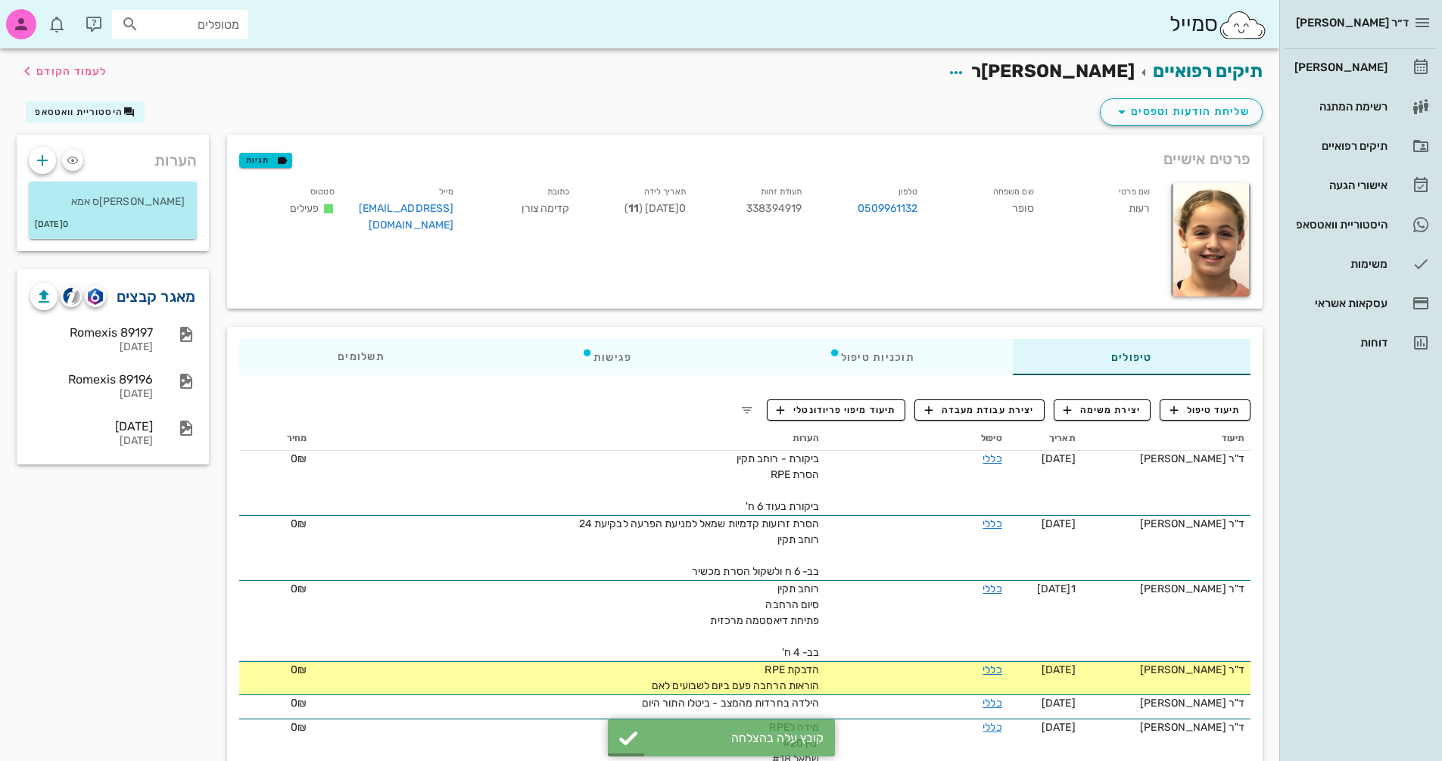
click at [148, 309] on link "מאגר קבצים" at bounding box center [156, 297] width 79 height 24
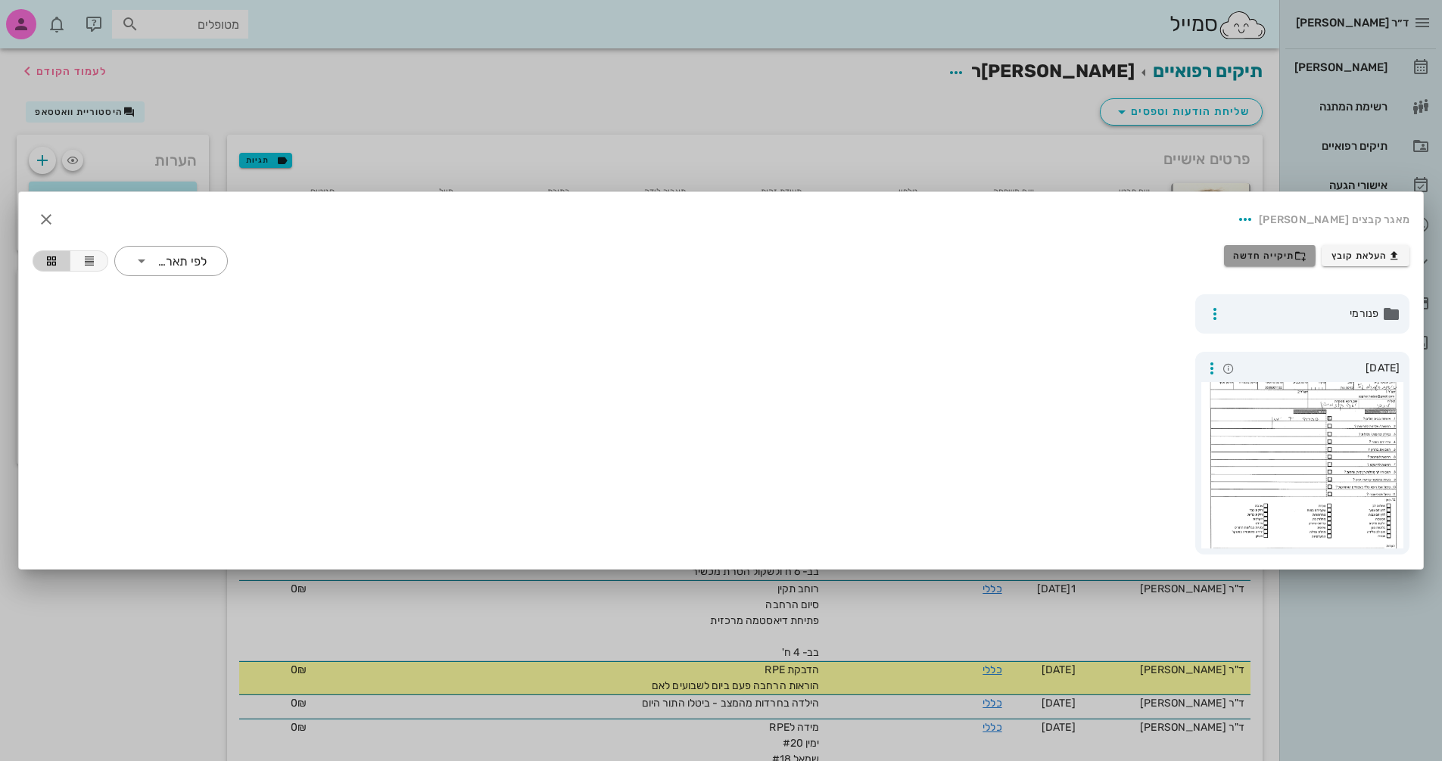
click at [1291, 260] on span "תיקייה חדשה" at bounding box center [1269, 256] width 73 height 12
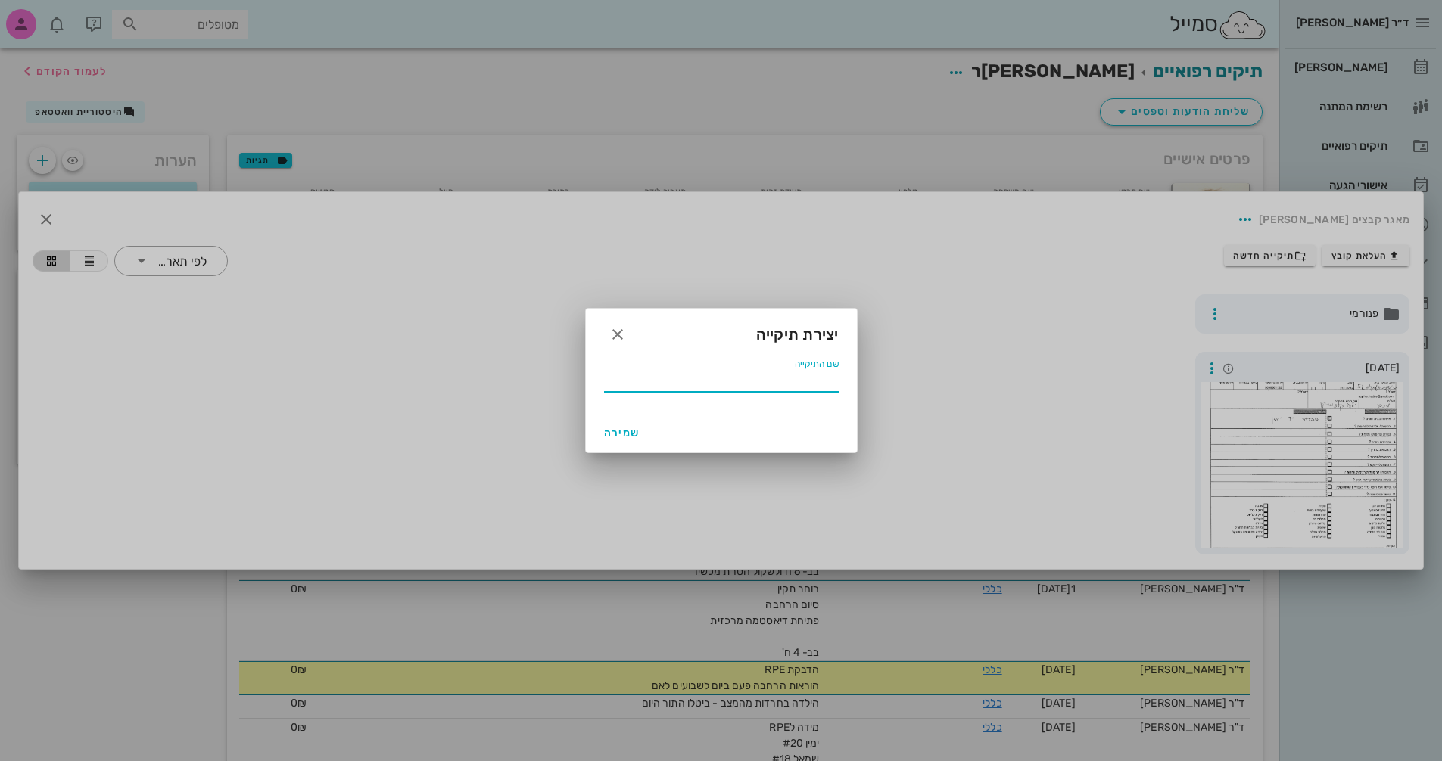
click at [809, 387] on input "שם התיקייה" at bounding box center [721, 380] width 235 height 24
type input "10.2024"
click at [634, 425] on button "שמירה" at bounding box center [622, 432] width 48 height 27
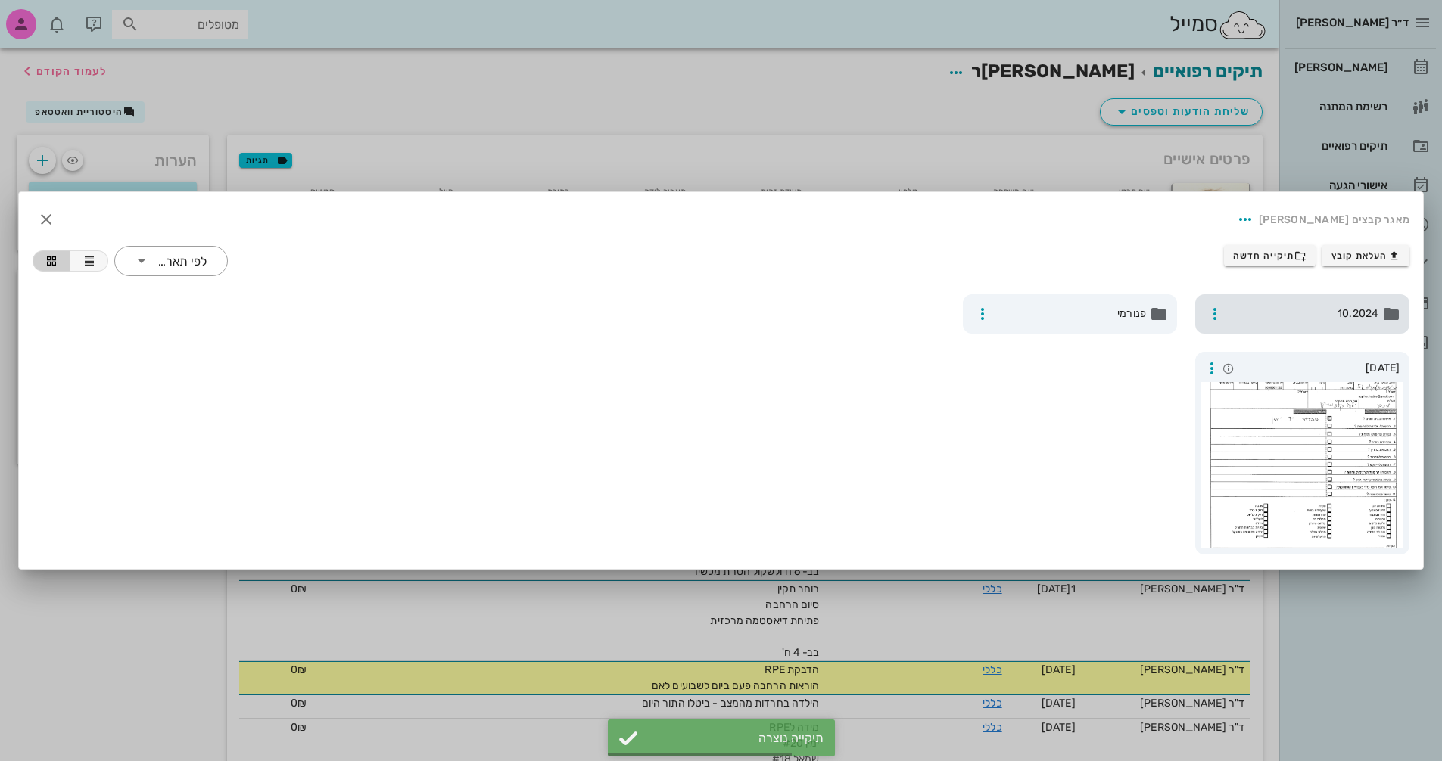
click at [1298, 318] on span "10.2024" at bounding box center [1303, 314] width 149 height 17
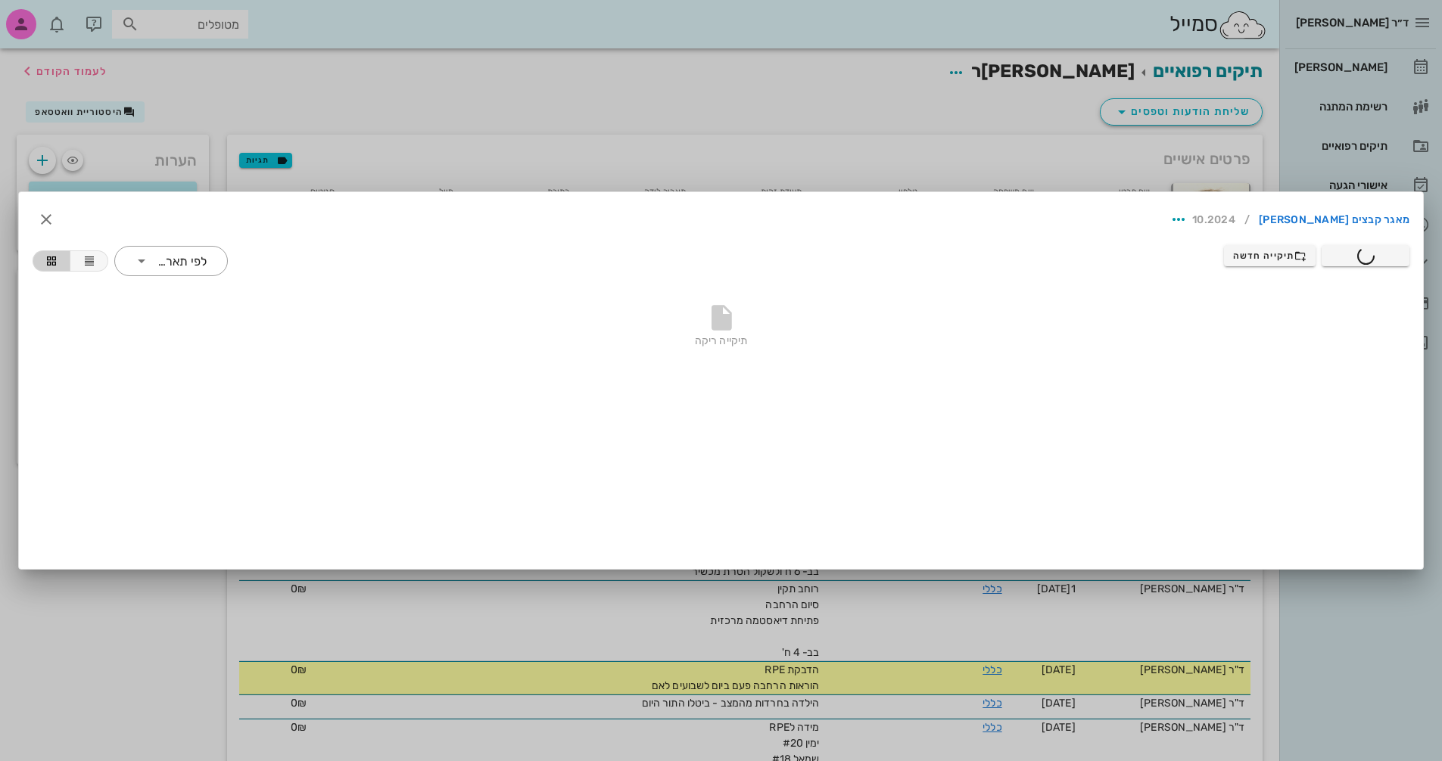
click at [81, 75] on div at bounding box center [721, 380] width 1442 height 761
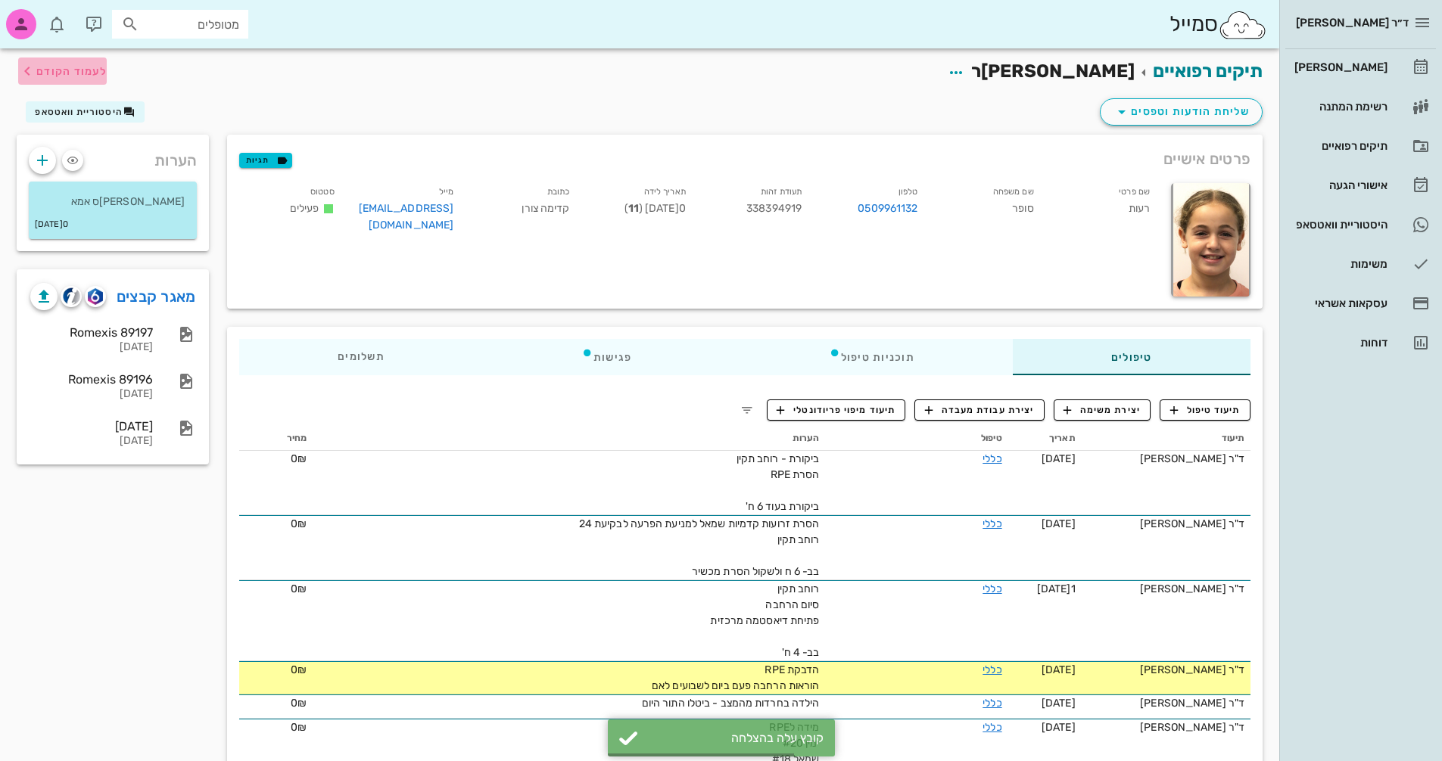
click at [81, 75] on span "לעמוד הקודם" at bounding box center [71, 71] width 70 height 13
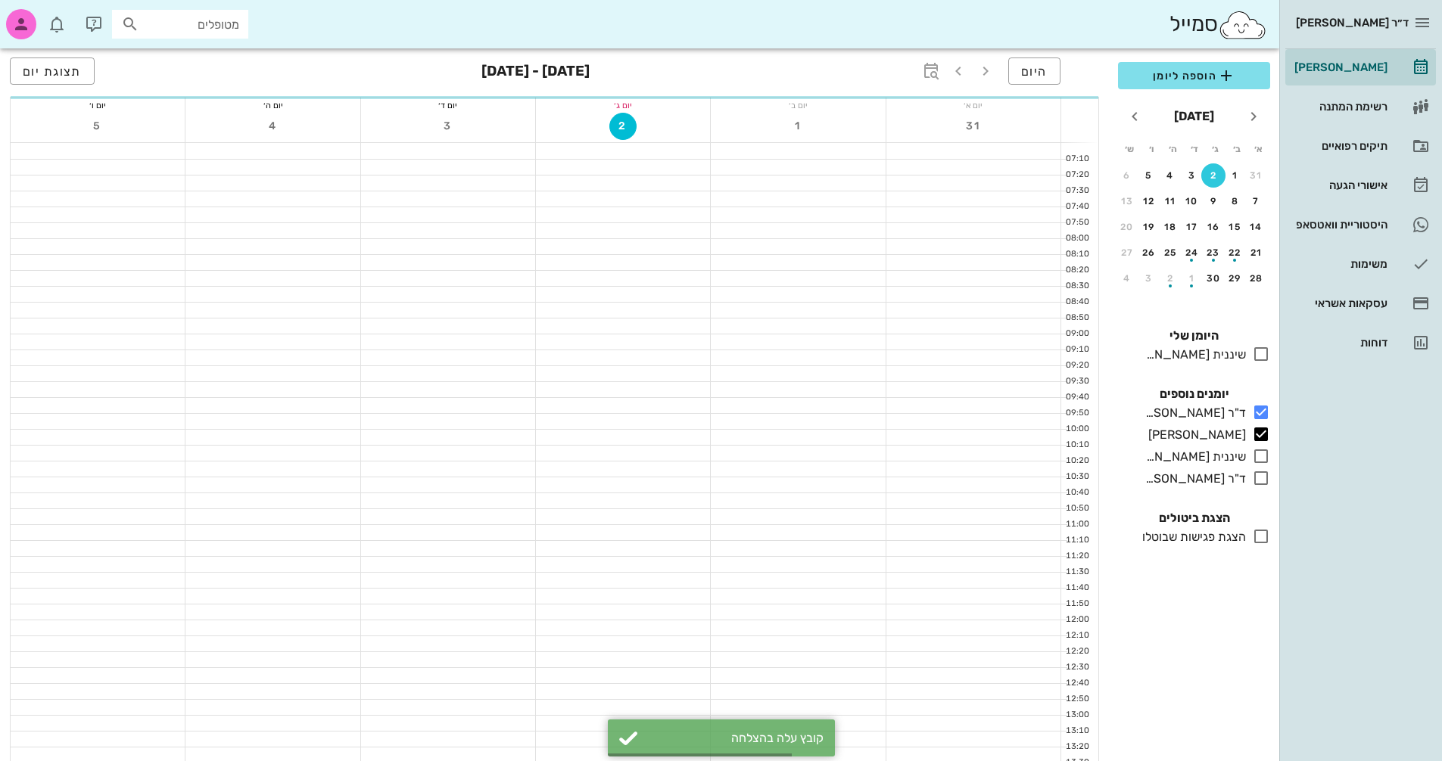
scroll to position [151, 0]
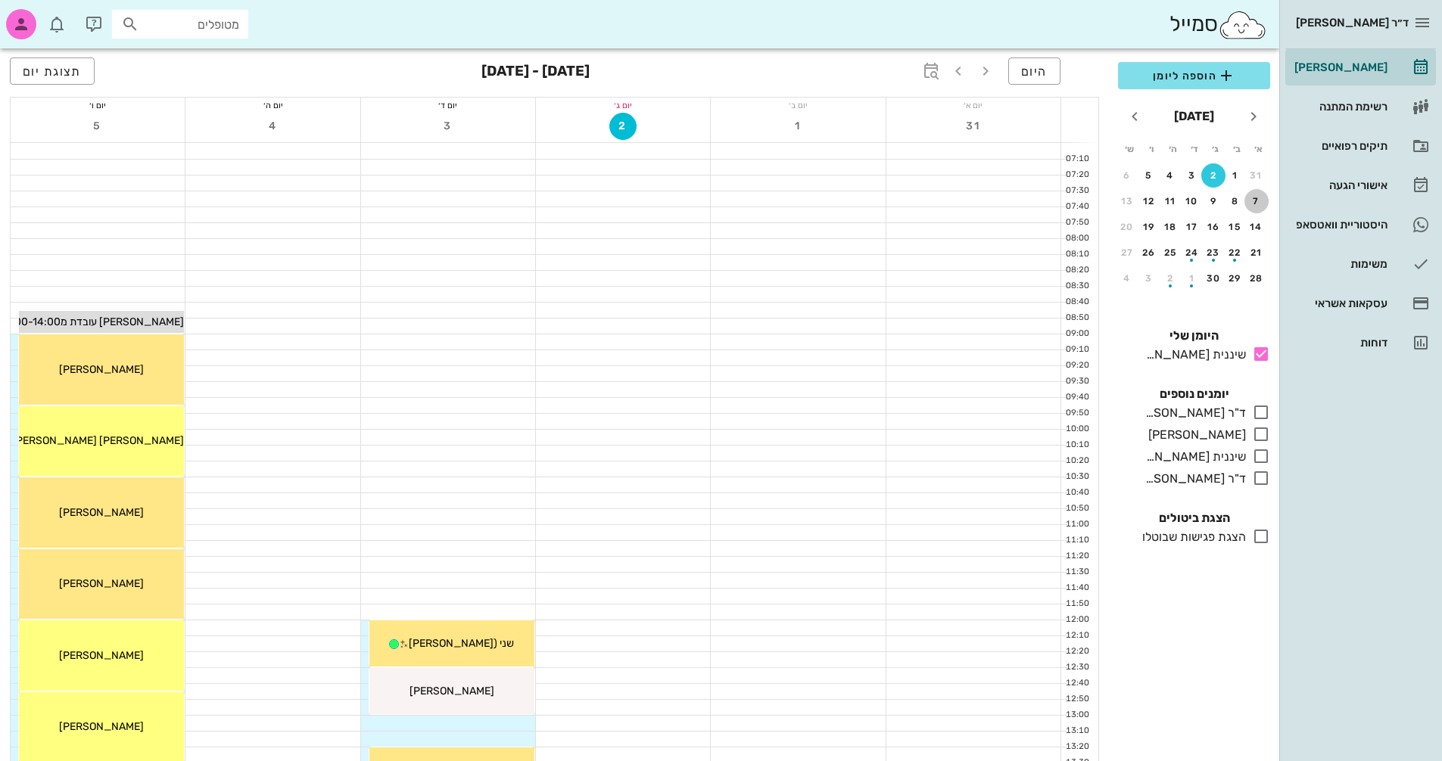
click at [1249, 207] on button "7" at bounding box center [1256, 201] width 24 height 24
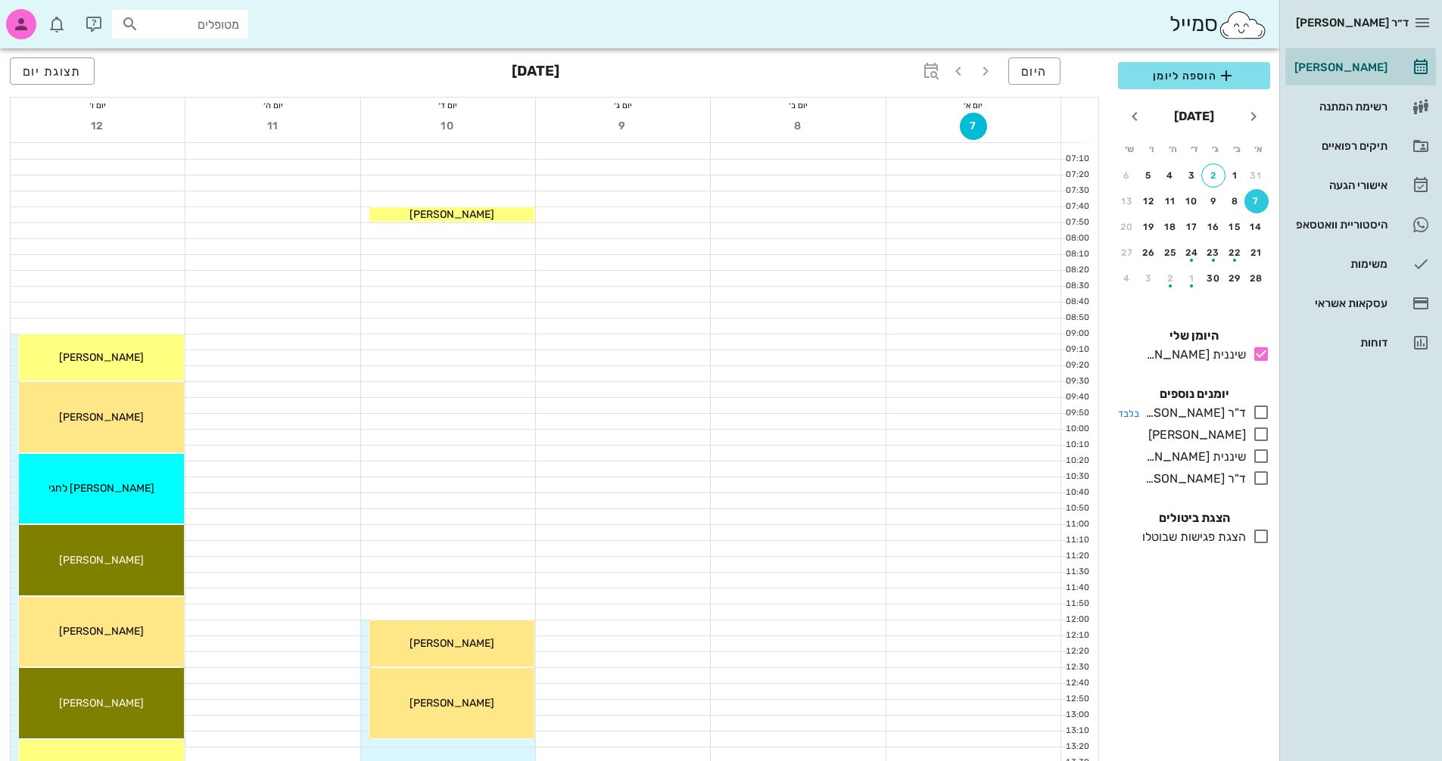
click at [1253, 416] on icon at bounding box center [1261, 412] width 18 height 18
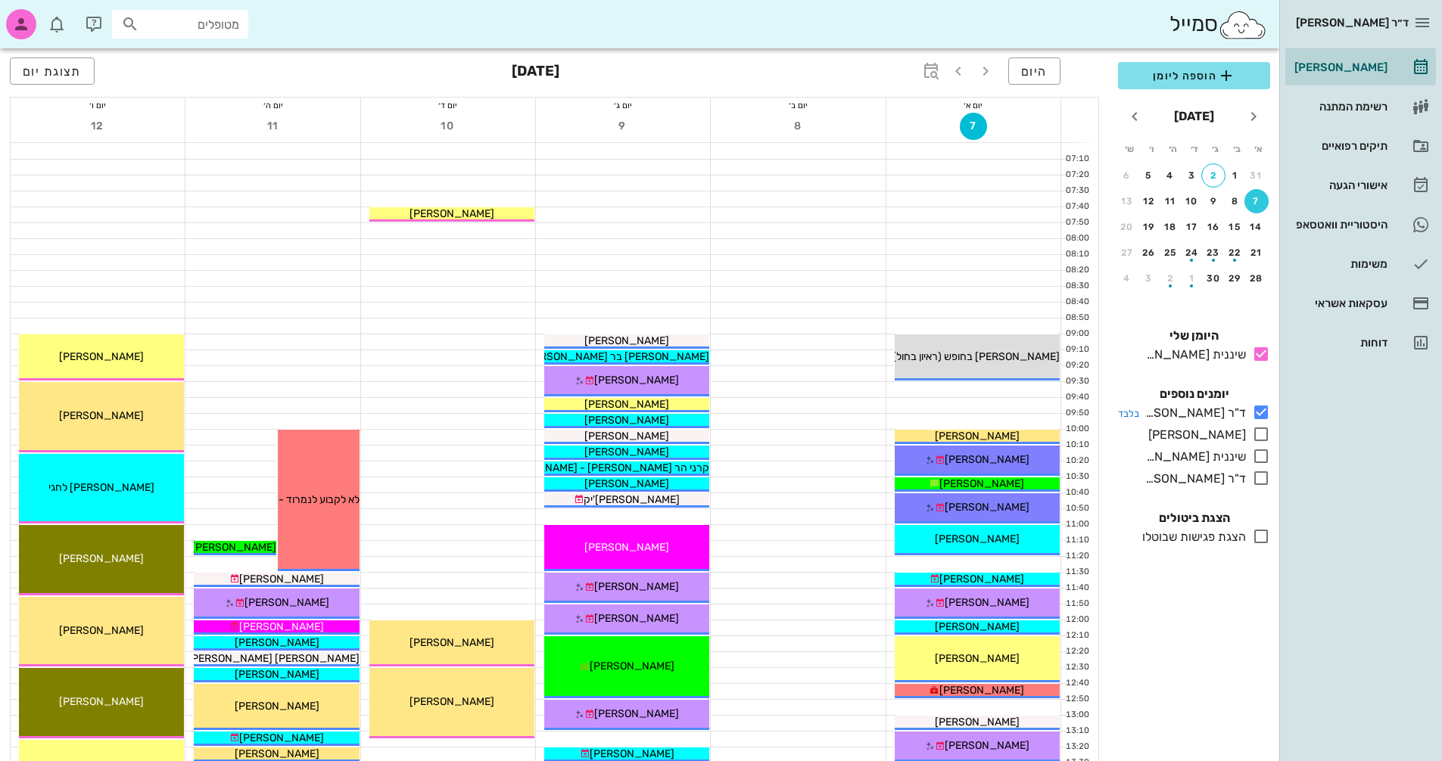
click at [1257, 416] on icon at bounding box center [1261, 412] width 18 height 18
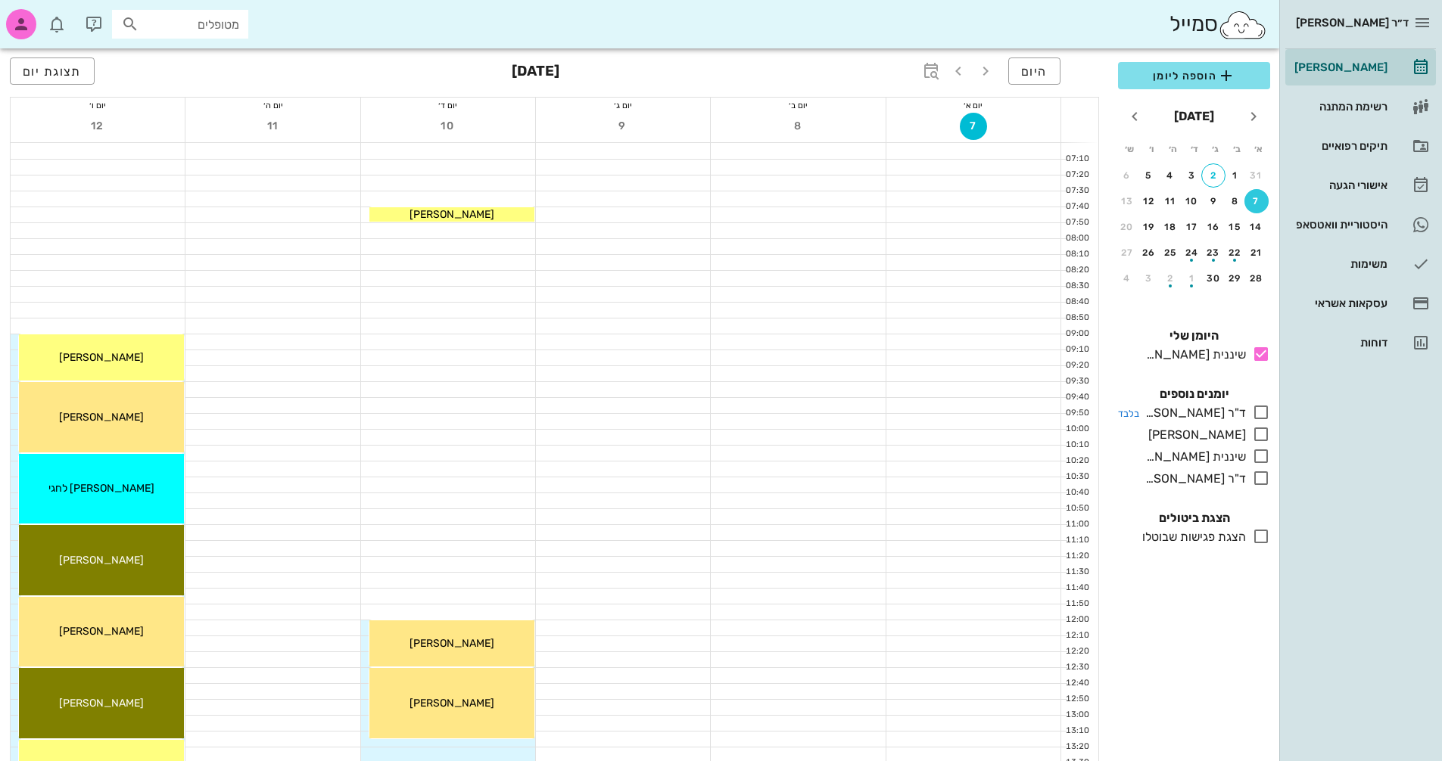
click at [1256, 416] on icon at bounding box center [1261, 412] width 18 height 18
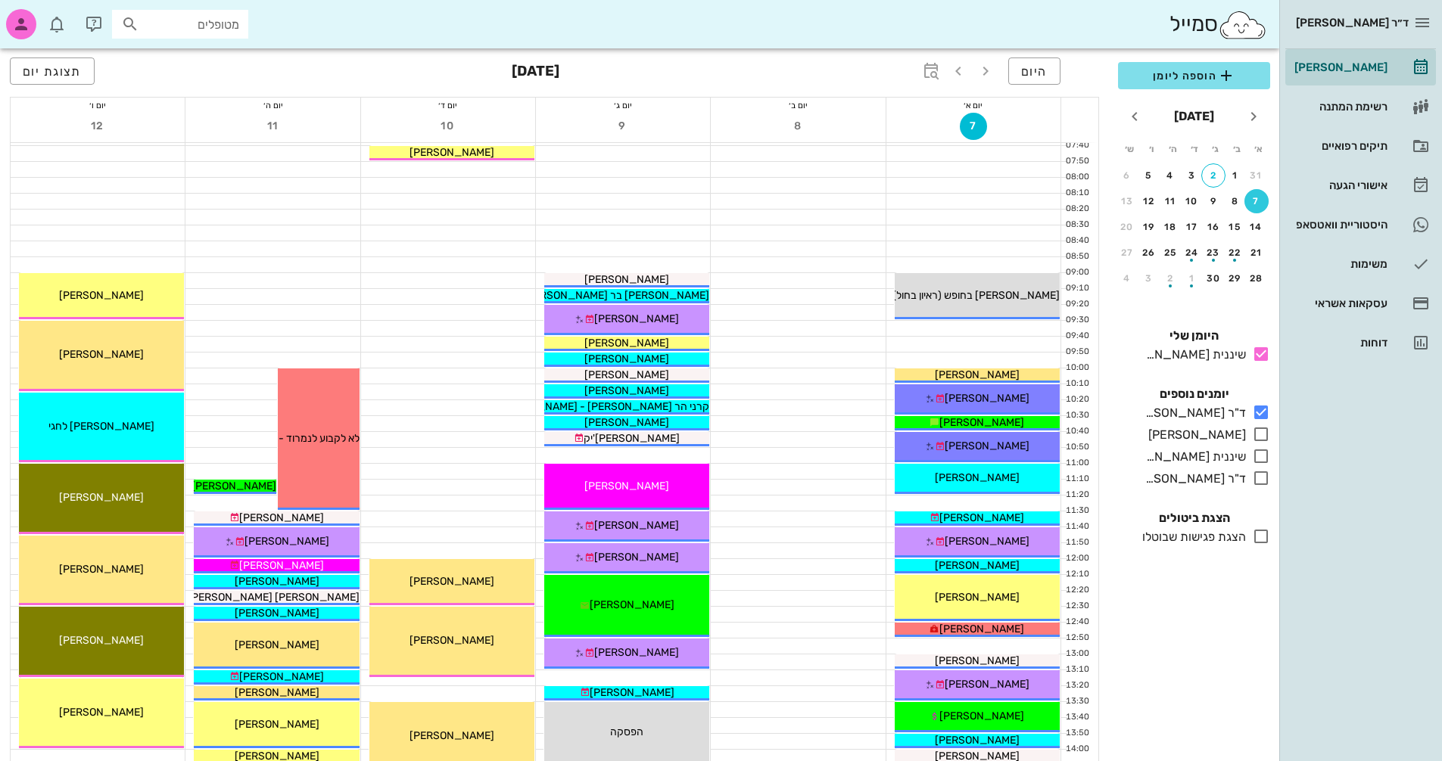
scroll to position [303, 0]
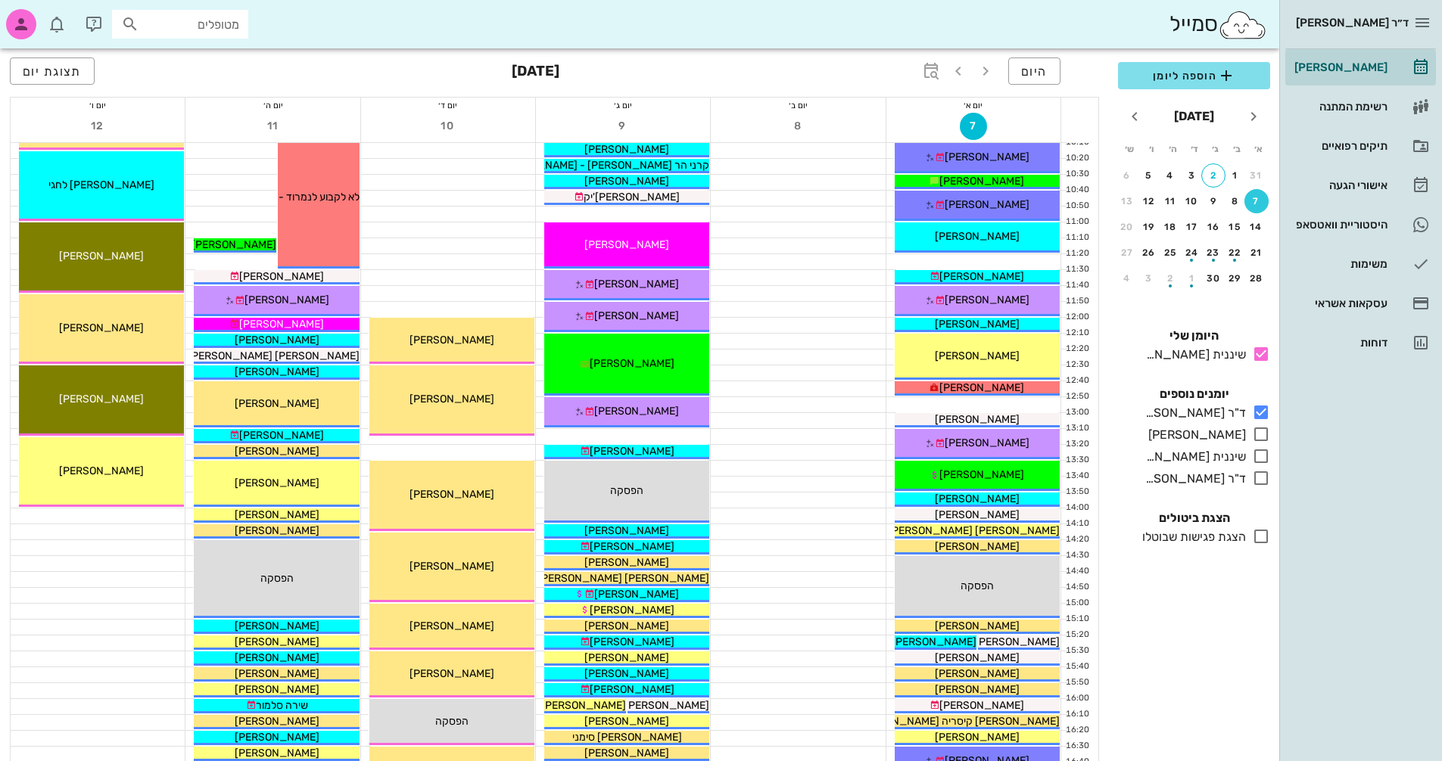
click at [1259, 437] on icon at bounding box center [1261, 434] width 18 height 18
